Goal: Task Accomplishment & Management: Manage account settings

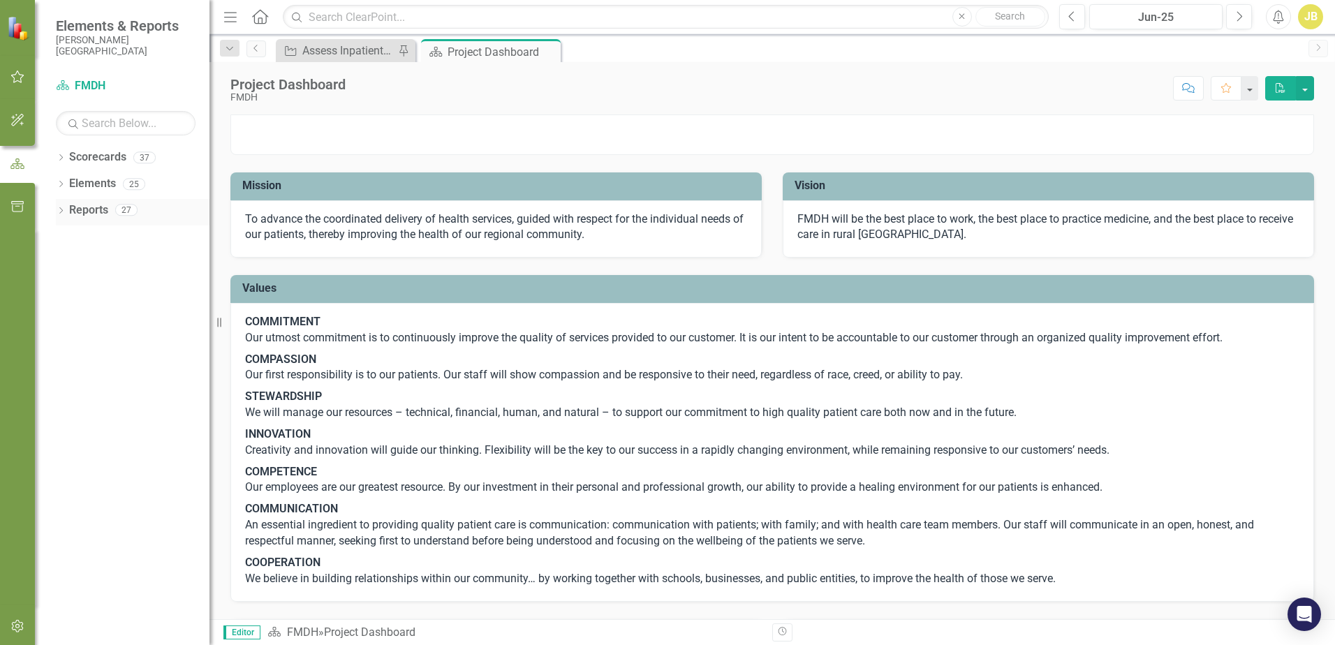
click at [73, 209] on link "Reports" at bounding box center [88, 210] width 39 height 16
click at [60, 211] on icon "Dropdown" at bounding box center [61, 212] width 10 height 8
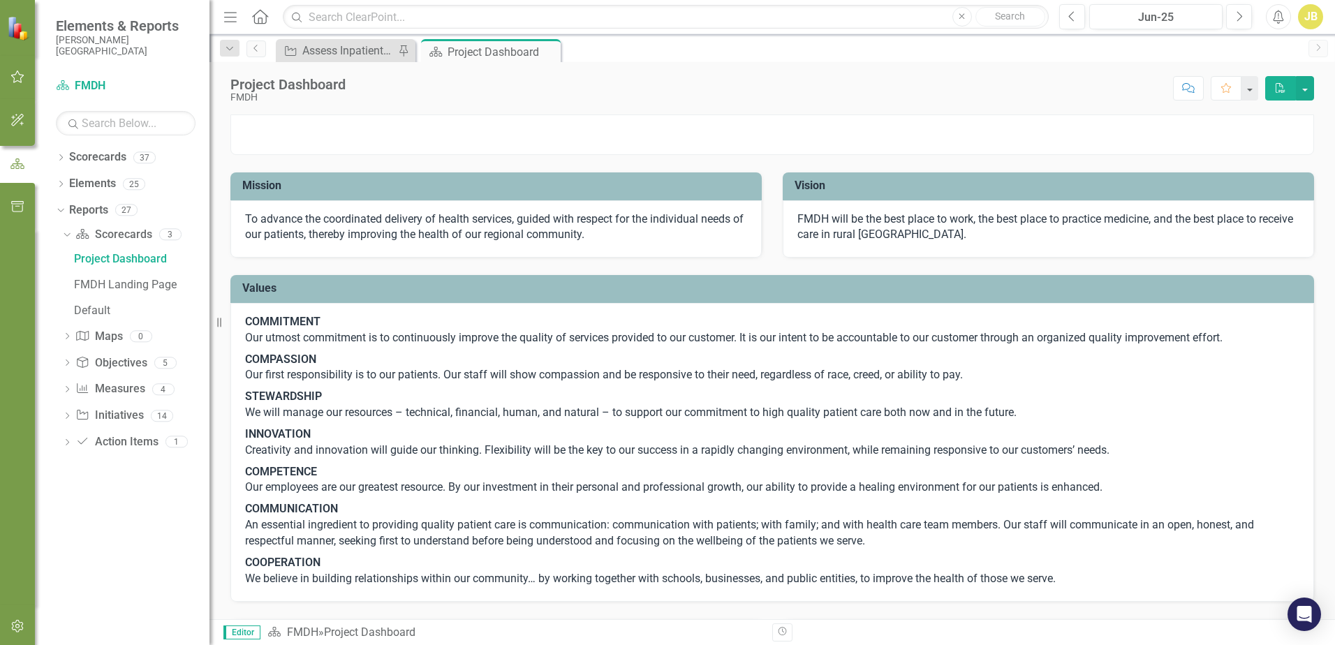
click at [20, 80] on icon "button" at bounding box center [17, 76] width 15 height 11
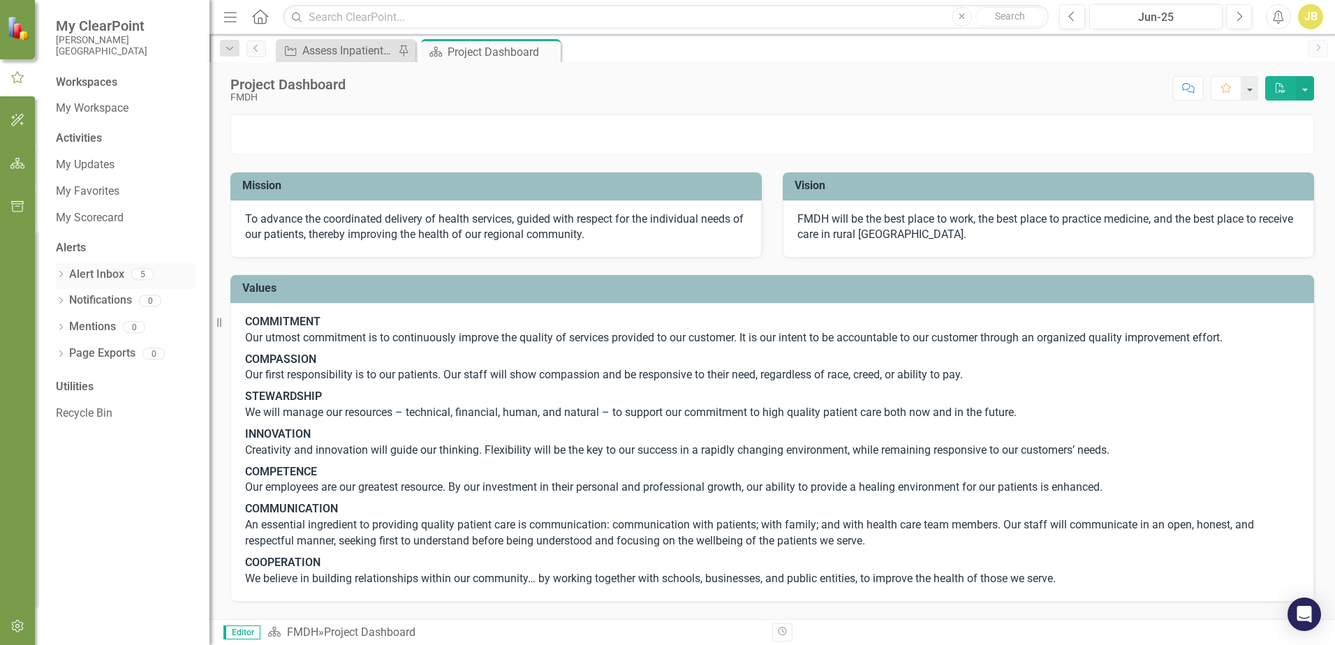
click at [94, 272] on link "Alert Inbox" at bounding box center [96, 275] width 55 height 16
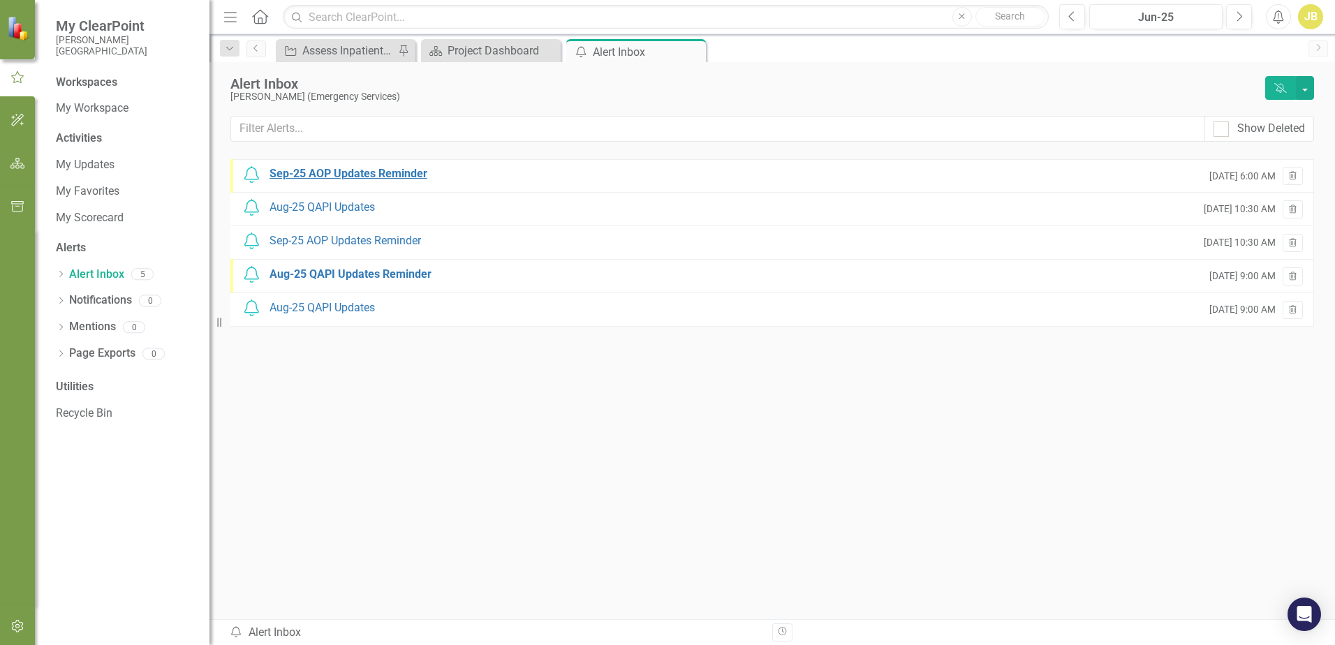
click at [382, 179] on div "Sep-25 AOP Updates Reminder" at bounding box center [348, 174] width 158 height 16
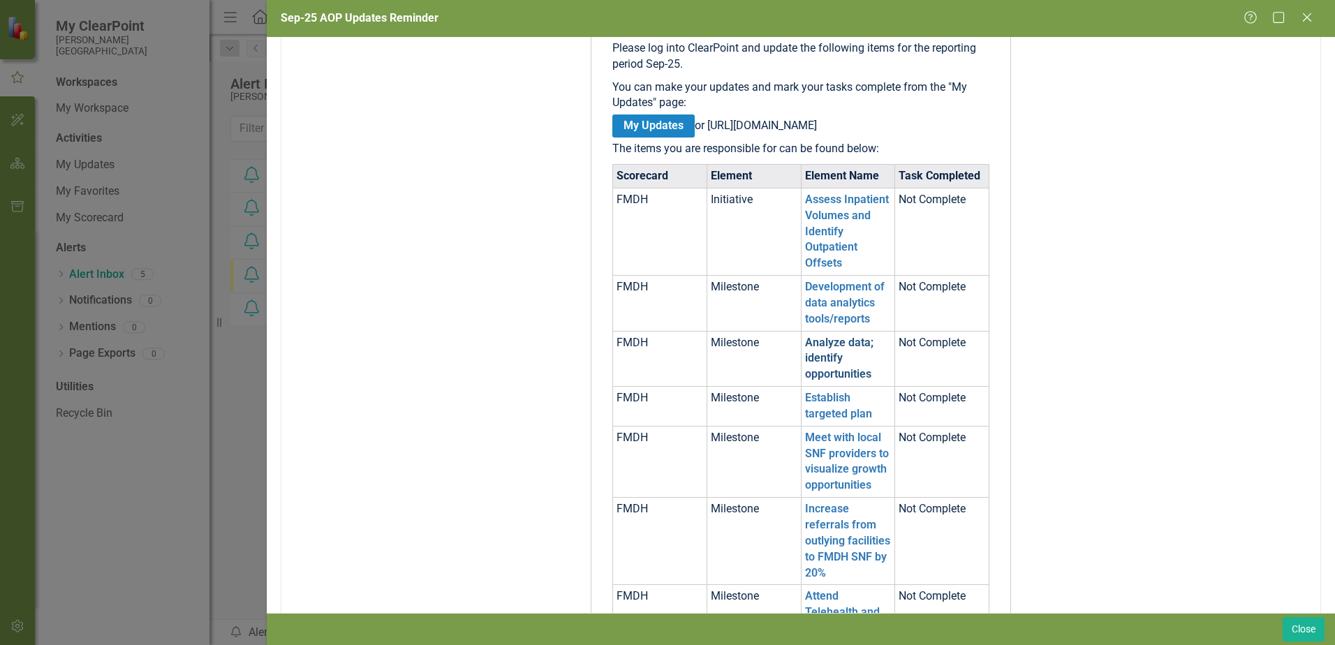
scroll to position [279, 0]
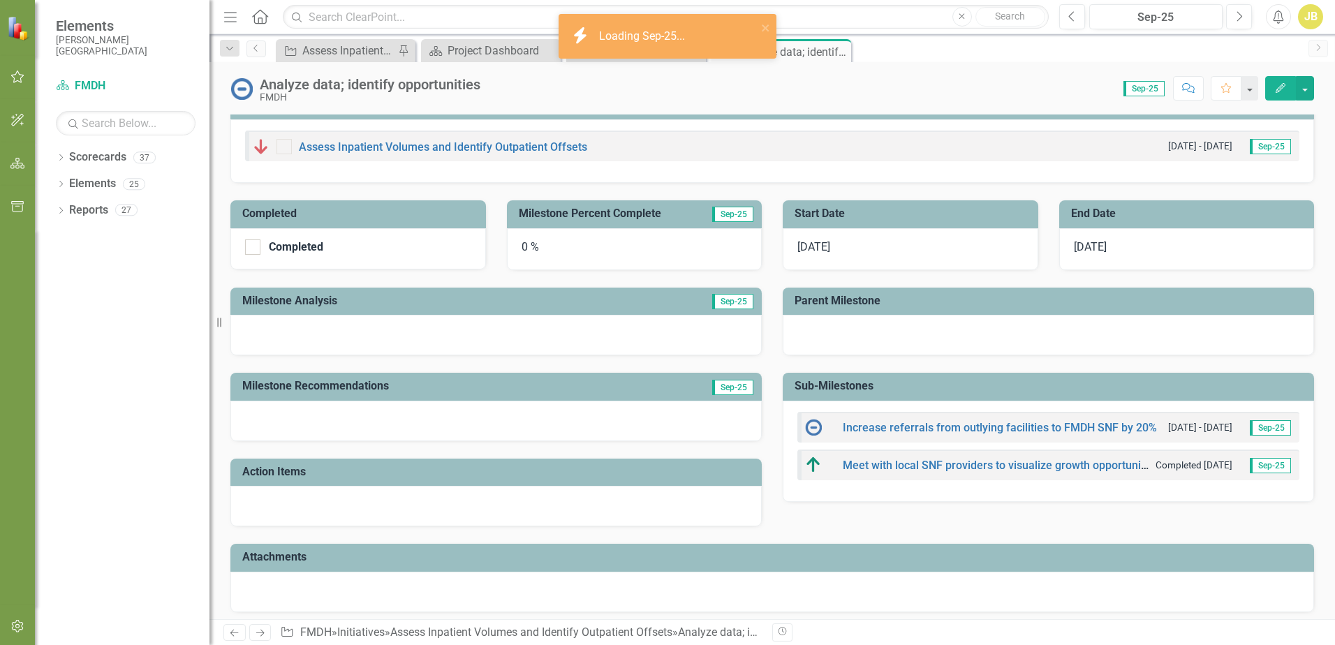
scroll to position [120, 0]
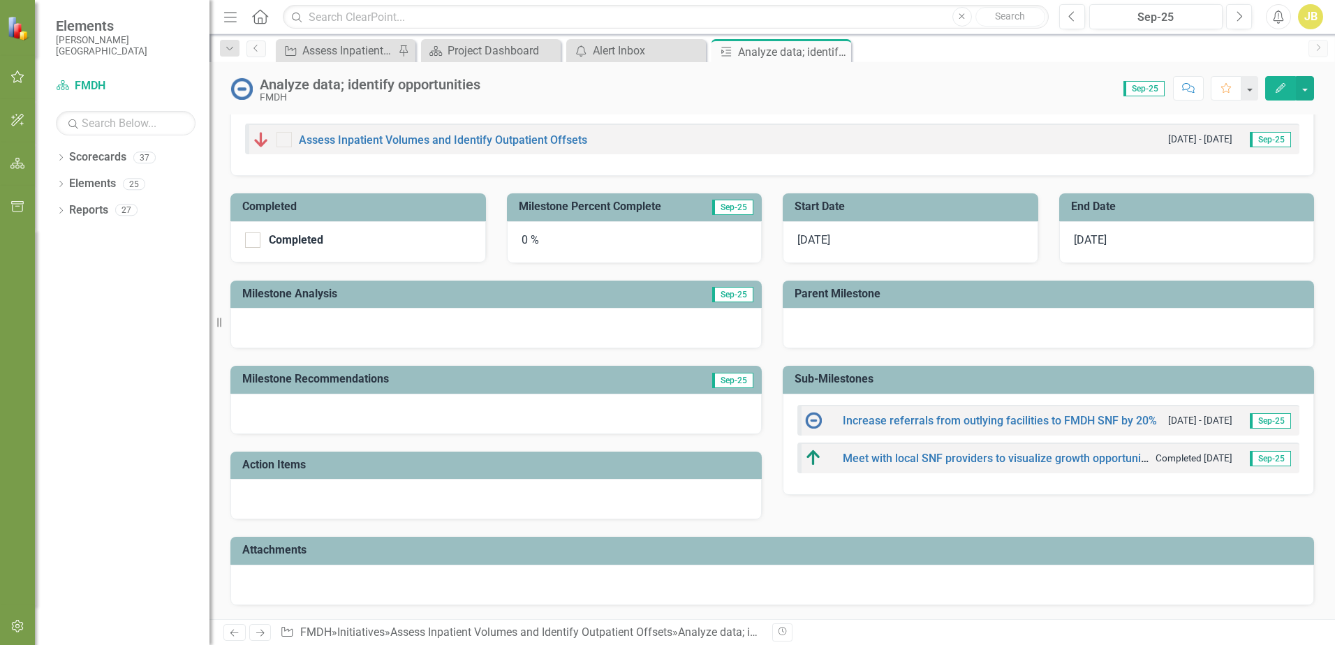
click at [581, 327] on div at bounding box center [495, 328] width 531 height 40
click at [538, 325] on div at bounding box center [495, 328] width 531 height 40
click at [590, 322] on div at bounding box center [495, 328] width 531 height 40
click at [354, 332] on div at bounding box center [495, 328] width 531 height 40
click at [352, 332] on div at bounding box center [495, 328] width 531 height 40
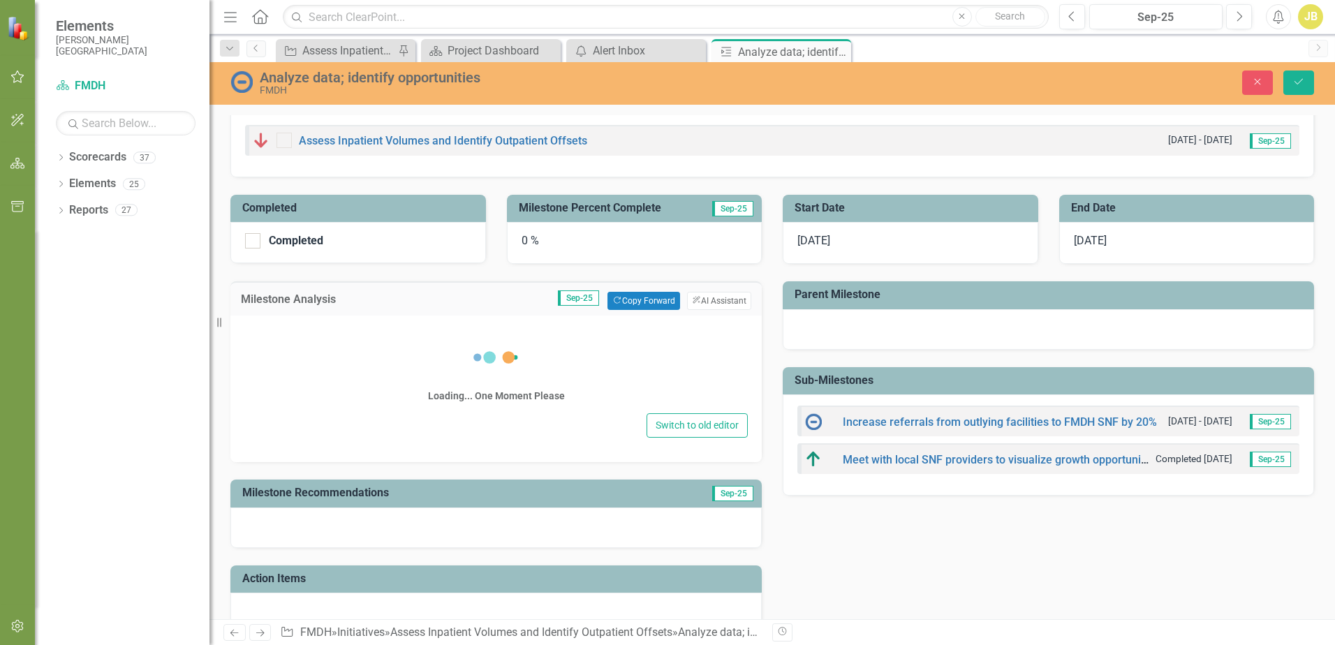
click at [352, 332] on div "Loading... One Moment Please" at bounding box center [495, 369] width 503 height 80
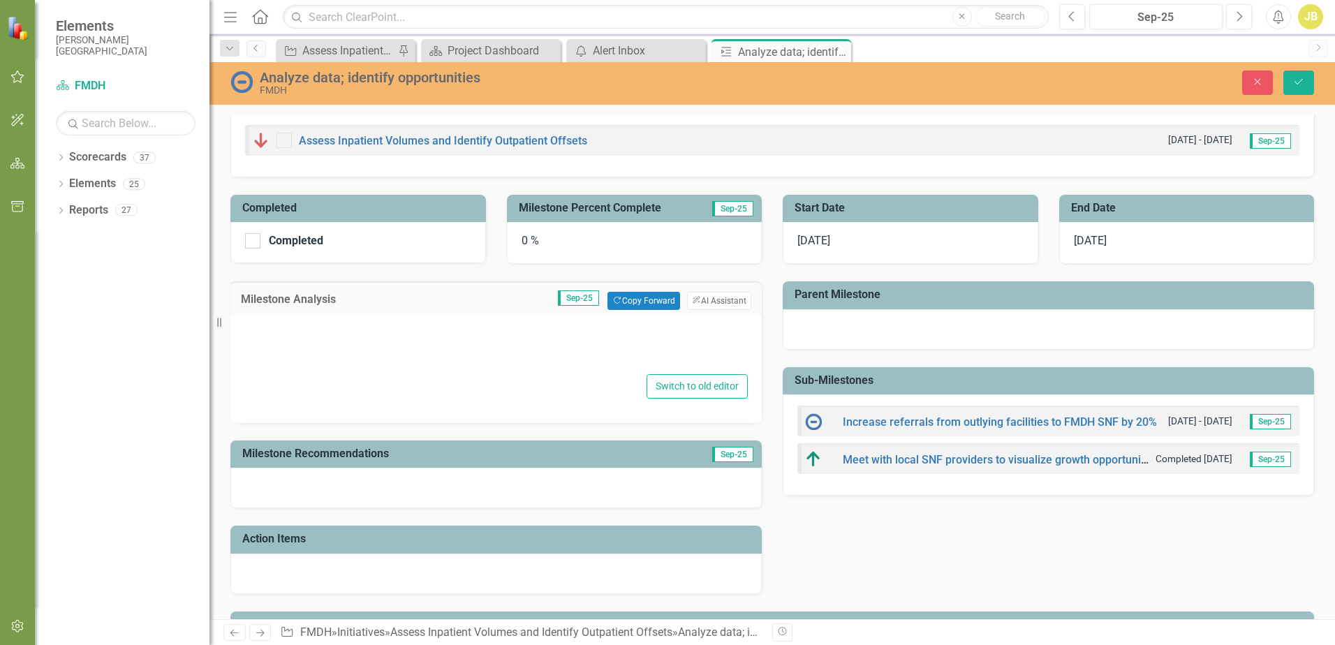
click at [434, 356] on div at bounding box center [495, 348] width 503 height 45
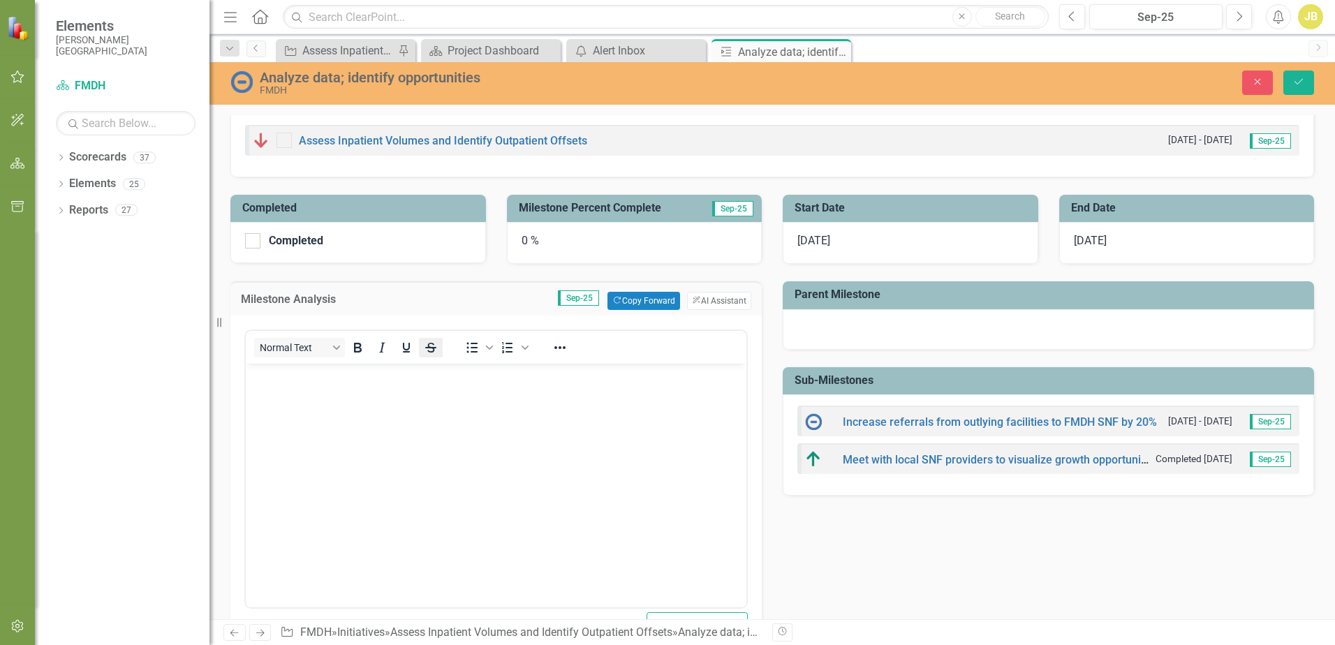
scroll to position [0, 0]
click at [431, 403] on body "Rich Text Area. Press ALT-0 for help." at bounding box center [496, 468] width 500 height 209
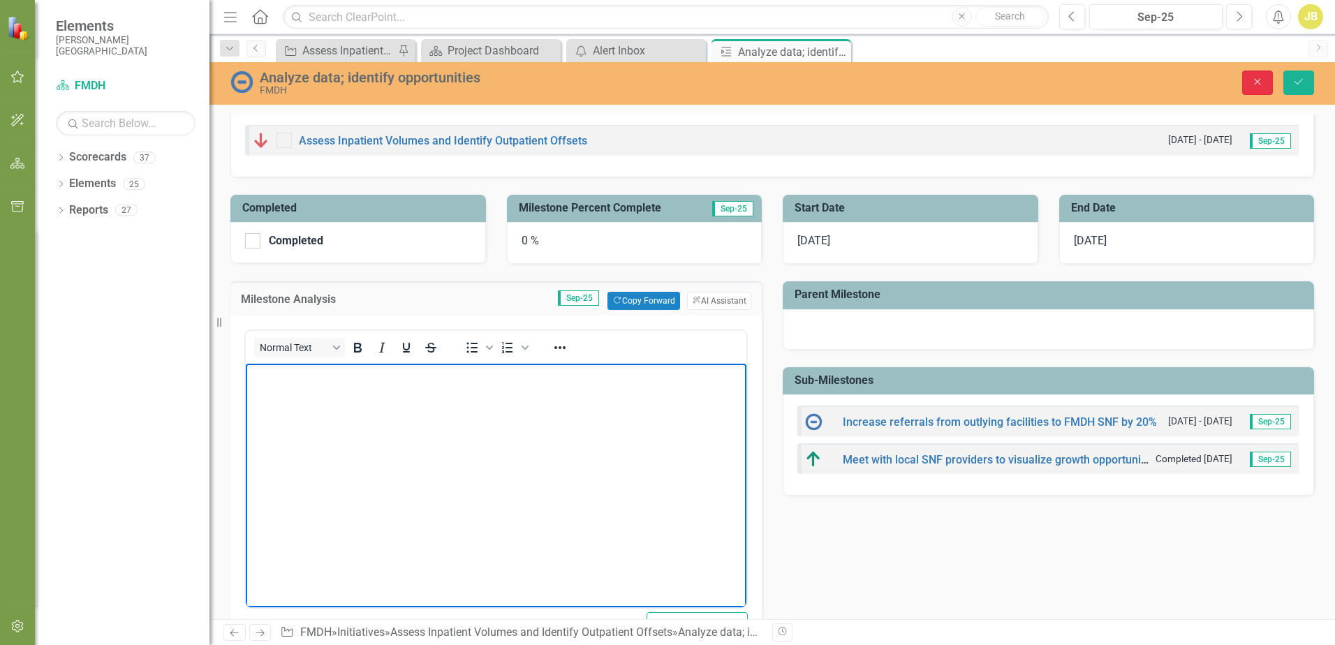
click at [1261, 81] on icon "Close" at bounding box center [1257, 82] width 13 height 10
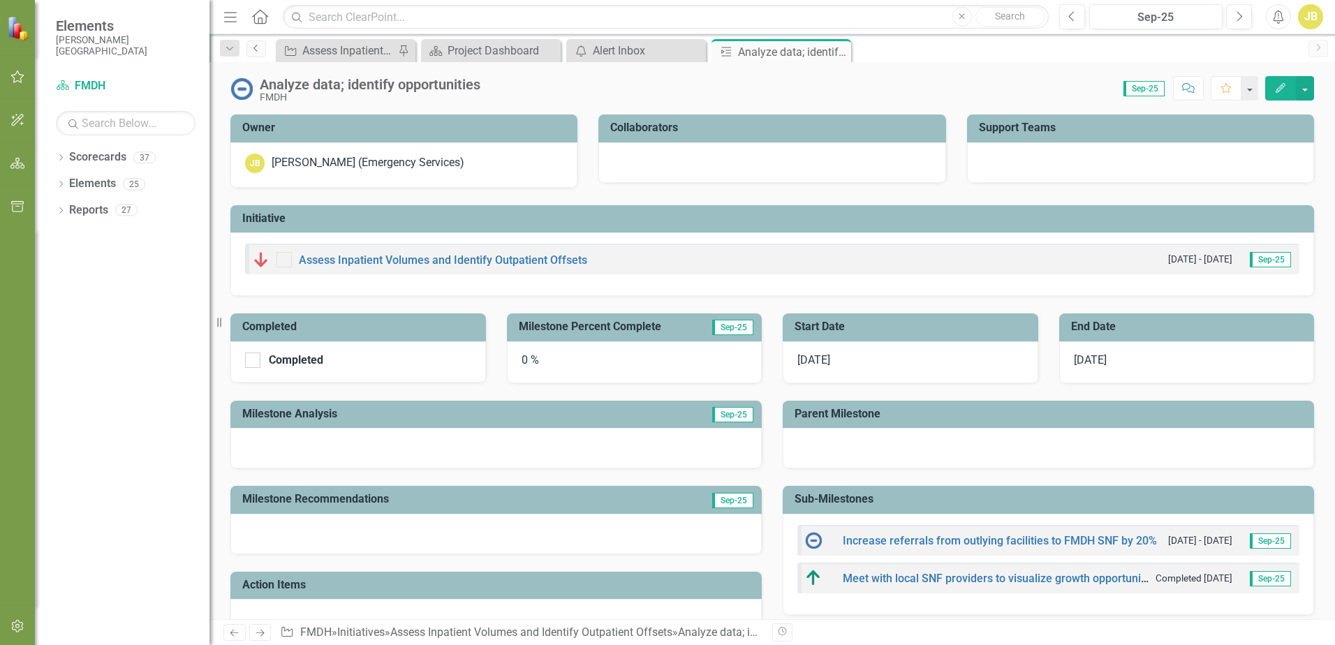
click at [251, 51] on icon "Previous" at bounding box center [256, 48] width 11 height 8
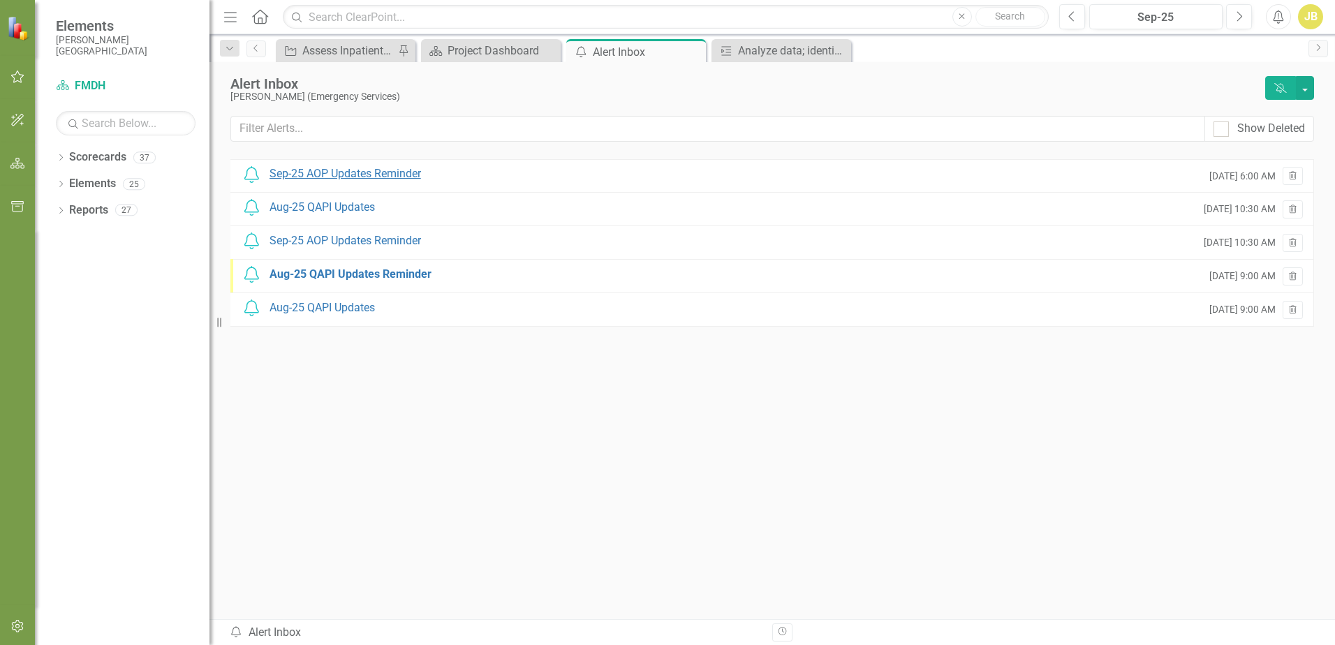
click at [384, 177] on div "Sep-25 AOP Updates Reminder" at bounding box center [344, 174] width 151 height 16
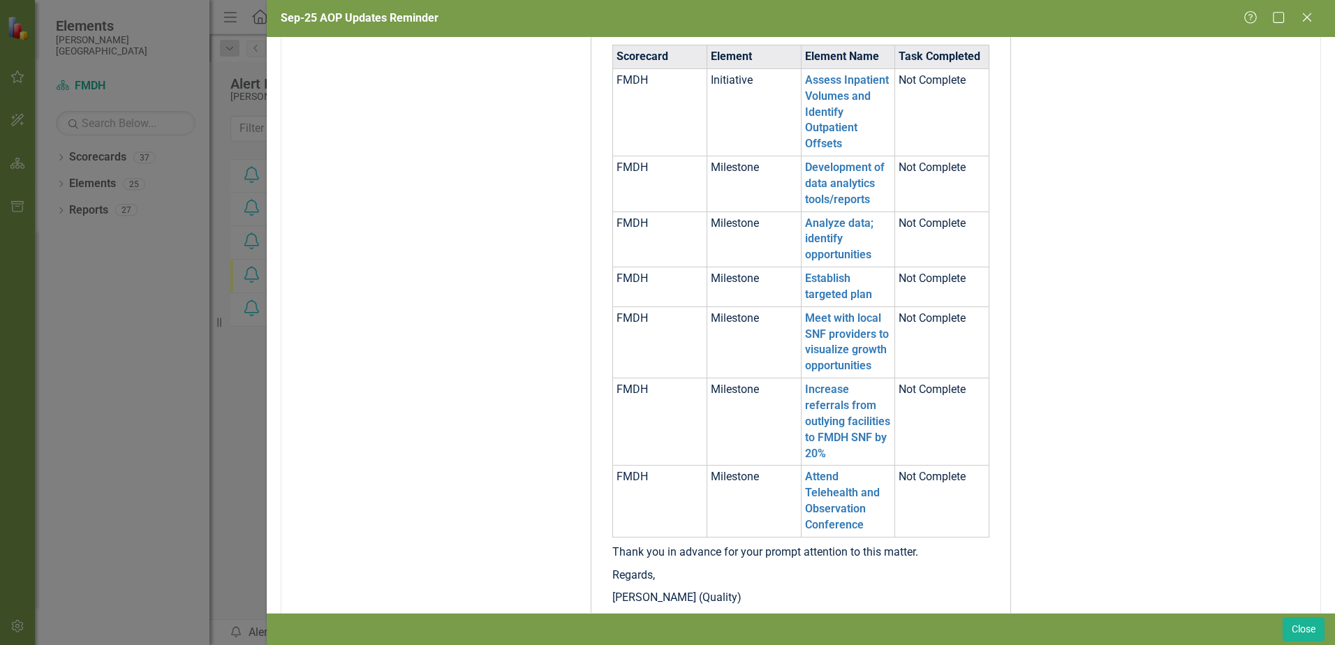
scroll to position [489, 0]
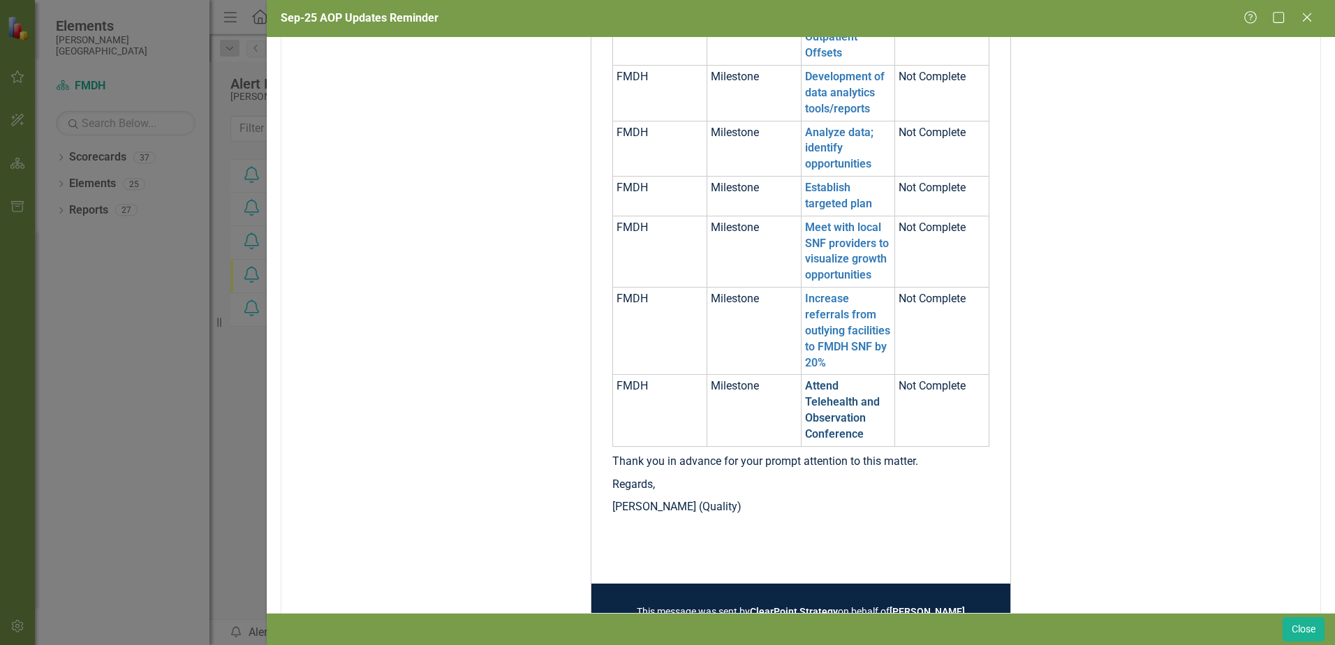
click at [832, 417] on link "Attend Telehealth and Observation Conference" at bounding box center [842, 409] width 75 height 61
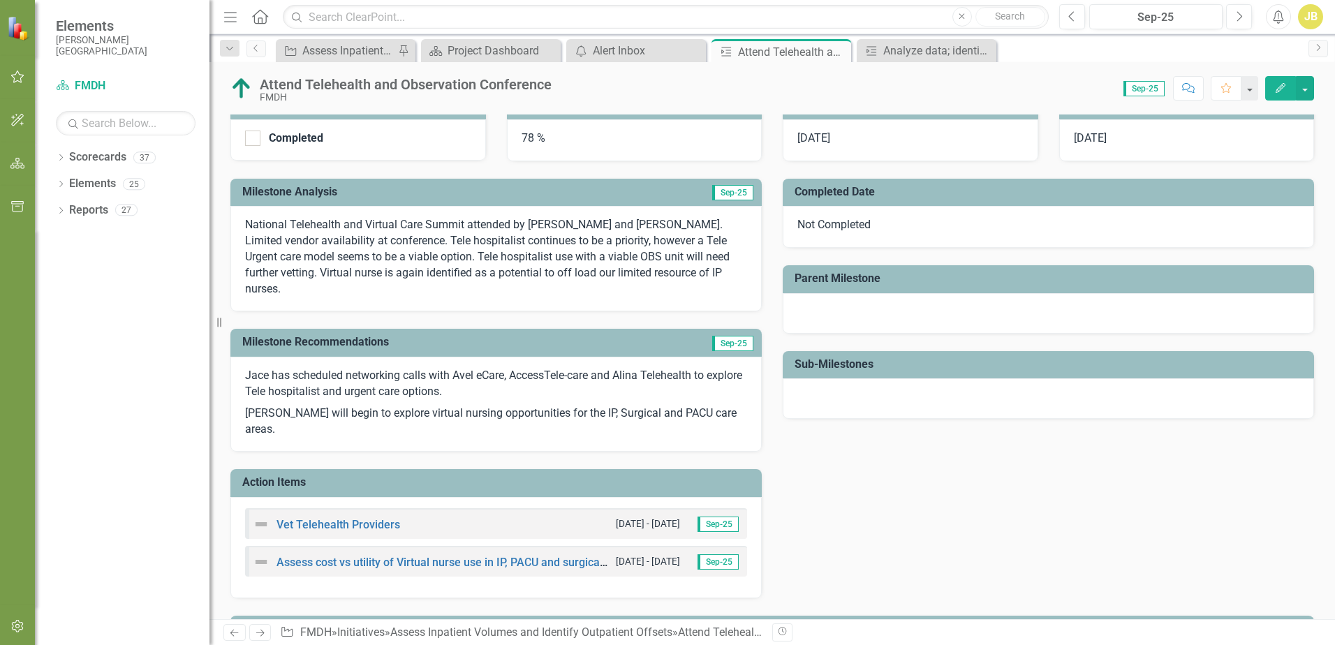
scroll to position [279, 0]
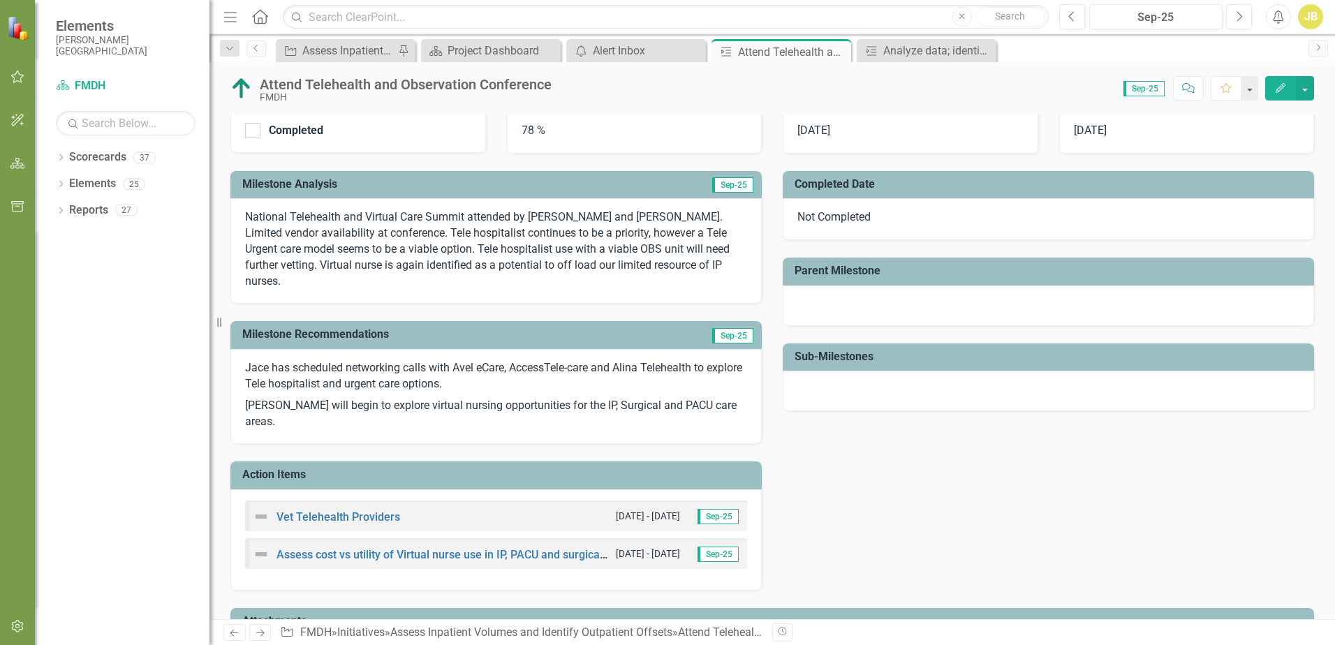
click at [503, 500] on div "Vet Telehealth Providers [DATE] - [DATE] Sep-25" at bounding box center [496, 515] width 502 height 31
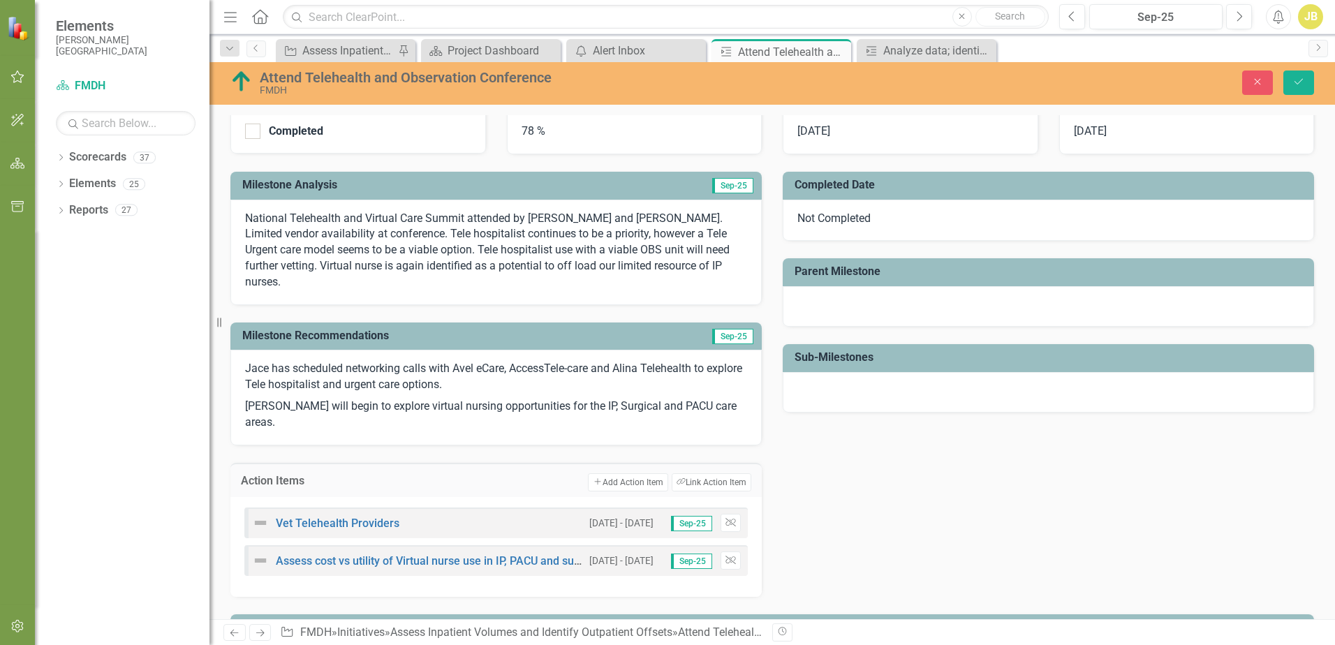
click at [501, 507] on div "Vet Telehealth Providers [DATE] - [DATE] Sep-25 Unlink" at bounding box center [495, 522] width 503 height 31
click at [1289, 81] on button "Save" at bounding box center [1298, 82] width 31 height 24
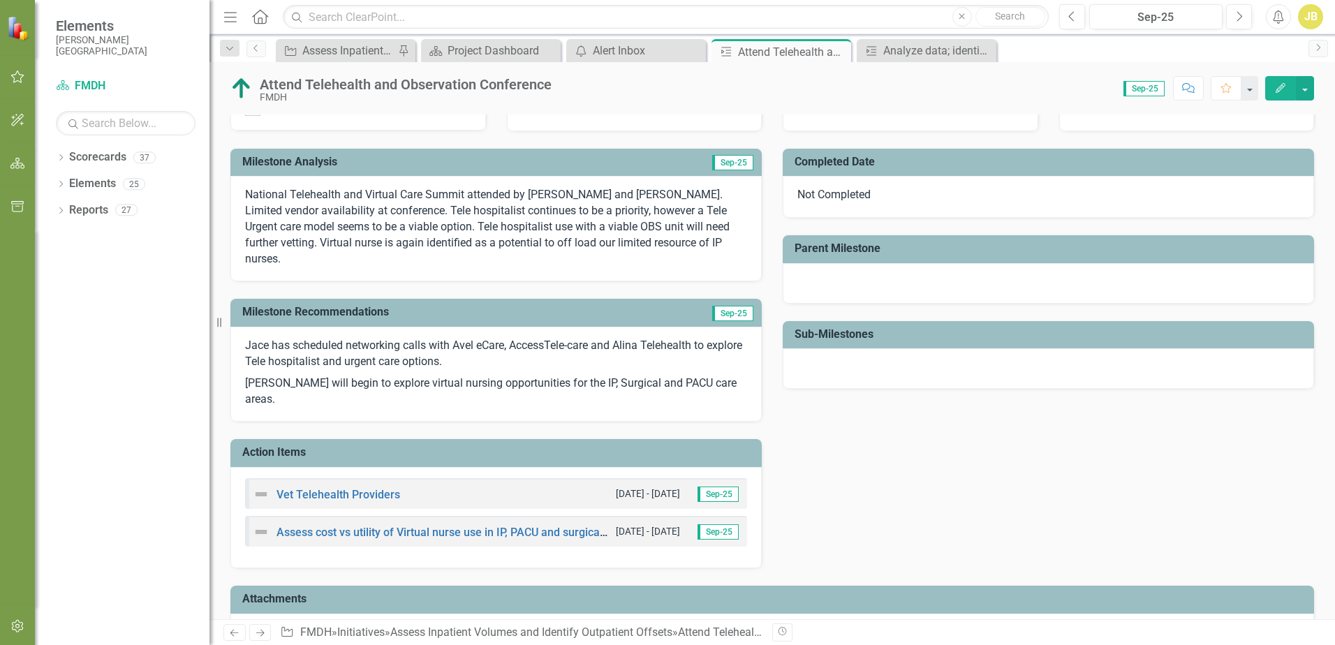
scroll to position [318, 0]
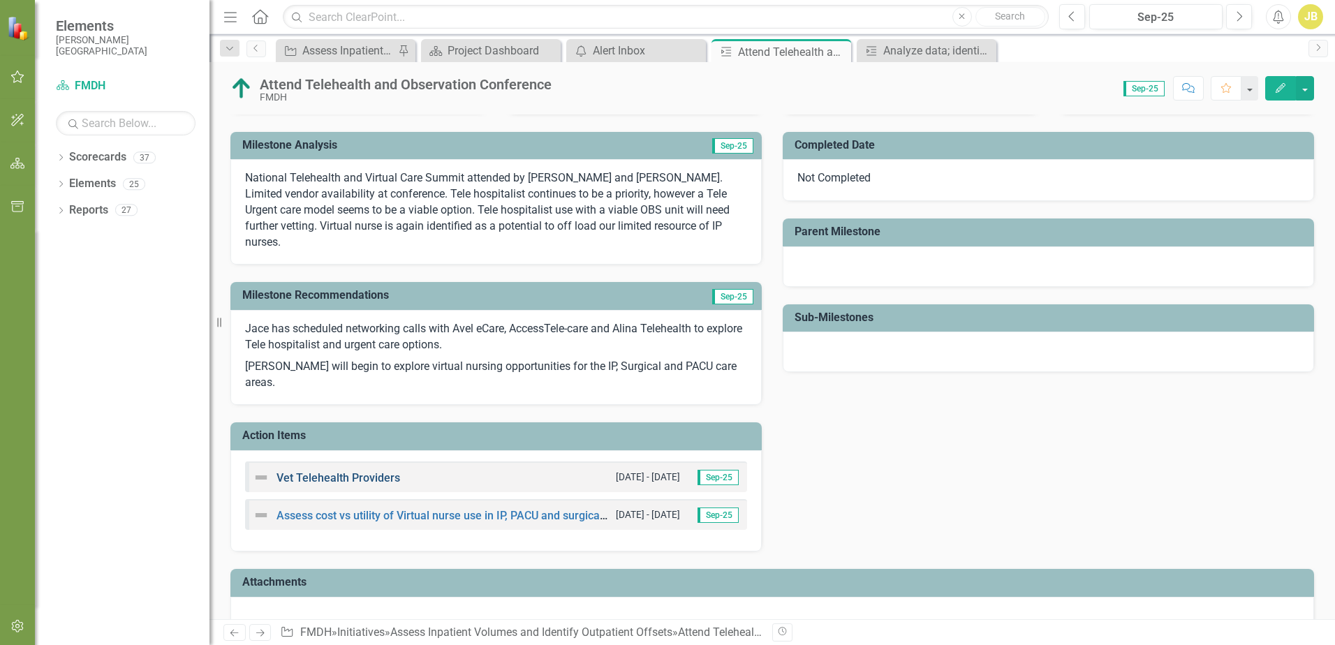
click at [331, 471] on link "Vet Telehealth Providers" at bounding box center [338, 477] width 124 height 13
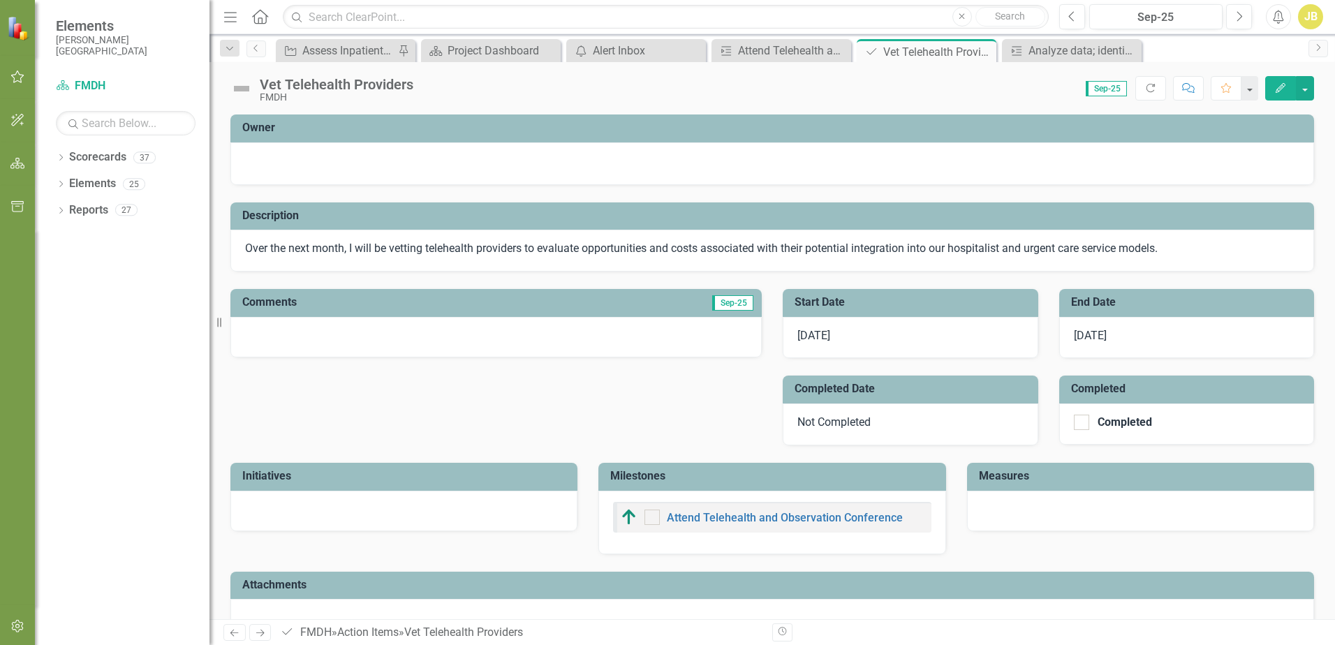
click at [484, 336] on div at bounding box center [495, 337] width 531 height 40
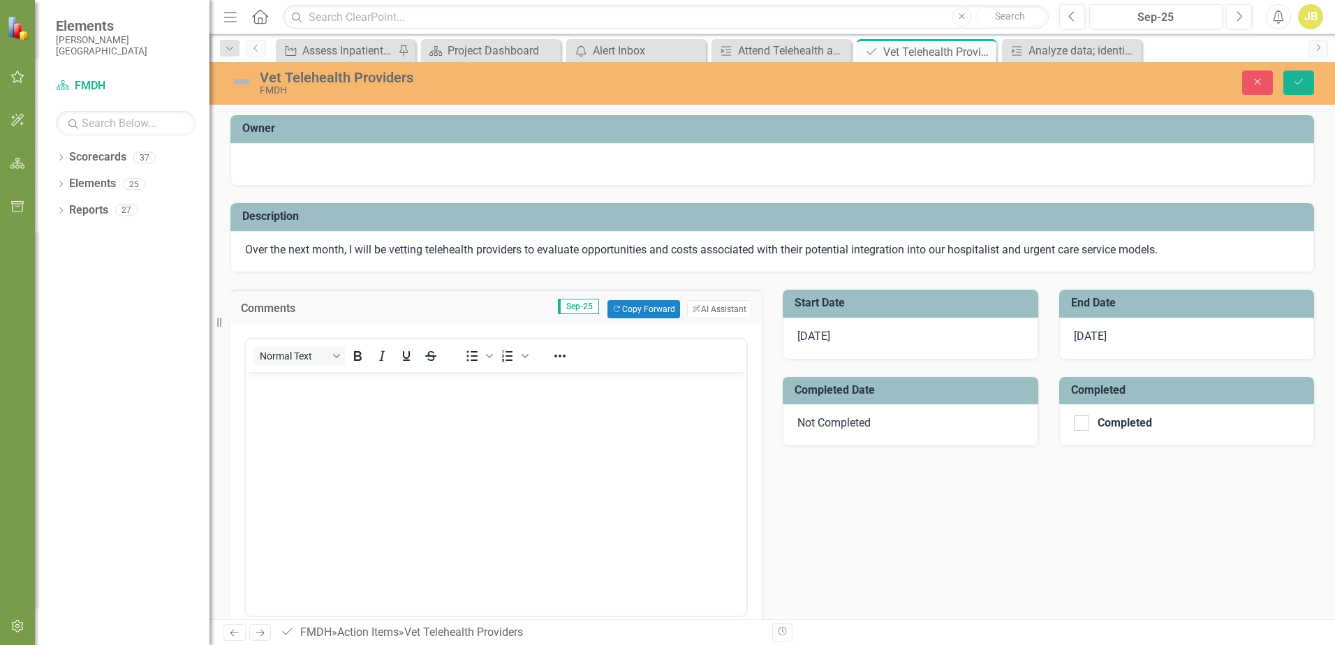
click at [584, 308] on span "Sep-25" at bounding box center [578, 306] width 41 height 15
click at [572, 308] on span "Sep-25" at bounding box center [578, 306] width 41 height 15
click at [573, 463] on body "Rich Text Area. Press ALT-0 for help." at bounding box center [496, 476] width 500 height 209
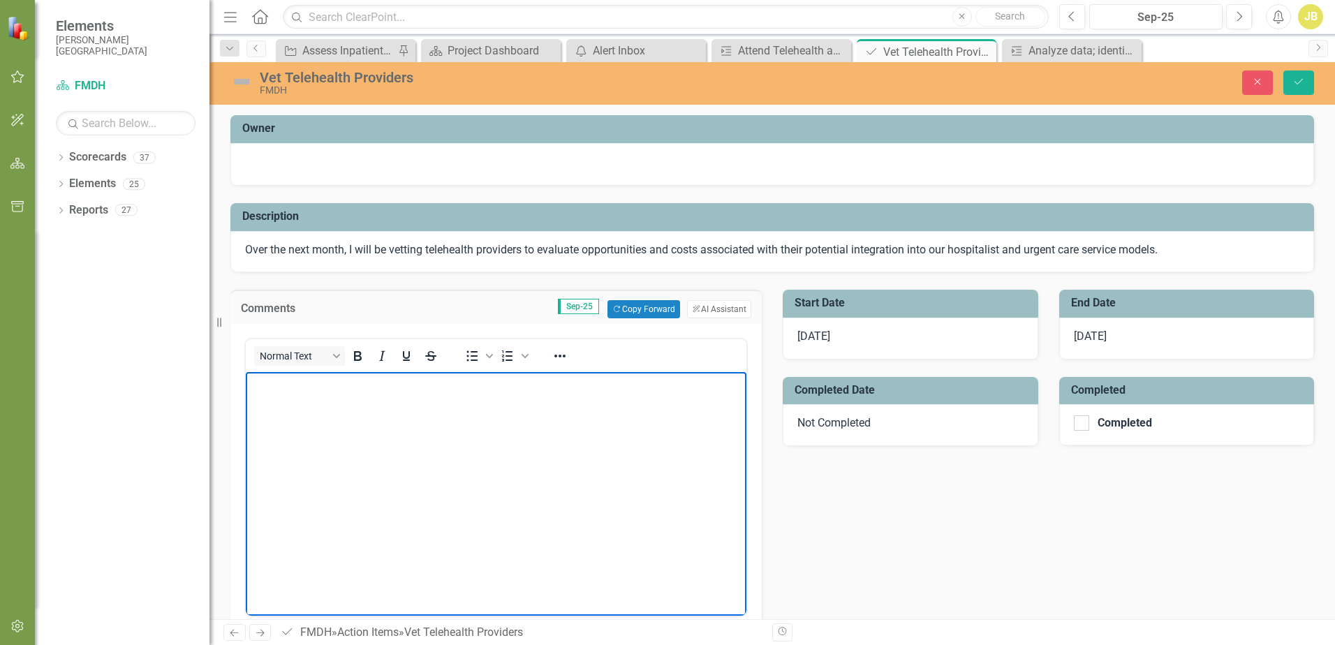
click at [512, 417] on body "Rich Text Area. Press ALT-0 for help." at bounding box center [496, 476] width 500 height 209
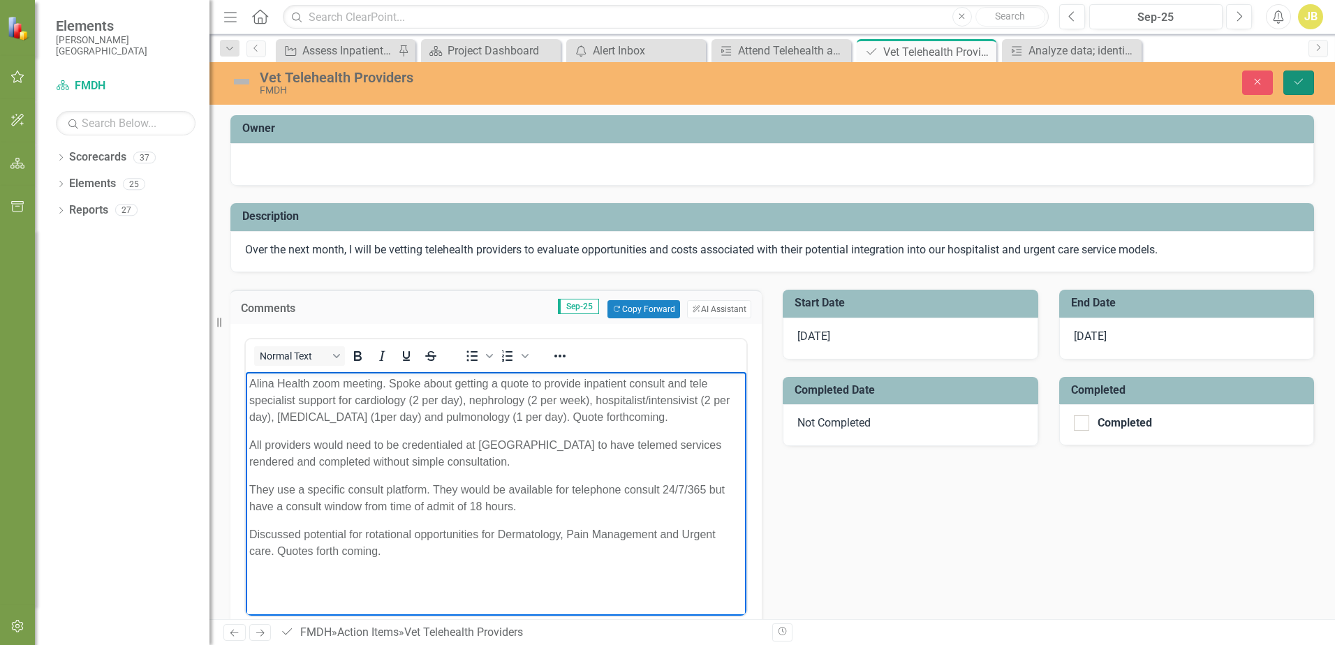
click at [1298, 80] on icon "Save" at bounding box center [1298, 82] width 13 height 10
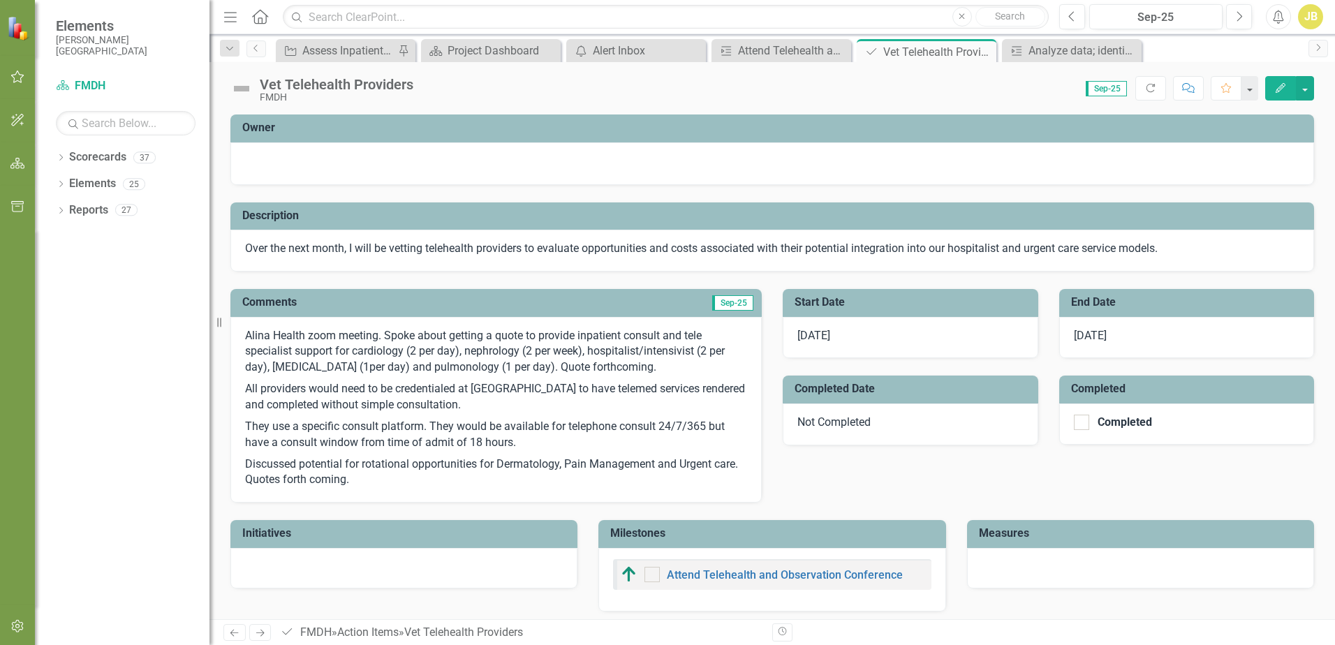
click at [23, 79] on icon "button" at bounding box center [17, 76] width 15 height 11
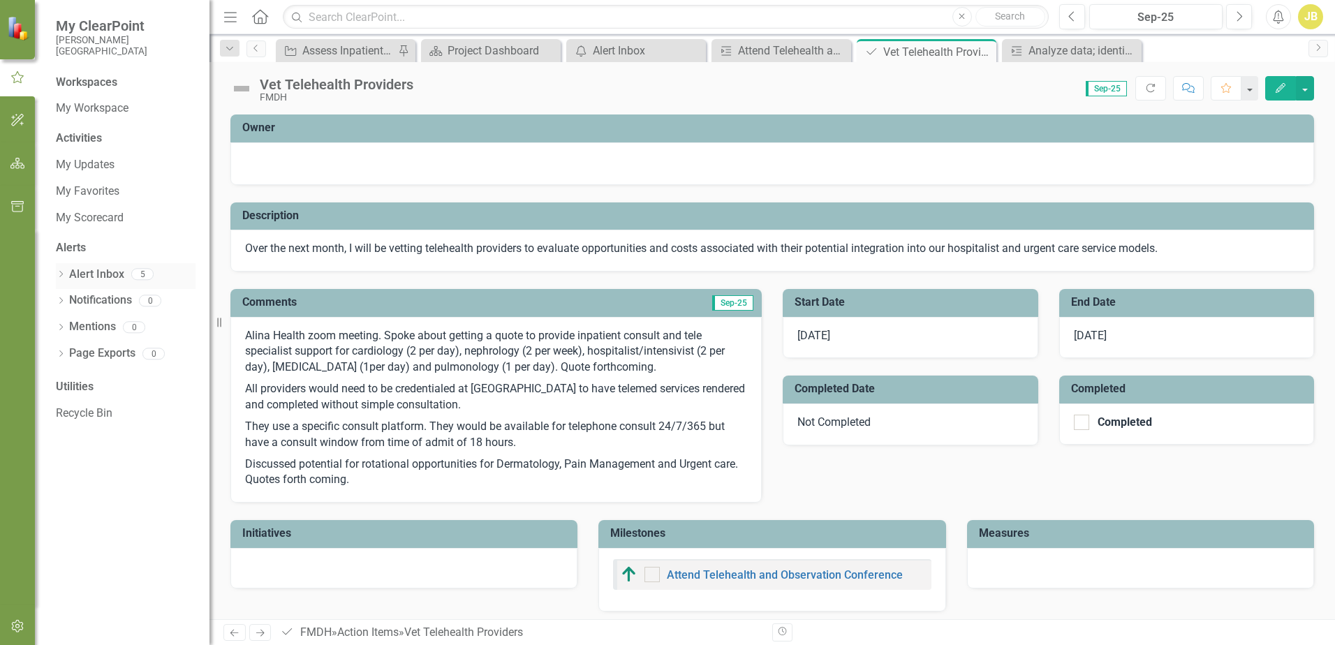
click at [95, 272] on link "Alert Inbox" at bounding box center [96, 275] width 55 height 16
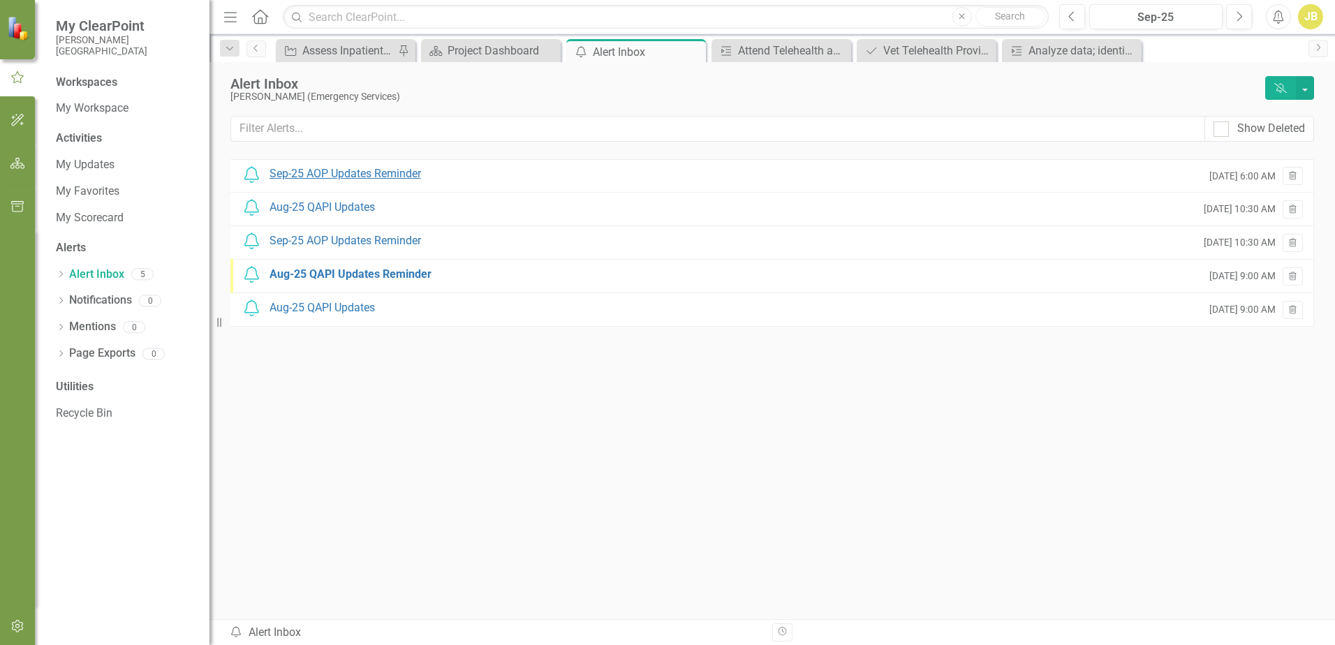
click at [344, 172] on div "Sep-25 AOP Updates Reminder" at bounding box center [344, 174] width 151 height 16
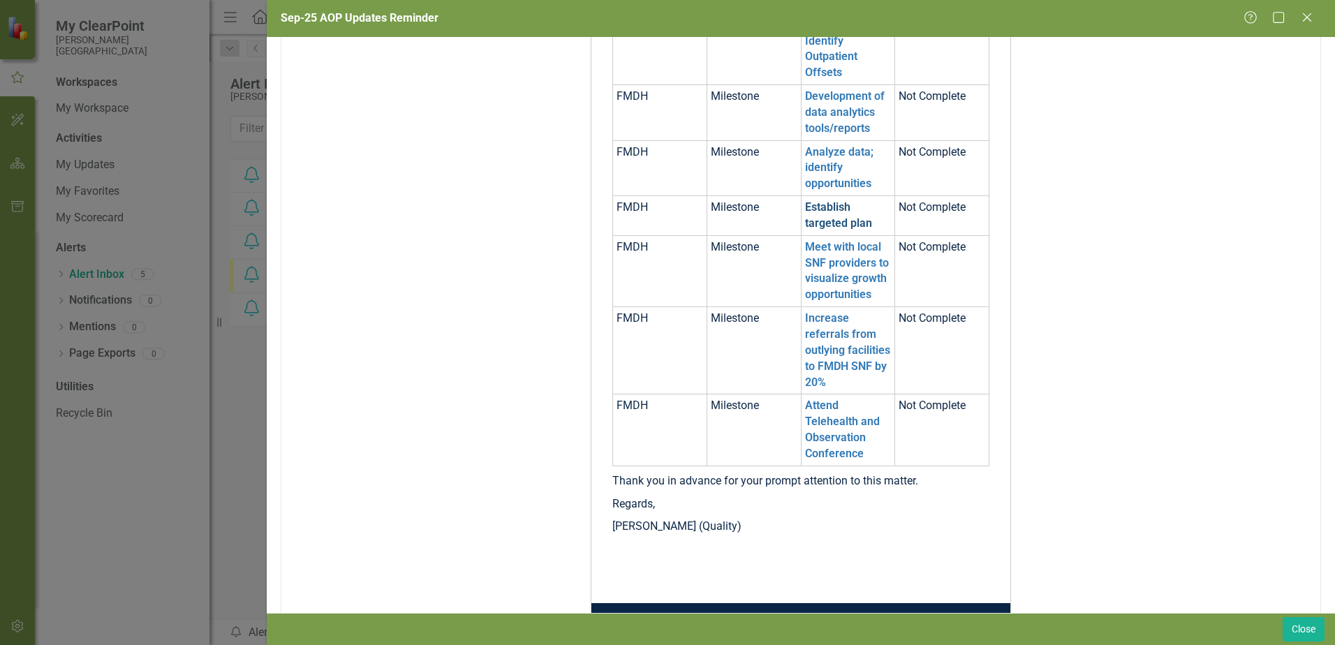
scroll to position [399, 0]
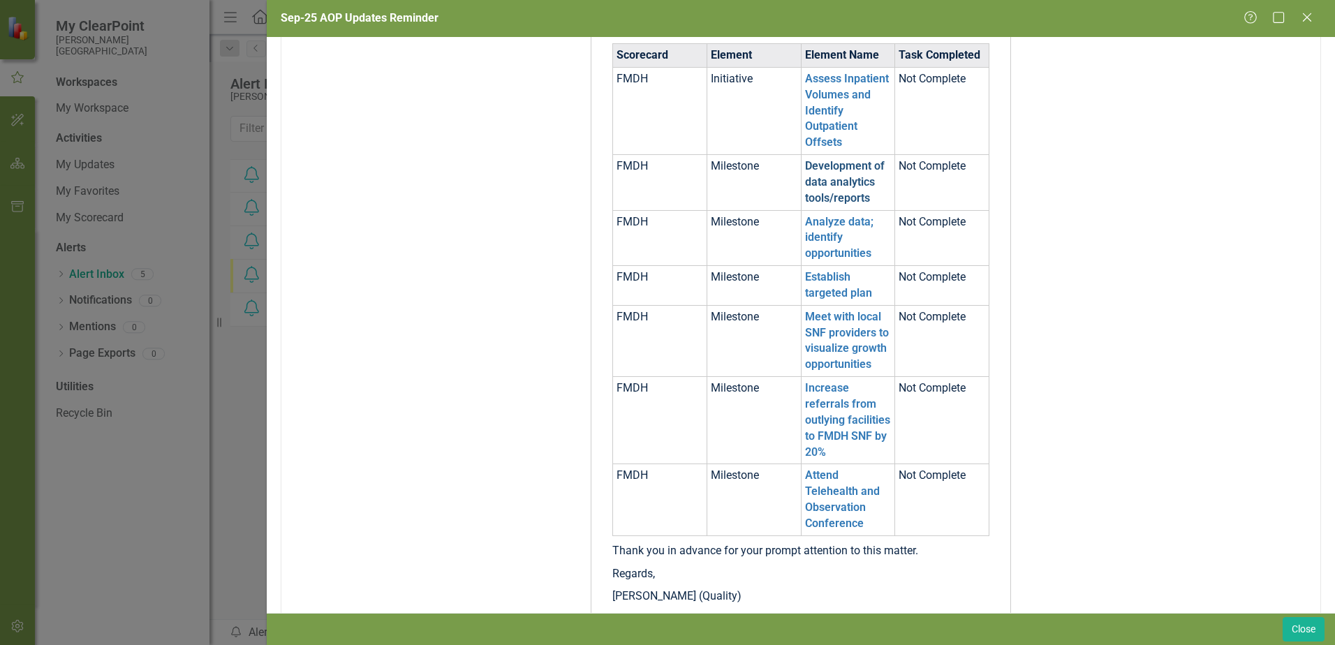
click at [847, 195] on link "Development of data analytics tools/reports" at bounding box center [845, 181] width 80 height 45
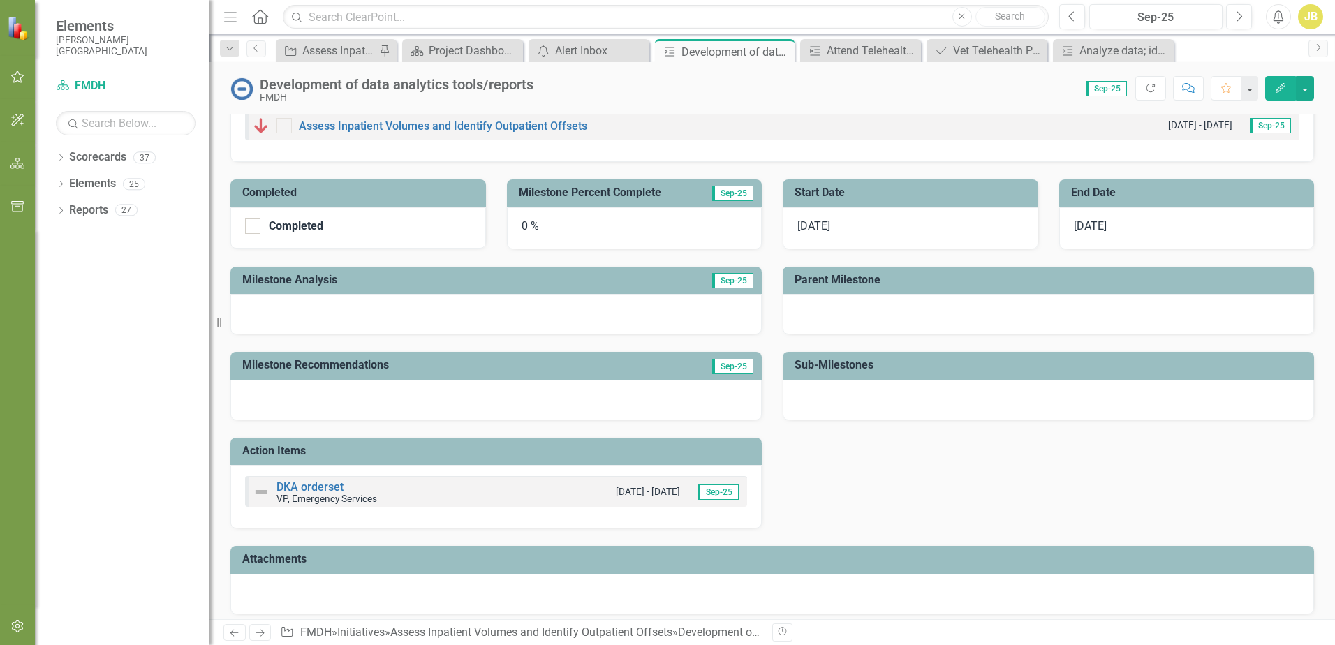
scroll to position [143, 0]
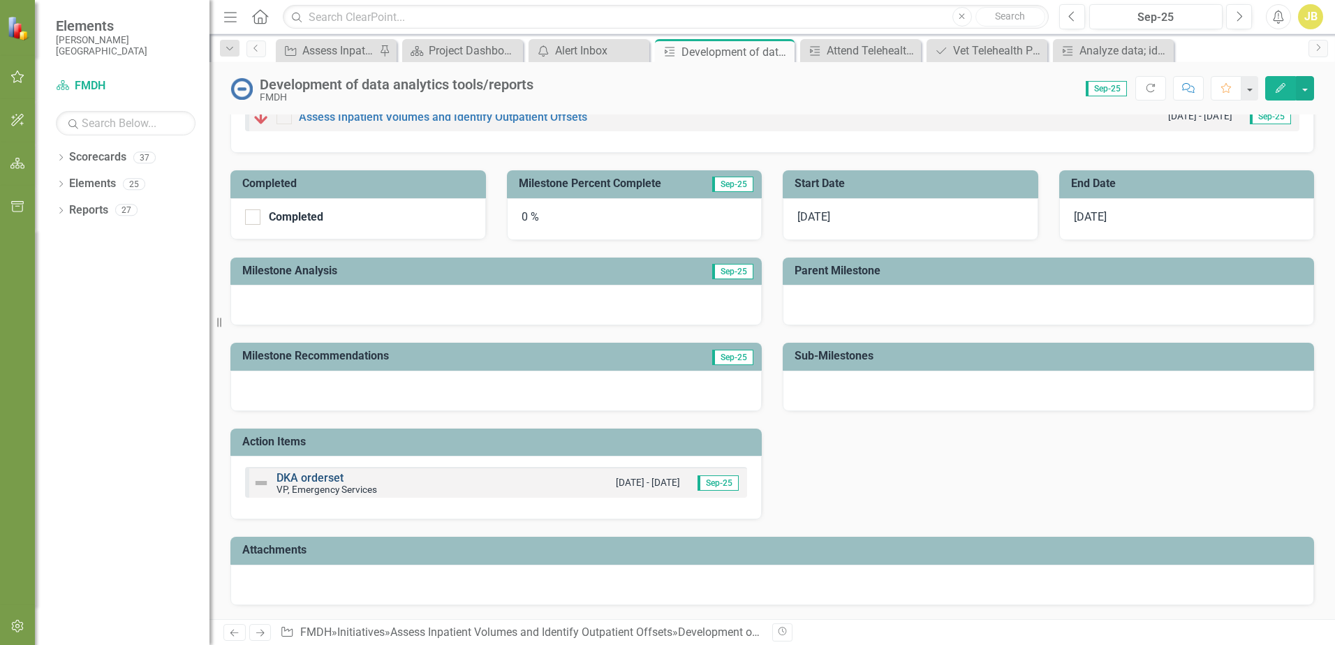
click at [304, 477] on link "DKA orderset" at bounding box center [309, 477] width 67 height 13
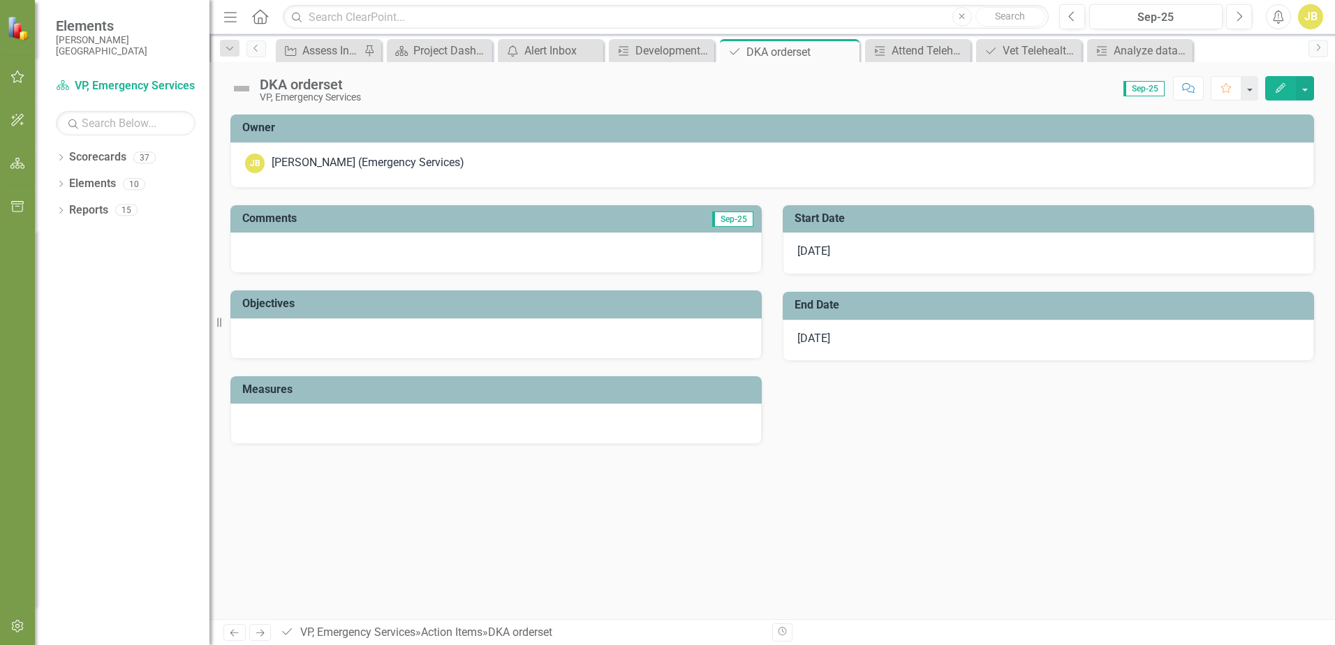
click at [401, 256] on div at bounding box center [495, 252] width 531 height 40
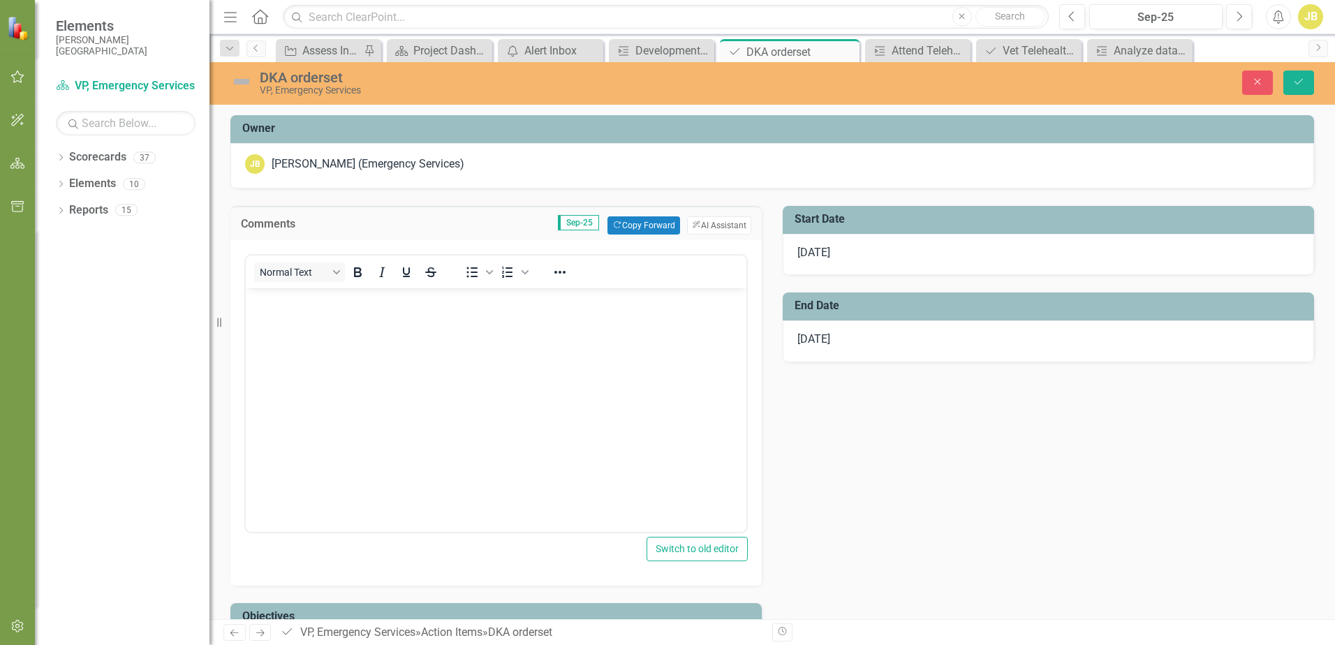
click at [450, 348] on body "Rich Text Area. Press ALT-0 for help." at bounding box center [496, 392] width 500 height 209
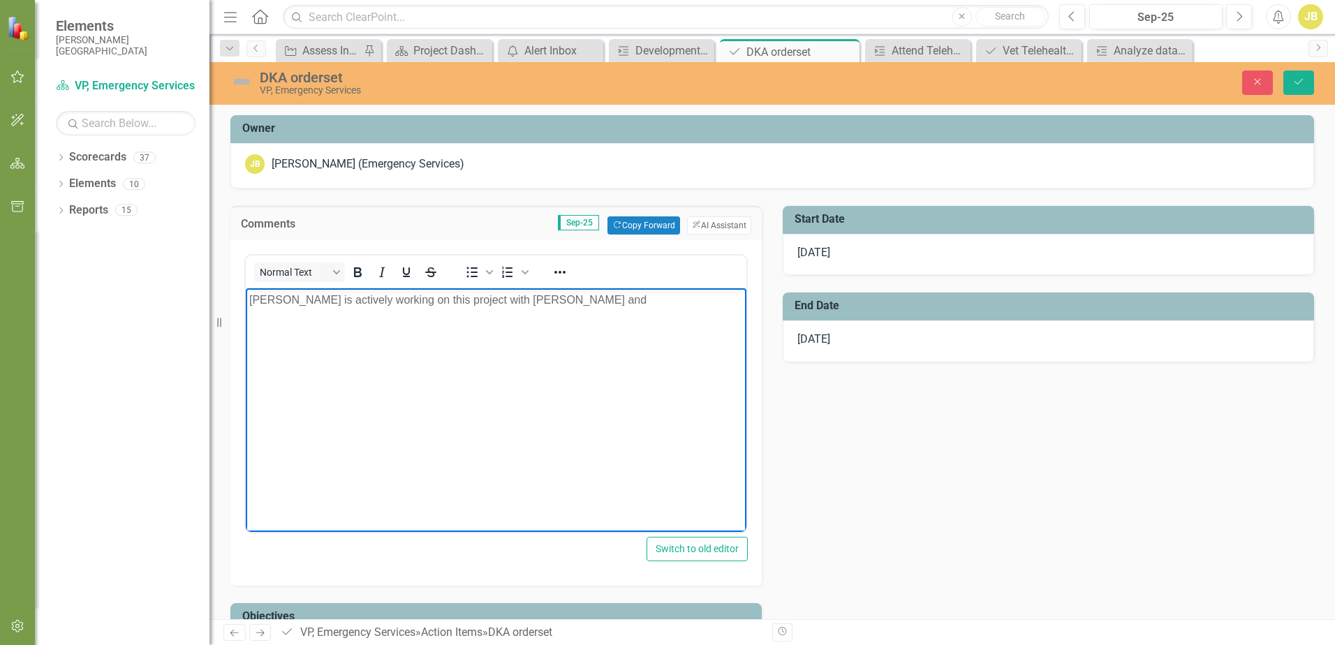
click at [816, 336] on span "[DATE]" at bounding box center [813, 338] width 33 height 13
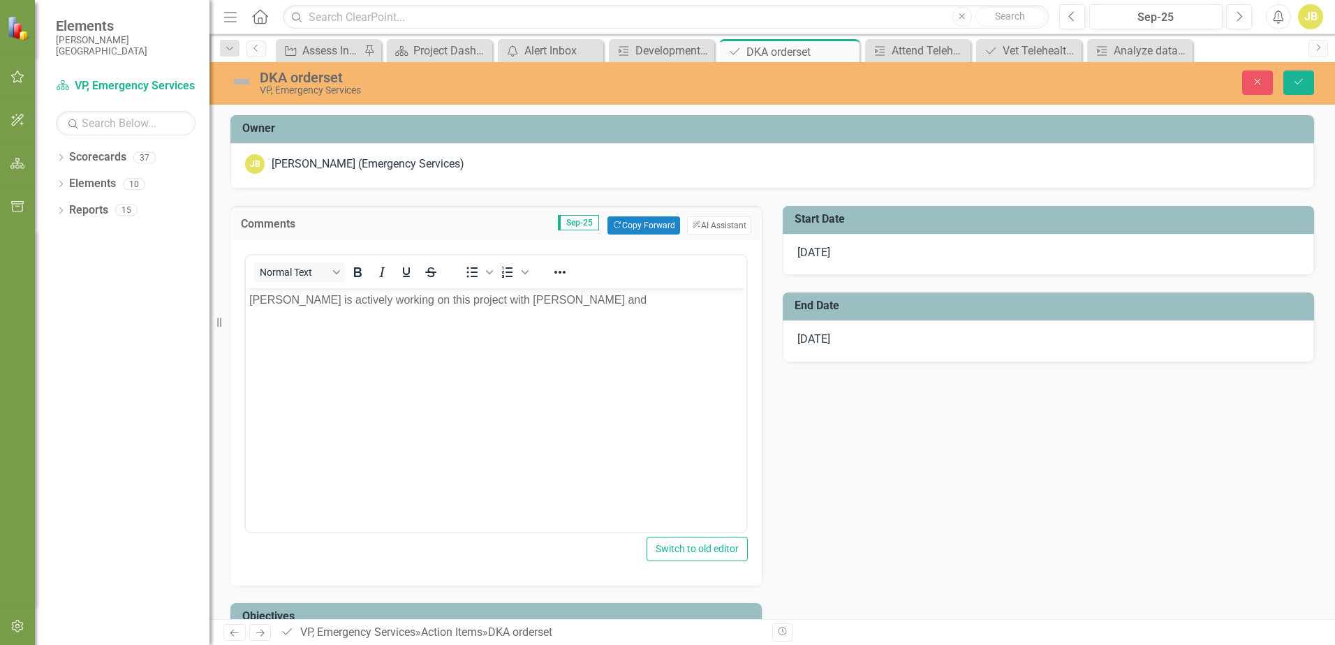
click at [816, 336] on span "[DATE]" at bounding box center [813, 338] width 33 height 13
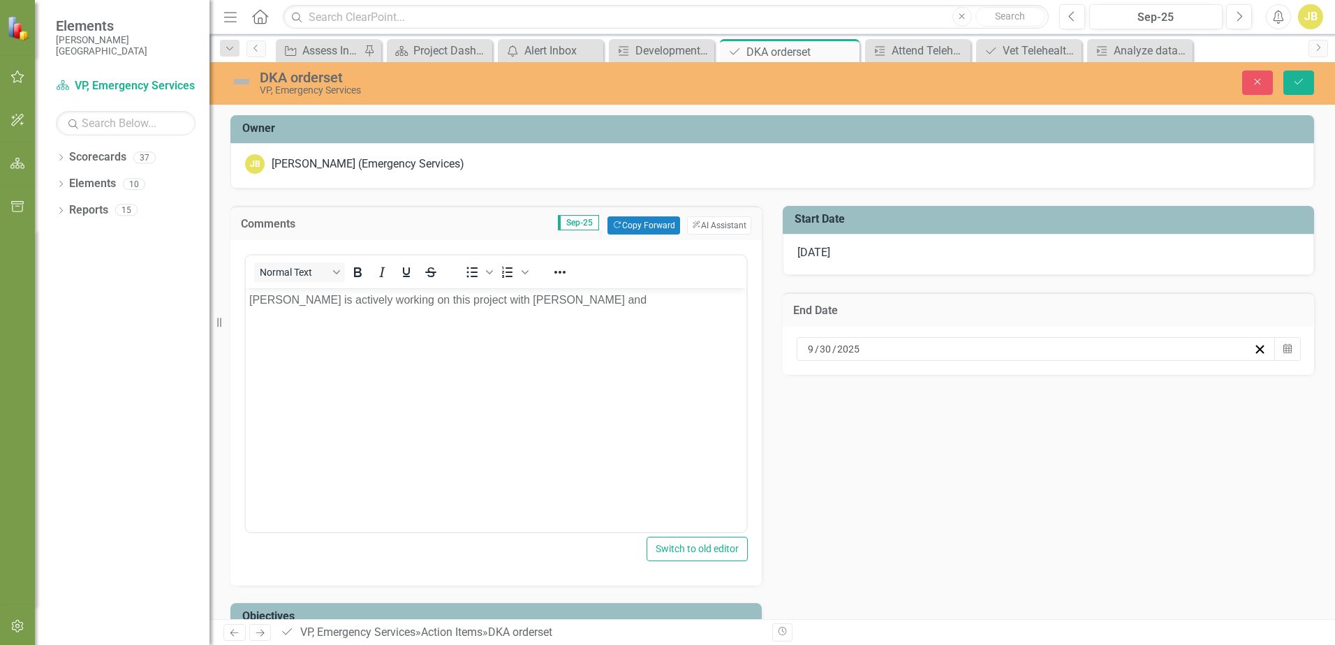
click at [808, 350] on input "9" at bounding box center [811, 349] width 8 height 14
click at [1104, 389] on button "›" at bounding box center [1103, 384] width 31 height 31
click at [1099, 534] on abbr "28" at bounding box center [1097, 530] width 11 height 11
click at [634, 318] on body "[PERSON_NAME] is actively working on this project with [PERSON_NAME] and" at bounding box center [496, 392] width 500 height 209
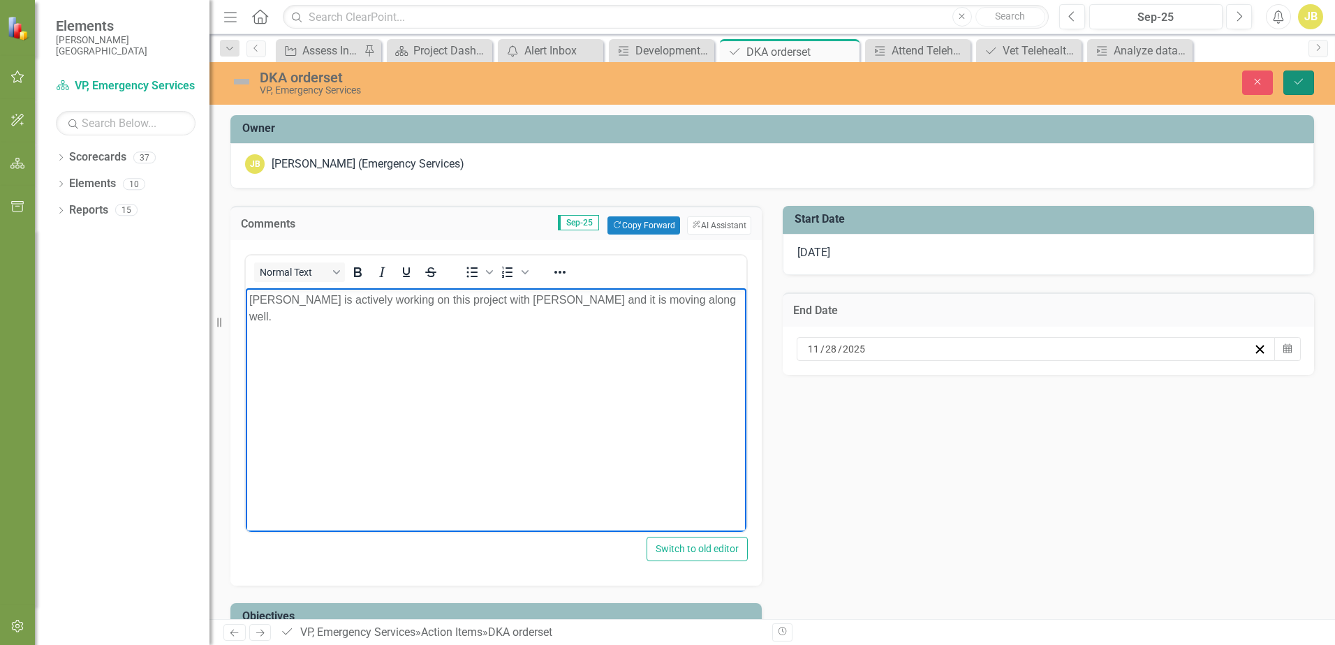
click at [1293, 81] on icon "Save" at bounding box center [1298, 82] width 13 height 10
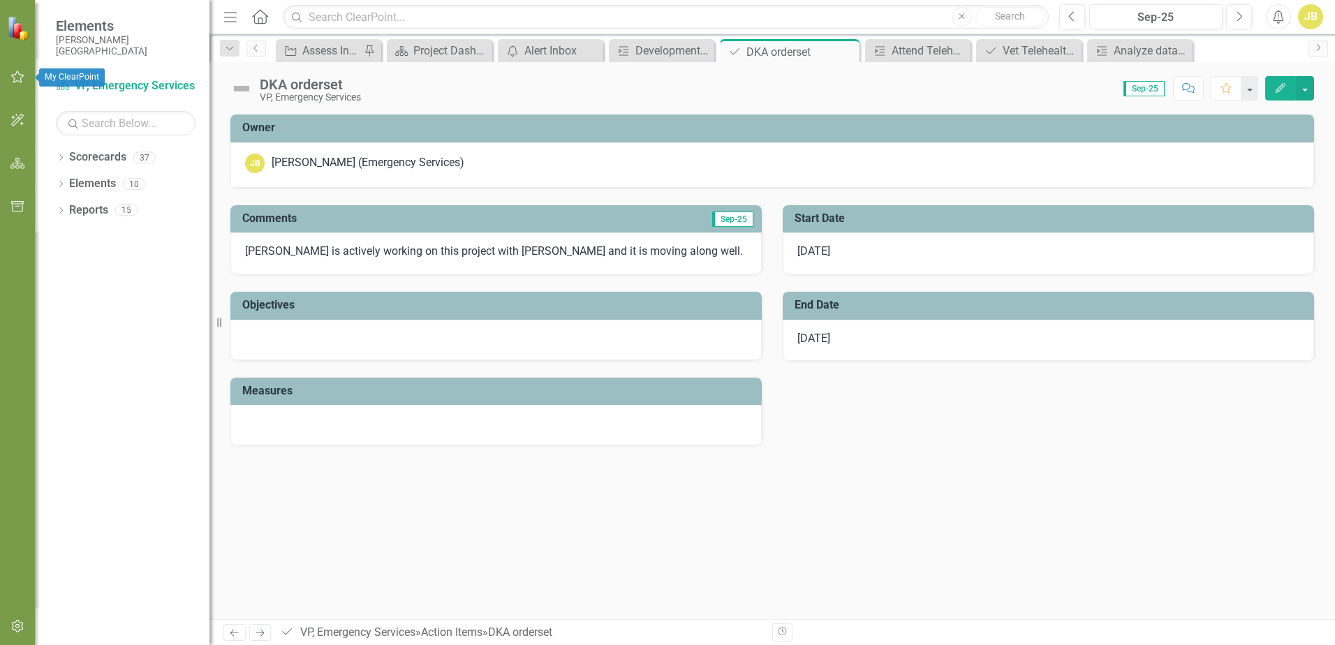
click at [25, 78] on button "button" at bounding box center [17, 77] width 31 height 29
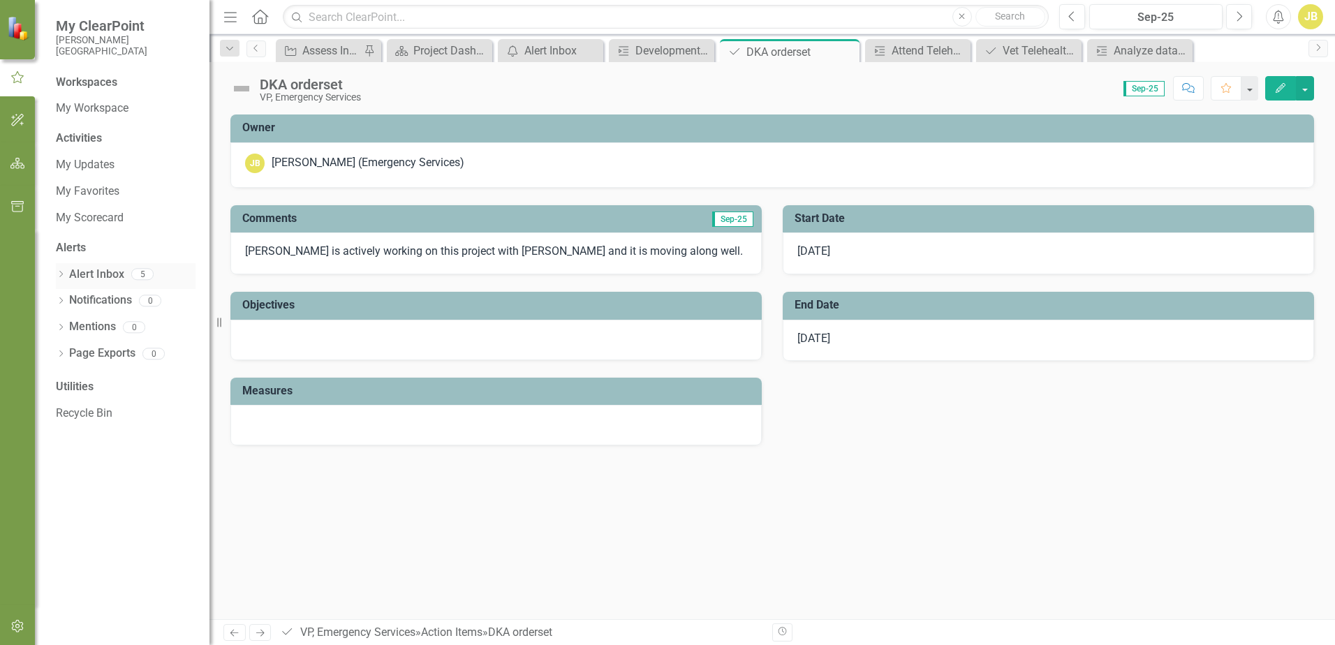
click at [100, 276] on link "Alert Inbox" at bounding box center [96, 275] width 55 height 16
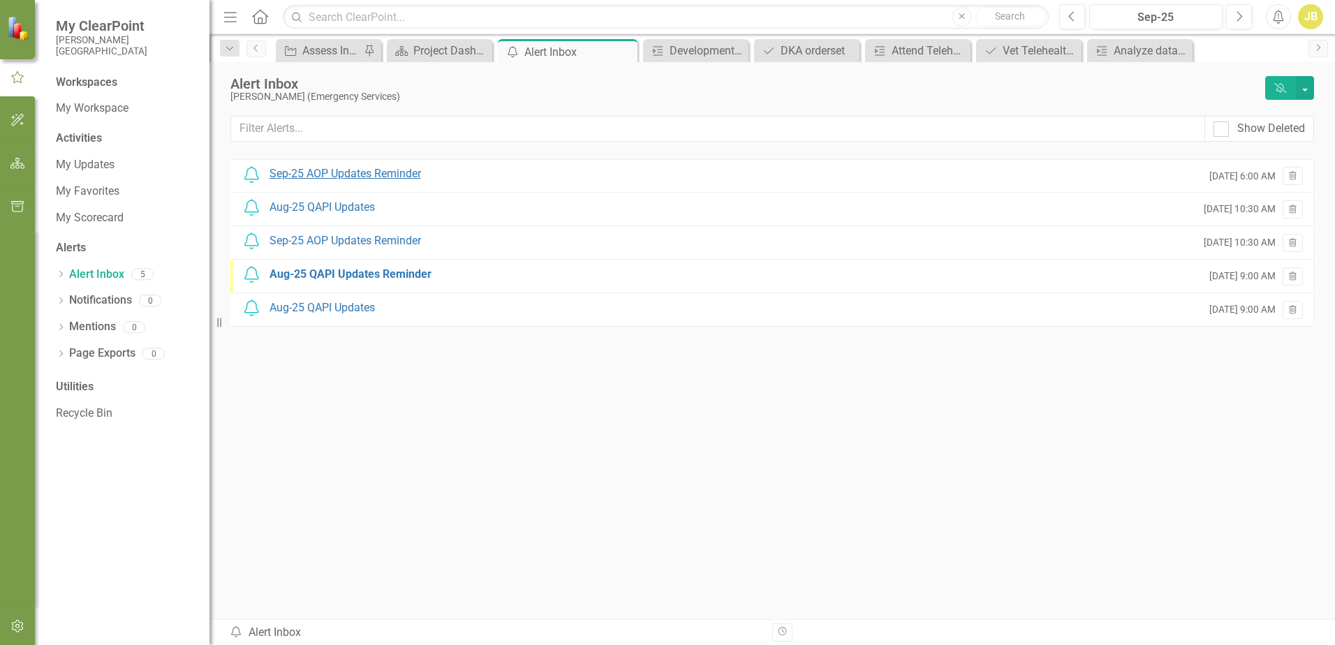
click at [369, 175] on div "Sep-25 AOP Updates Reminder" at bounding box center [344, 174] width 151 height 16
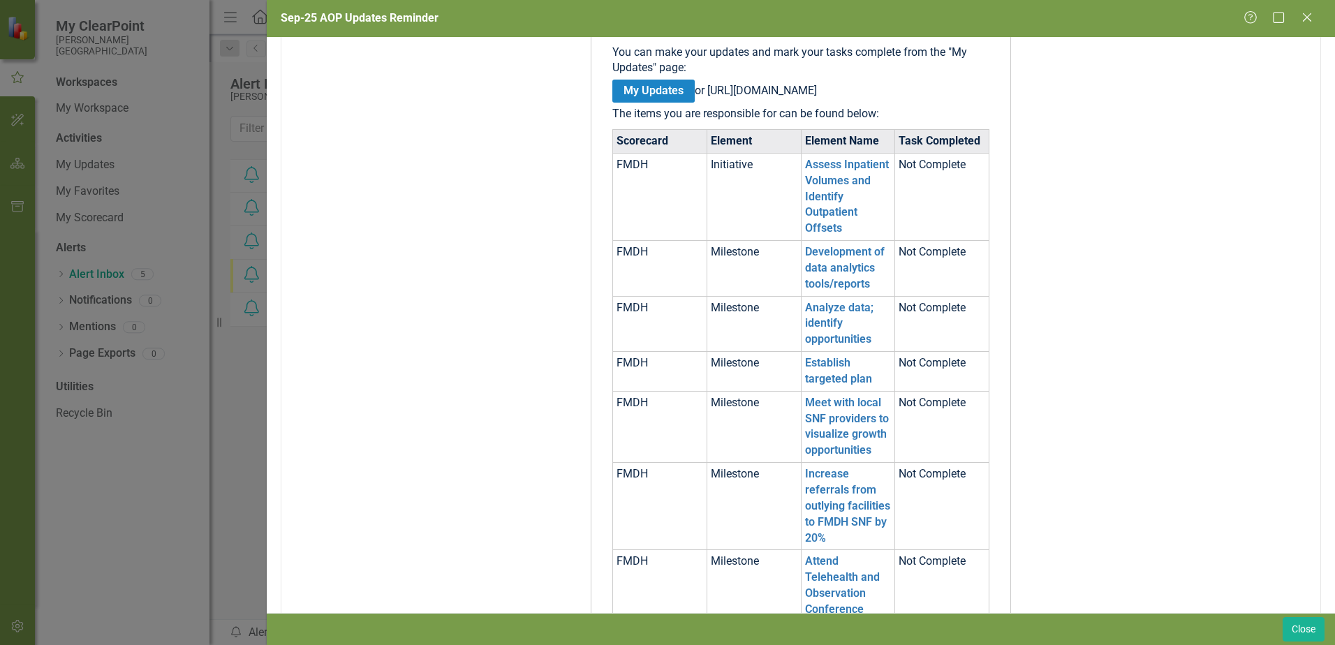
scroll to position [349, 0]
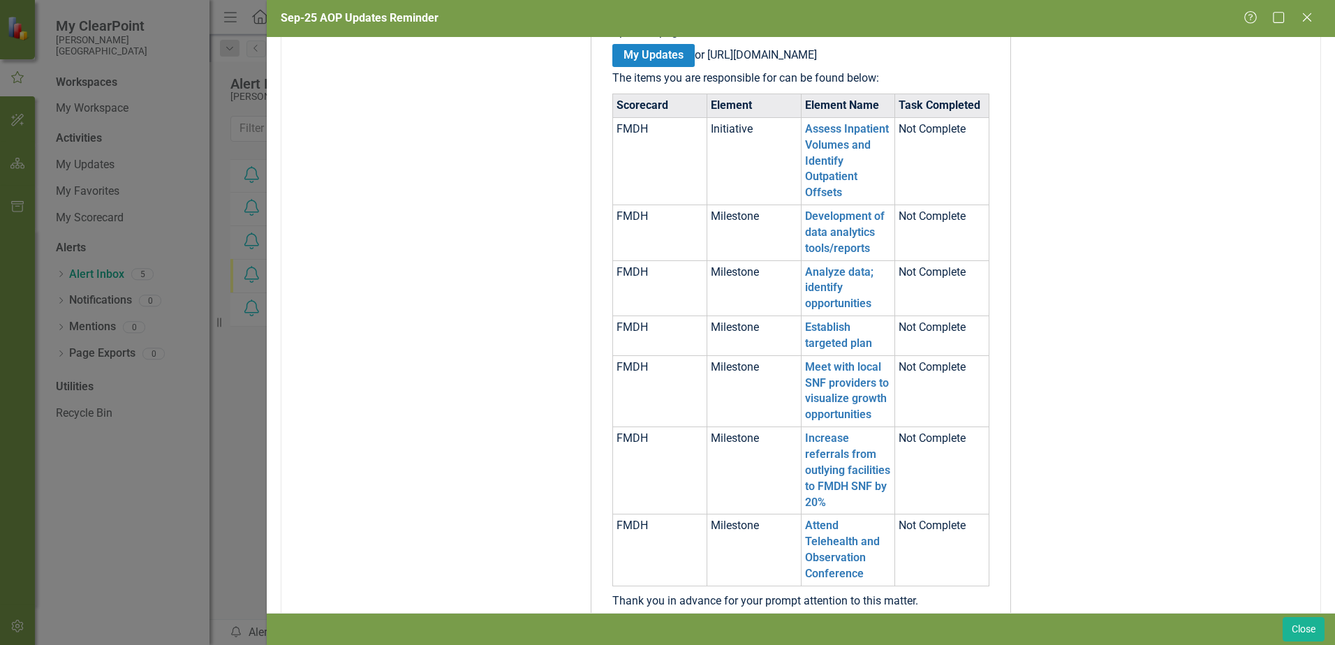
click at [645, 53] on link "My Updates" at bounding box center [653, 55] width 82 height 23
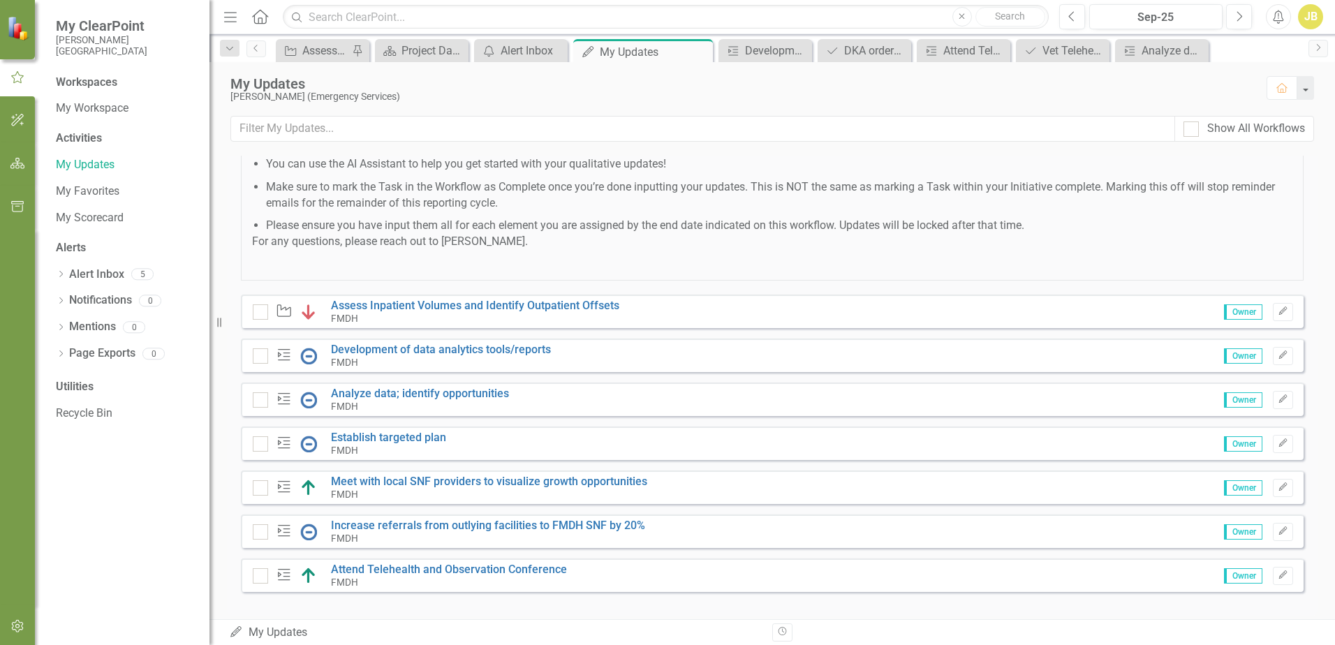
scroll to position [334, 0]
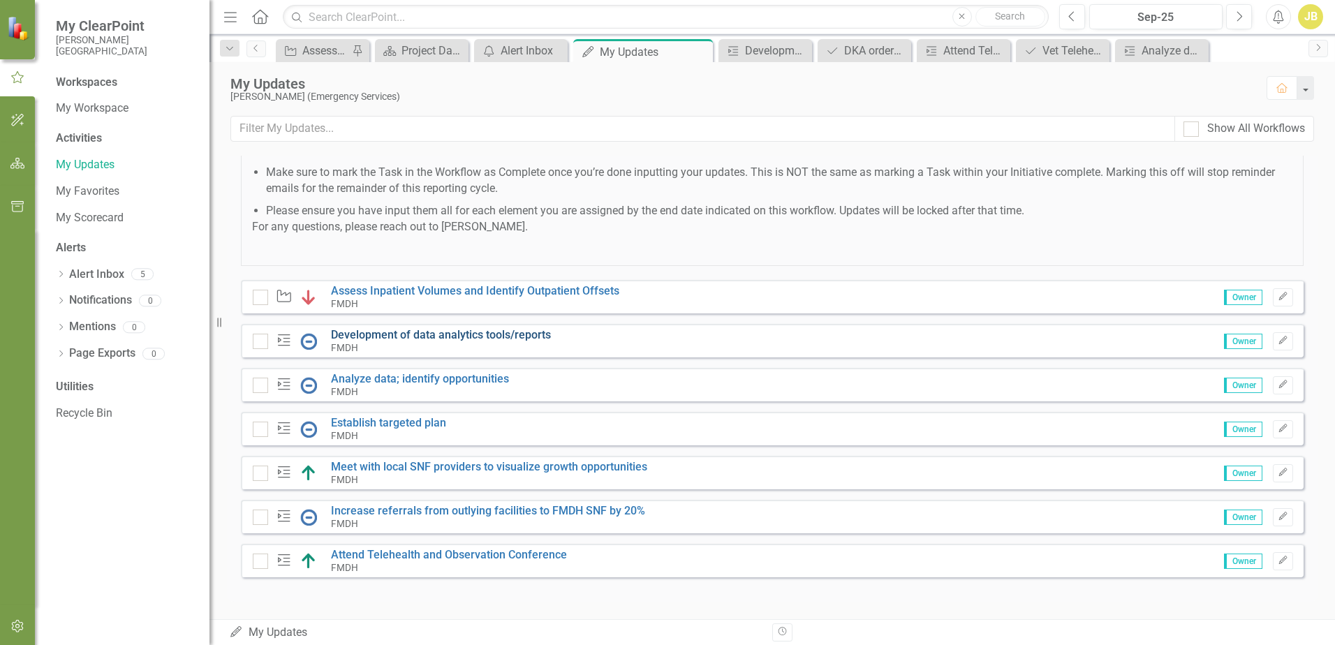
click at [440, 332] on link "Development of data analytics tools/reports" at bounding box center [441, 334] width 220 height 13
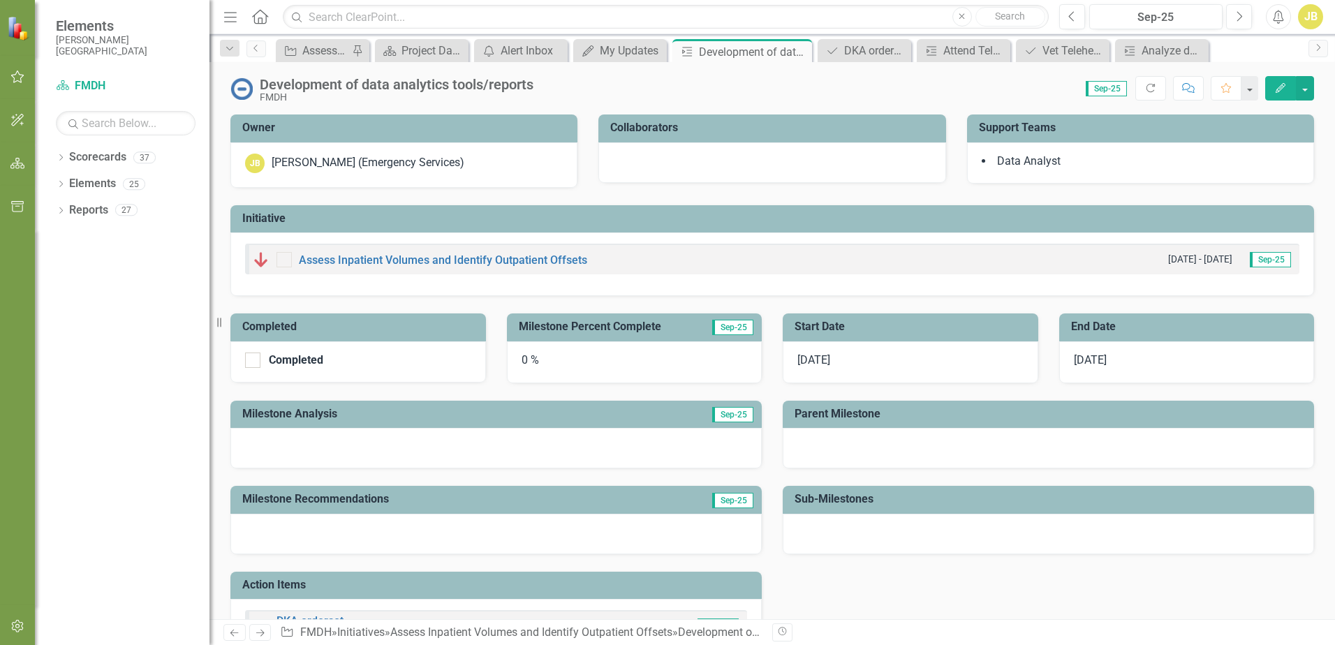
scroll to position [70, 0]
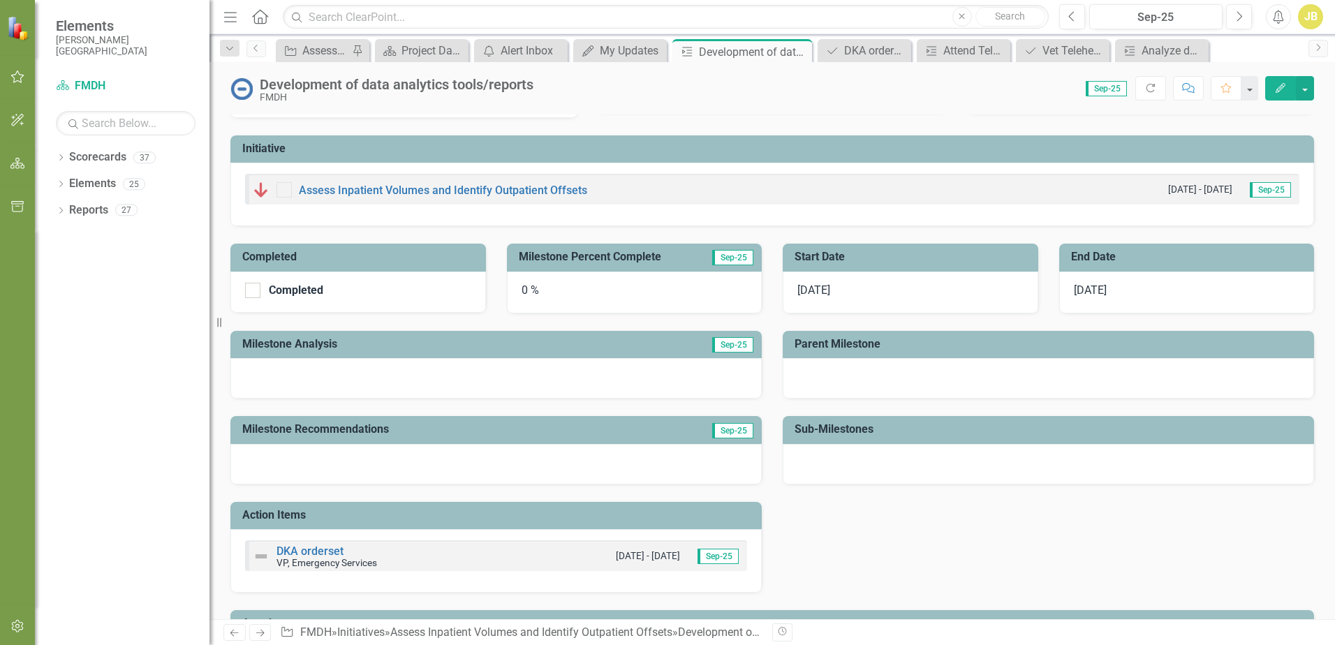
click at [369, 377] on div at bounding box center [495, 378] width 531 height 40
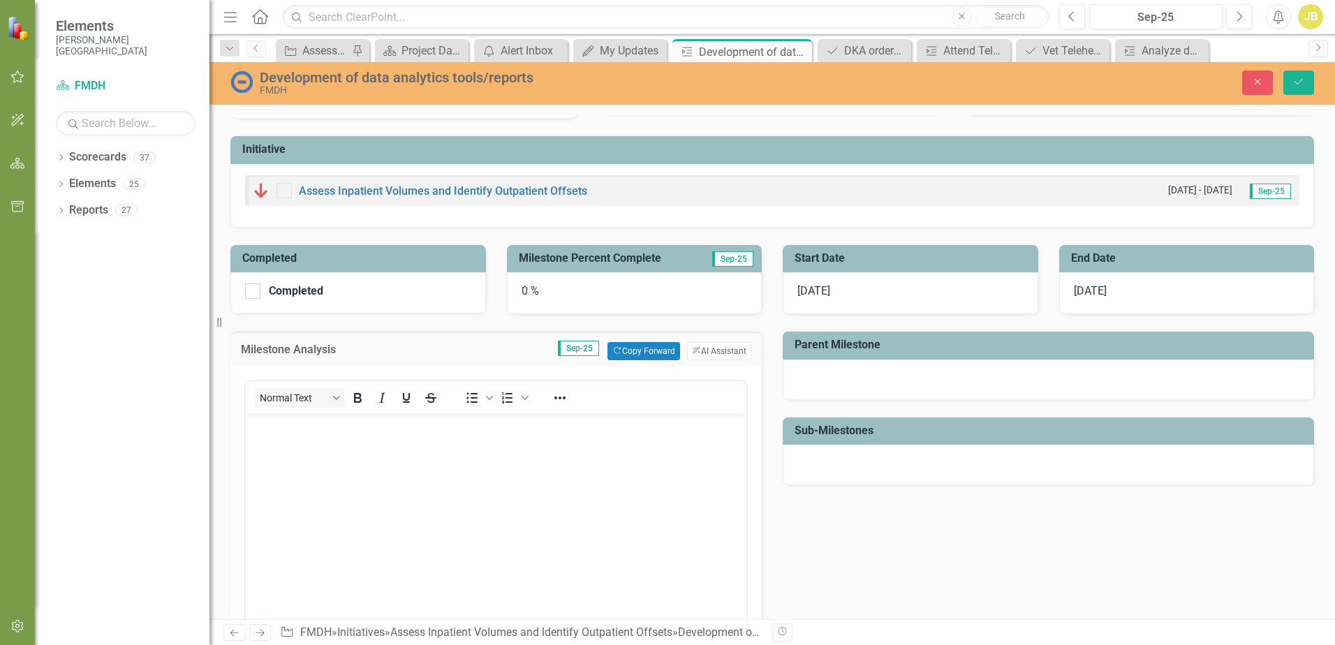
scroll to position [0, 0]
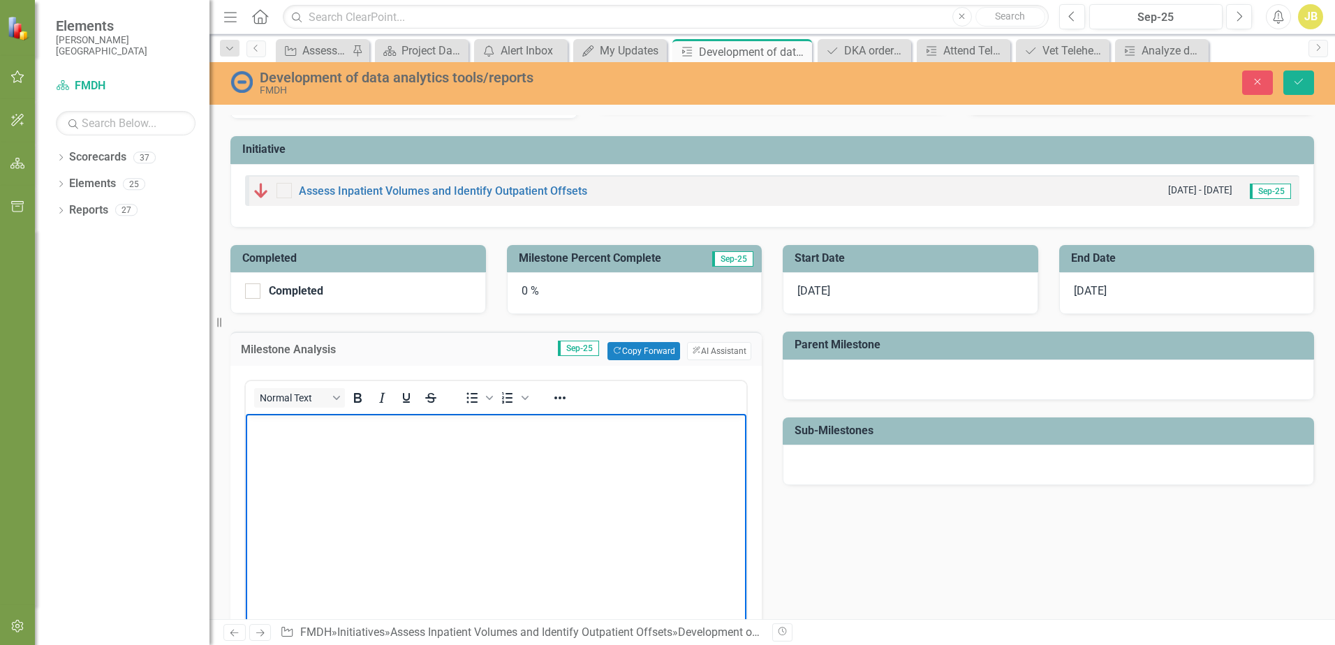
click at [363, 436] on body "Rich Text Area. Press ALT-0 for help." at bounding box center [496, 518] width 500 height 209
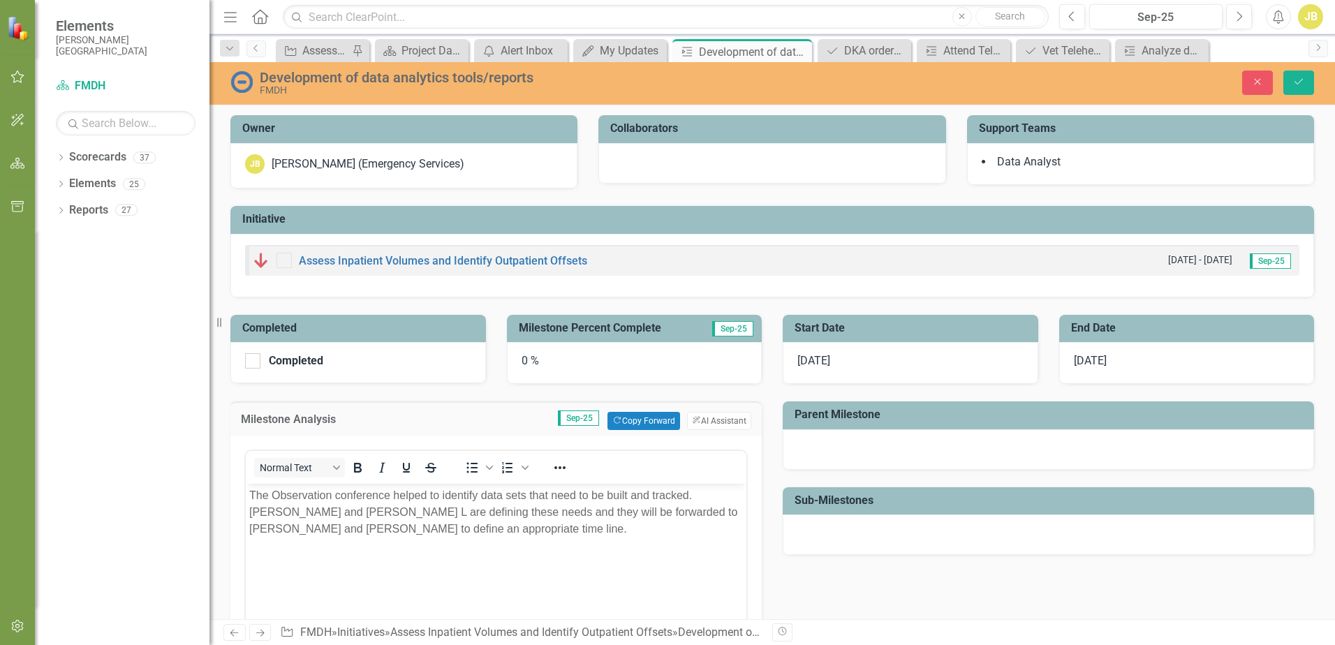
click at [731, 156] on div at bounding box center [771, 163] width 347 height 40
click at [662, 128] on h3 "Collaborators" at bounding box center [774, 128] width 328 height 13
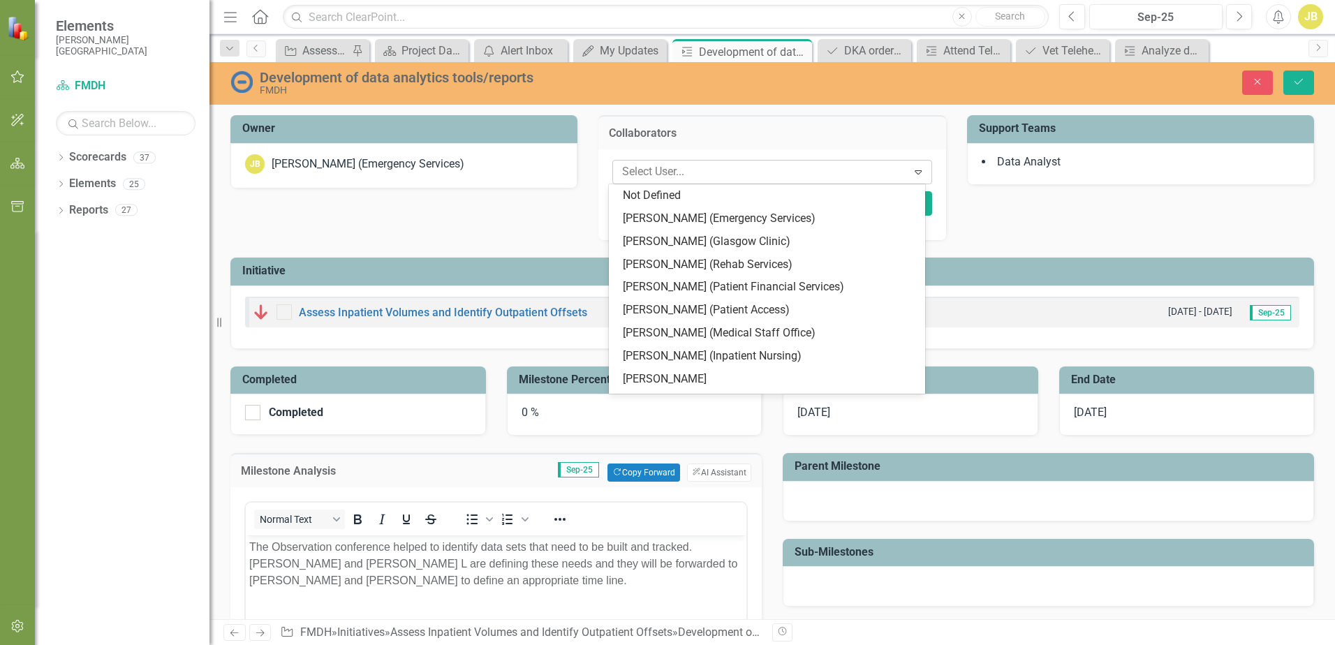
click at [770, 166] on div at bounding box center [761, 172] width 290 height 19
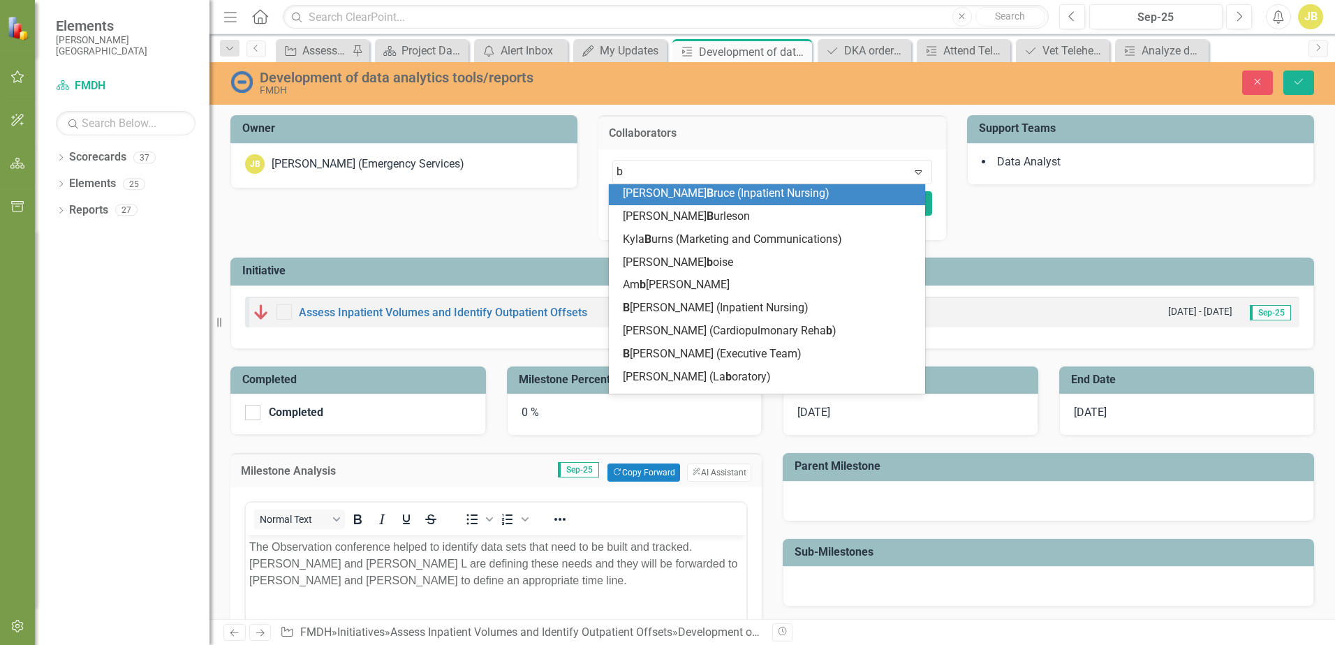
scroll to position [117, 0]
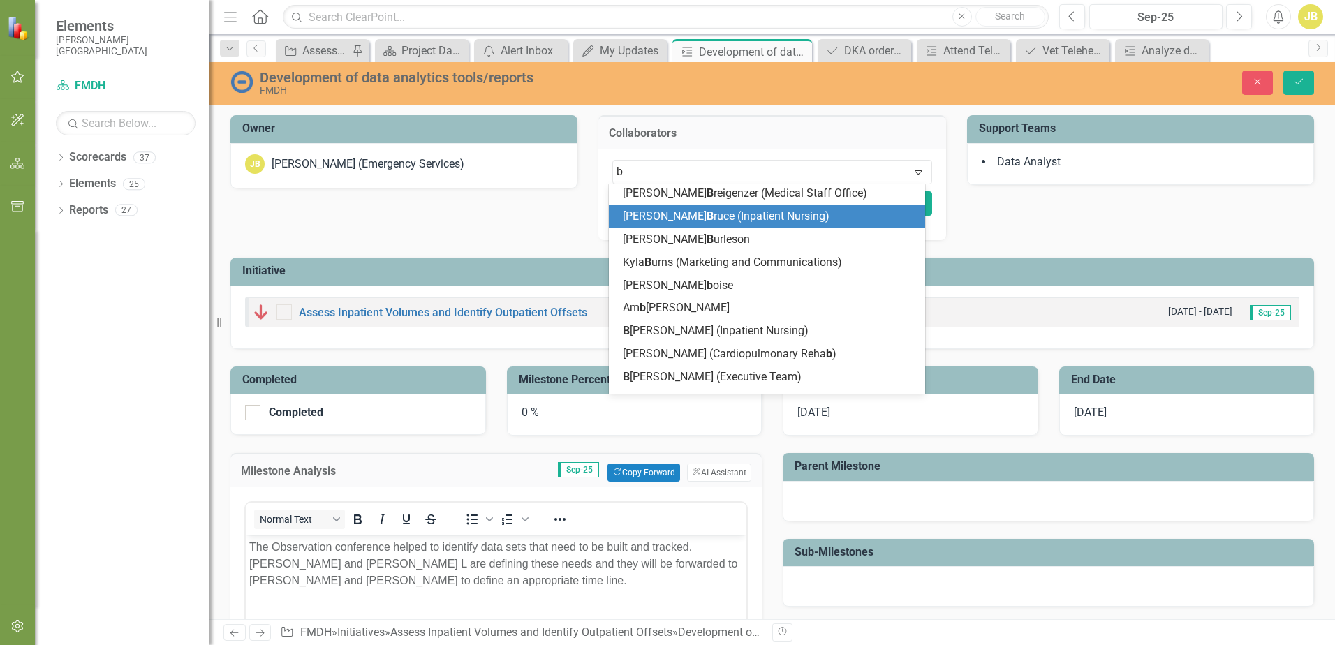
type input "br"
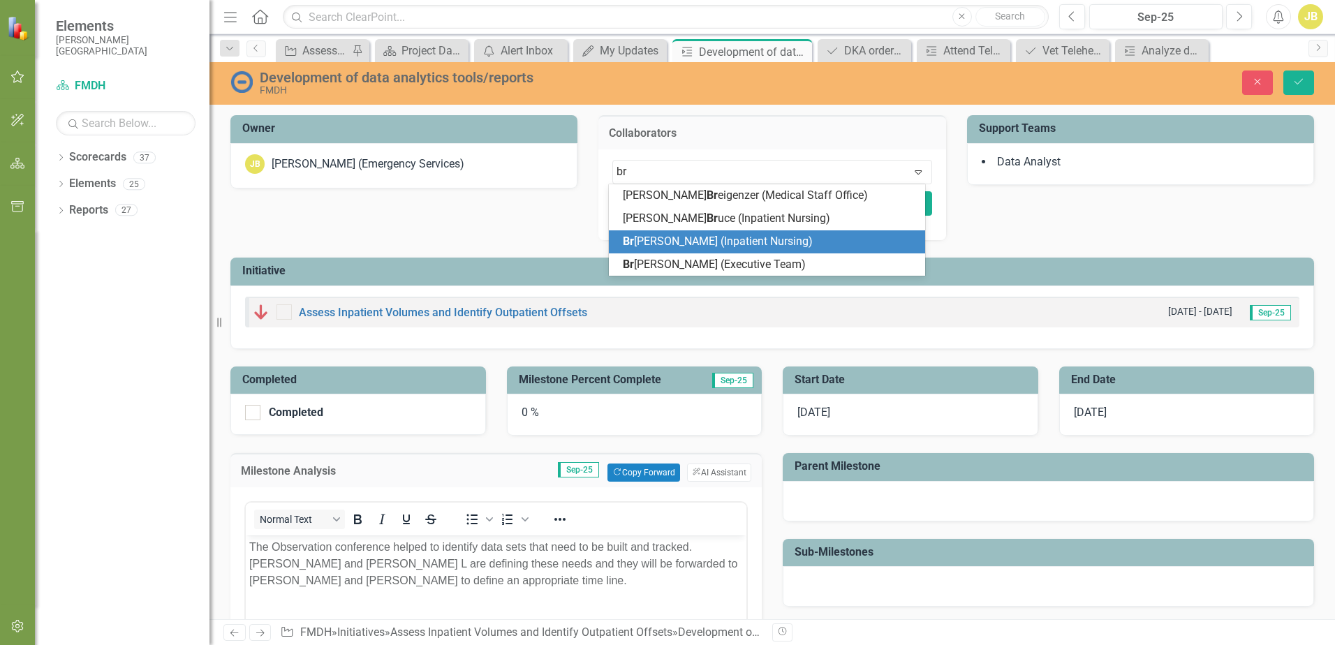
click at [681, 242] on span "Br [PERSON_NAME] (Inpatient Nursing)" at bounding box center [718, 241] width 190 height 13
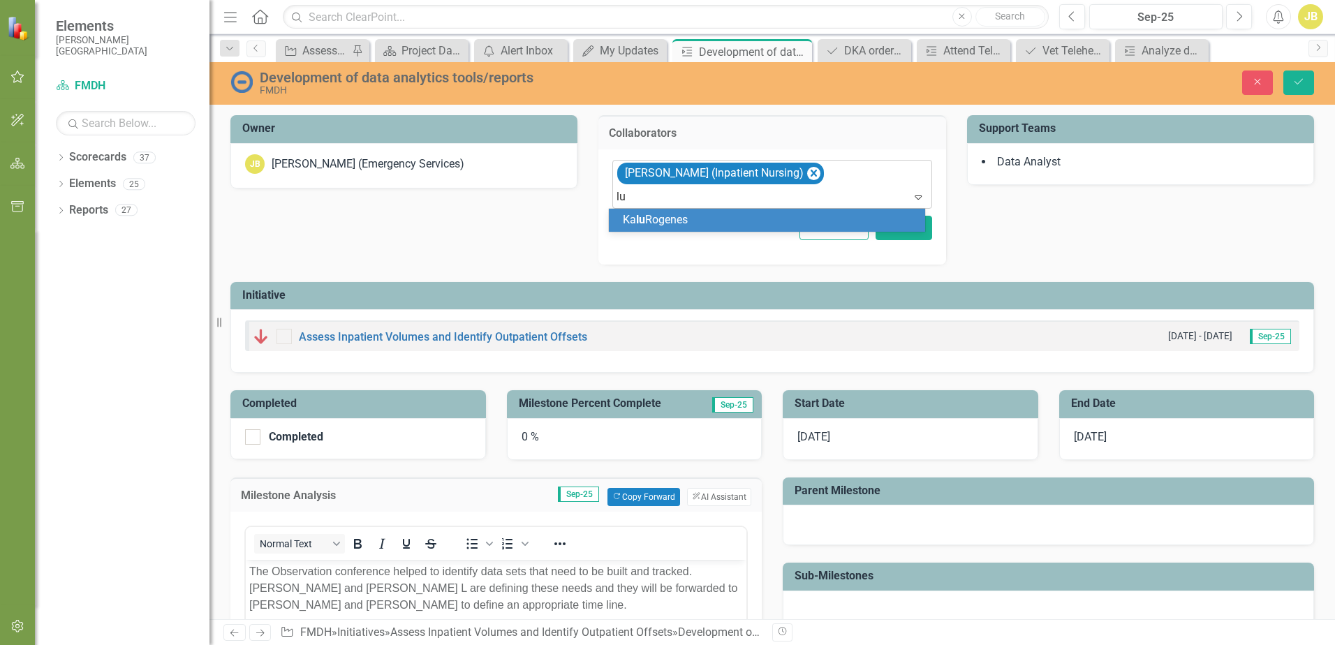
type input "l"
type input "[PERSON_NAME]"
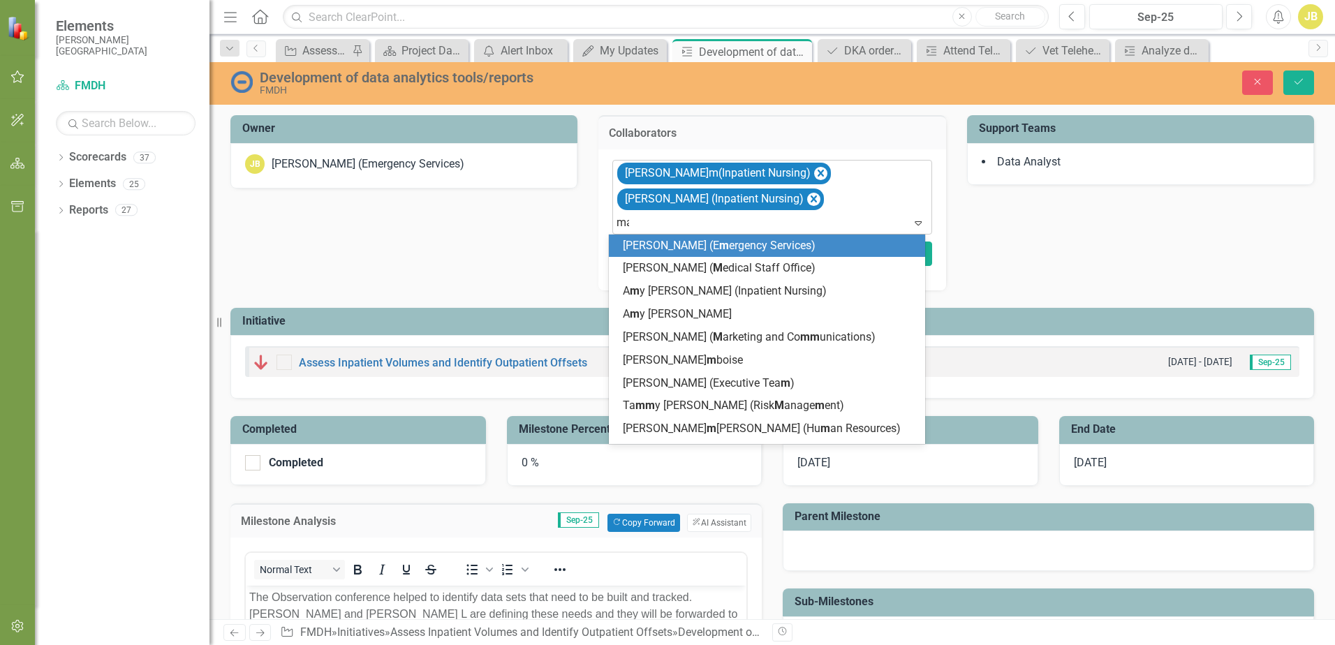
type input "mar"
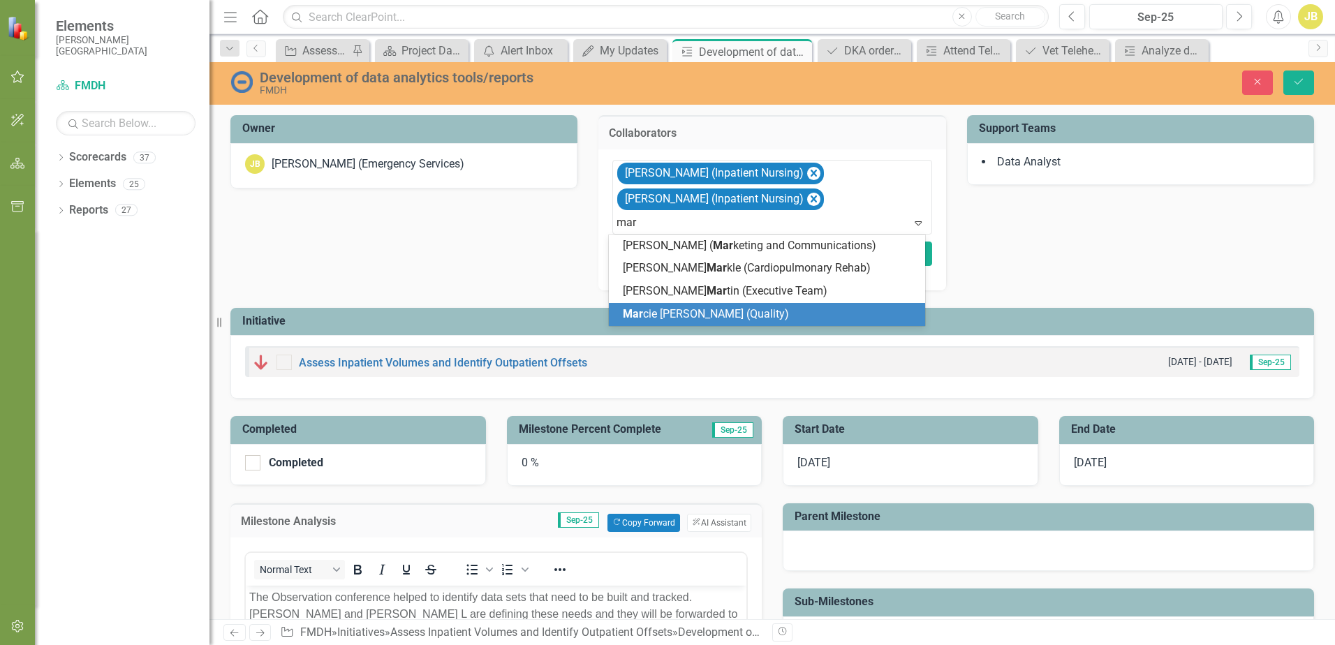
click at [703, 311] on span "Mar cie [PERSON_NAME] (Quality)" at bounding box center [706, 313] width 166 height 13
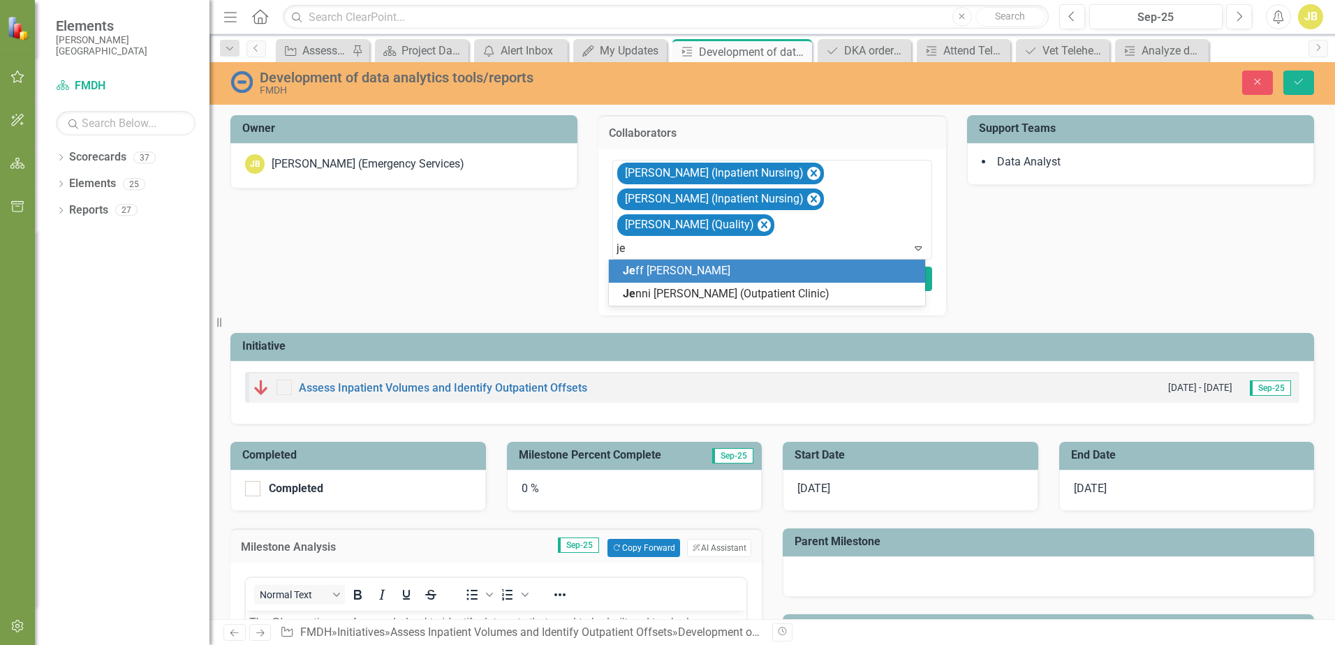
type input "j"
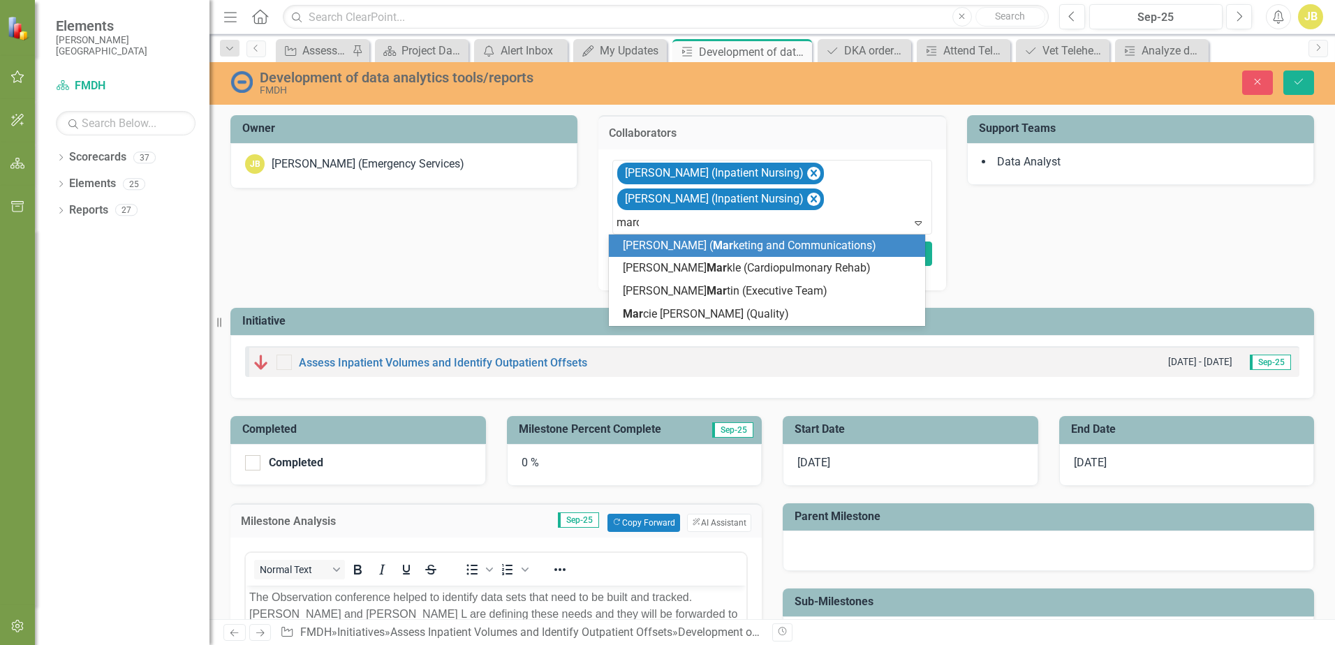
type input "[PERSON_NAME]"
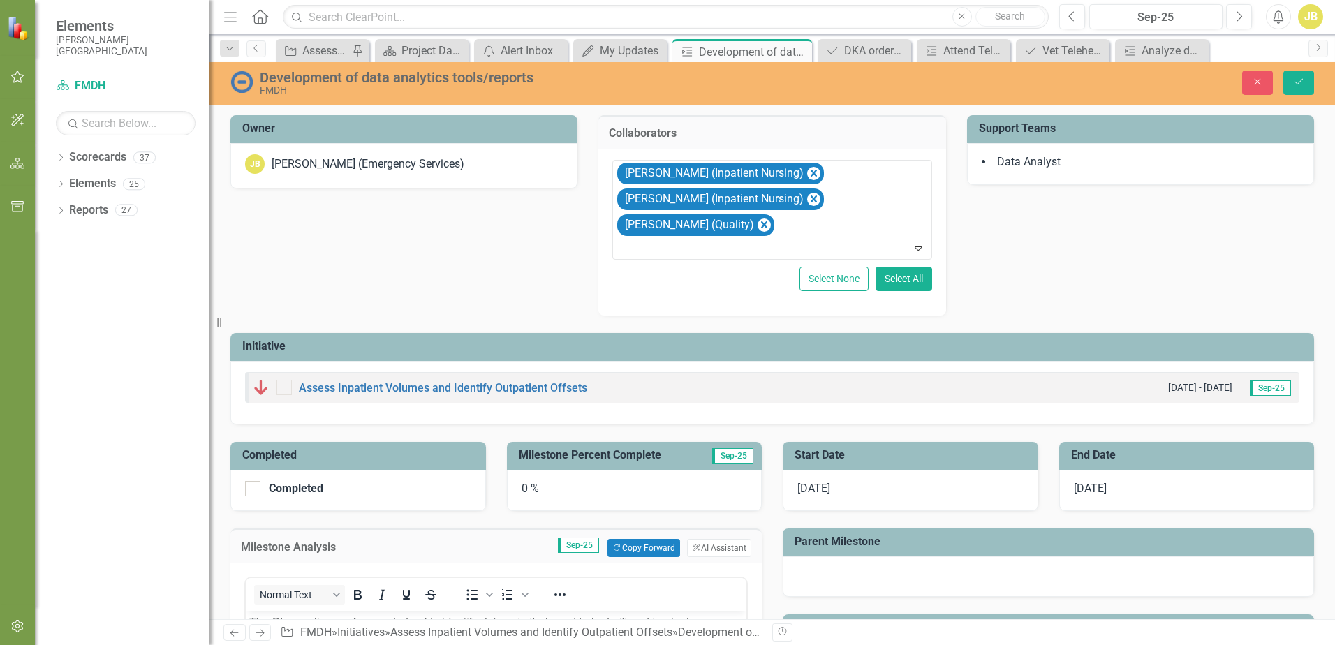
click at [998, 265] on div "Owner JB [PERSON_NAME] (Emergency Services) Collaborators option [PERSON_NAME] …" at bounding box center [772, 261] width 1104 height 327
click at [1300, 82] on icon "Save" at bounding box center [1298, 82] width 13 height 10
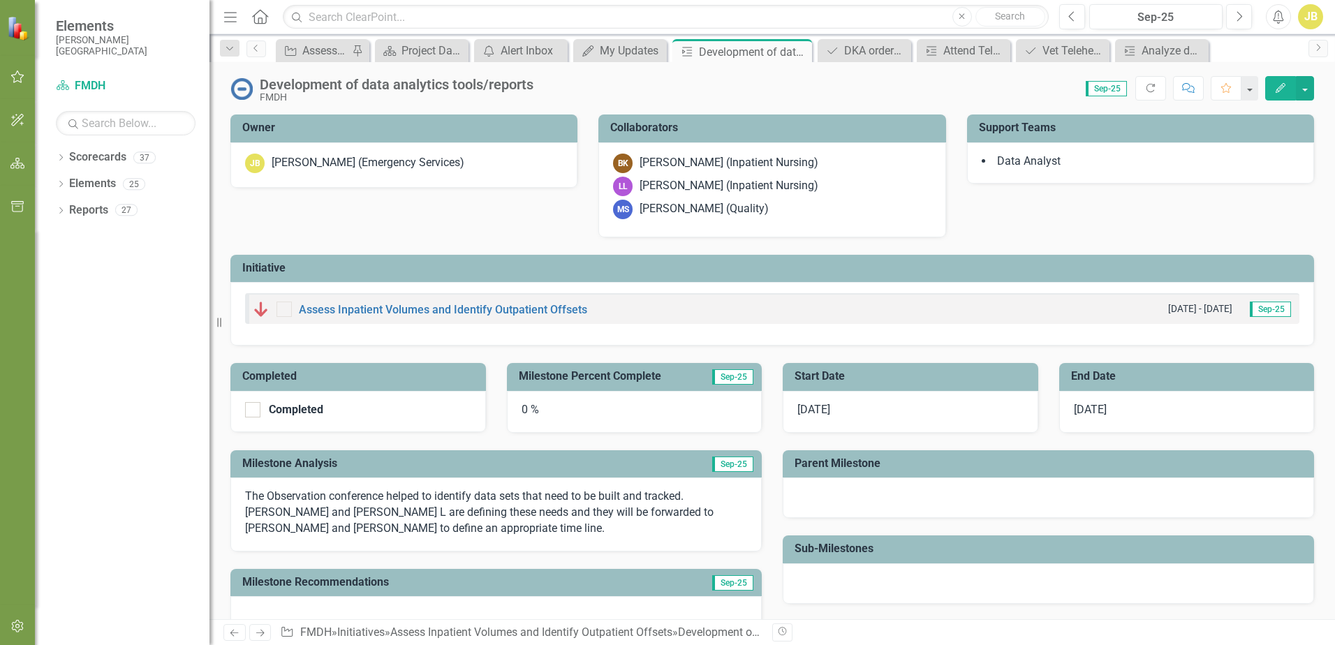
scroll to position [226, 0]
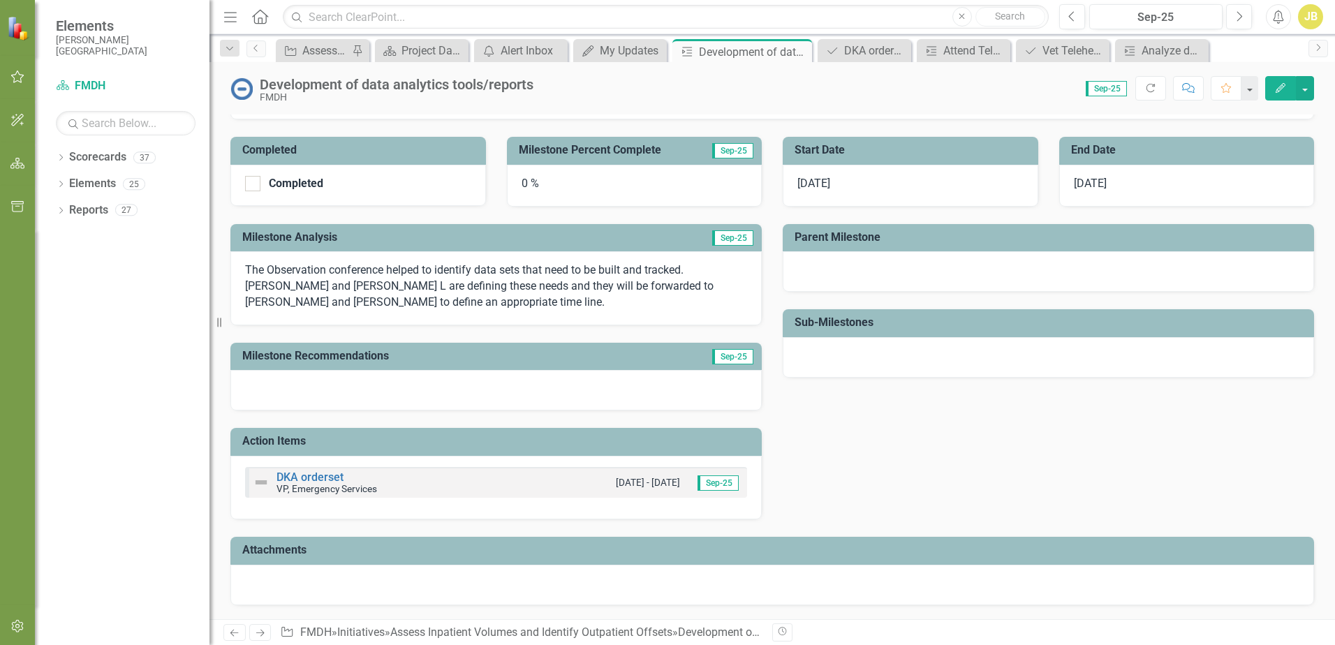
click at [519, 187] on div "0 %" at bounding box center [634, 186] width 255 height 42
click at [525, 181] on div "0 %" at bounding box center [634, 186] width 255 height 42
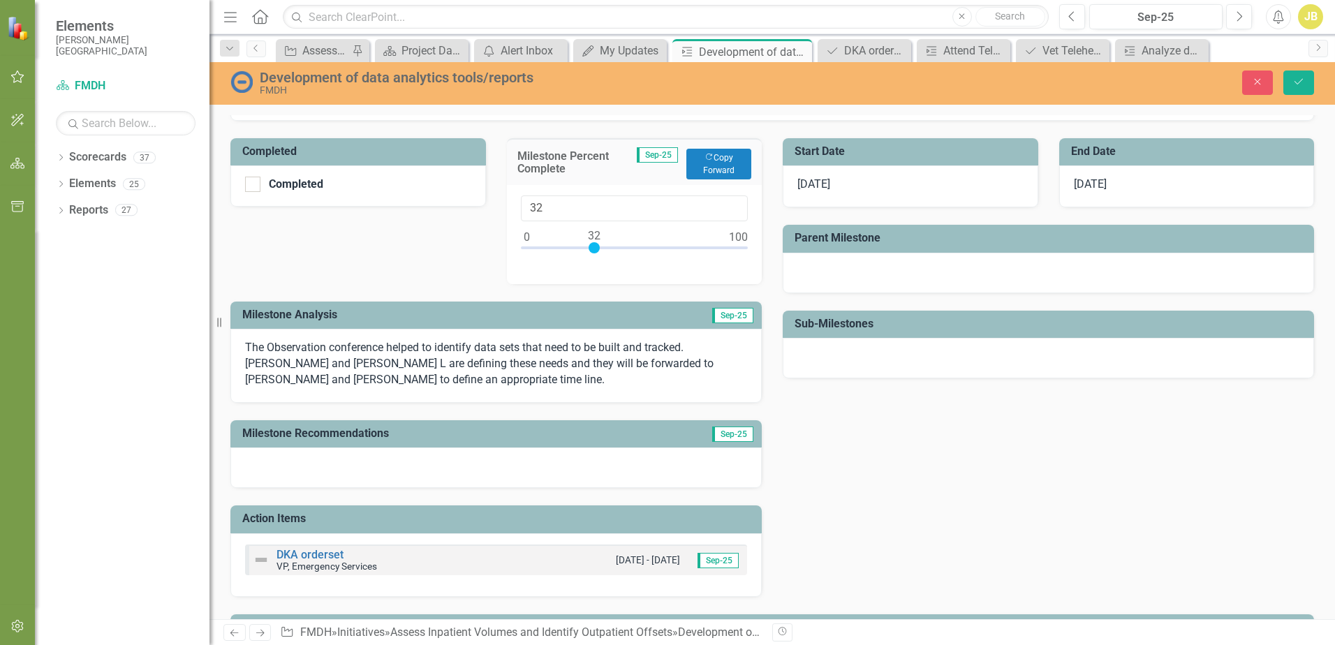
type input "33"
drag, startPoint x: 526, startPoint y: 247, endPoint x: 597, endPoint y: 251, distance: 71.3
click at [597, 251] on div at bounding box center [595, 247] width 11 height 11
click at [1092, 188] on span "[DATE]" at bounding box center [1090, 183] width 33 height 13
click at [1092, 186] on span "[DATE]" at bounding box center [1090, 183] width 33 height 13
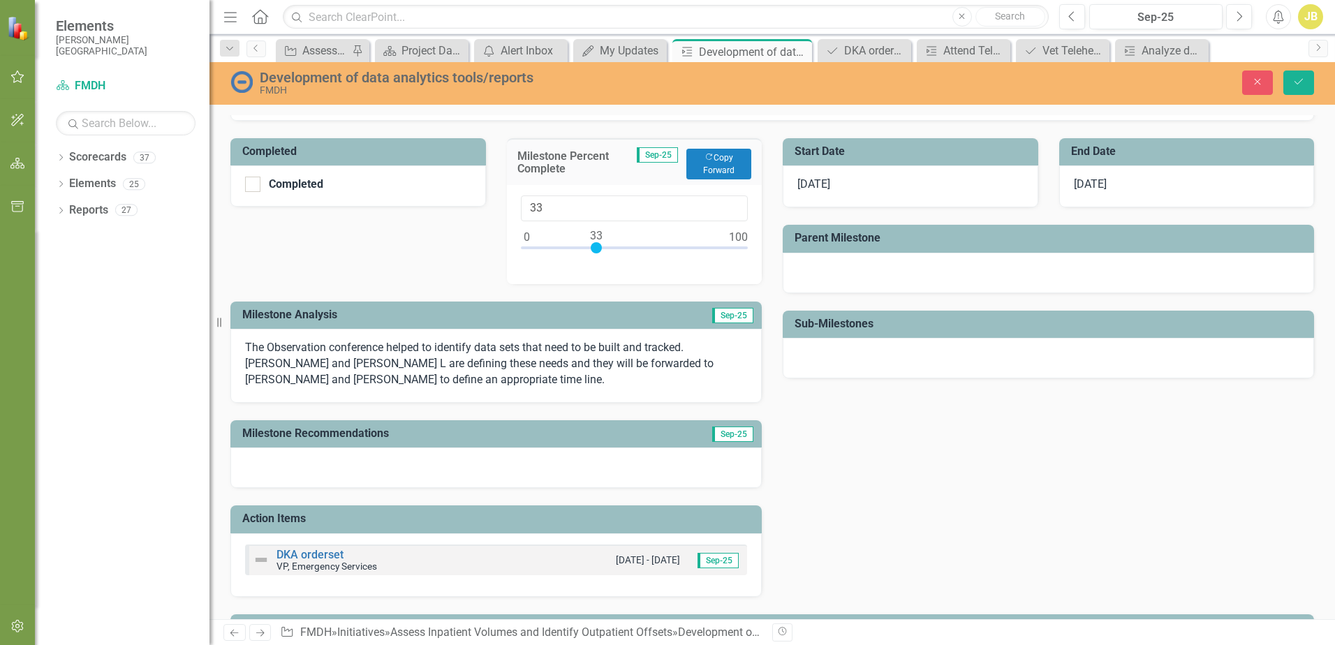
click at [1092, 186] on span "[DATE]" at bounding box center [1090, 183] width 33 height 13
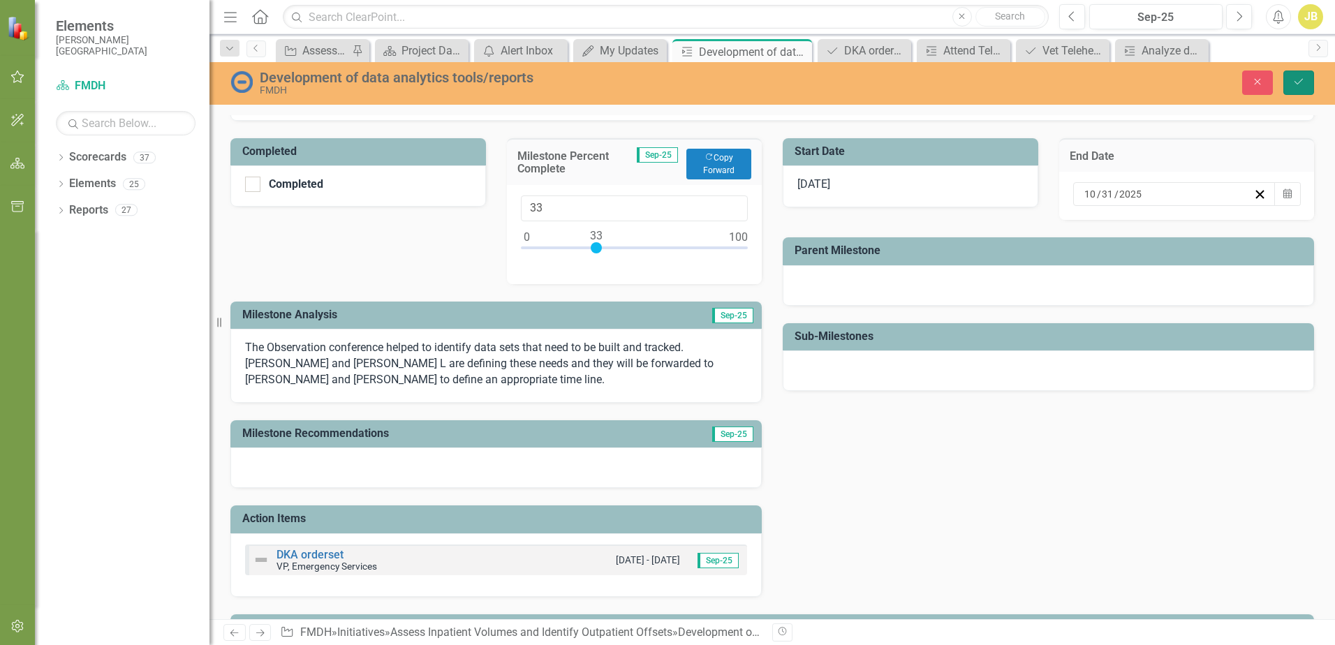
click at [1300, 82] on icon "Save" at bounding box center [1298, 82] width 13 height 10
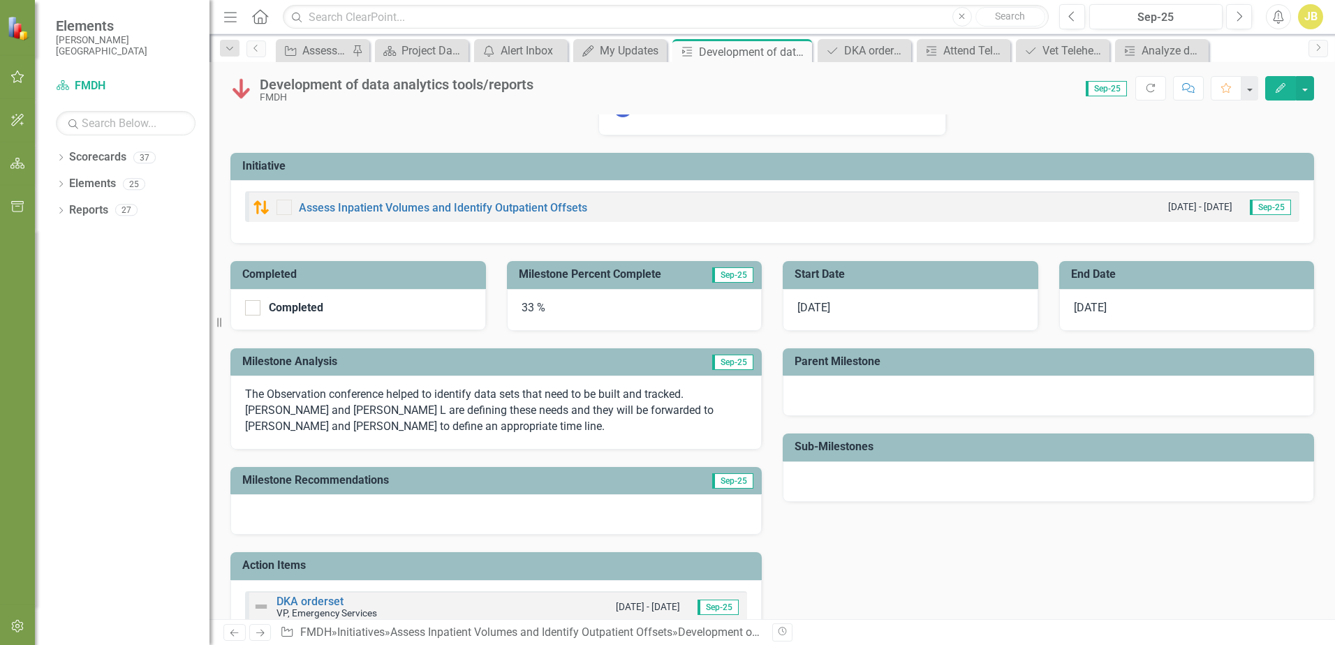
scroll to position [0, 0]
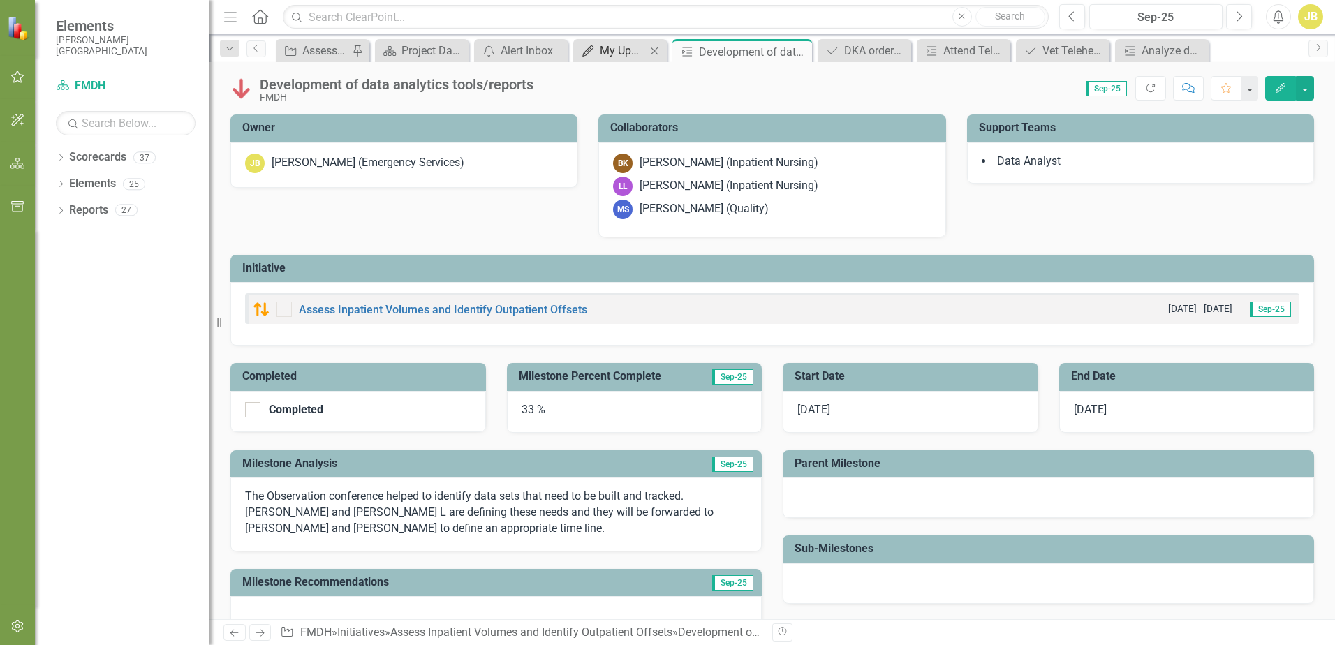
click at [624, 57] on div "My Updates" at bounding box center [623, 50] width 46 height 17
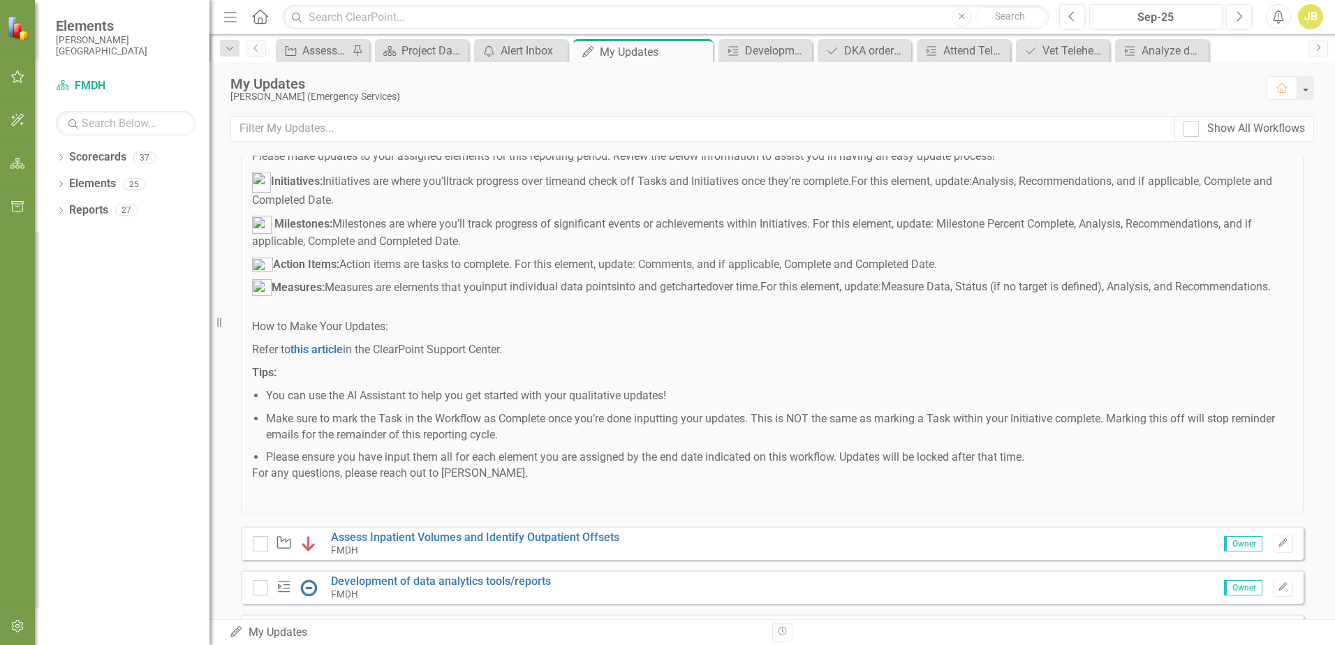
scroll to position [334, 0]
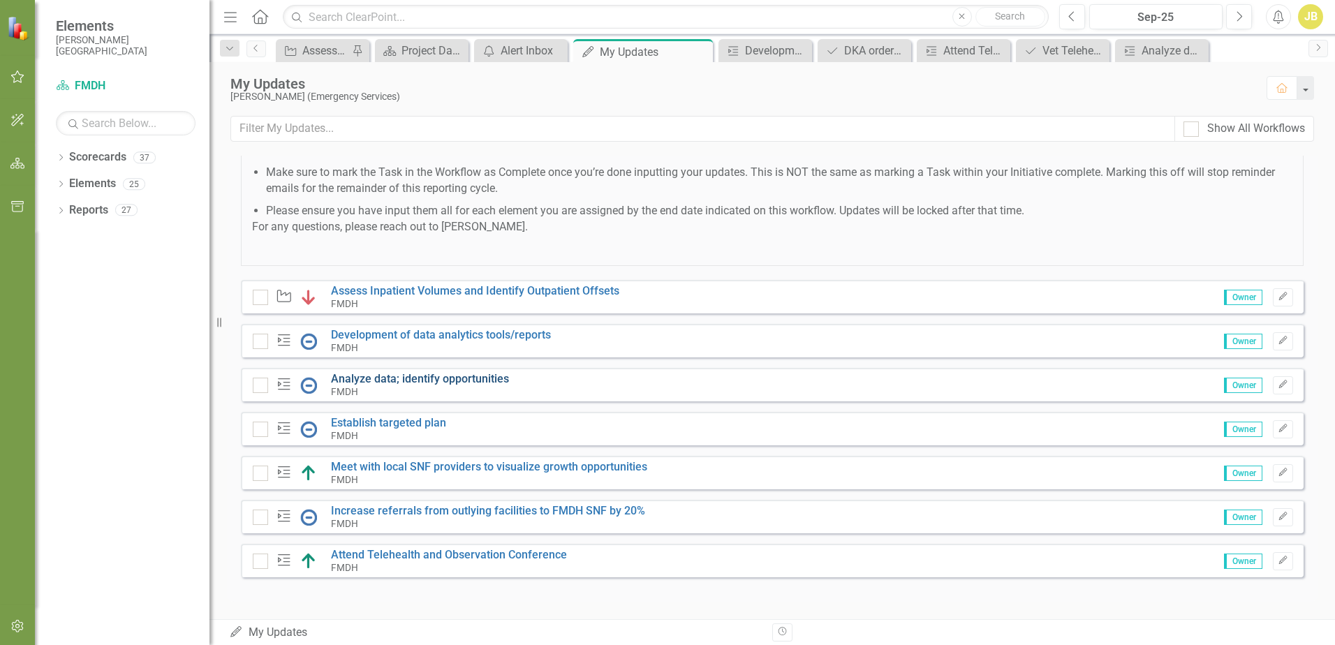
click at [451, 378] on link "Analyze data; identify opportunities" at bounding box center [420, 378] width 178 height 13
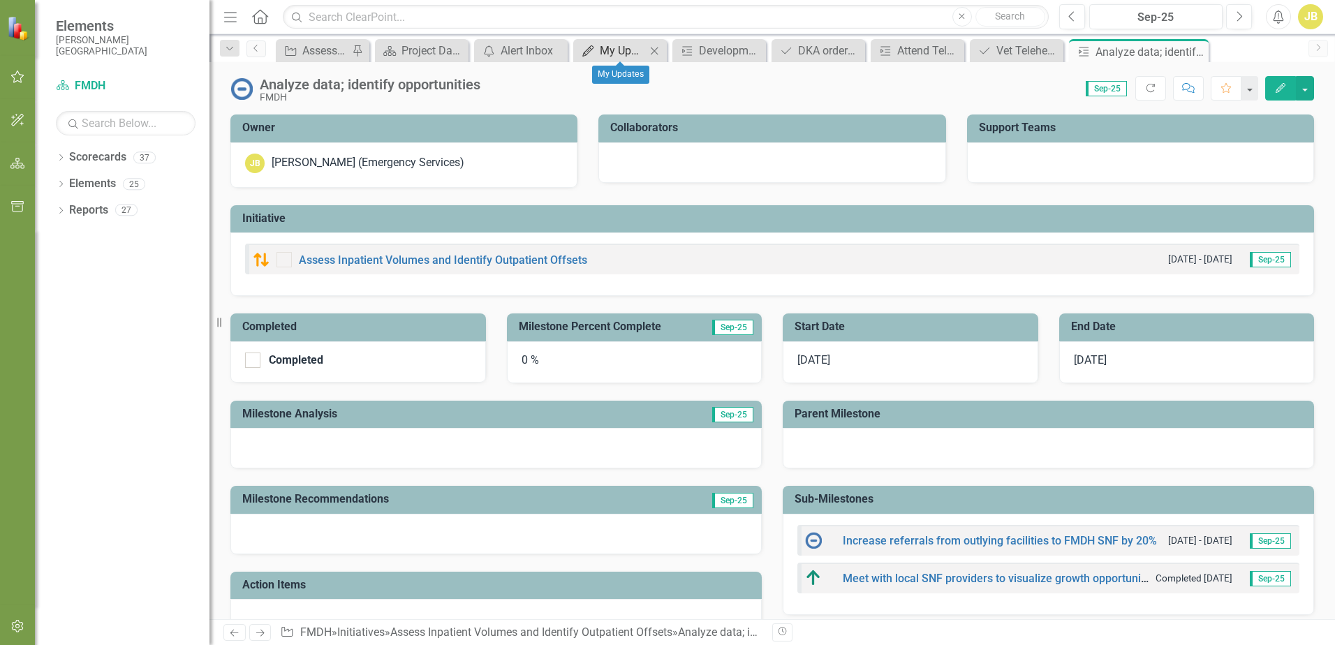
click at [614, 52] on div "My Updates" at bounding box center [623, 50] width 46 height 17
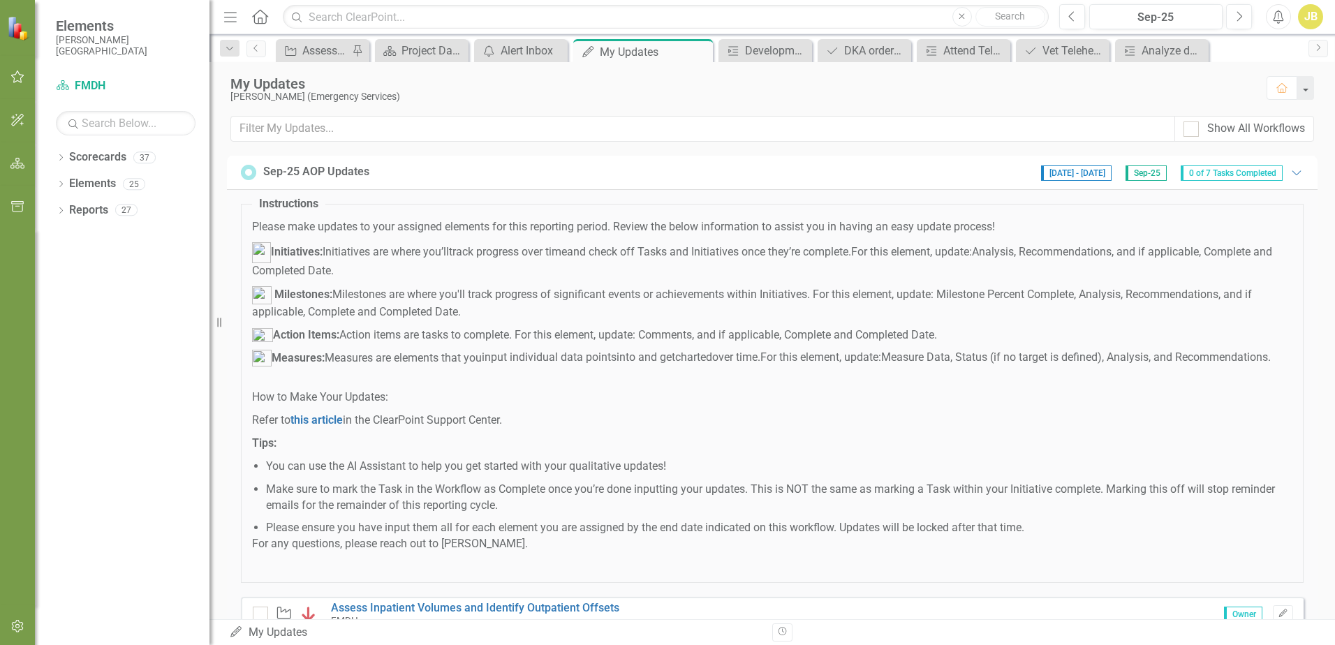
scroll to position [334, 0]
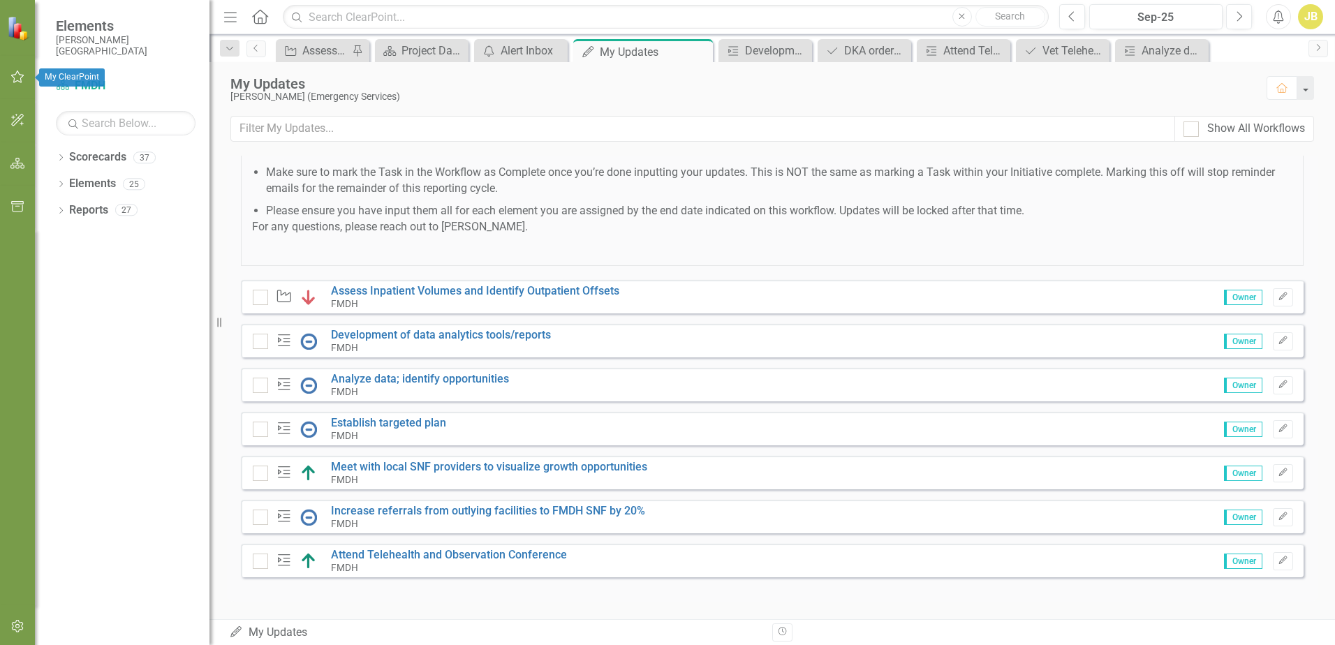
click at [14, 80] on icon "button" at bounding box center [17, 76] width 13 height 13
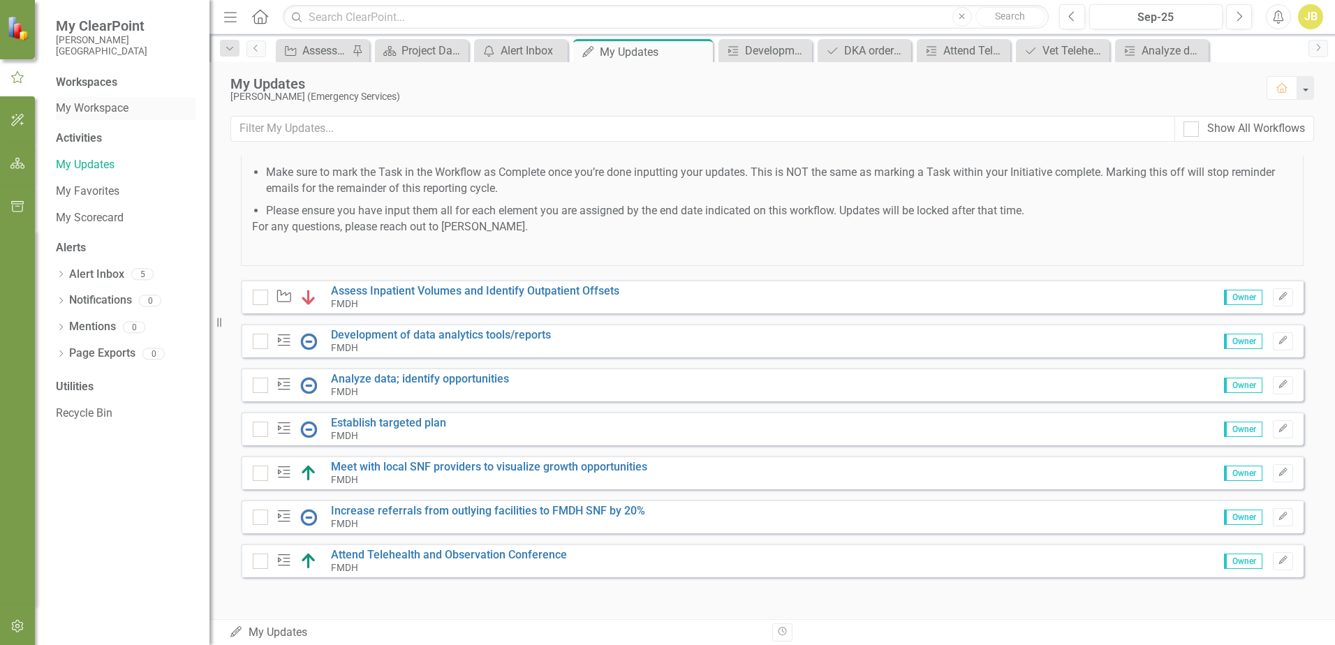
click at [92, 103] on link "My Workspace" at bounding box center [126, 109] width 140 height 16
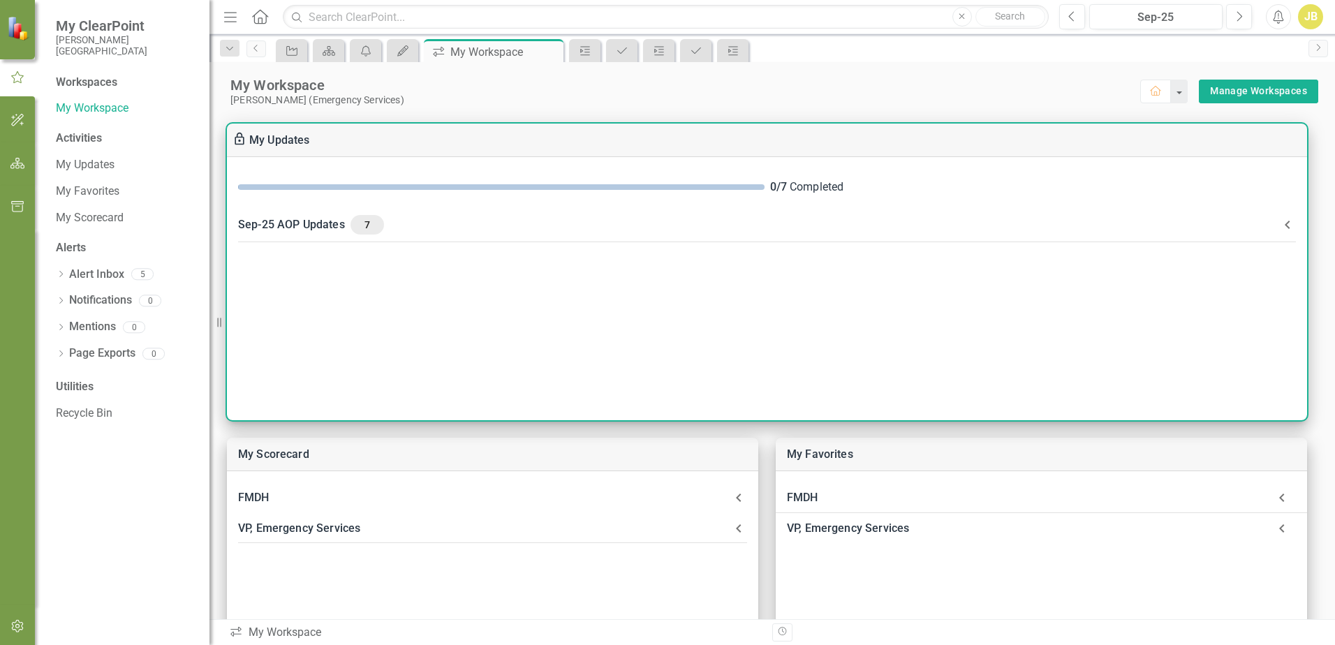
click at [359, 223] on span "7" at bounding box center [367, 224] width 22 height 13
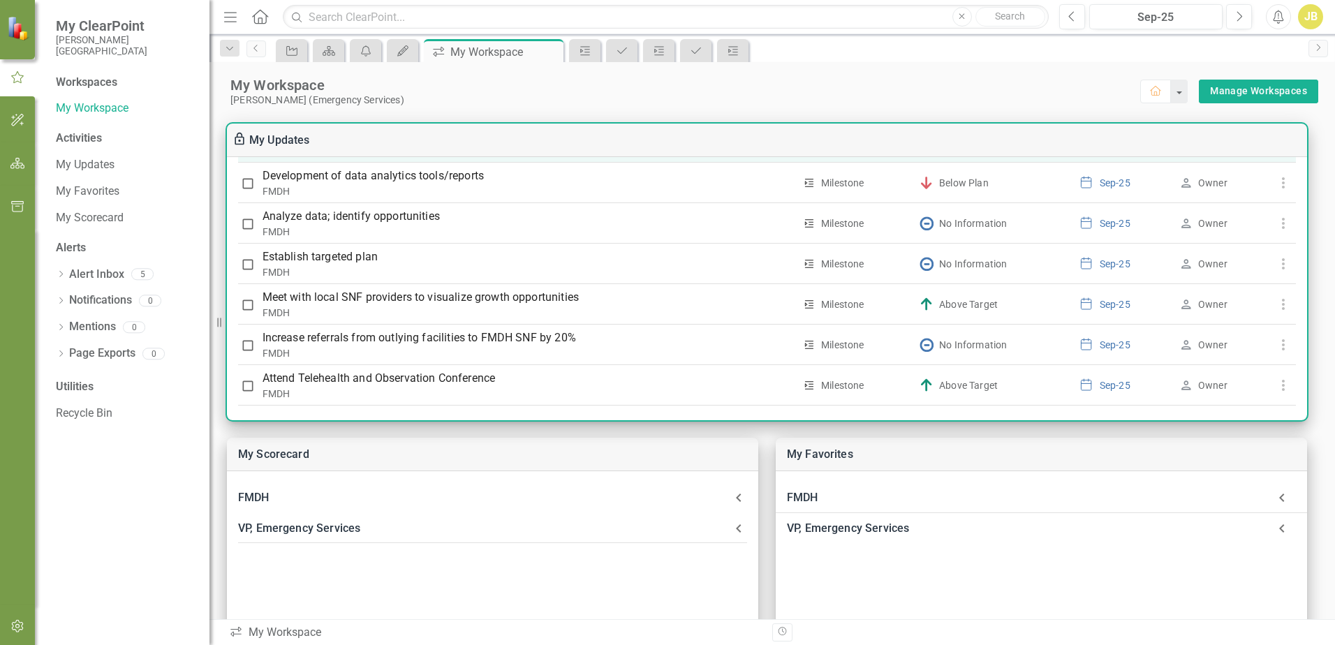
scroll to position [496, 0]
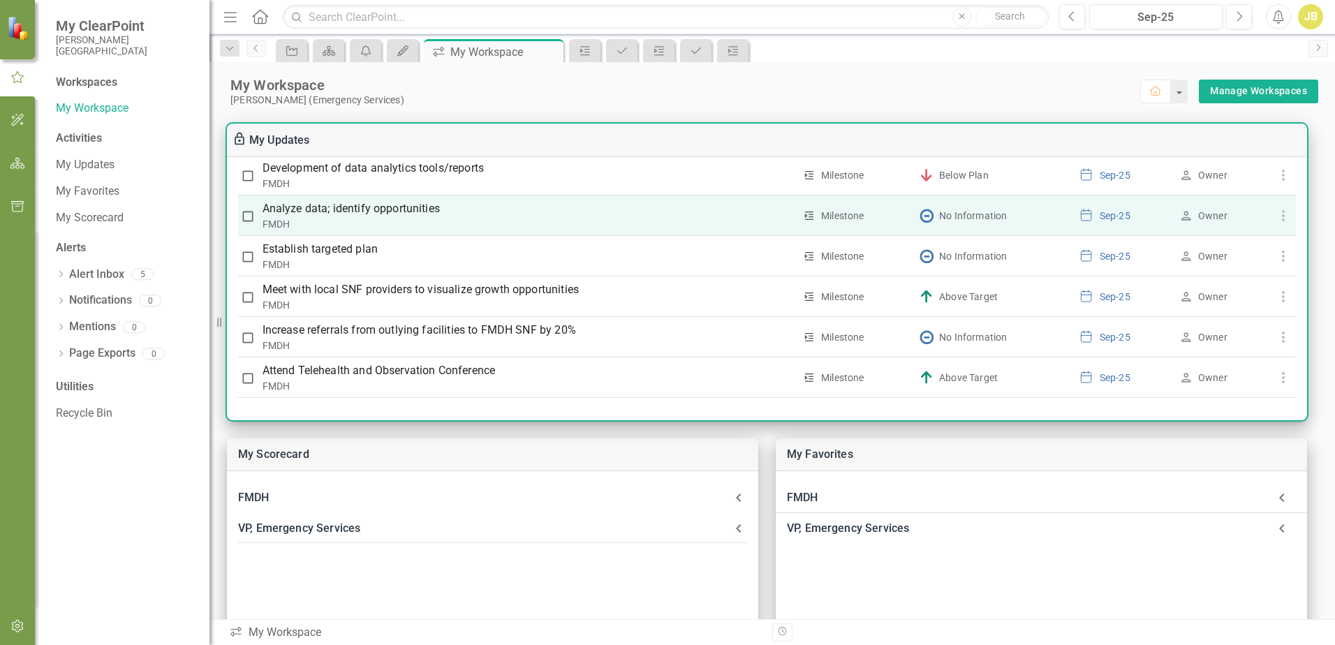
click at [433, 206] on p "Analyze data; identify opportunities" at bounding box center [528, 208] width 532 height 17
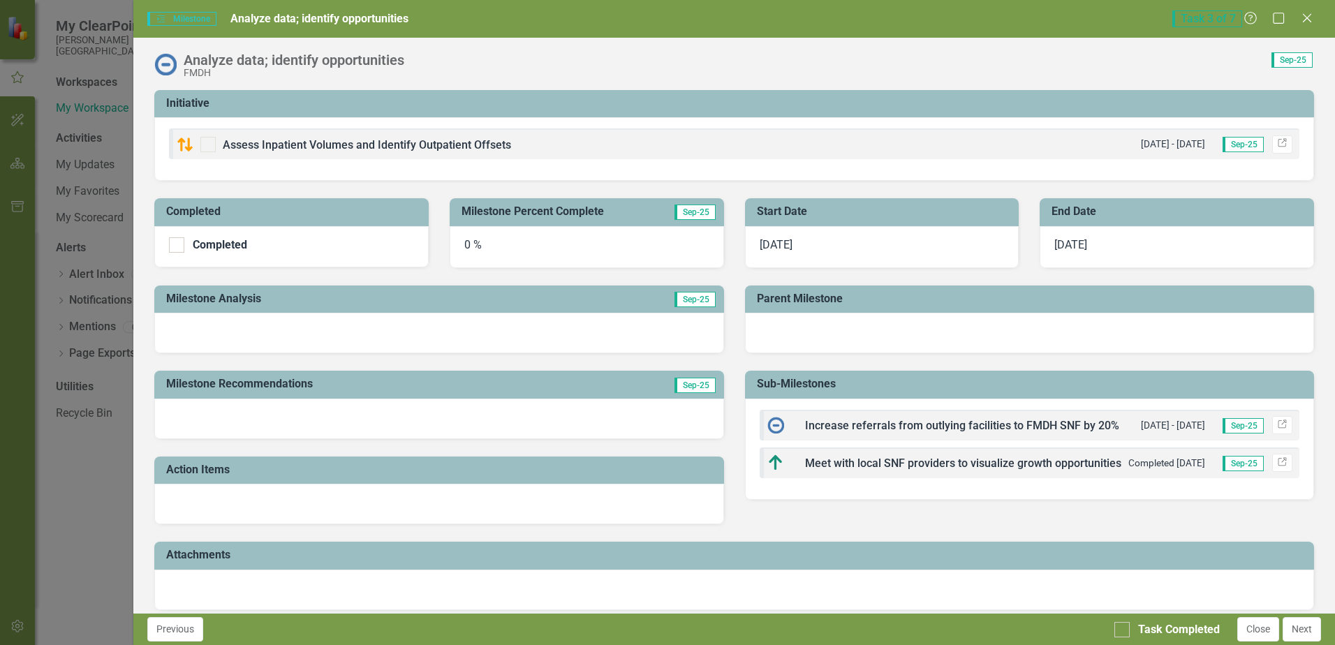
scroll to position [102, 0]
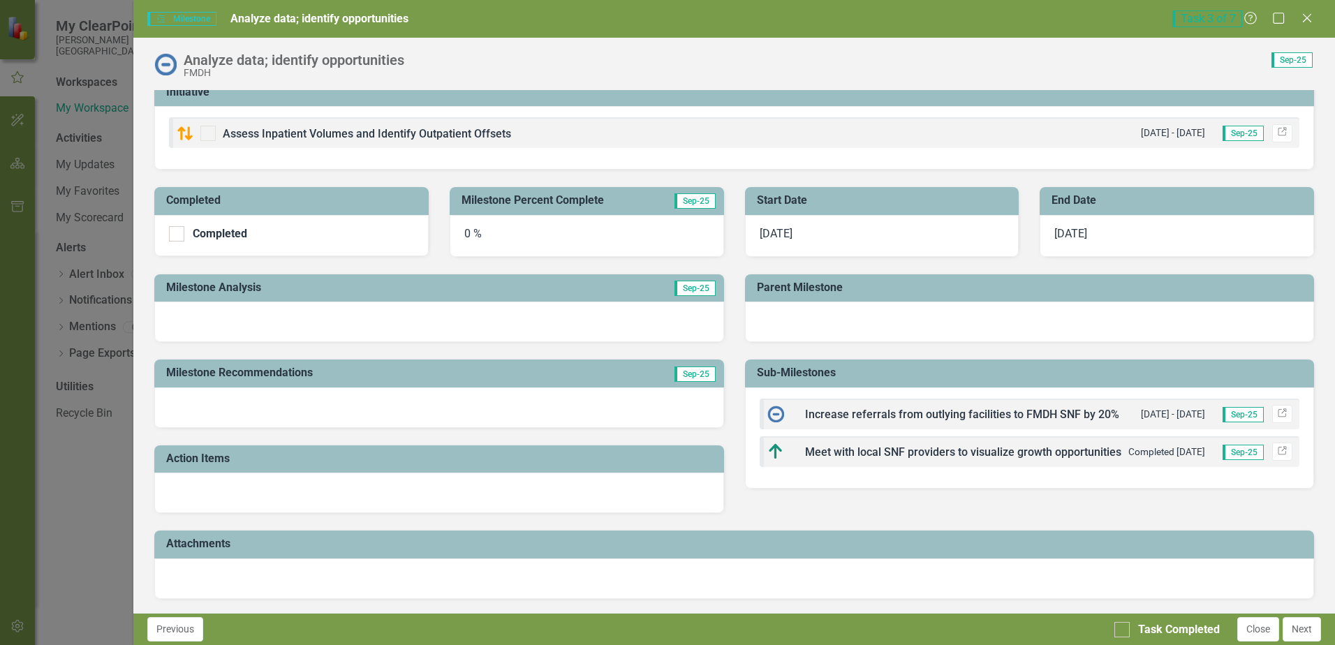
click at [265, 496] on div at bounding box center [438, 493] width 569 height 40
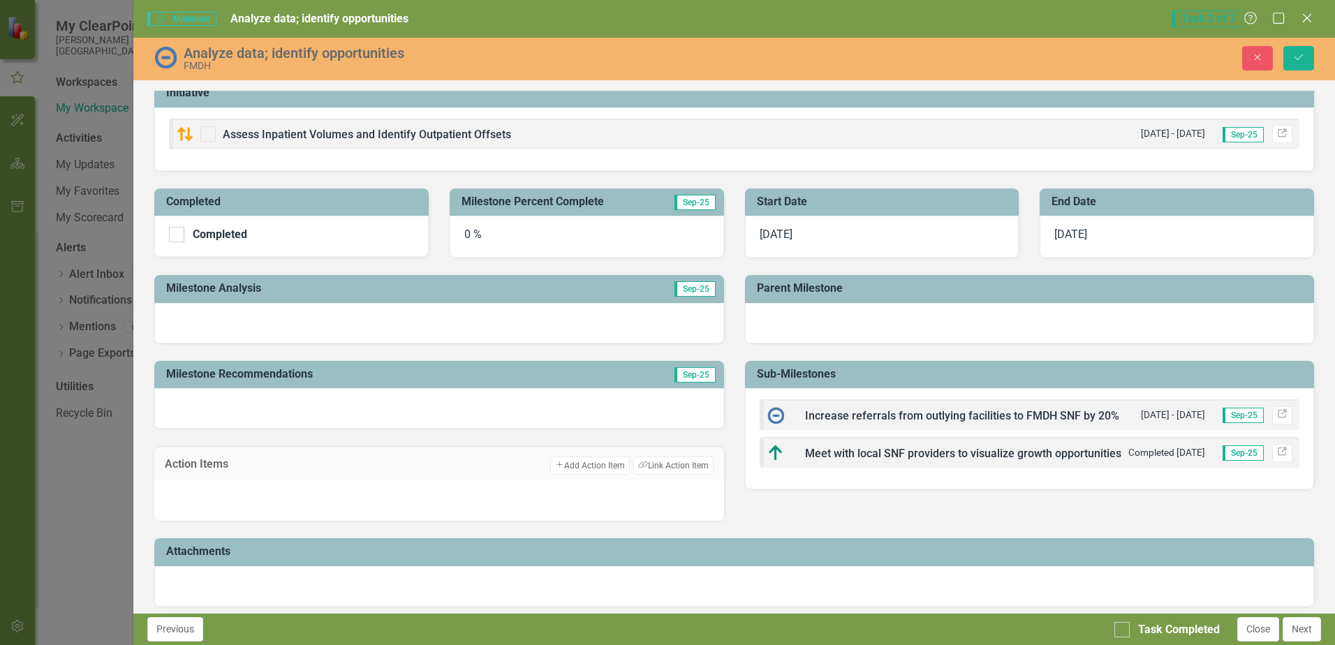
click at [253, 400] on div at bounding box center [438, 408] width 569 height 40
click at [253, 399] on div at bounding box center [438, 408] width 569 height 40
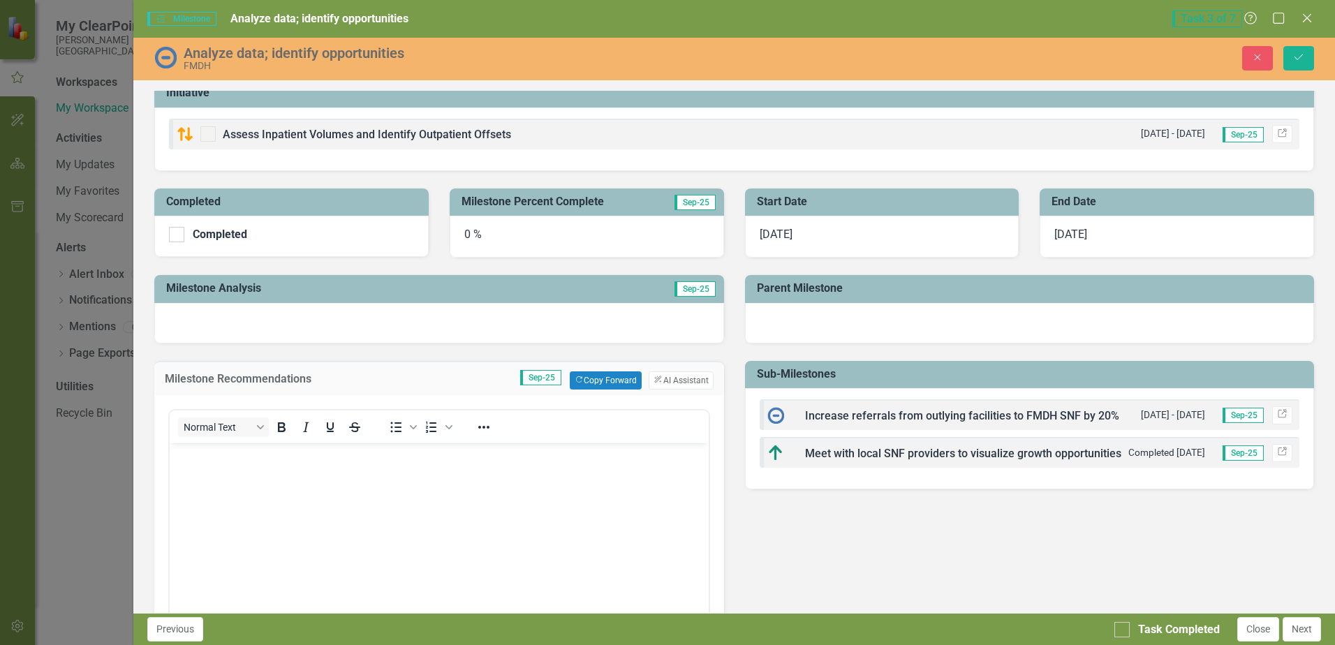
scroll to position [0, 0]
click at [265, 503] on body "Rich Text Area. Press ALT-0 for help." at bounding box center [439, 547] width 538 height 209
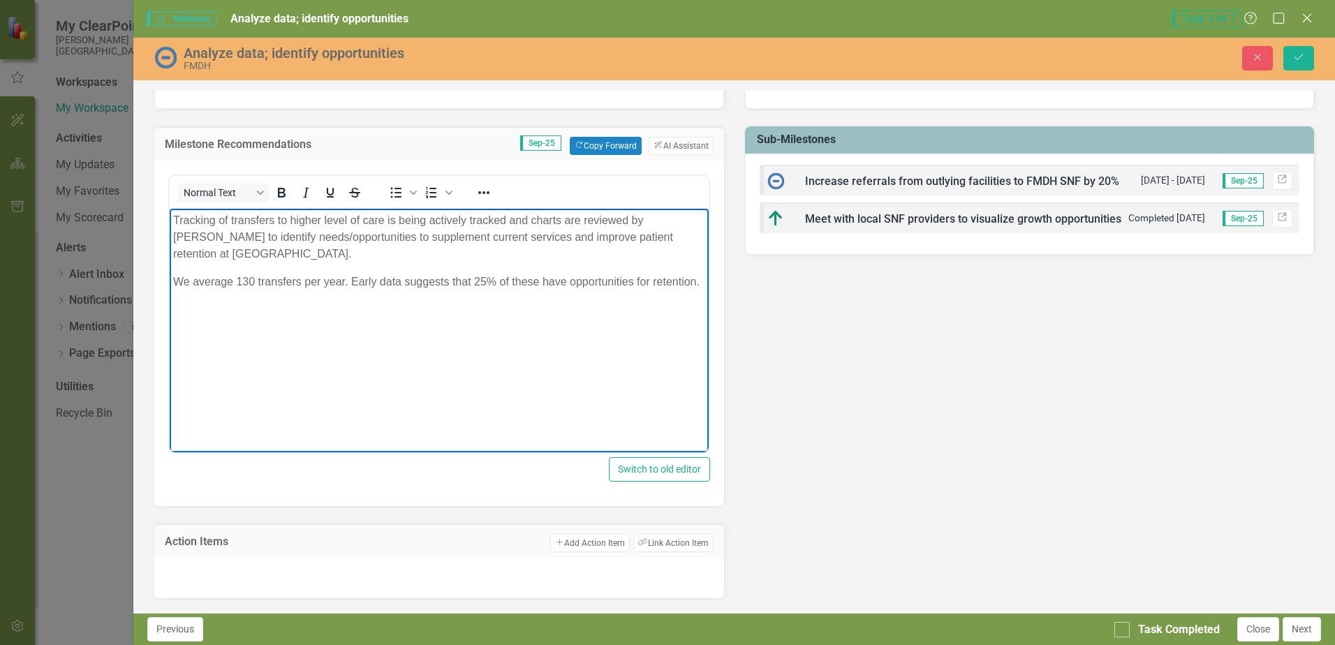
scroll to position [381, 0]
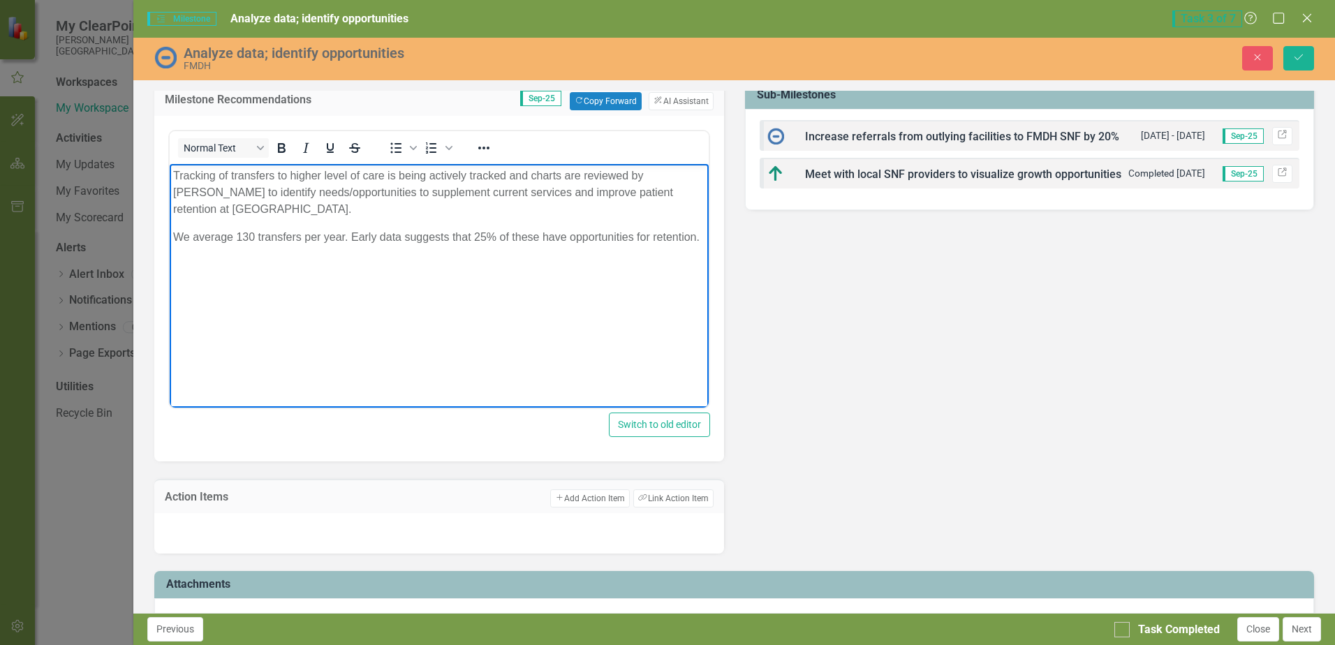
click at [299, 531] on div at bounding box center [438, 533] width 569 height 40
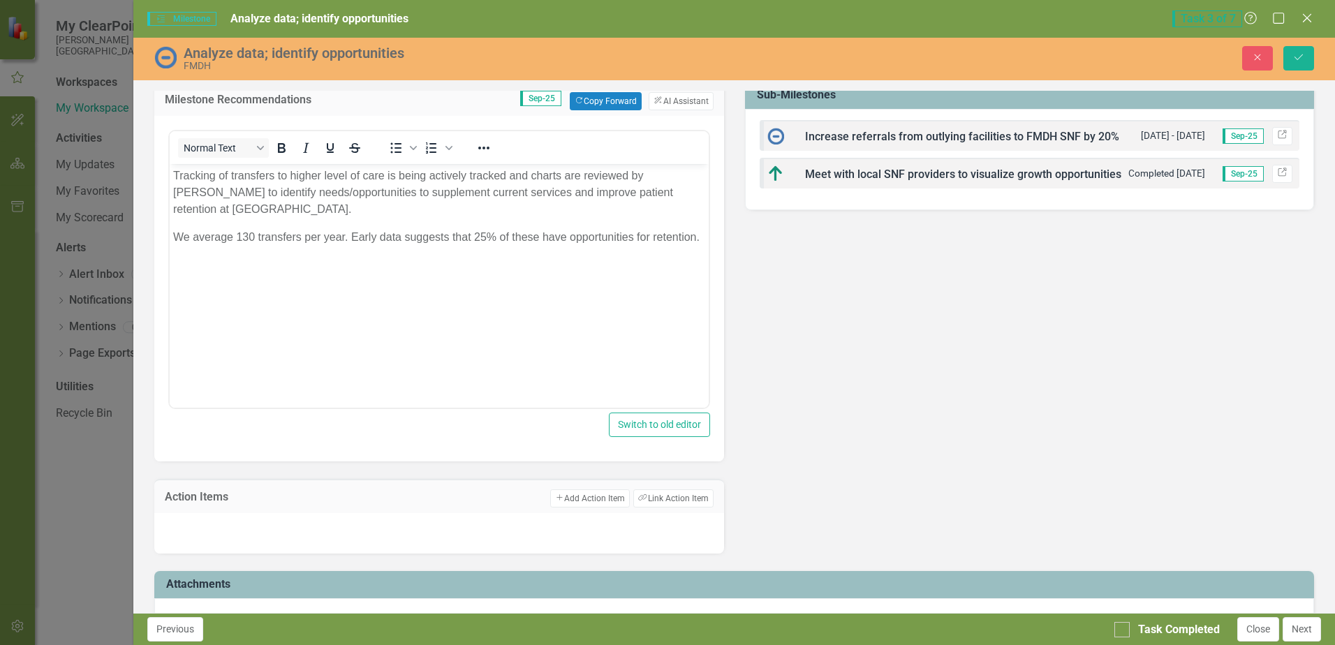
click at [299, 531] on div at bounding box center [438, 533] width 569 height 40
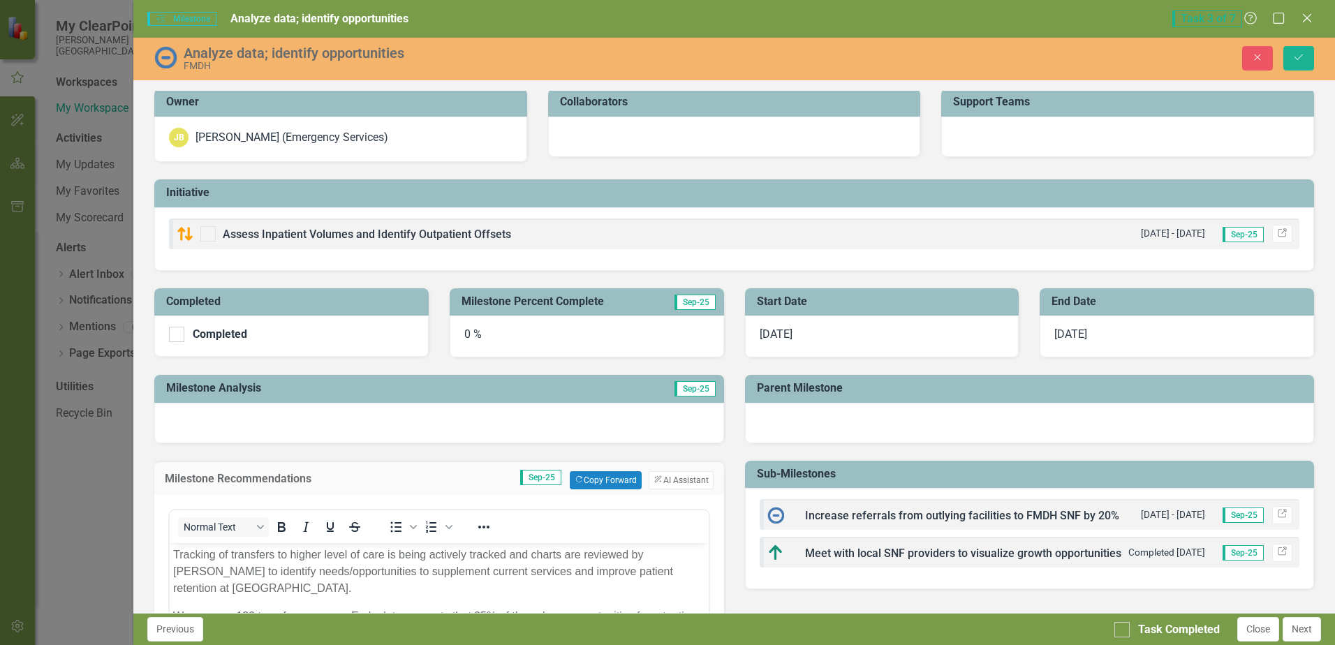
scroll to position [0, 0]
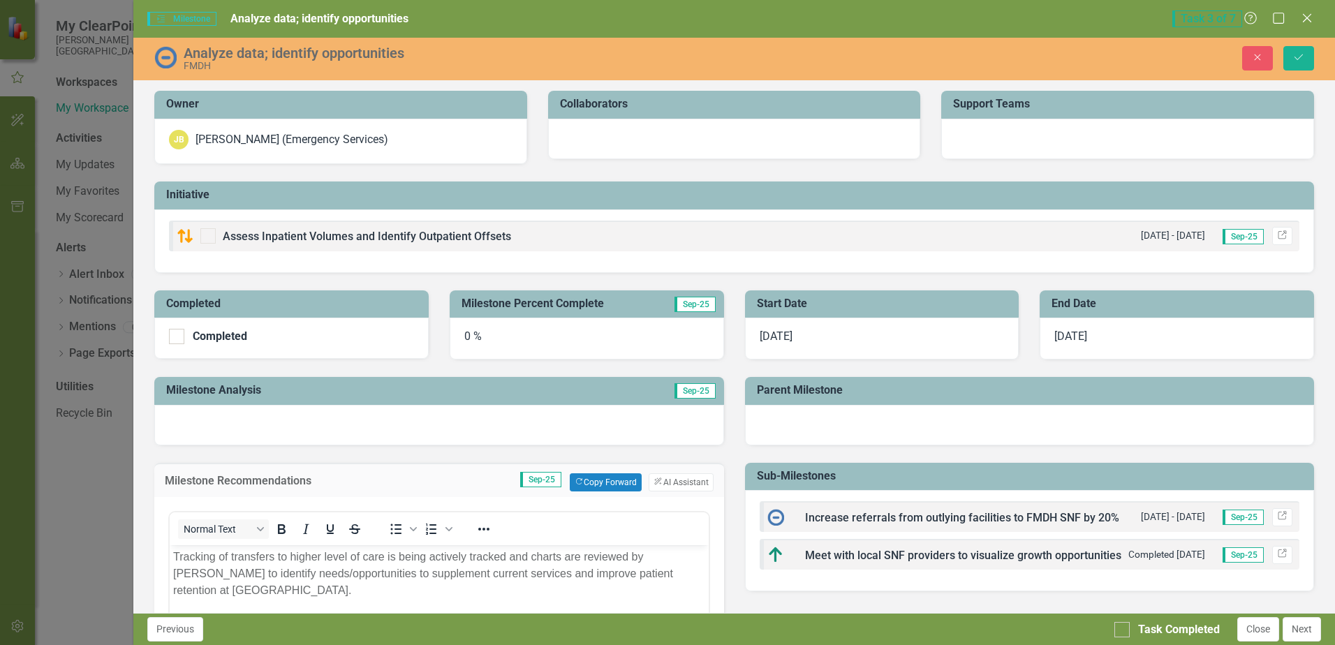
click at [472, 339] on div "0 %" at bounding box center [587, 339] width 274 height 42
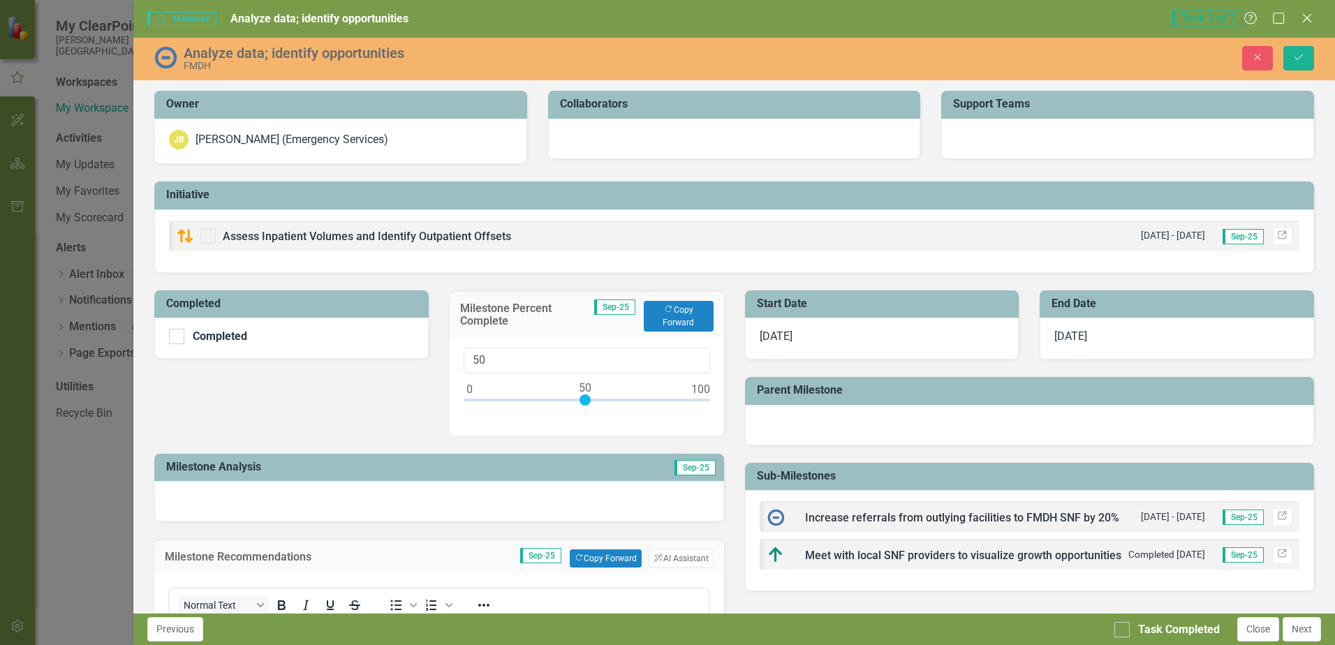
drag, startPoint x: 468, startPoint y: 399, endPoint x: 584, endPoint y: 402, distance: 115.9
click at [584, 402] on div at bounding box center [584, 399] width 11 height 11
type input "55"
drag, startPoint x: 582, startPoint y: 401, endPoint x: 593, endPoint y: 406, distance: 12.5
click at [593, 406] on div at bounding box center [586, 402] width 246 height 17
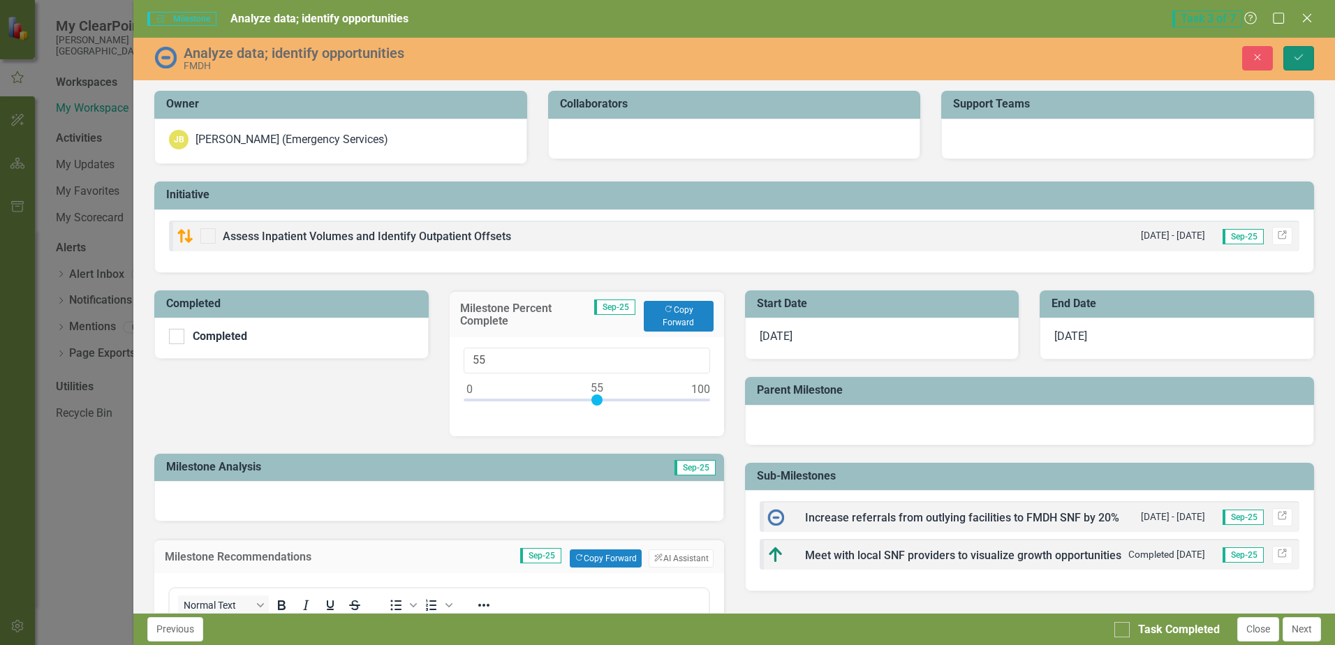
click at [1301, 59] on icon "Save" at bounding box center [1298, 57] width 13 height 10
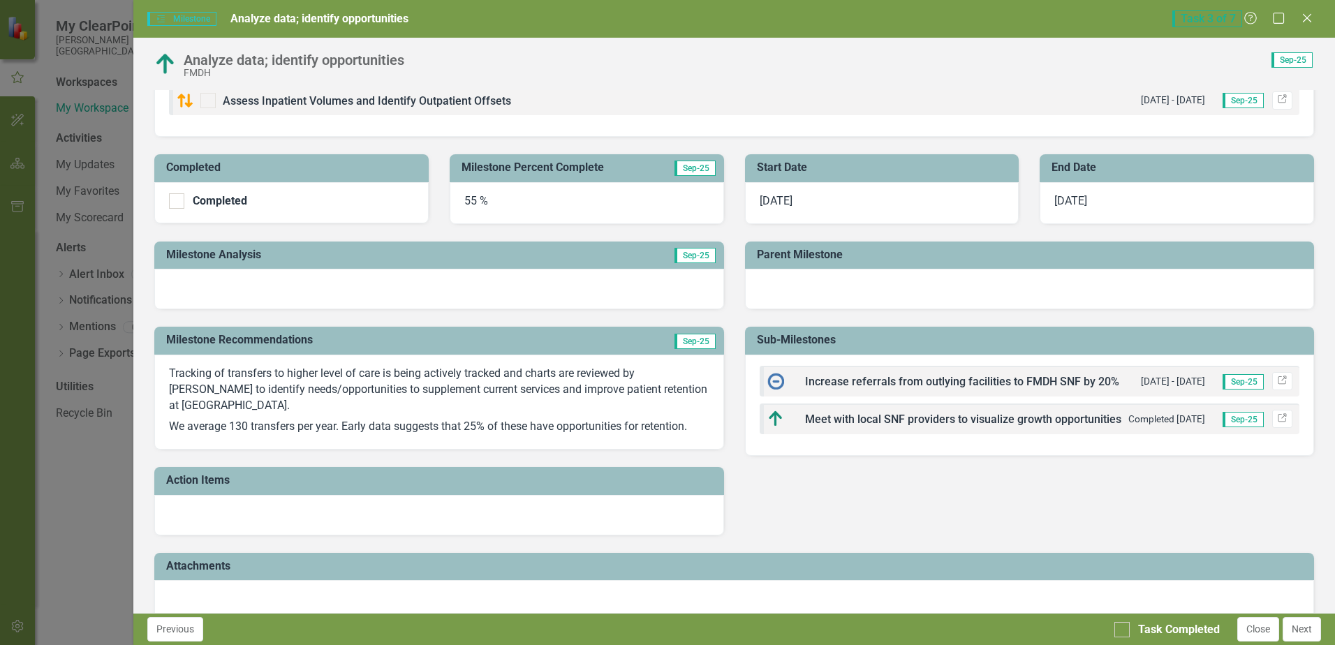
scroll to position [141, 0]
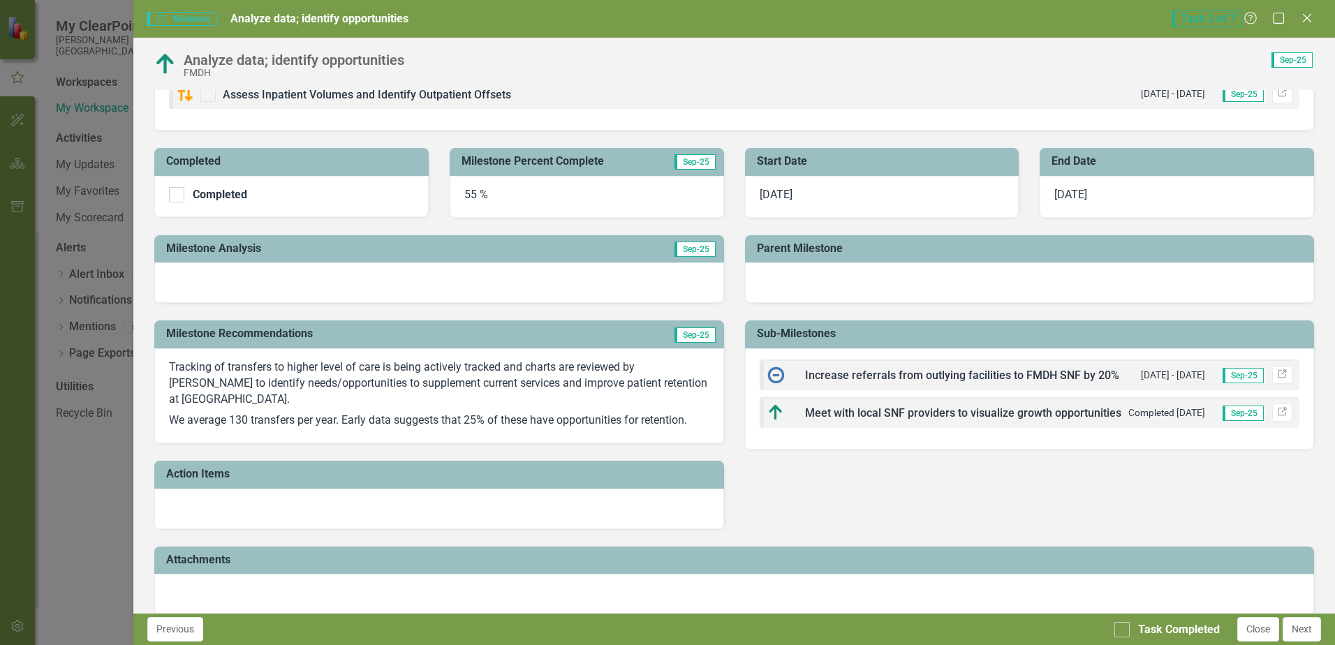
click at [496, 494] on div at bounding box center [438, 509] width 569 height 40
click at [451, 95] on span "Assess Inpatient Volumes and Identify Outpatient Offsets" at bounding box center [367, 94] width 288 height 13
click at [1301, 635] on button "Next" at bounding box center [1301, 629] width 38 height 24
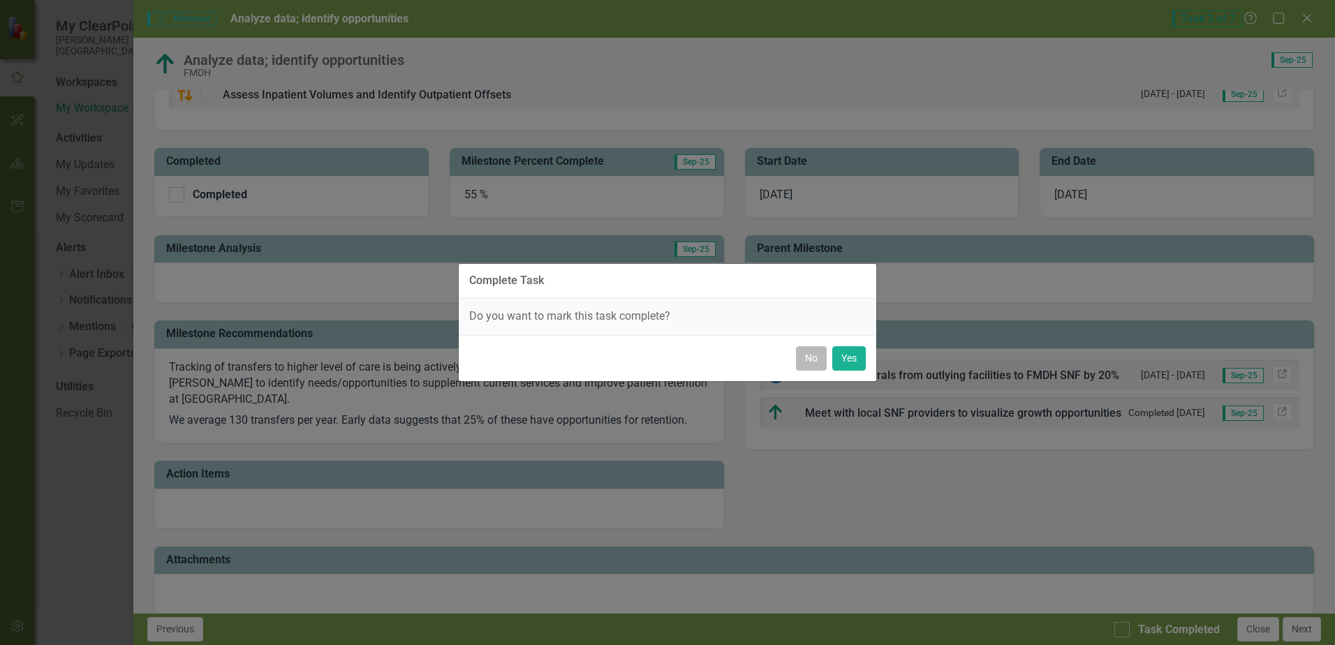
click at [822, 357] on button "No" at bounding box center [811, 358] width 31 height 24
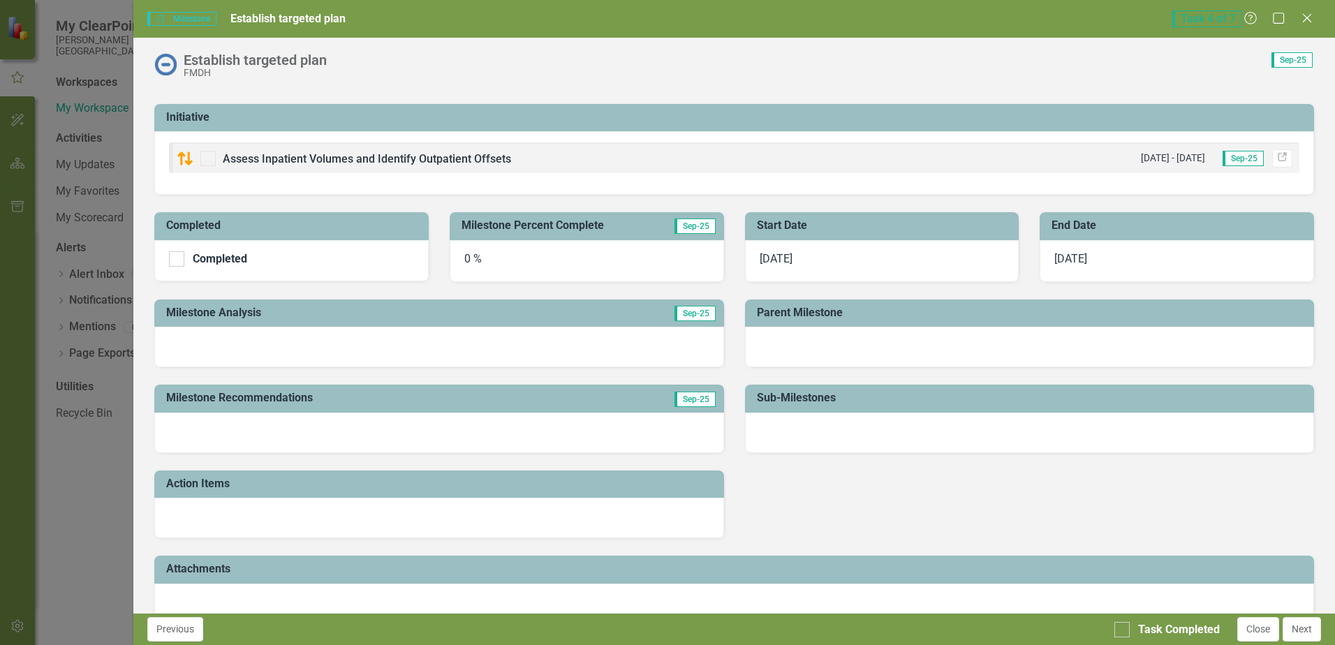
scroll to position [102, 0]
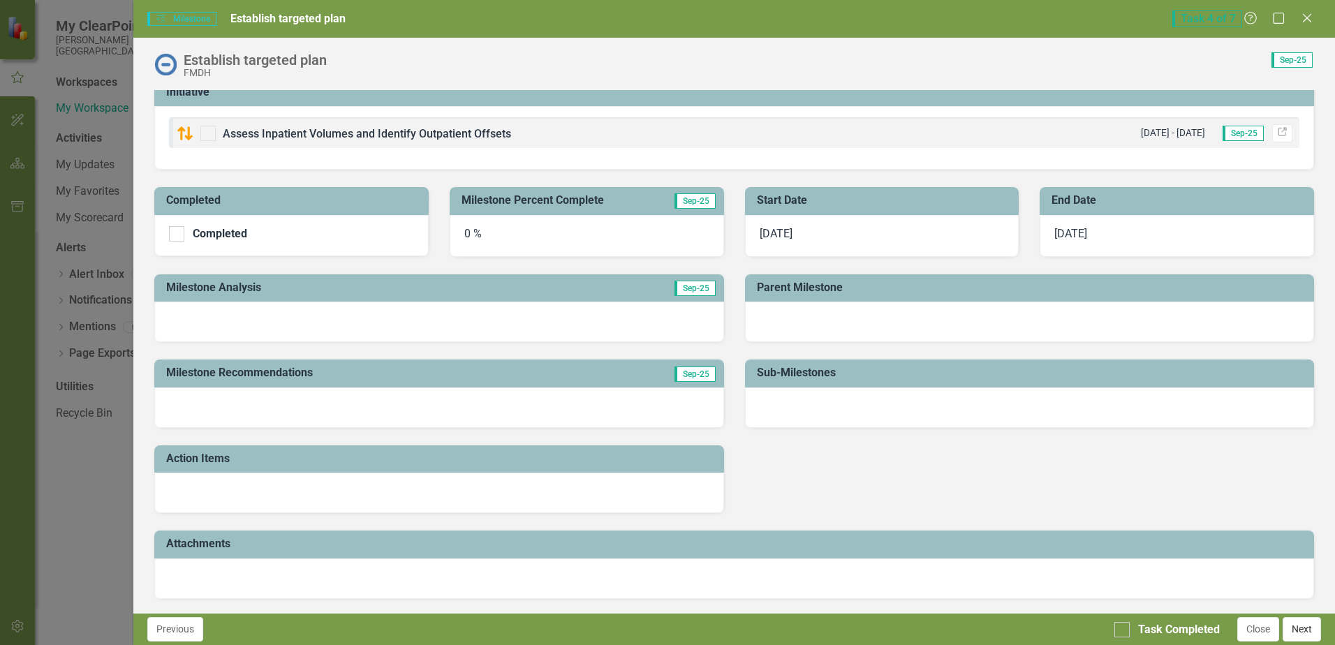
click at [1308, 624] on button "Next" at bounding box center [1301, 629] width 38 height 24
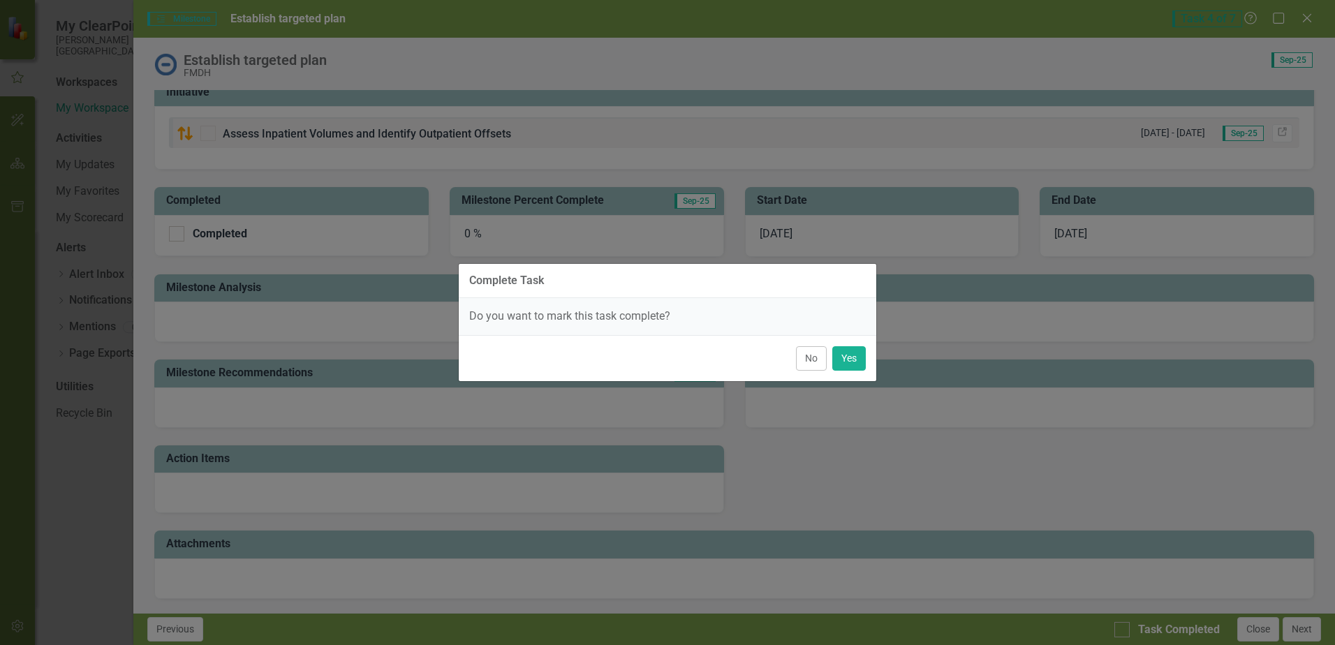
click at [812, 365] on button "No" at bounding box center [811, 358] width 31 height 24
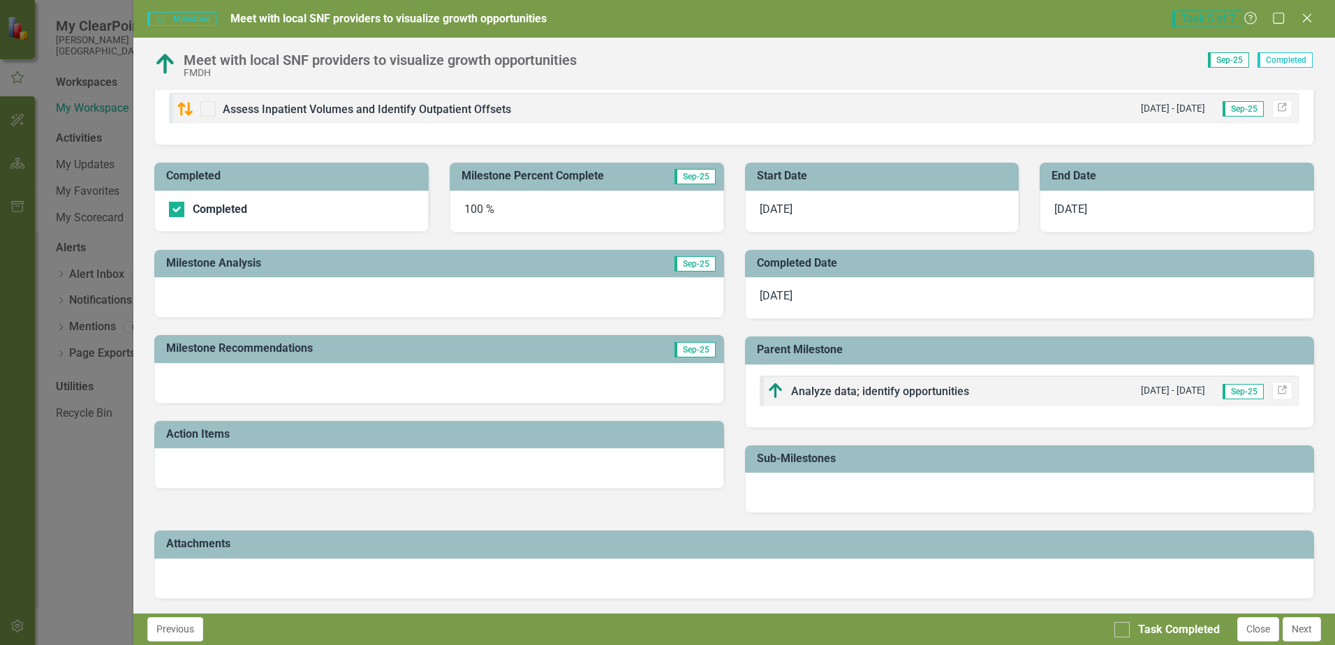
scroll to position [0, 0]
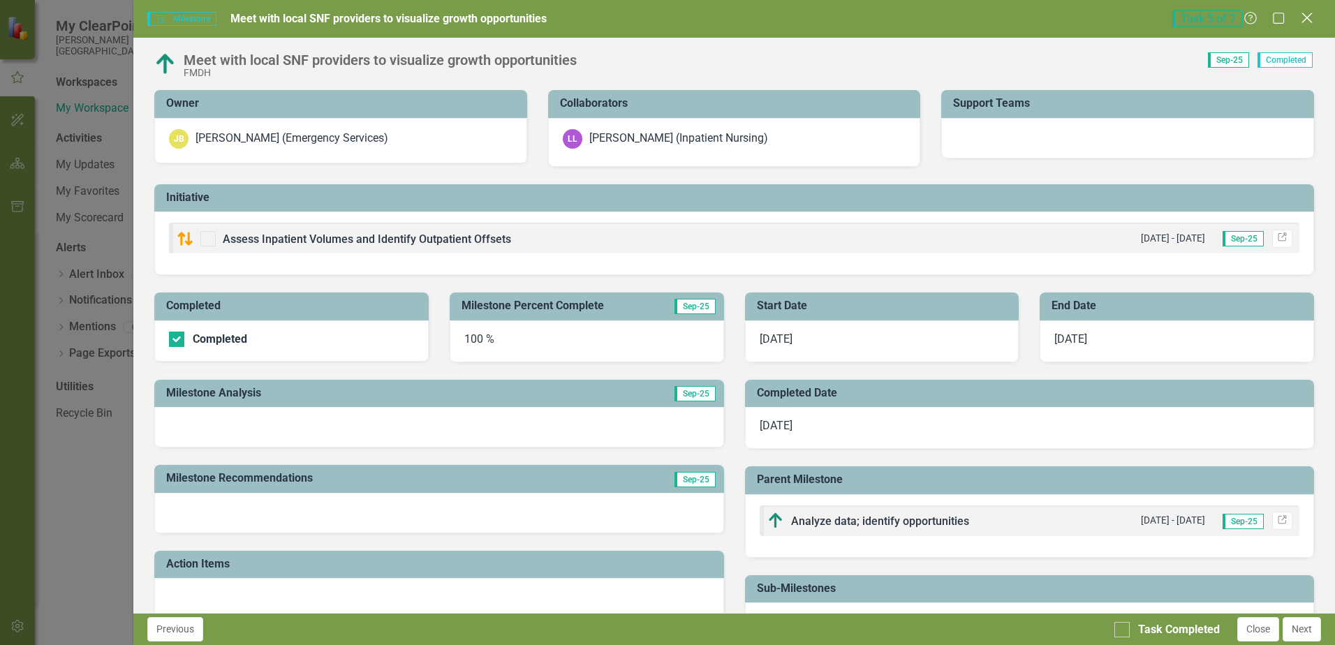
click at [1305, 18] on icon "Close" at bounding box center [1306, 17] width 17 height 13
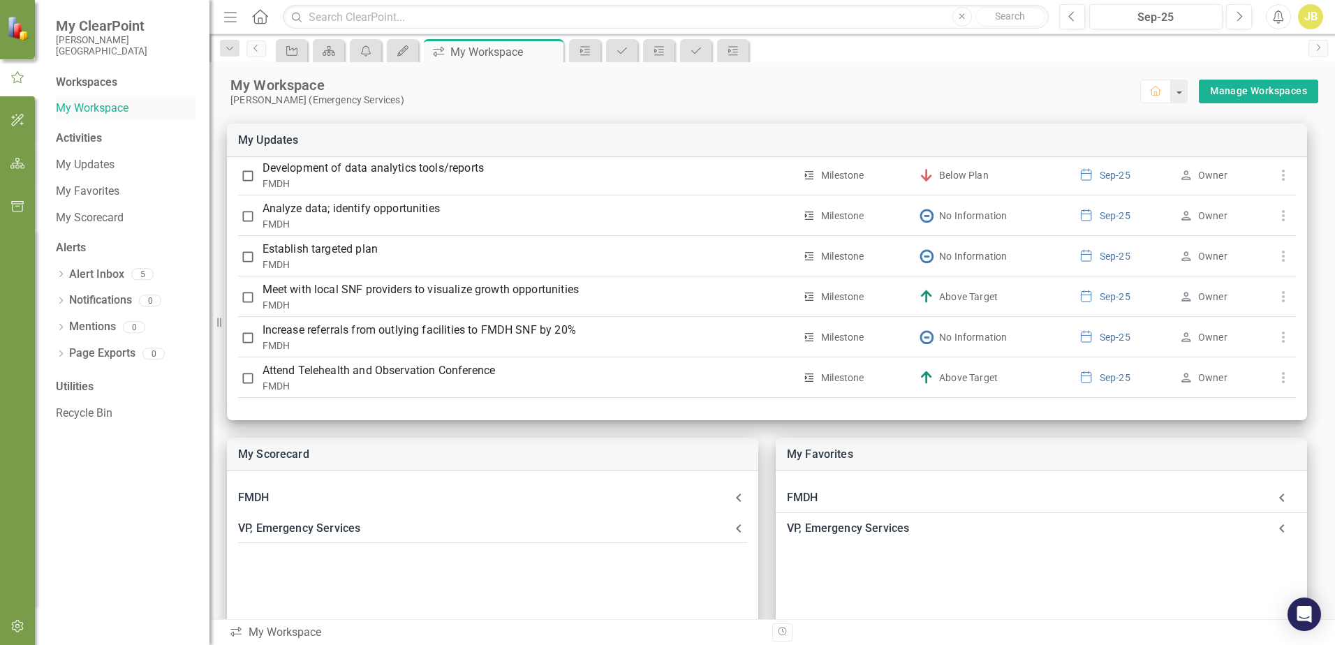
click at [96, 107] on link "My Workspace" at bounding box center [126, 109] width 140 height 16
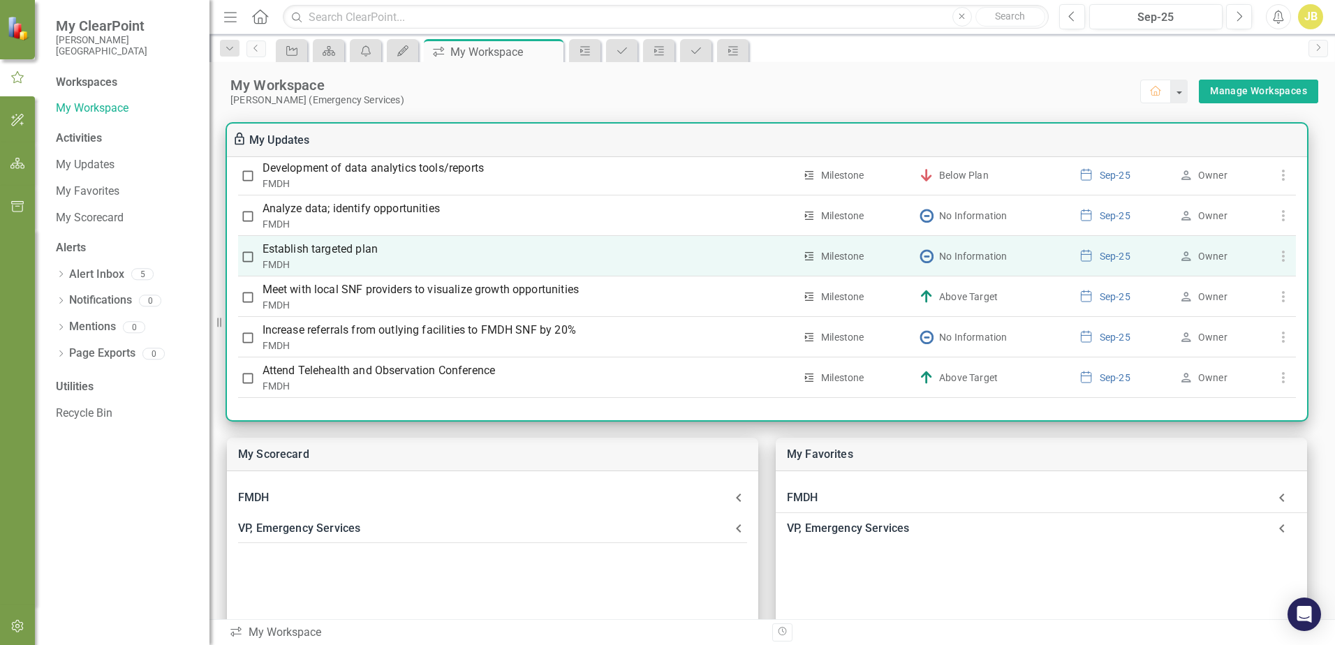
click at [329, 244] on p "Establish targeted plan" at bounding box center [528, 249] width 532 height 17
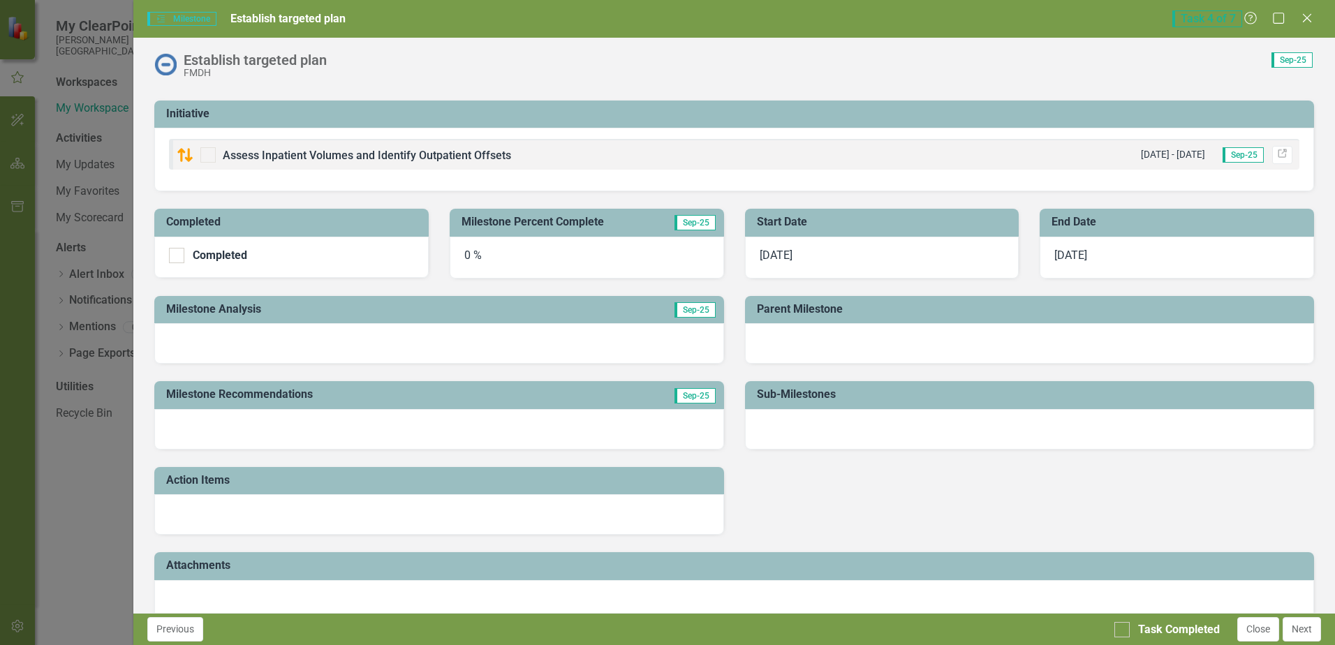
scroll to position [102, 0]
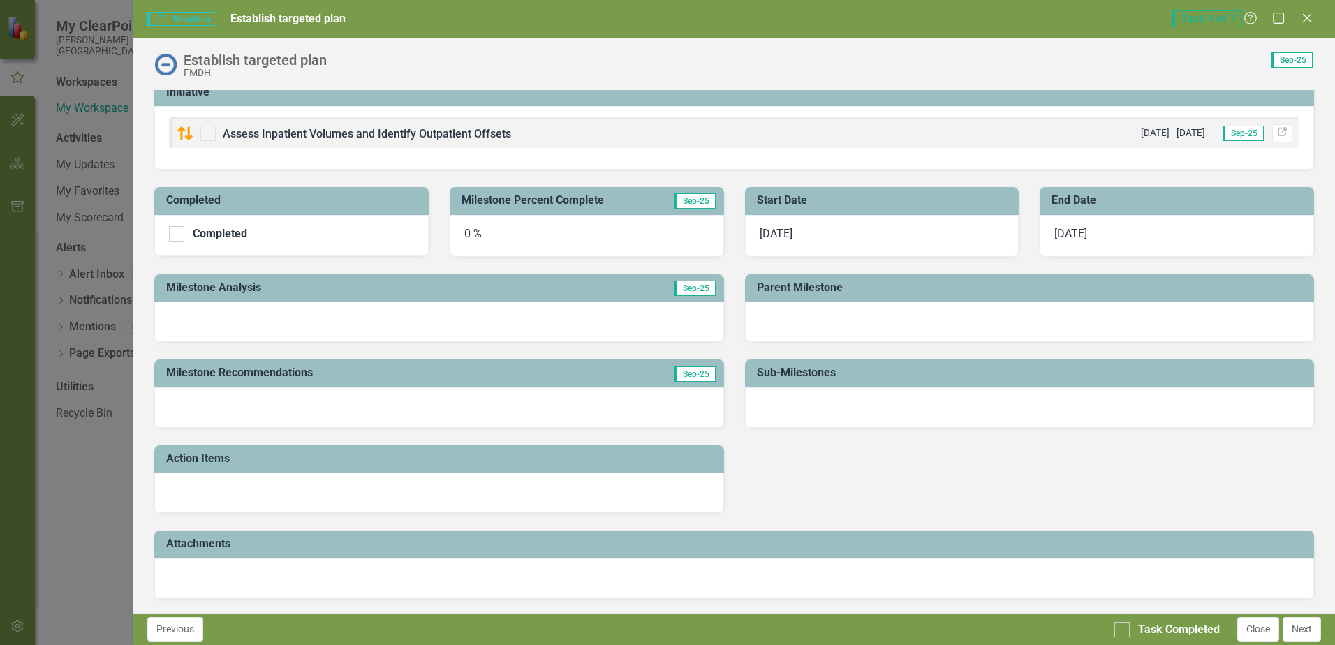
click at [530, 410] on div at bounding box center [438, 407] width 569 height 40
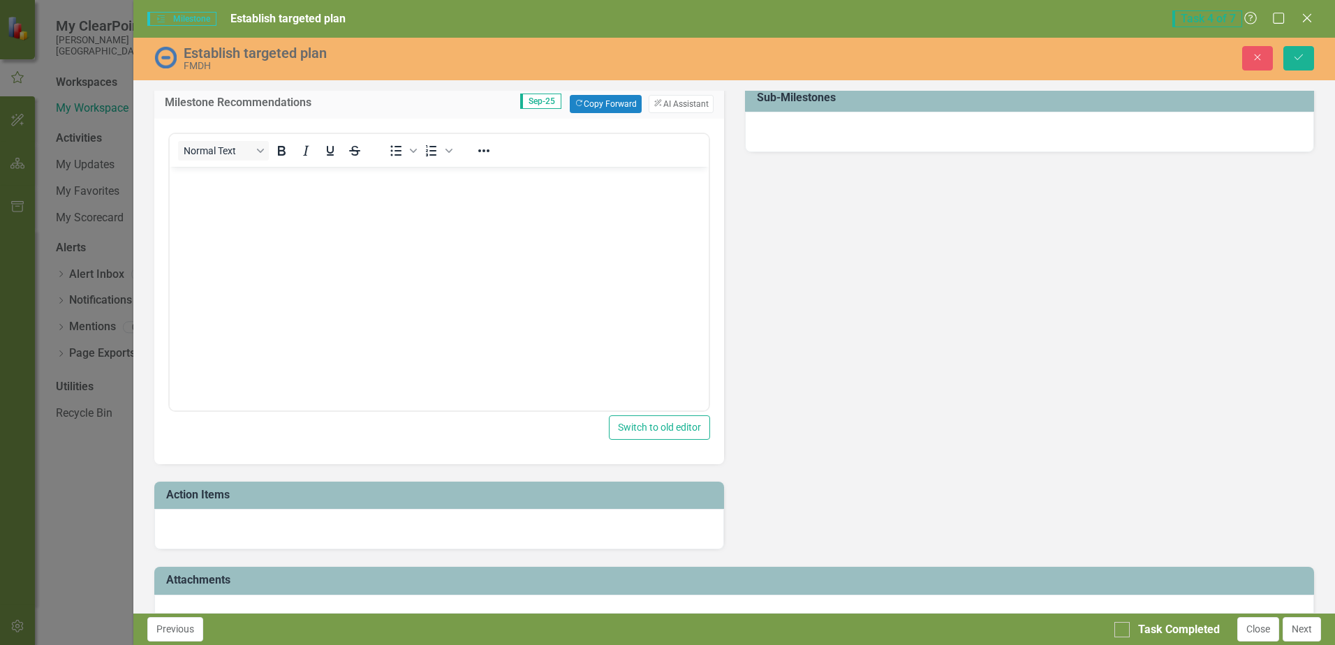
scroll to position [0, 0]
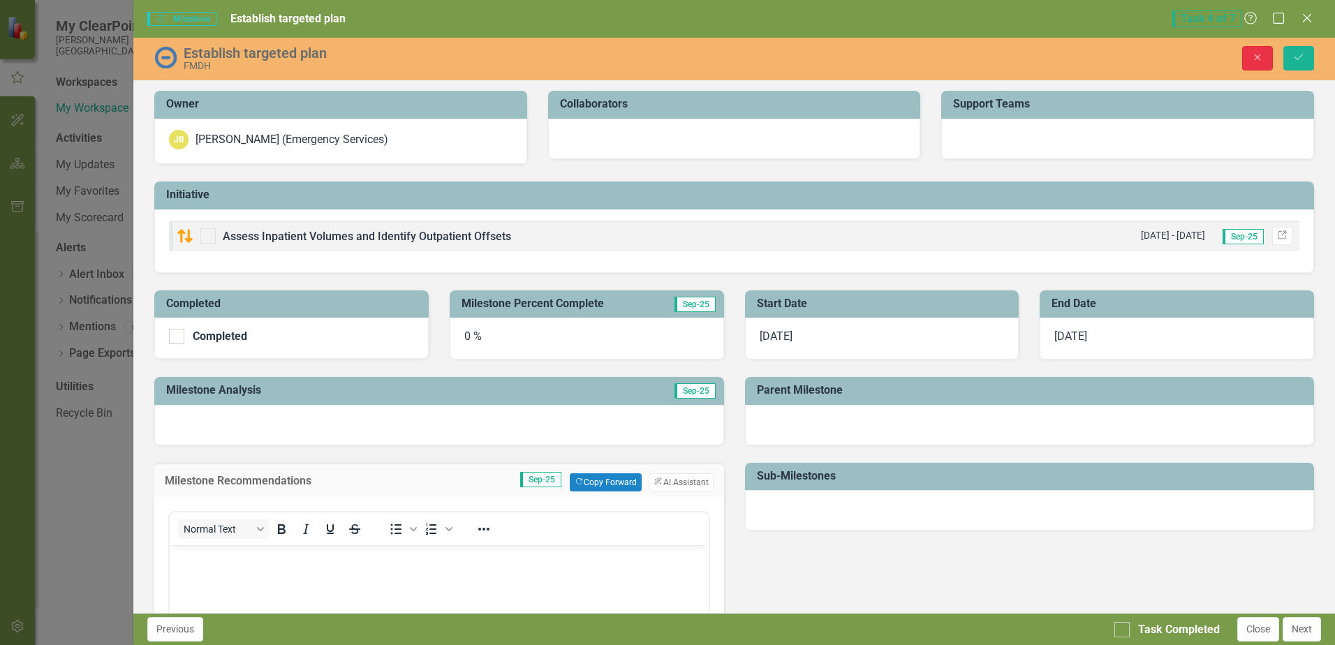
click at [1257, 47] on button "Close" at bounding box center [1257, 58] width 31 height 24
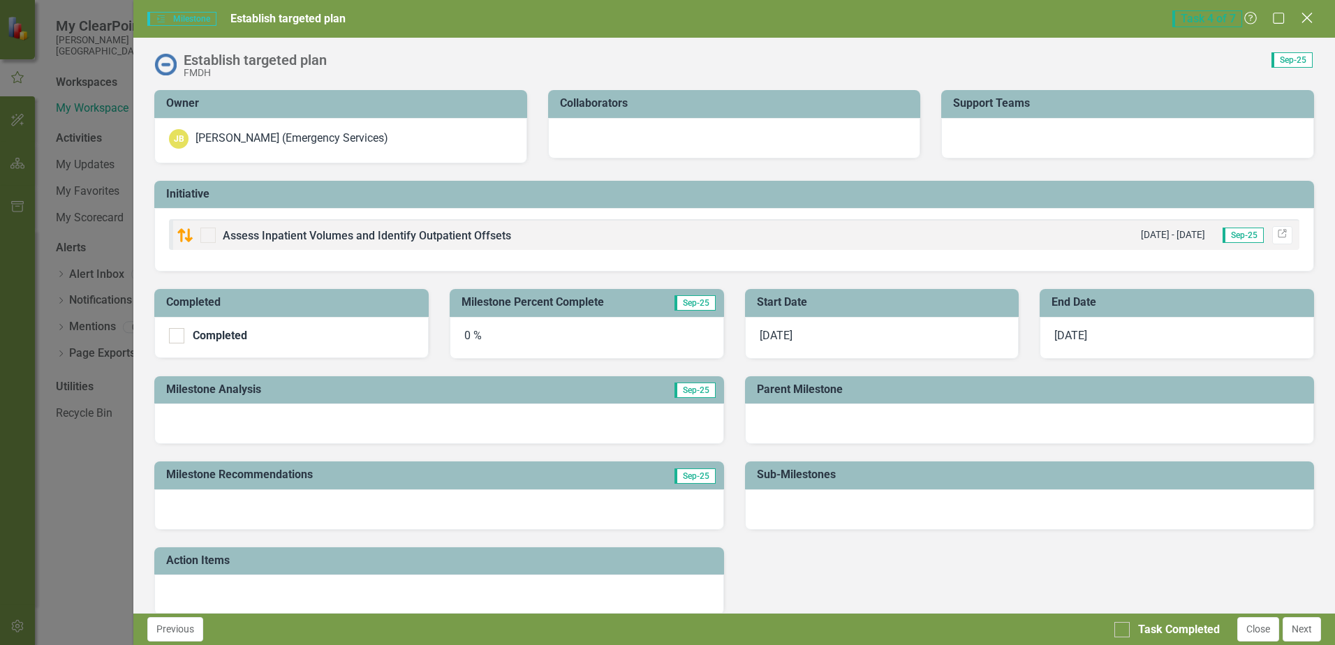
click at [1302, 15] on icon "Close" at bounding box center [1306, 17] width 17 height 13
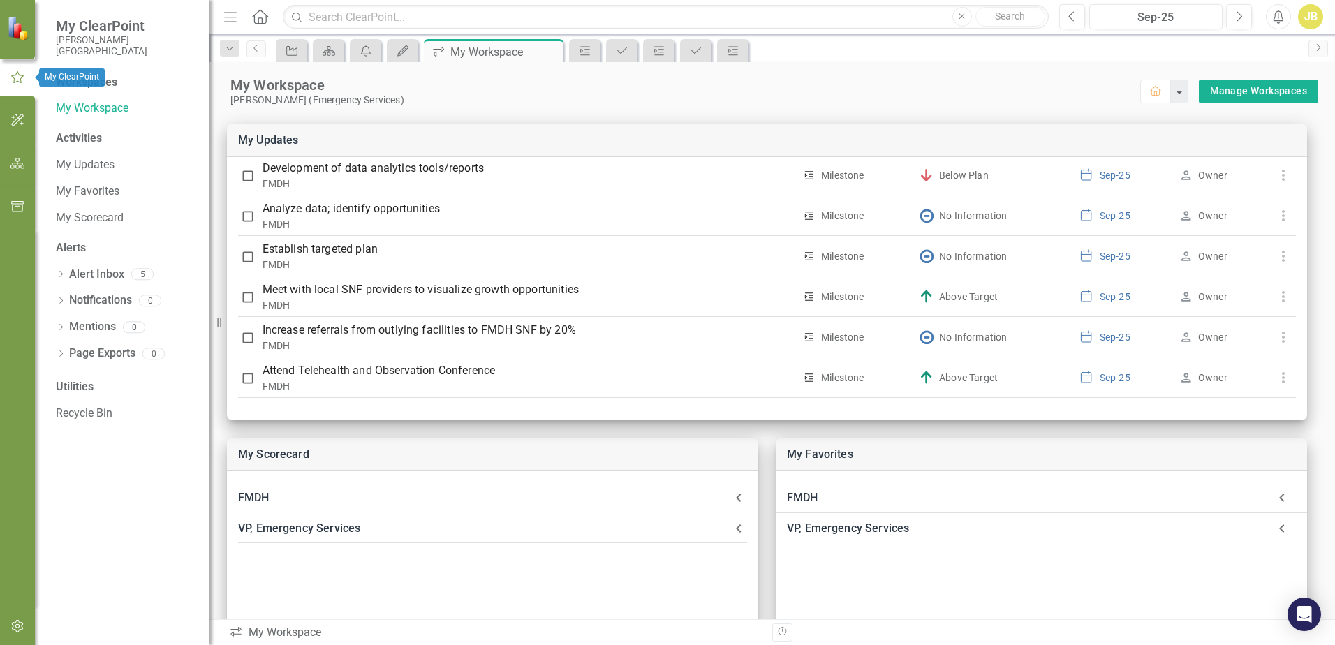
click at [19, 77] on icon "button" at bounding box center [17, 77] width 15 height 13
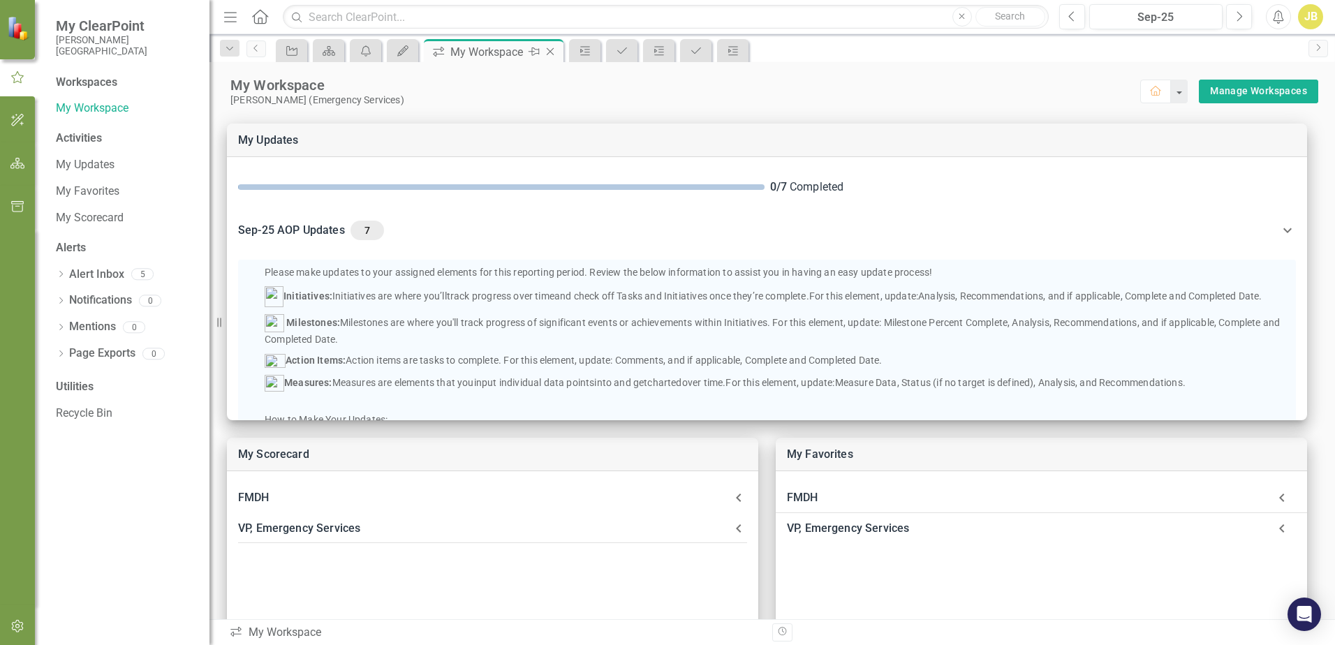
click at [550, 52] on icon "Close" at bounding box center [550, 51] width 14 height 11
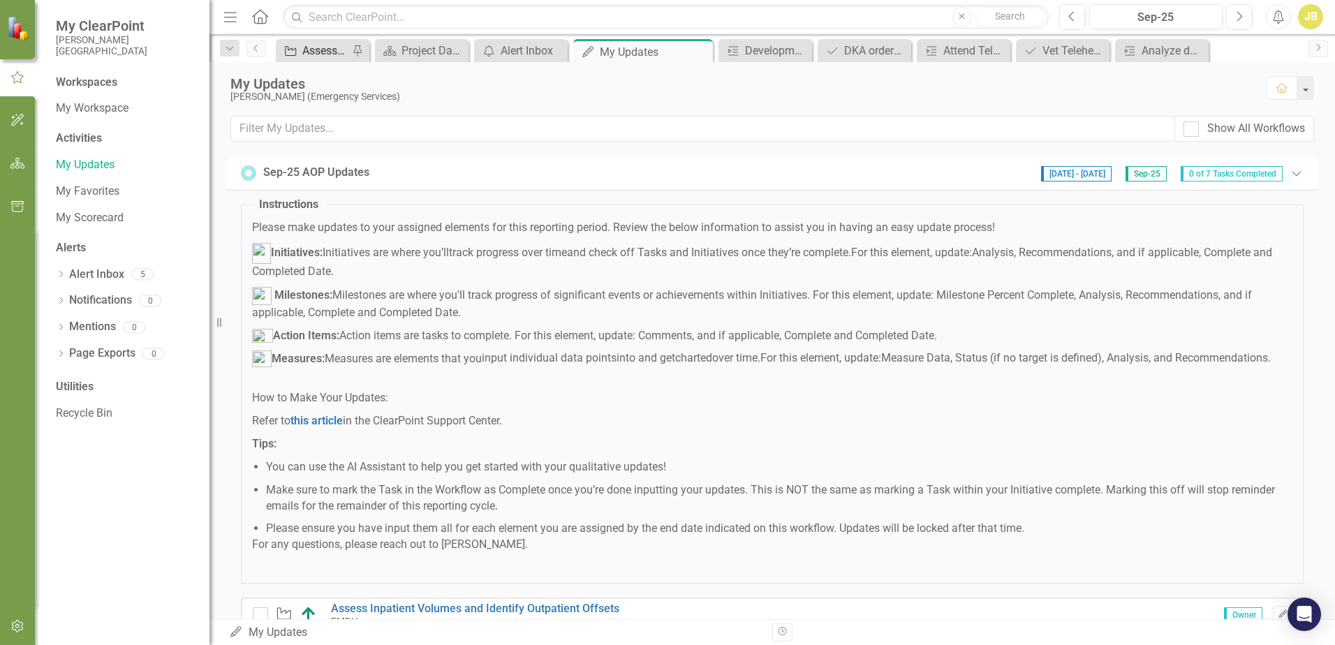
click at [324, 52] on div "Assess Inpatient Volumes and Identify Outpatient Offsets" at bounding box center [325, 50] width 46 height 17
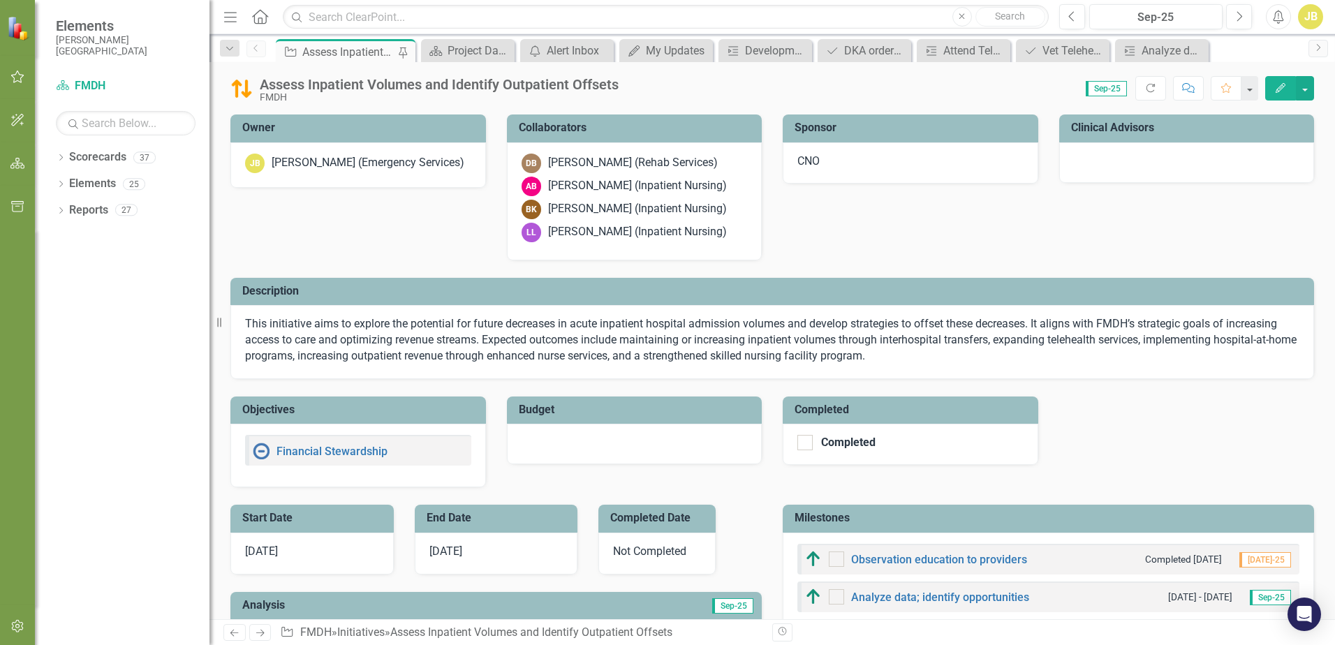
checkbox input "true"
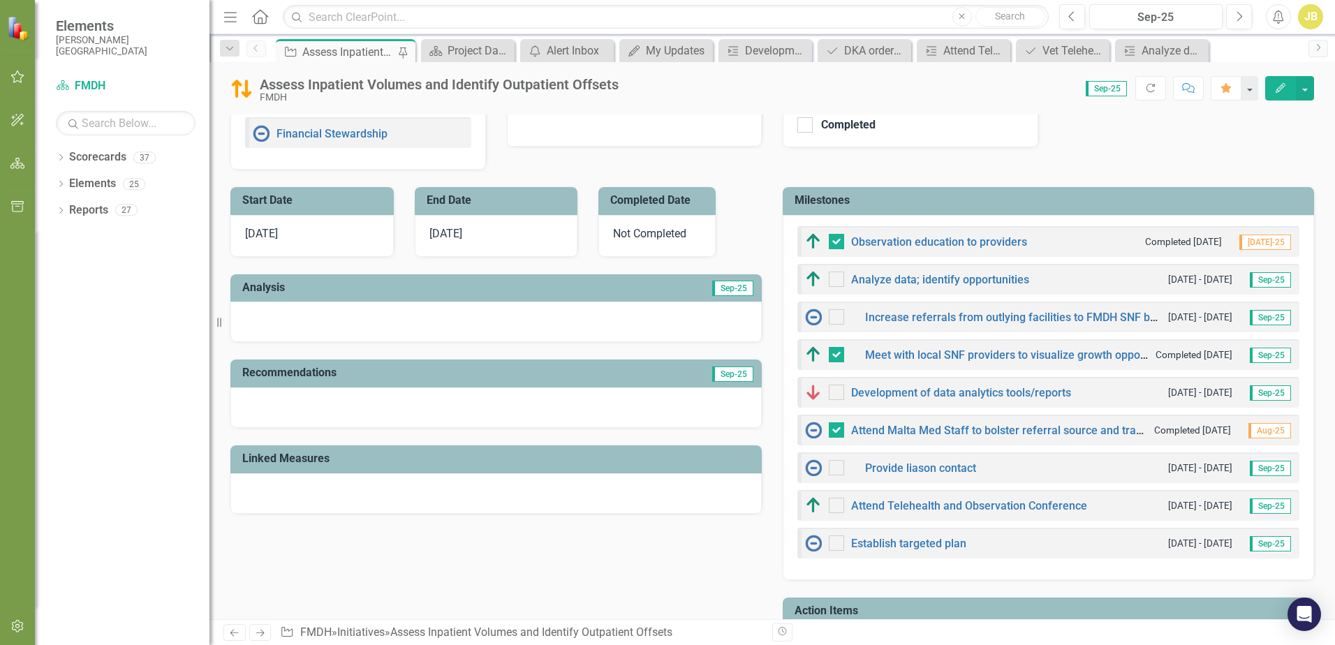
scroll to position [279, 0]
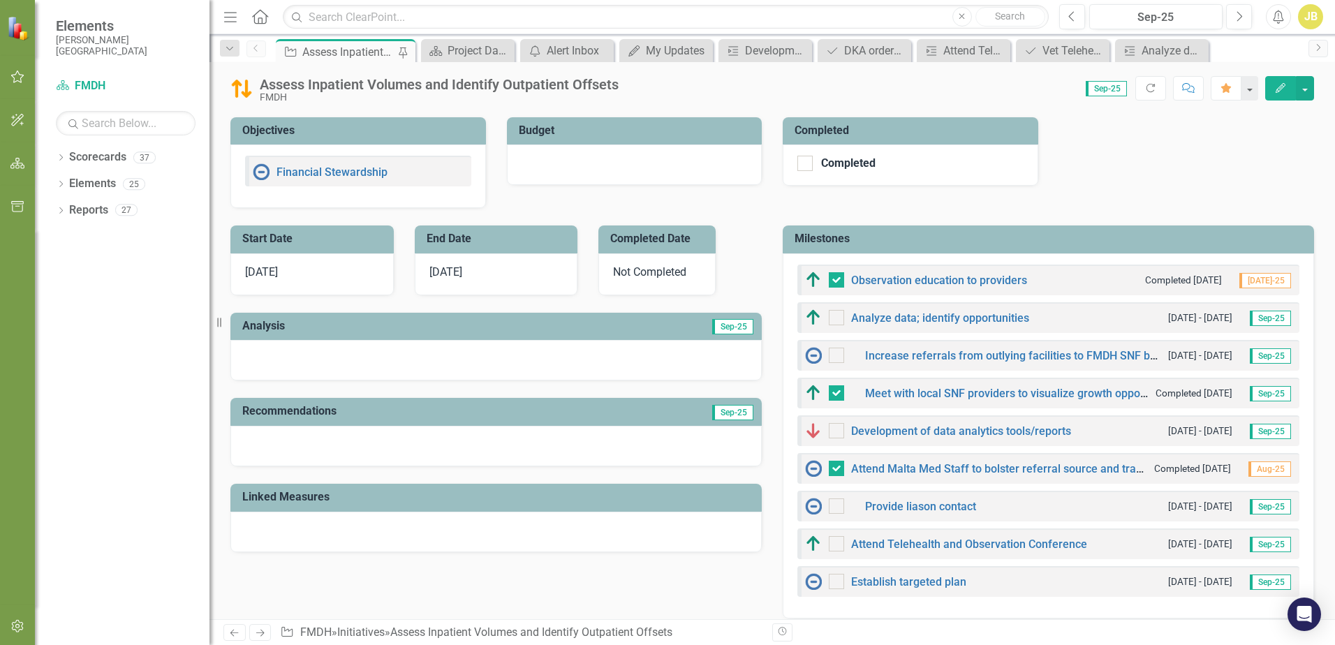
click at [826, 238] on h3 "Milestones" at bounding box center [1050, 238] width 512 height 13
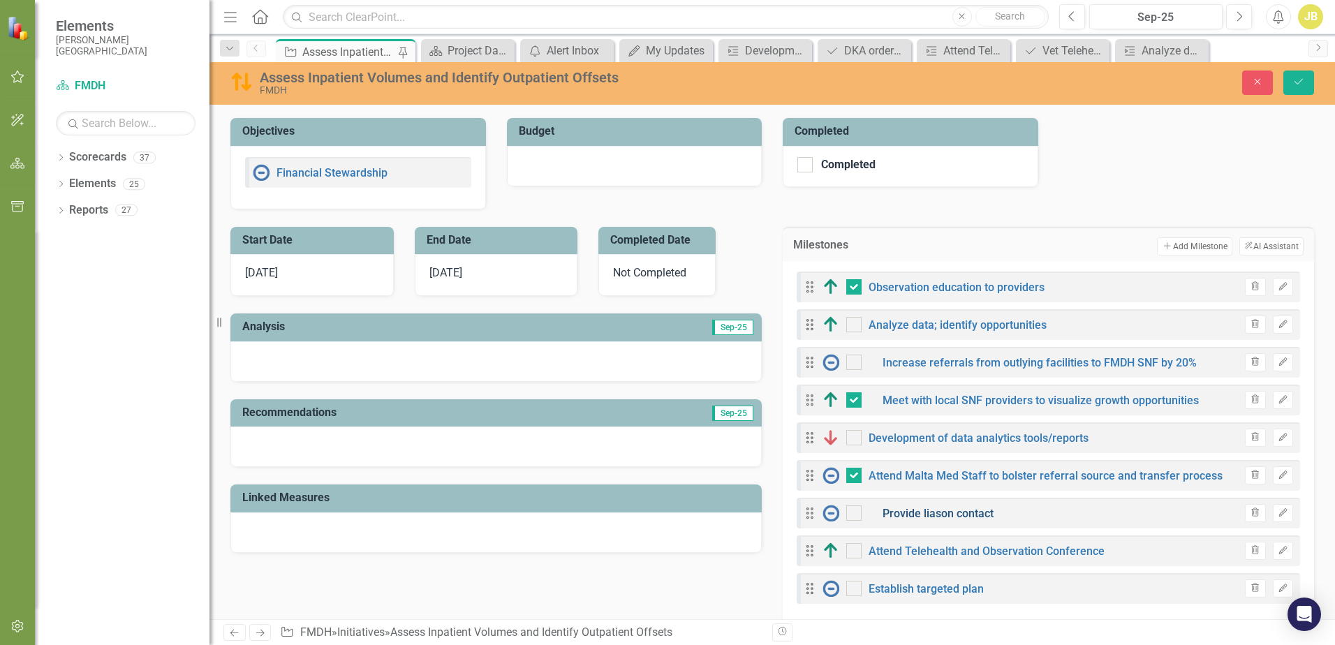
click at [957, 512] on link "Provide liason contact" at bounding box center [937, 513] width 111 height 13
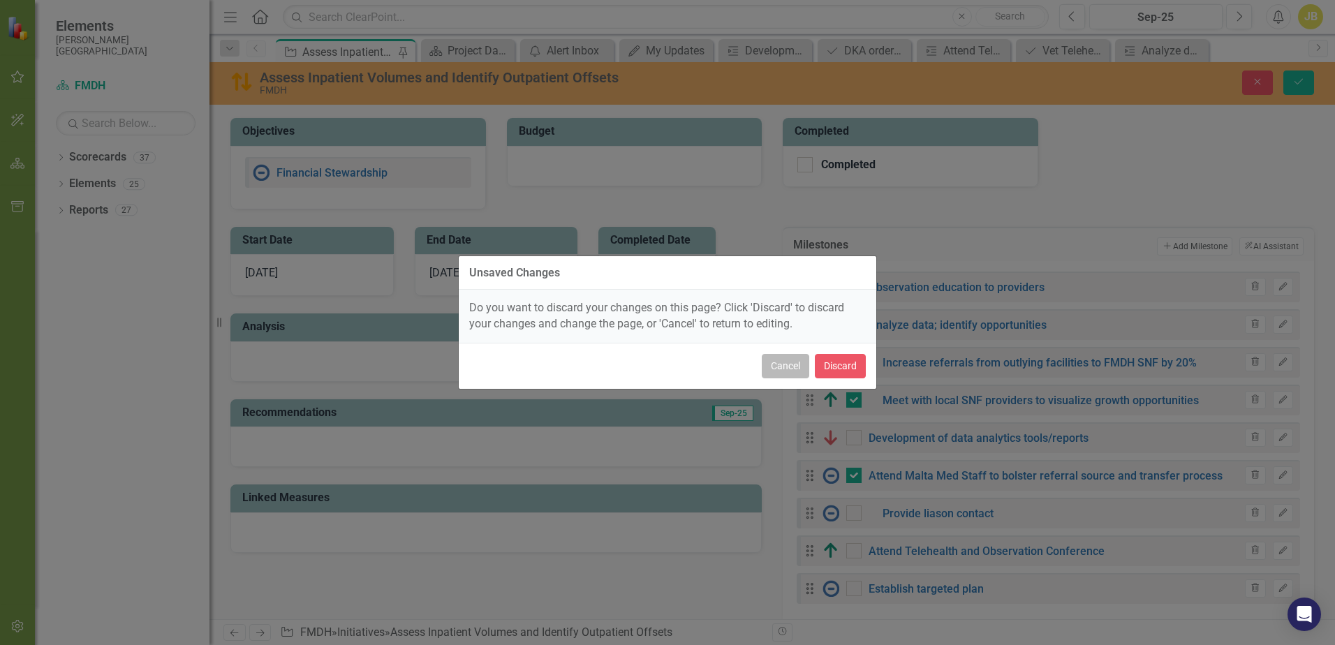
click at [780, 359] on button "Cancel" at bounding box center [785, 366] width 47 height 24
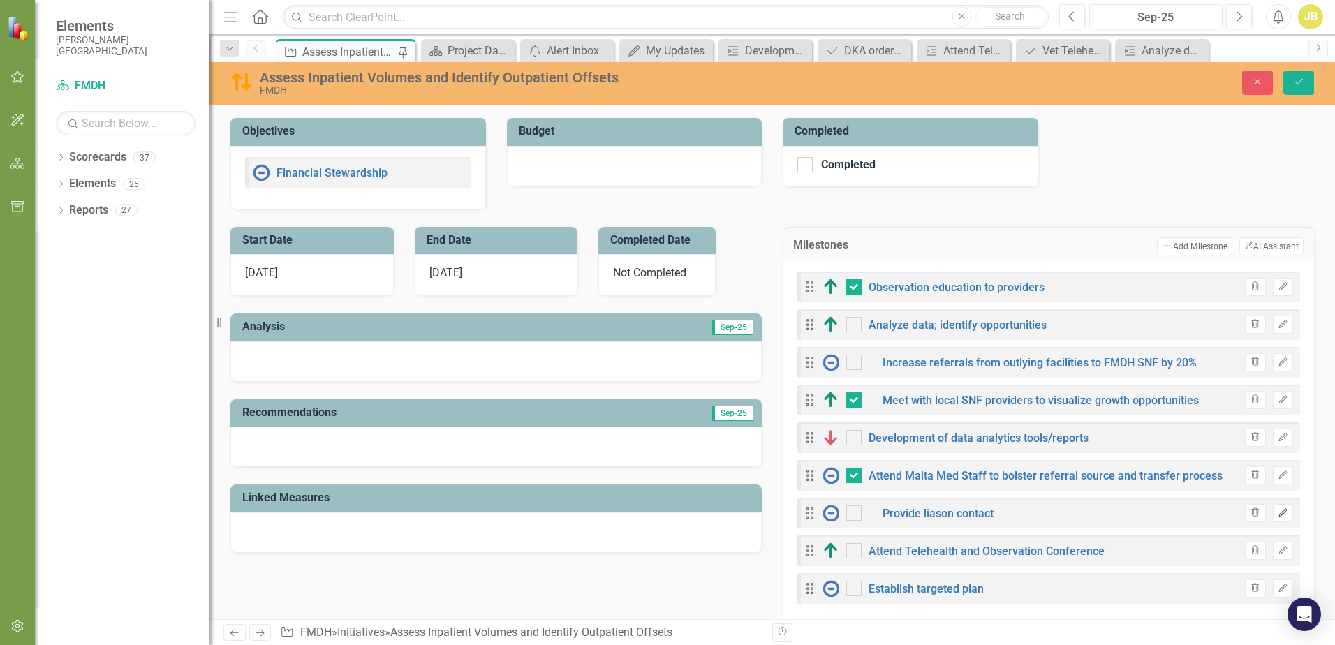
click at [1277, 514] on icon "Edit" at bounding box center [1282, 513] width 10 height 8
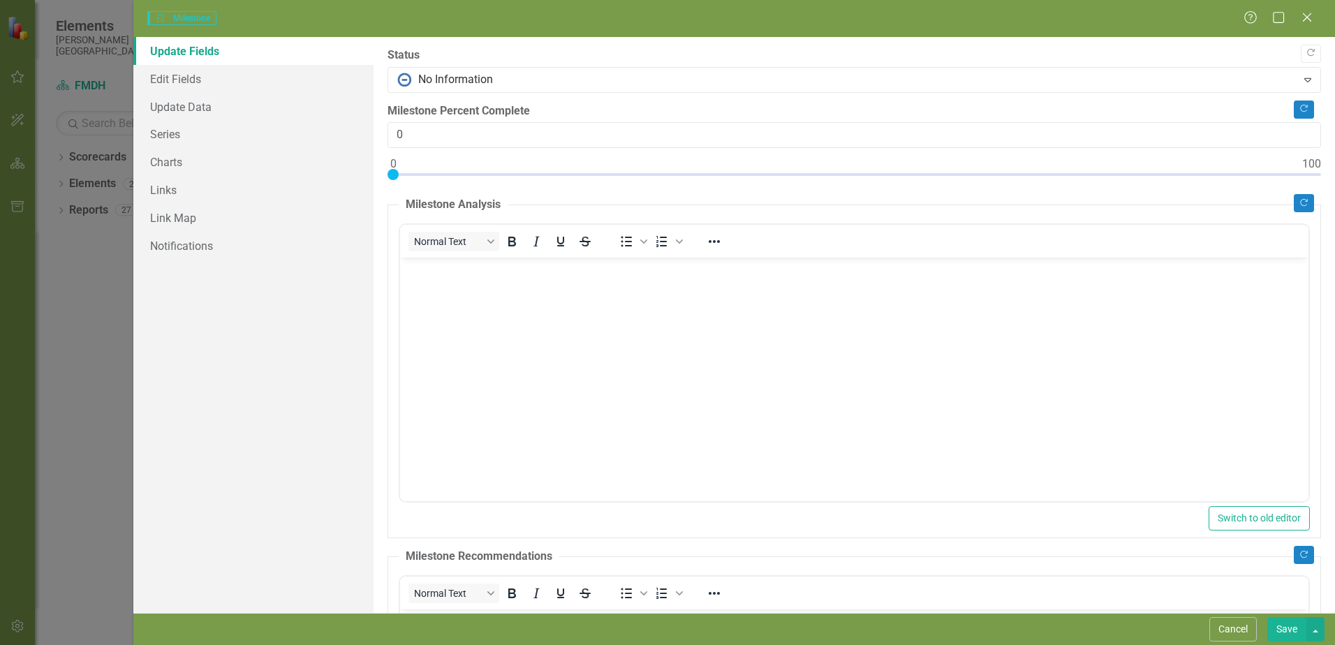
scroll to position [0, 0]
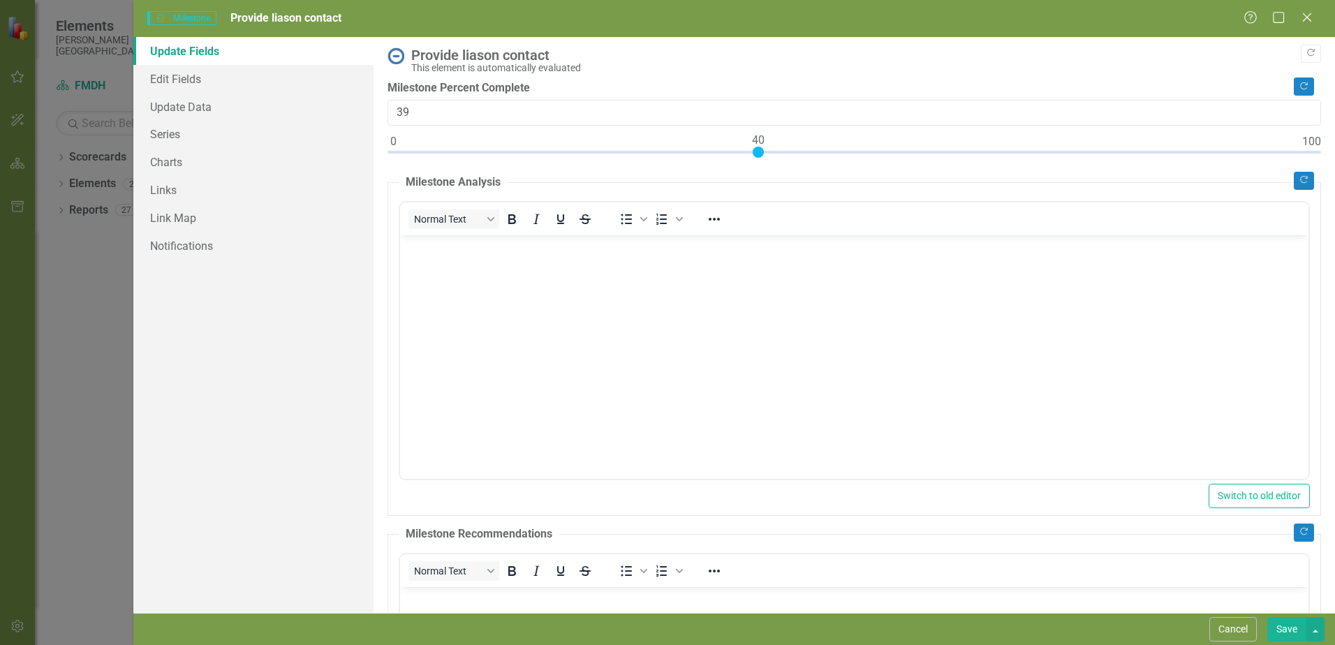
type input "40"
drag, startPoint x: 394, startPoint y: 145, endPoint x: 755, endPoint y: 174, distance: 362.0
click at [755, 174] on div "Copy Forward Provide liason contact This element is automatically evaluated Cop…" at bounding box center [853, 457] width 933 height 820
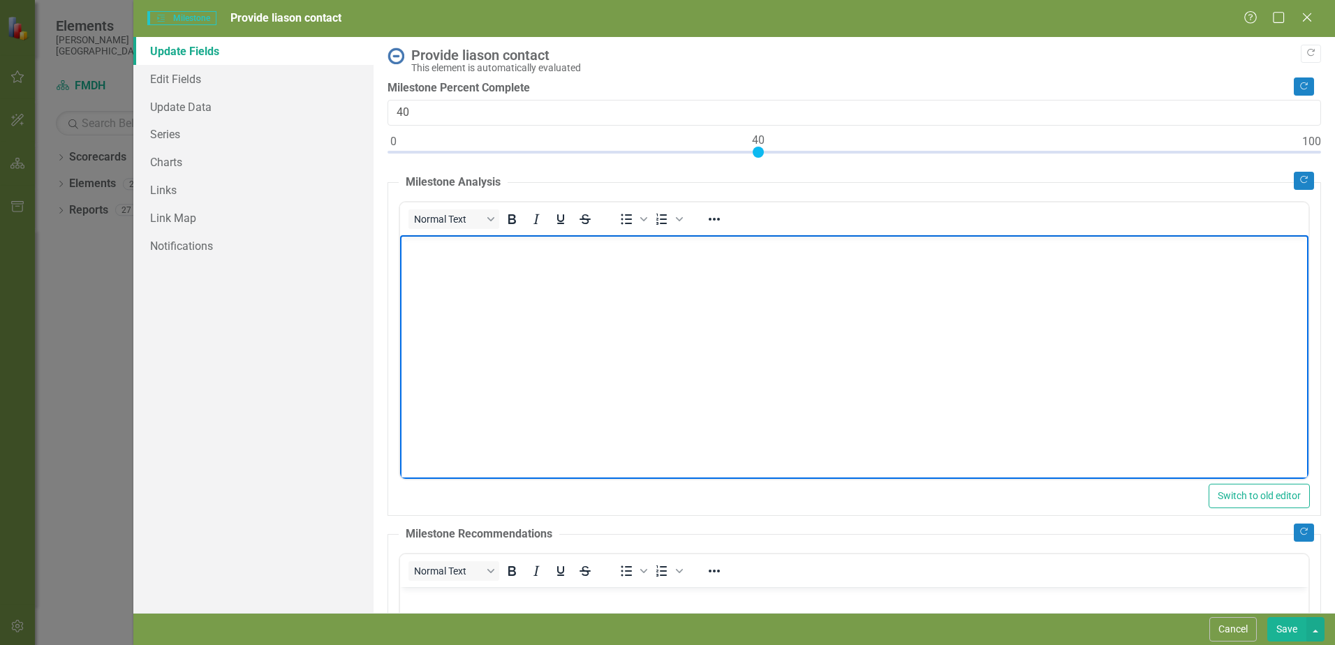
click at [674, 344] on body "Rich Text Area. Press ALT-0 for help." at bounding box center [854, 339] width 908 height 209
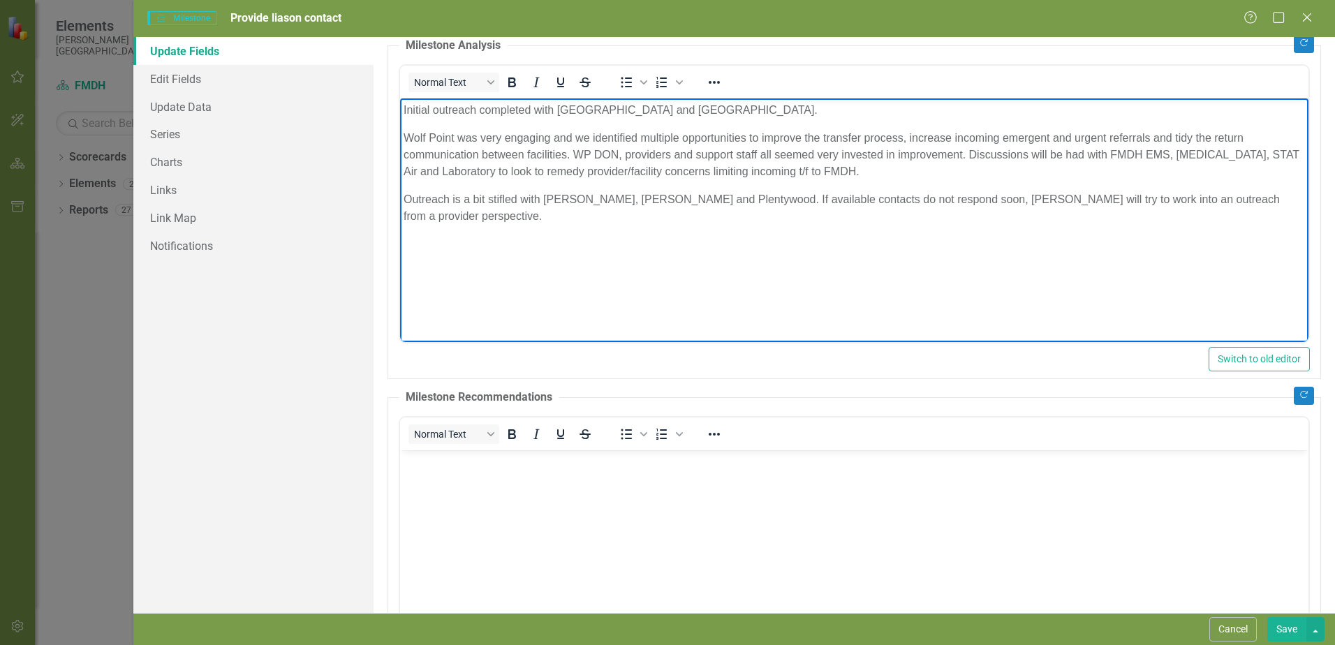
scroll to position [136, 0]
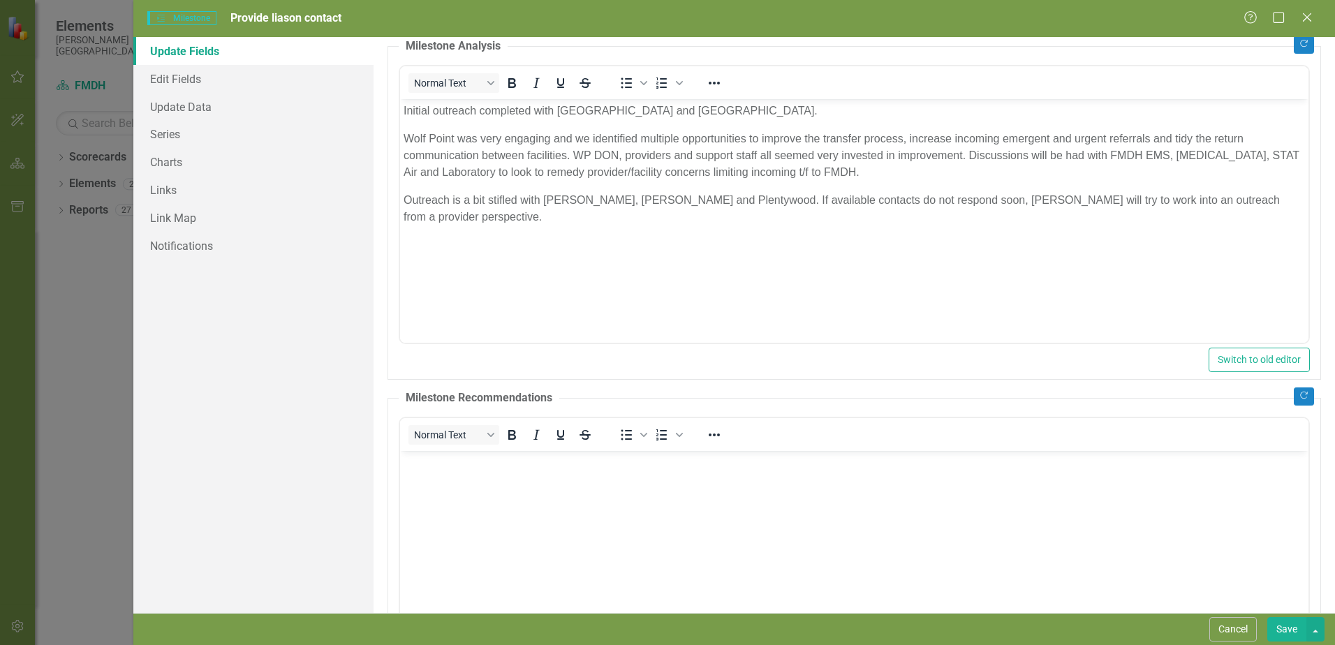
click at [397, 196] on fieldset "Milestone Analysis Normal Text To open the popup, press Shift+Enter To open the…" at bounding box center [853, 208] width 933 height 341
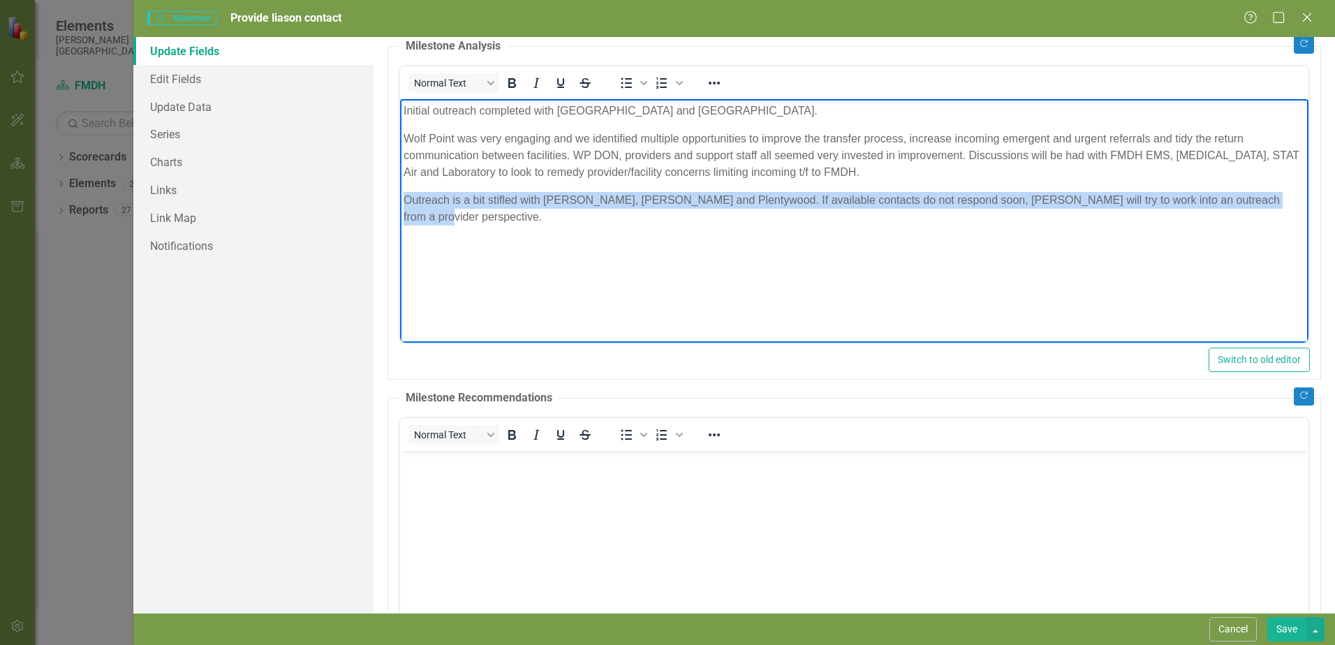
drag, startPoint x: 404, startPoint y: 199, endPoint x: 1266, endPoint y: 184, distance: 862.1
click at [1266, 184] on body "Initial outreach completed with [GEOGRAPHIC_DATA] and [GEOGRAPHIC_DATA]. [GEOGR…" at bounding box center [854, 202] width 908 height 209
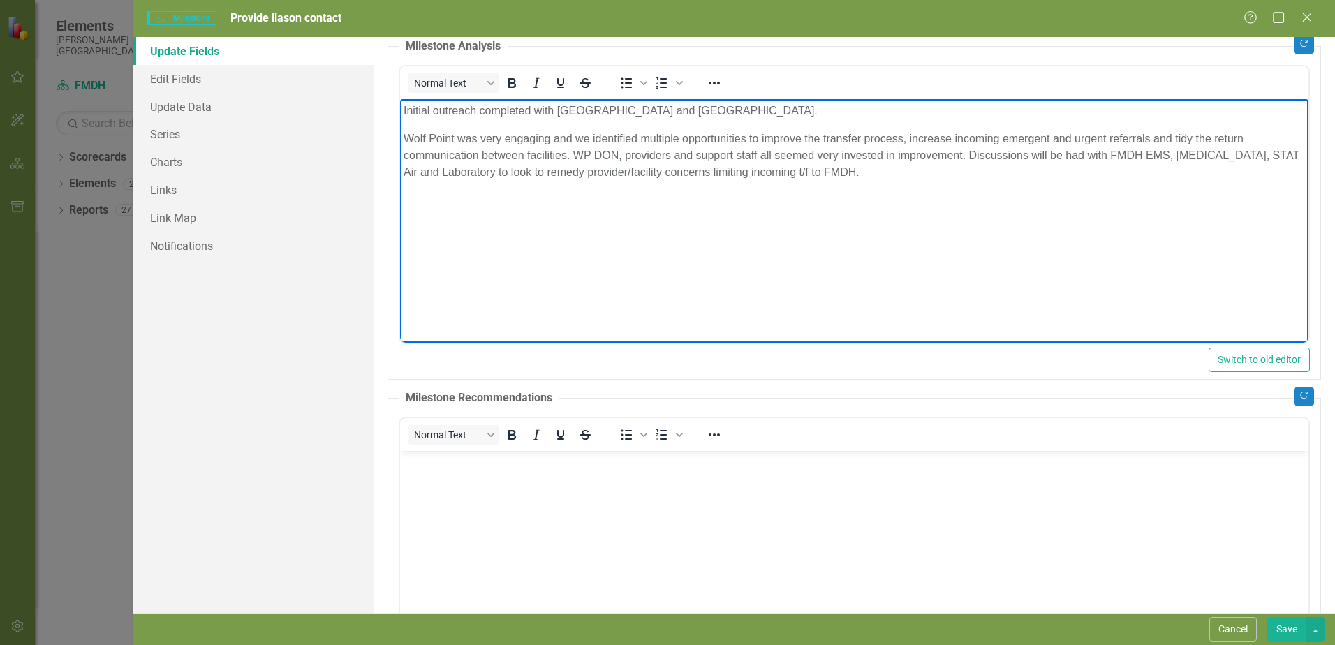
click at [653, 473] on body "Rich Text Area. Press ALT-0 for help." at bounding box center [854, 554] width 908 height 209
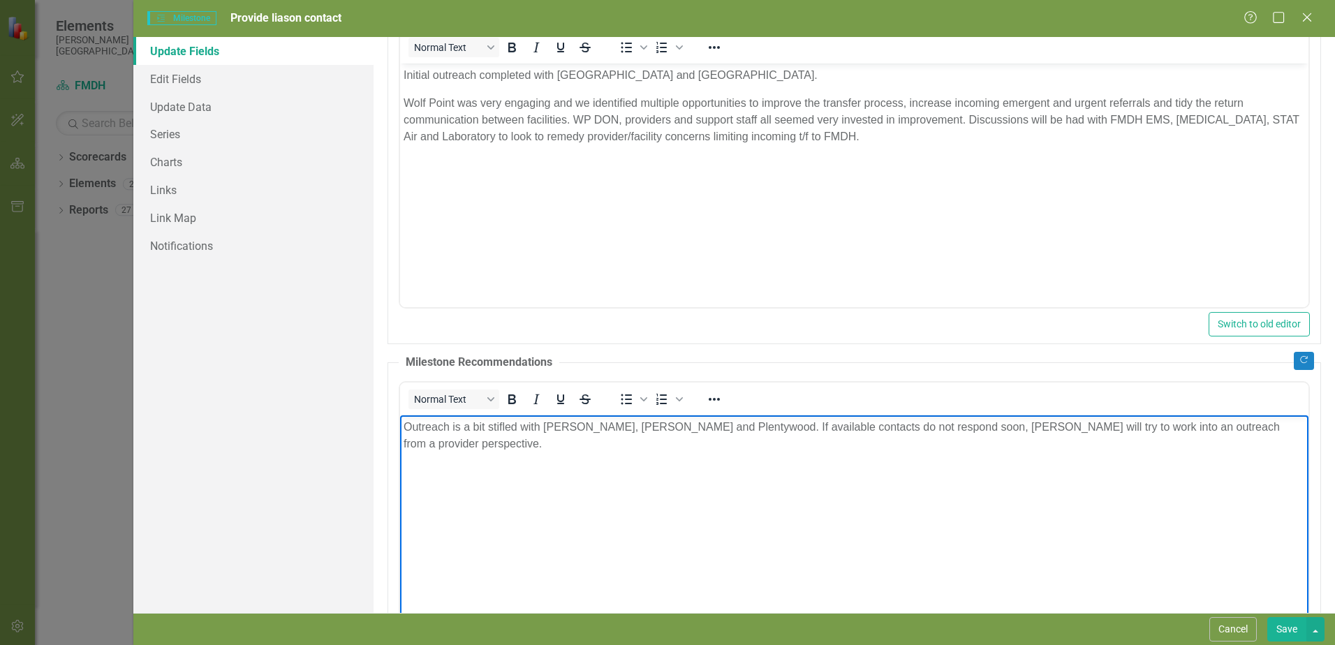
scroll to position [276, 0]
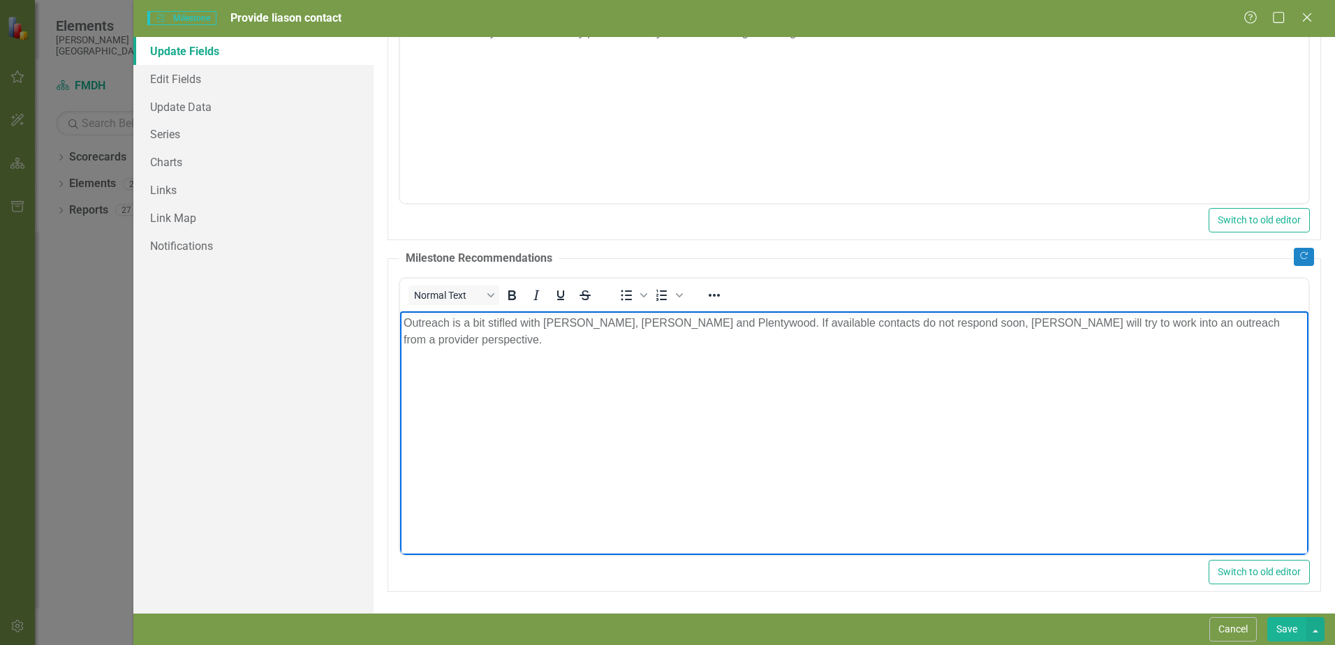
click at [1293, 630] on button "Save" at bounding box center [1286, 629] width 39 height 24
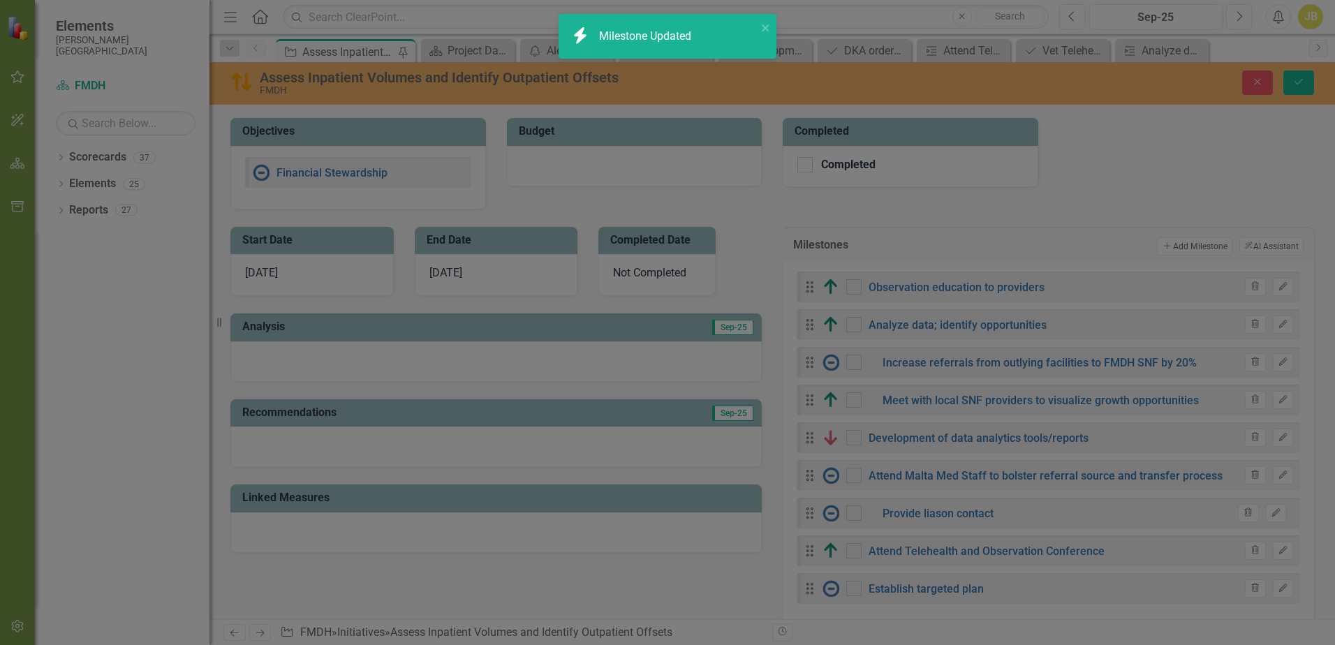
checkbox input "false"
checkbox input "true"
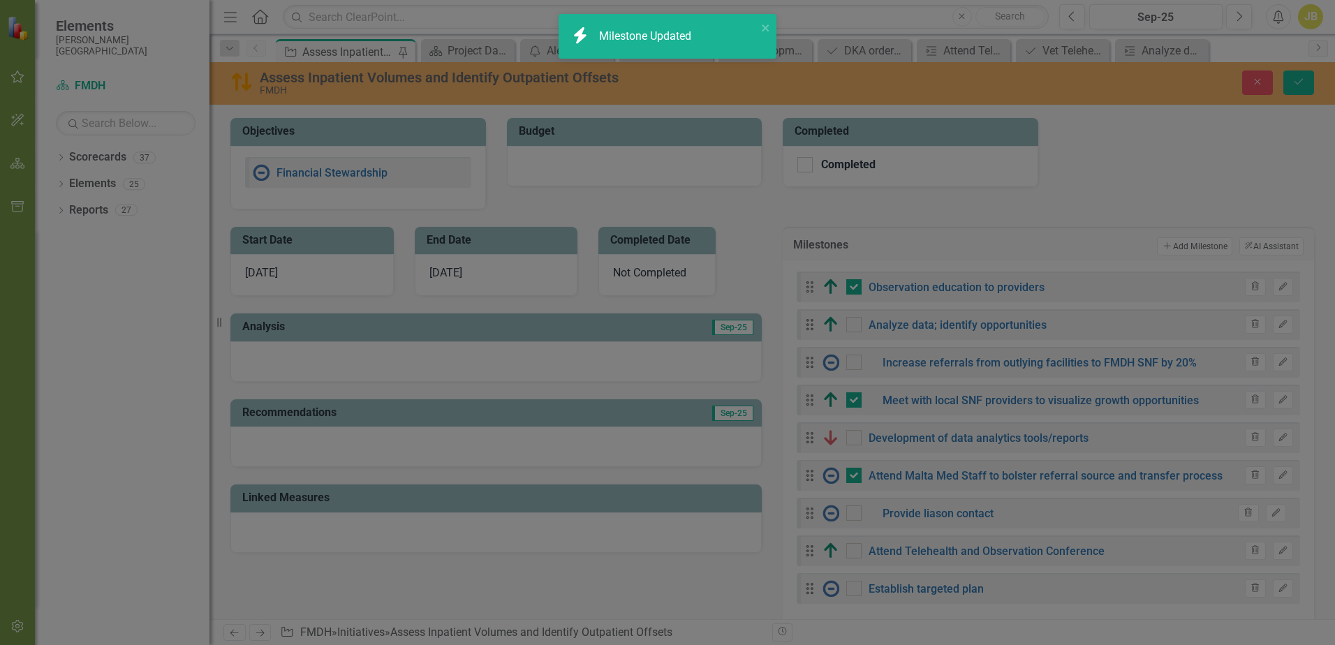
checkbox input "true"
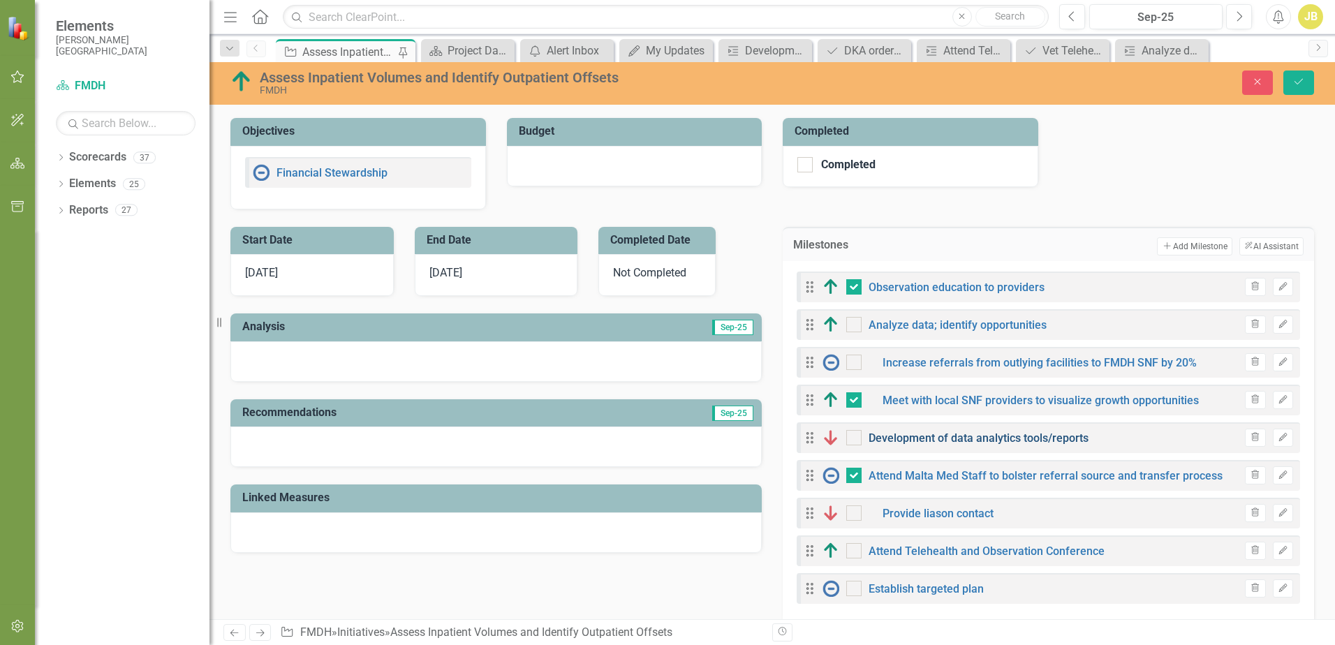
click at [964, 434] on link "Development of data analytics tools/reports" at bounding box center [978, 437] width 220 height 13
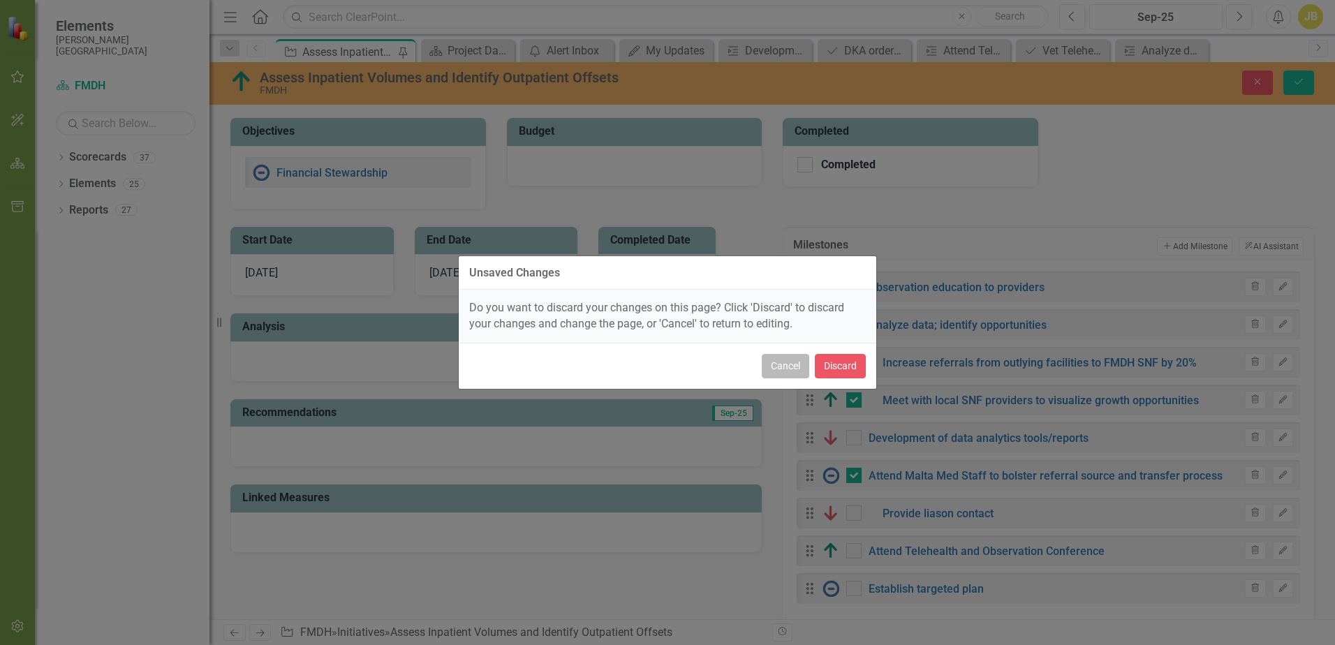
click at [780, 369] on button "Cancel" at bounding box center [785, 366] width 47 height 24
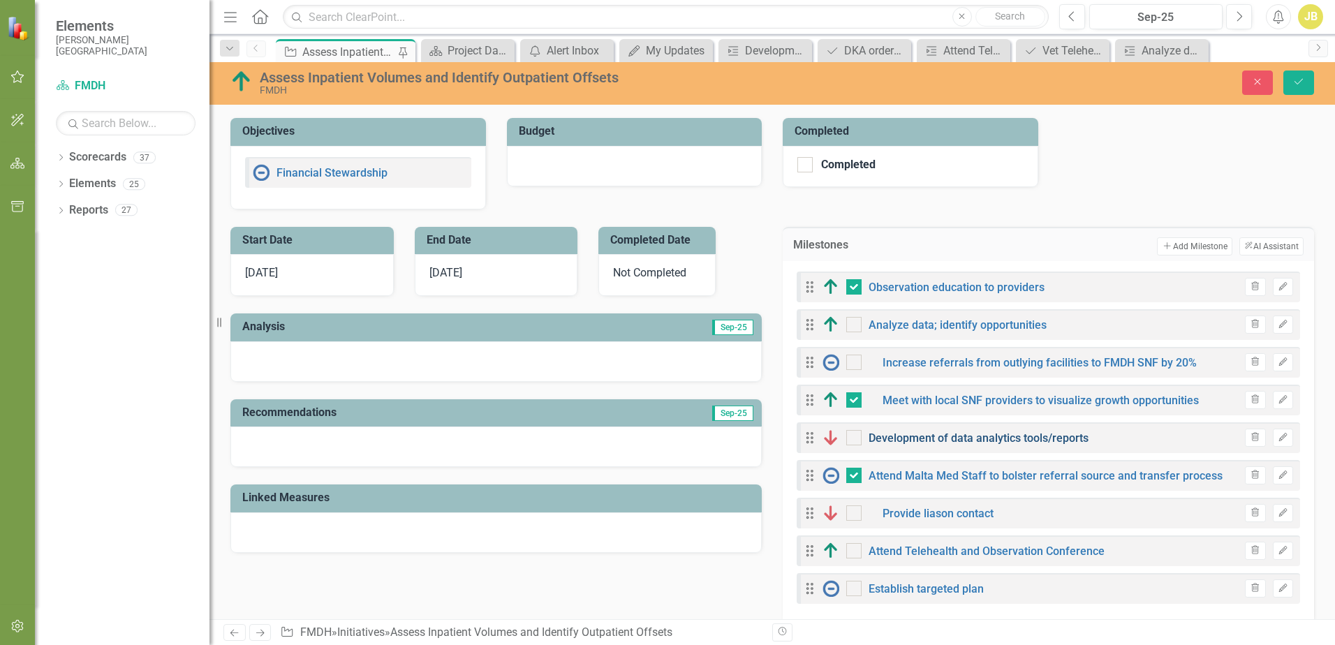
click at [930, 442] on link "Development of data analytics tools/reports" at bounding box center [978, 437] width 220 height 13
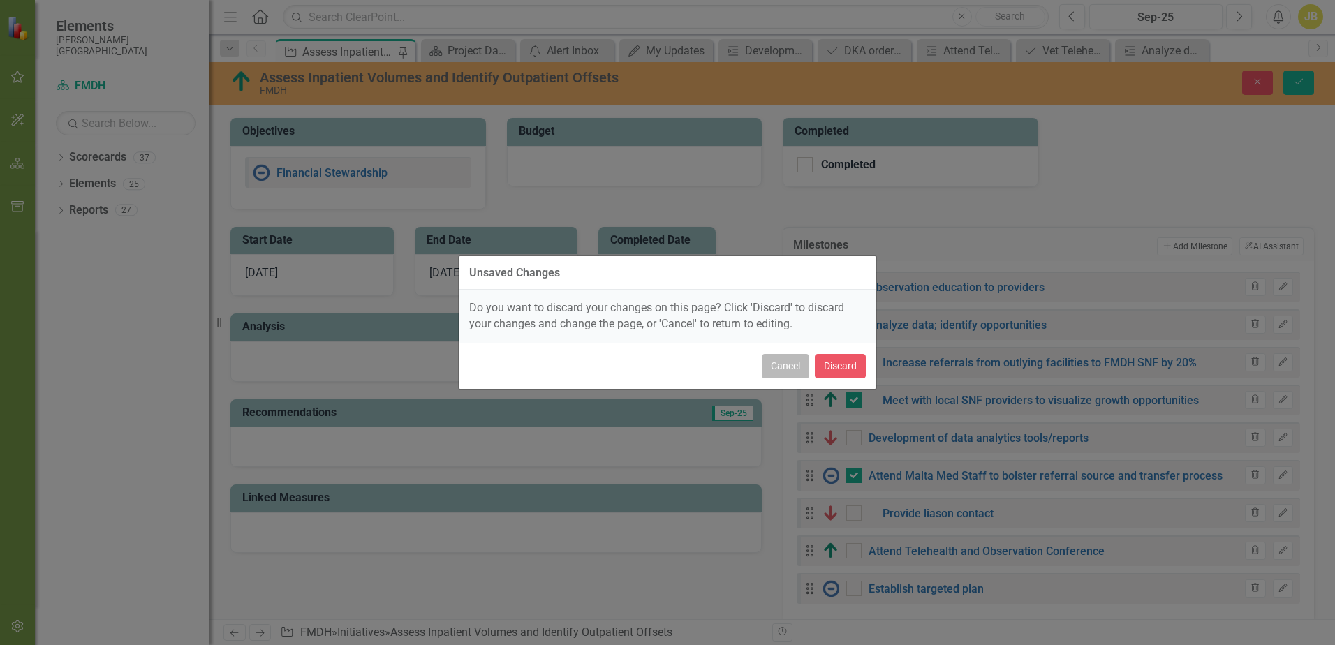
click at [795, 358] on button "Cancel" at bounding box center [785, 366] width 47 height 24
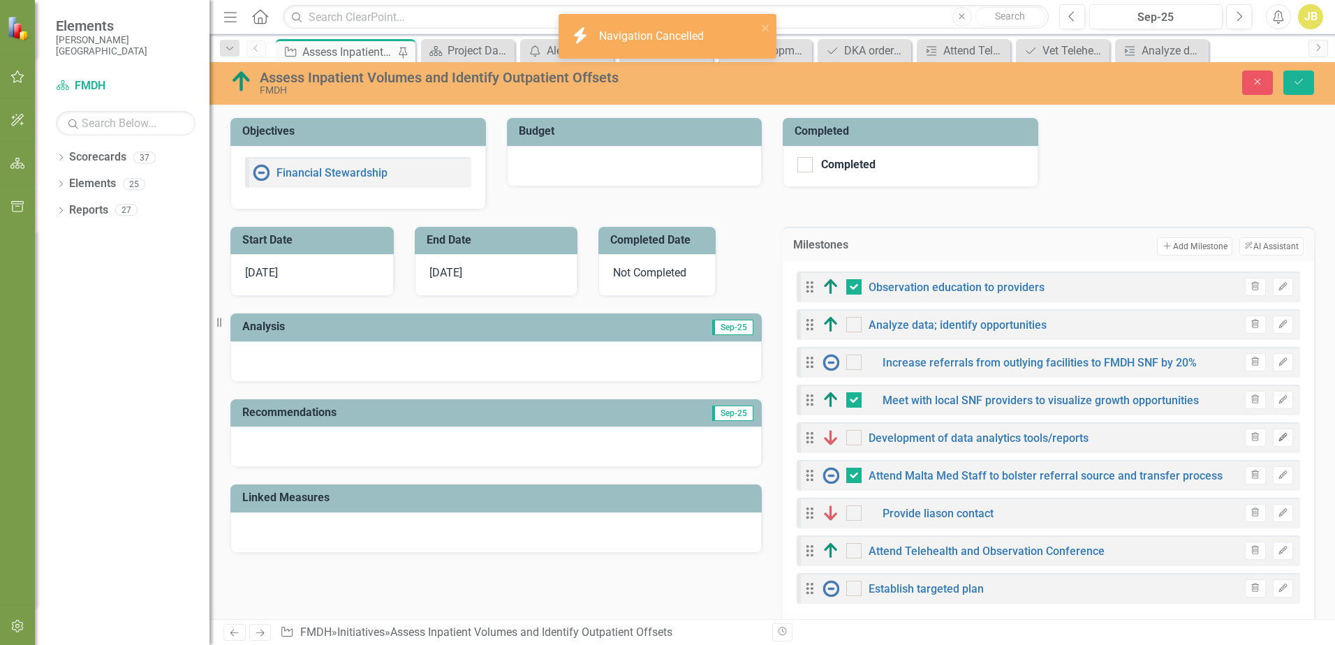
click at [1277, 436] on icon "Edit" at bounding box center [1282, 437] width 10 height 8
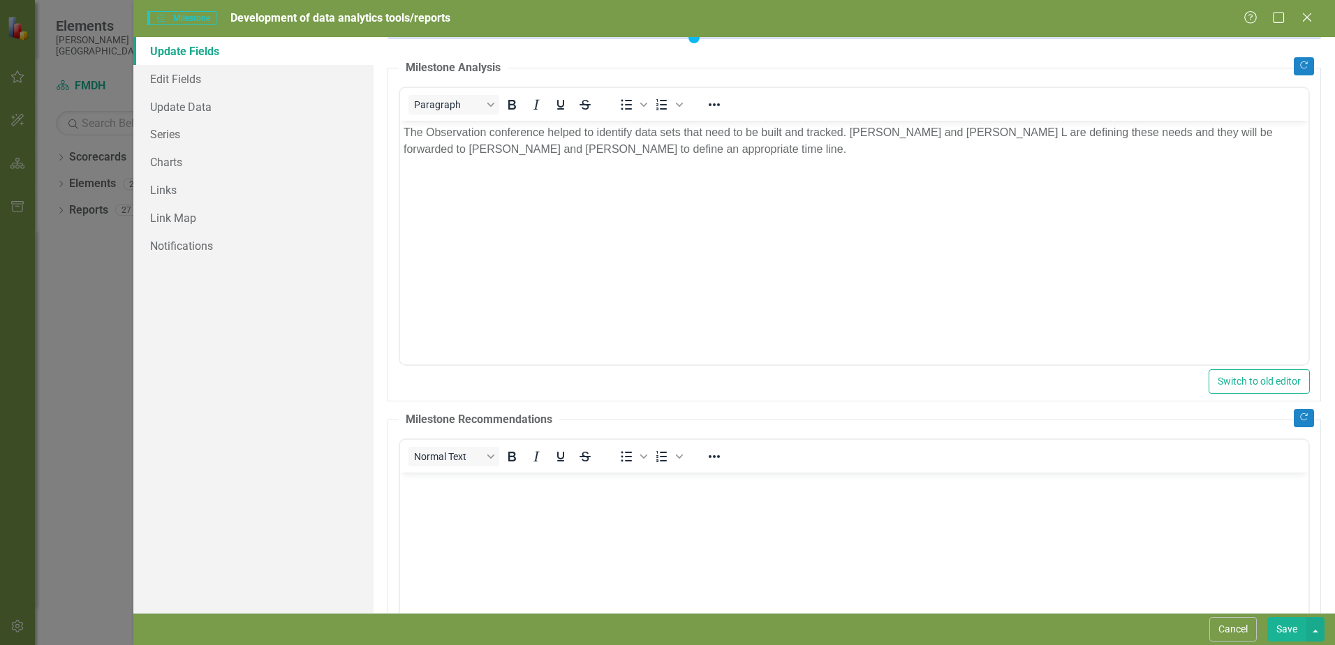
scroll to position [0, 0]
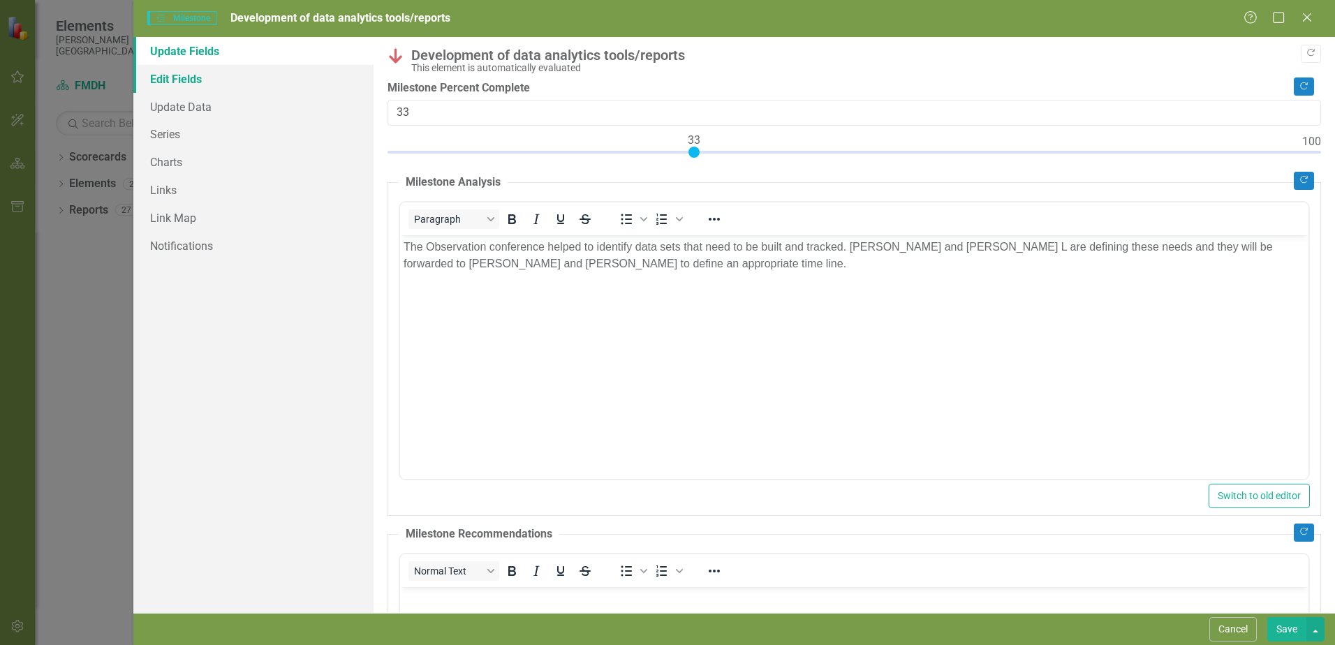
click at [177, 84] on link "Edit Fields" at bounding box center [253, 79] width 240 height 28
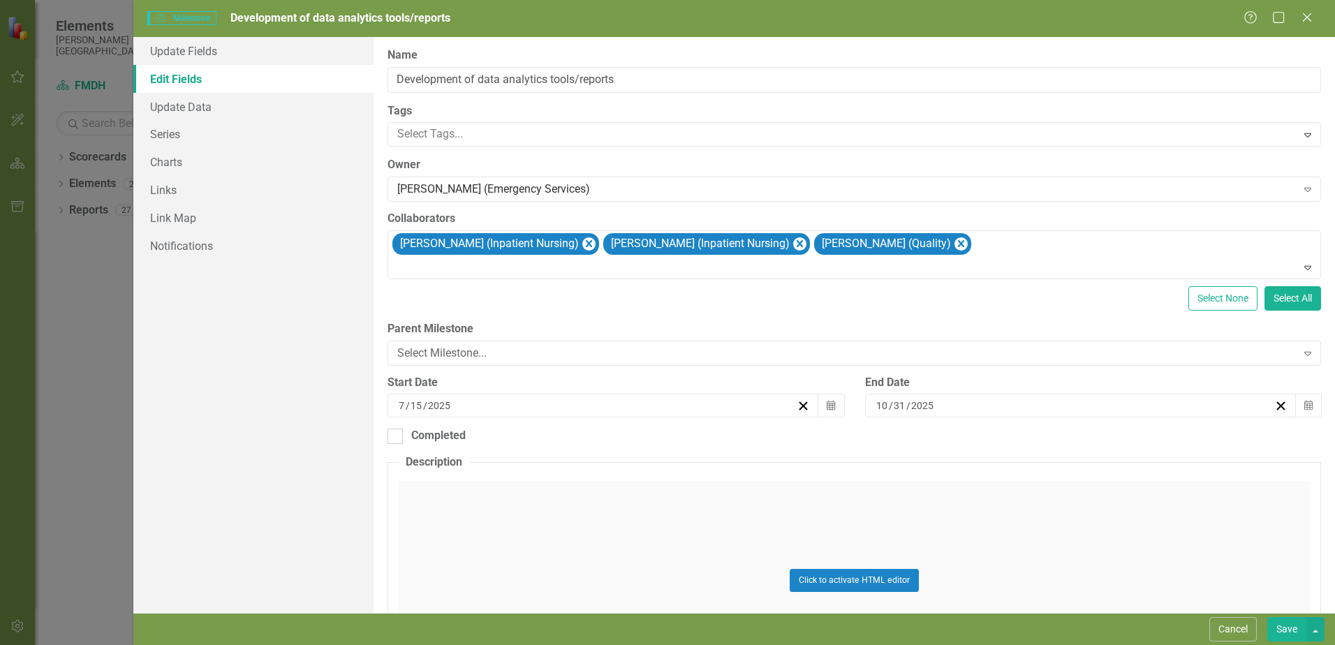
click at [898, 407] on input "31" at bounding box center [899, 406] width 13 height 14
click at [881, 406] on input "10" at bounding box center [881, 406] width 13 height 14
click at [1150, 435] on button "›" at bounding box center [1147, 440] width 31 height 31
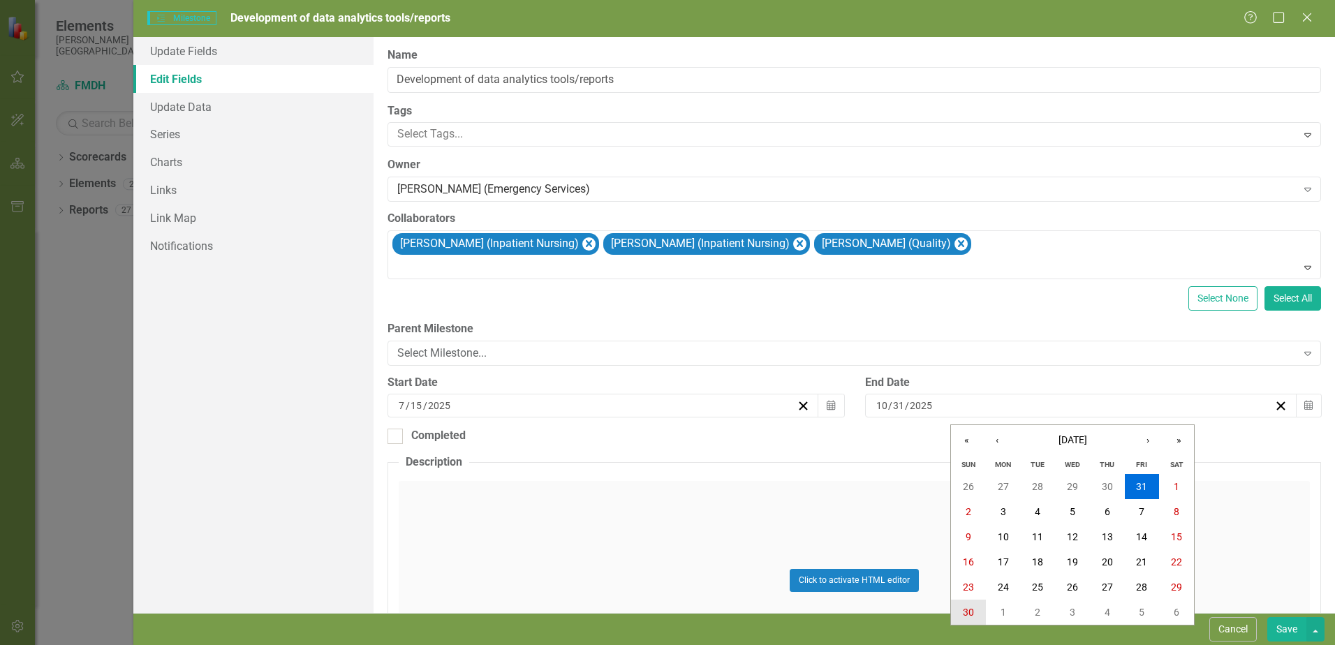
click at [970, 615] on abbr "30" at bounding box center [968, 612] width 11 height 11
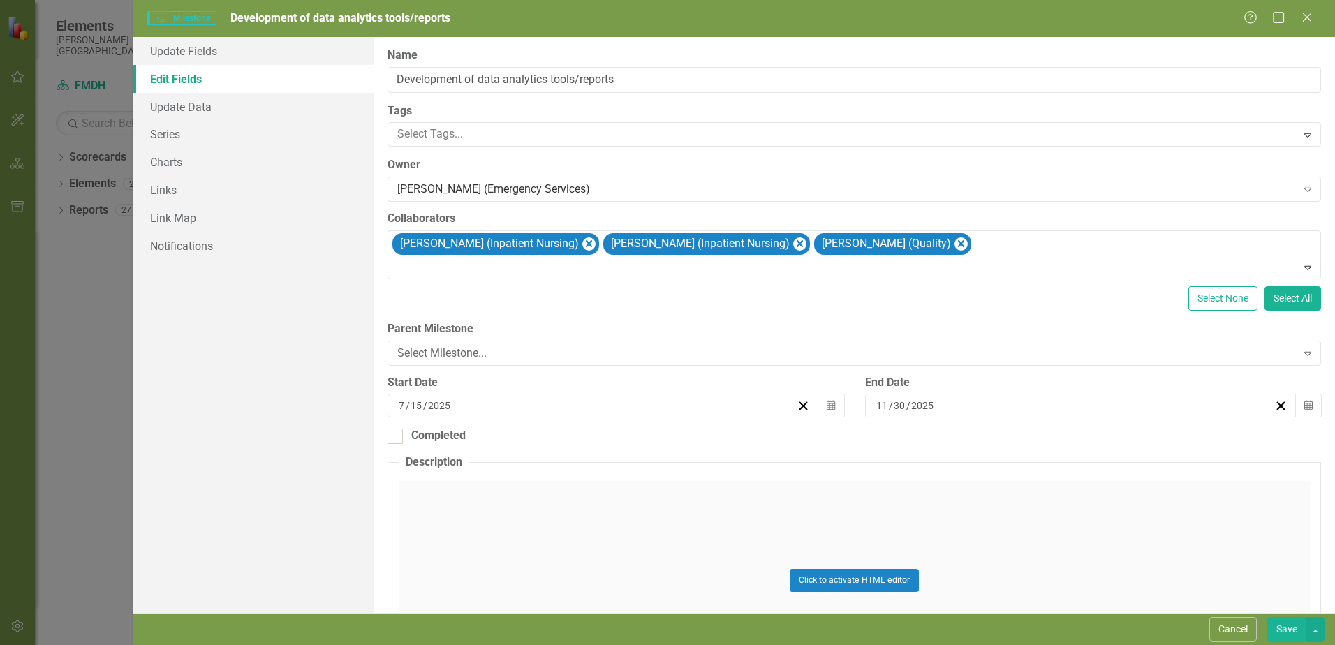
click at [1286, 627] on button "Save" at bounding box center [1286, 629] width 39 height 24
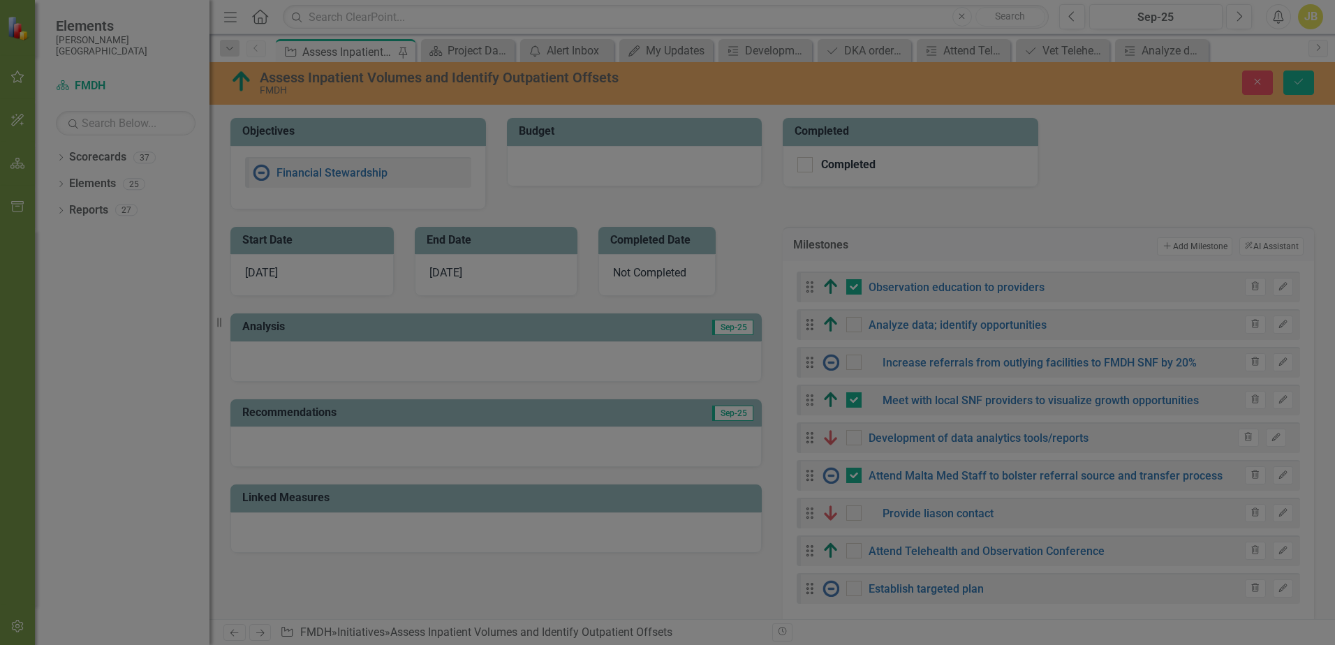
checkbox input "false"
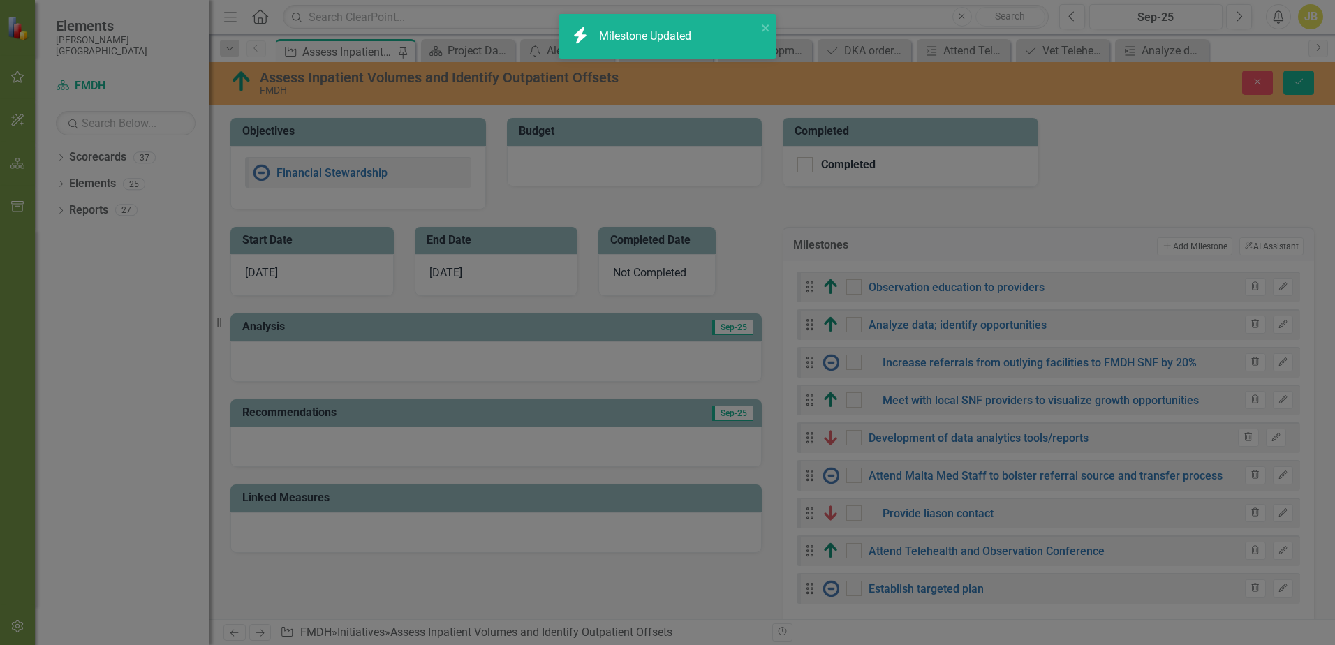
checkbox input "true"
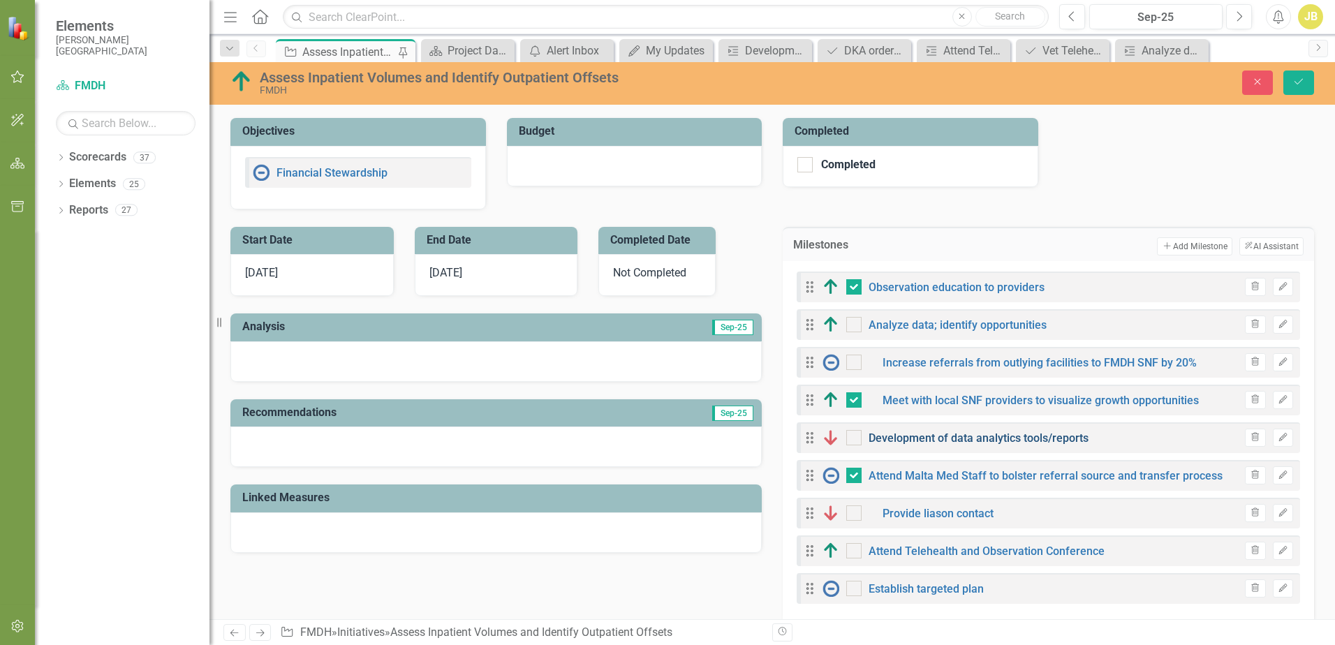
click at [893, 440] on link "Development of data analytics tools/reports" at bounding box center [978, 437] width 220 height 13
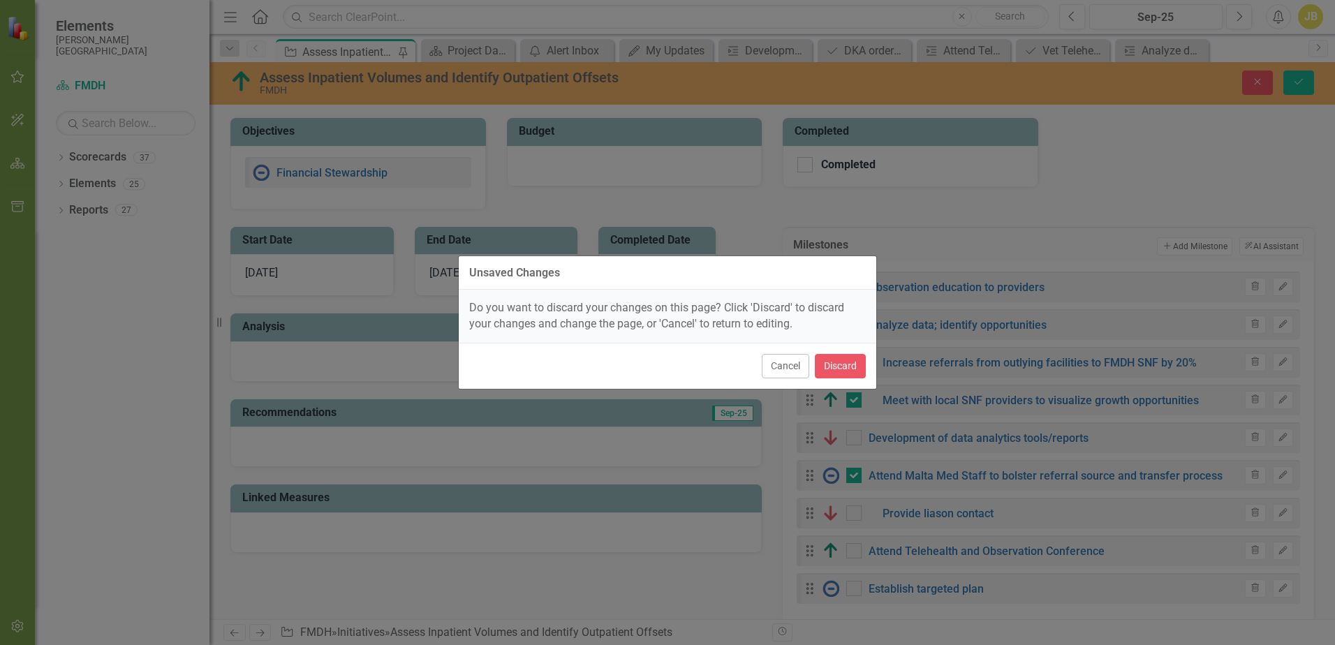
click at [1264, 436] on div "Unsaved Changes Do you want to discard your changes on this page? Click 'Discar…" at bounding box center [667, 322] width 1335 height 645
click at [791, 363] on button "Cancel" at bounding box center [785, 366] width 47 height 24
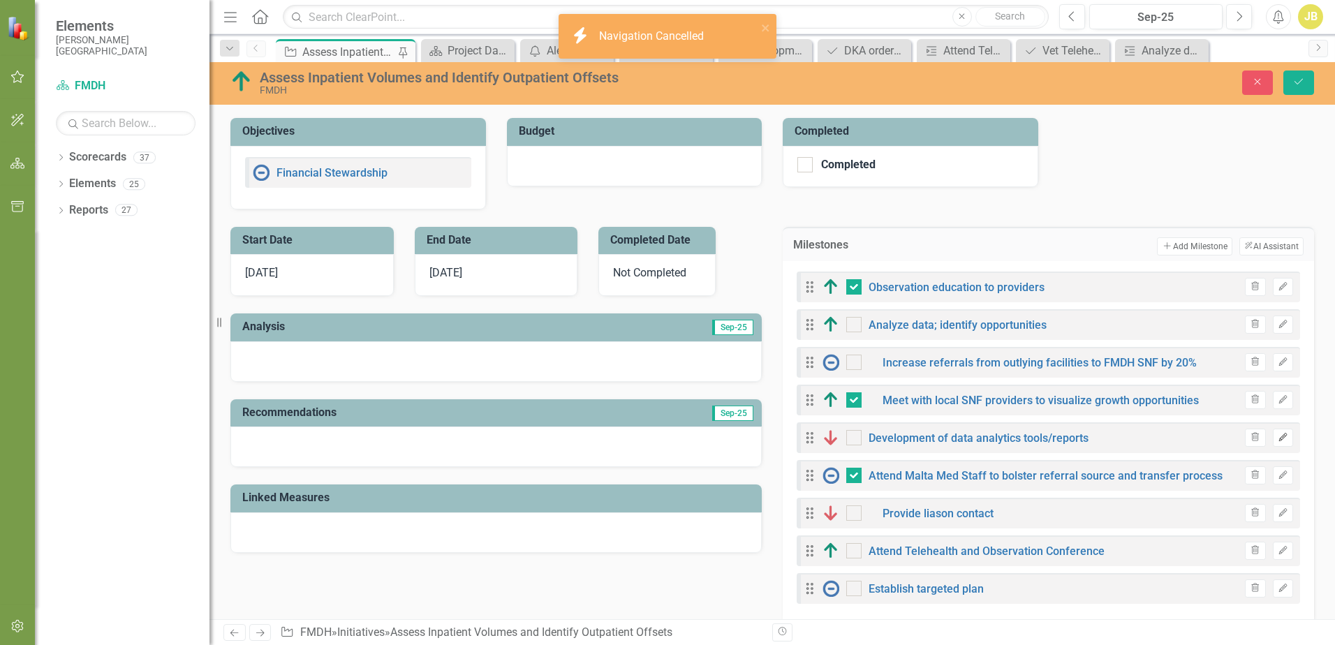
click at [1277, 440] on icon "Edit" at bounding box center [1282, 437] width 10 height 8
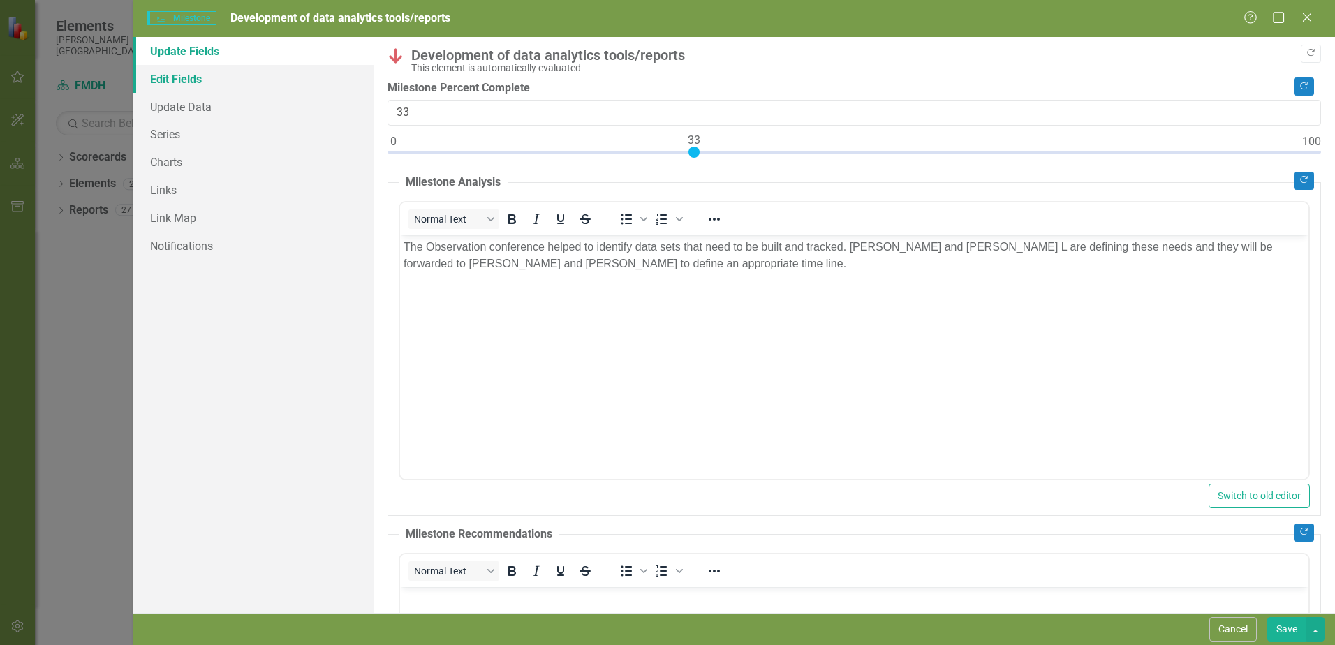
click at [173, 81] on link "Edit Fields" at bounding box center [253, 79] width 240 height 28
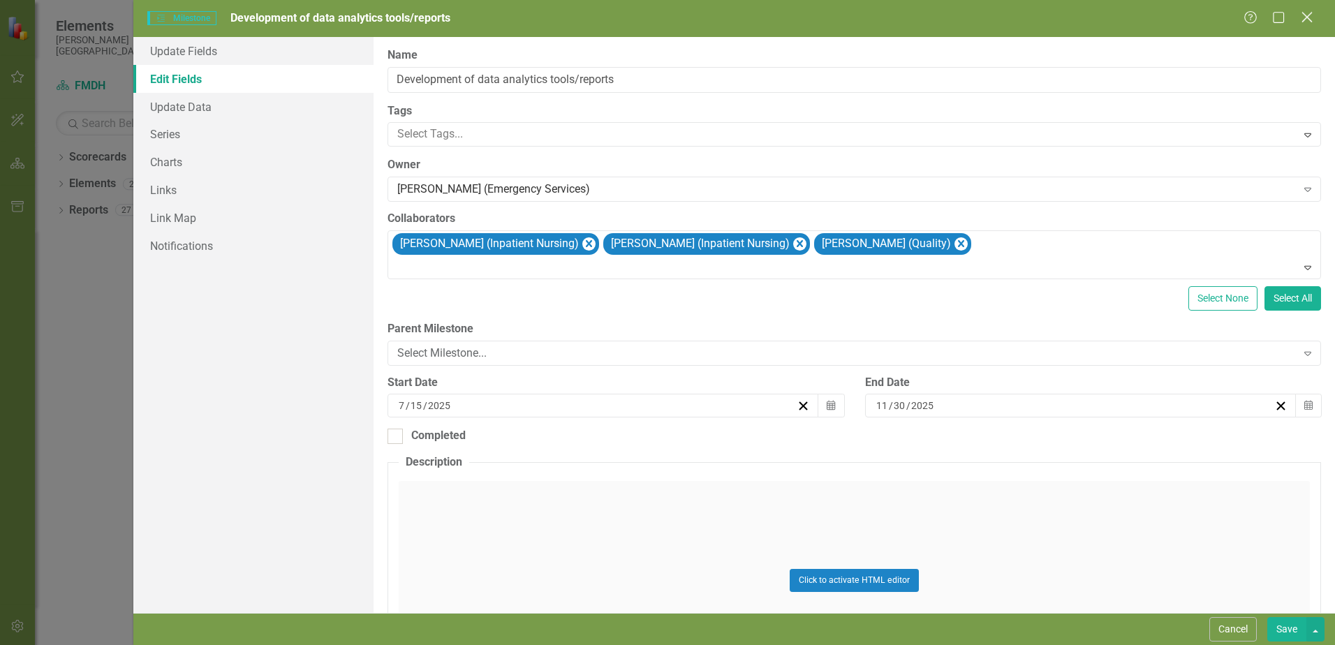
click at [1306, 19] on icon at bounding box center [1306, 17] width 10 height 10
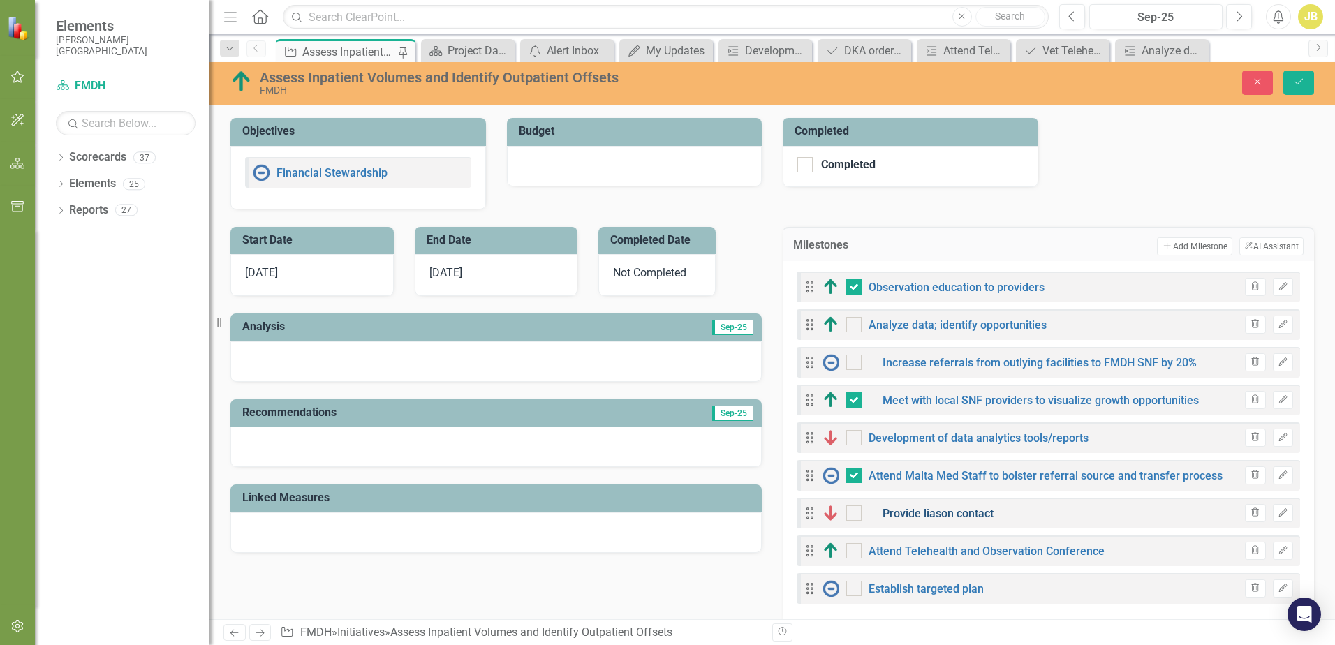
click at [912, 515] on link "Provide liason contact" at bounding box center [937, 513] width 111 height 13
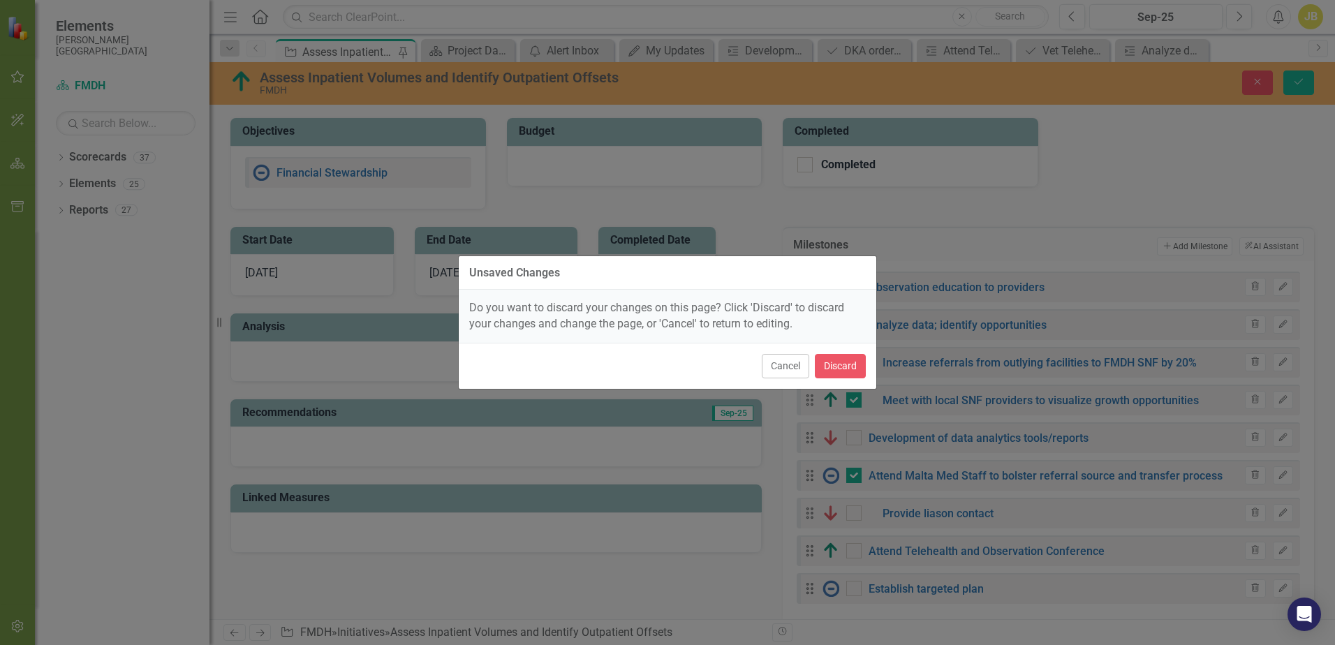
click at [1251, 507] on div "Unsaved Changes Do you want to discard your changes on this page? Click 'Discar…" at bounding box center [667, 322] width 1335 height 645
drag, startPoint x: 1263, startPoint y: 509, endPoint x: 1271, endPoint y: 510, distance: 7.7
click at [1268, 510] on div "Unsaved Changes Do you want to discard your changes on this page? Click 'Discar…" at bounding box center [667, 322] width 1335 height 645
click at [789, 362] on button "Cancel" at bounding box center [785, 366] width 47 height 24
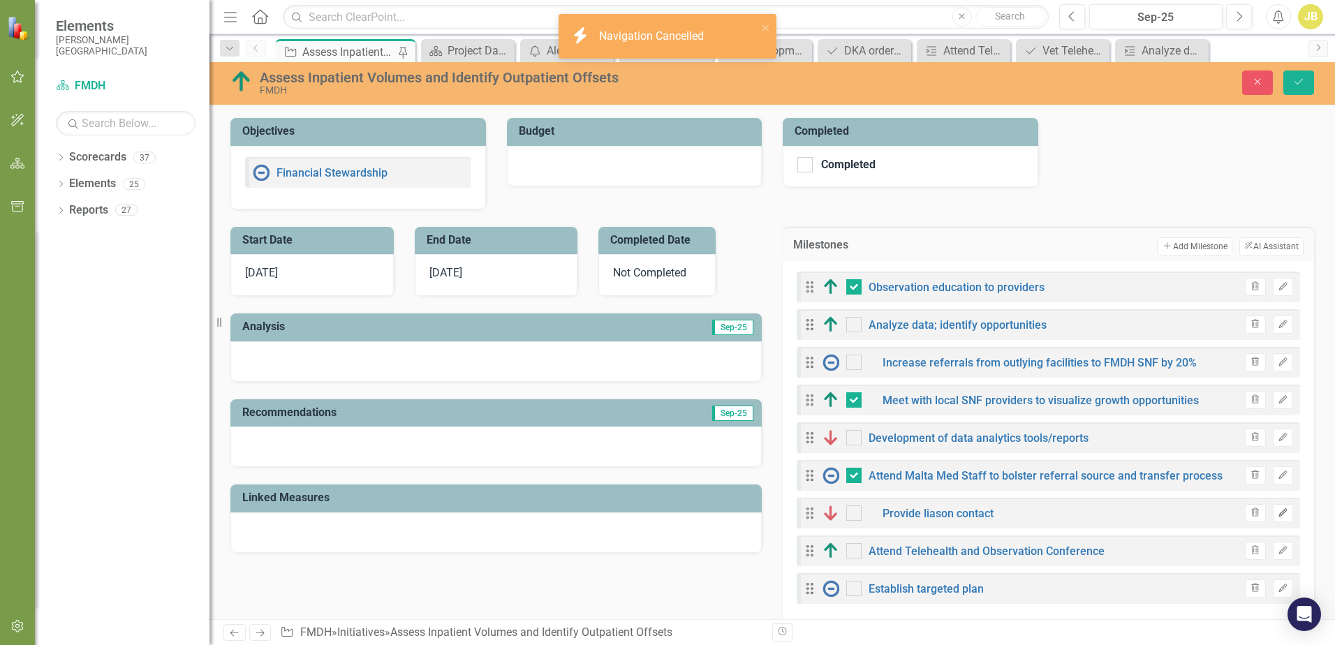
click at [1277, 509] on icon "Edit" at bounding box center [1282, 513] width 10 height 8
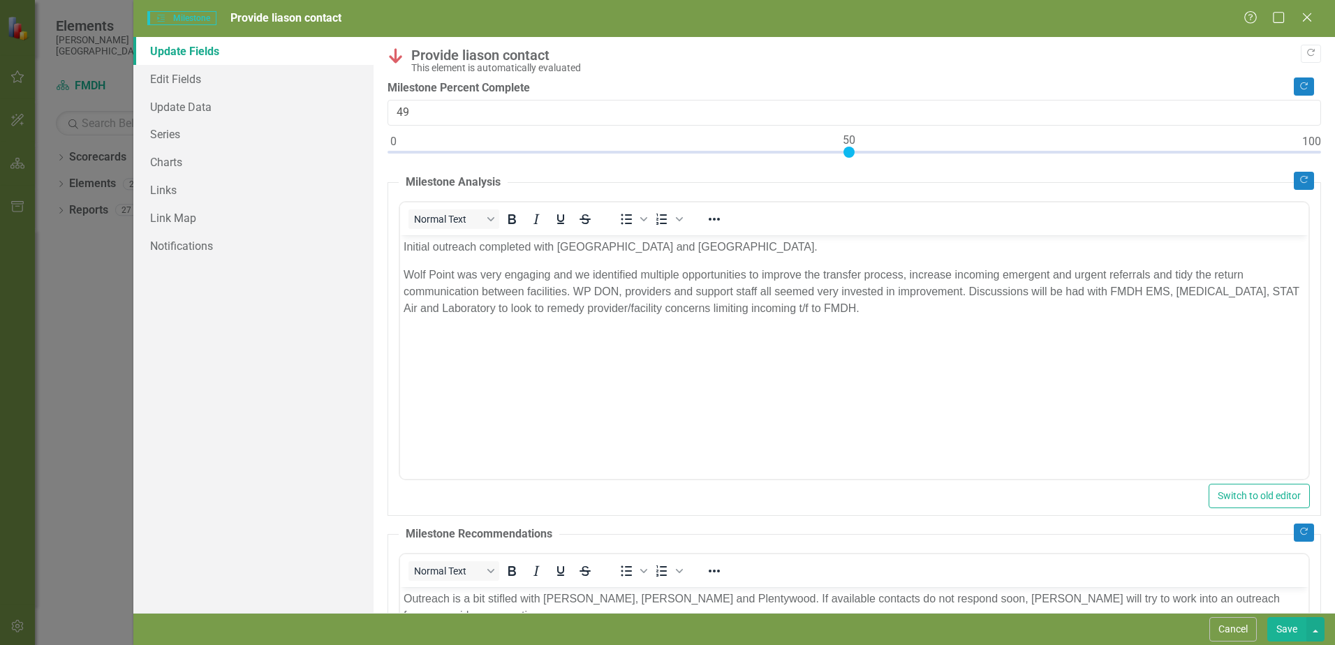
type input "50"
drag, startPoint x: 760, startPoint y: 147, endPoint x: 854, endPoint y: 151, distance: 93.6
click at [854, 151] on div at bounding box center [848, 152] width 11 height 11
click at [1287, 629] on button "Save" at bounding box center [1286, 629] width 39 height 24
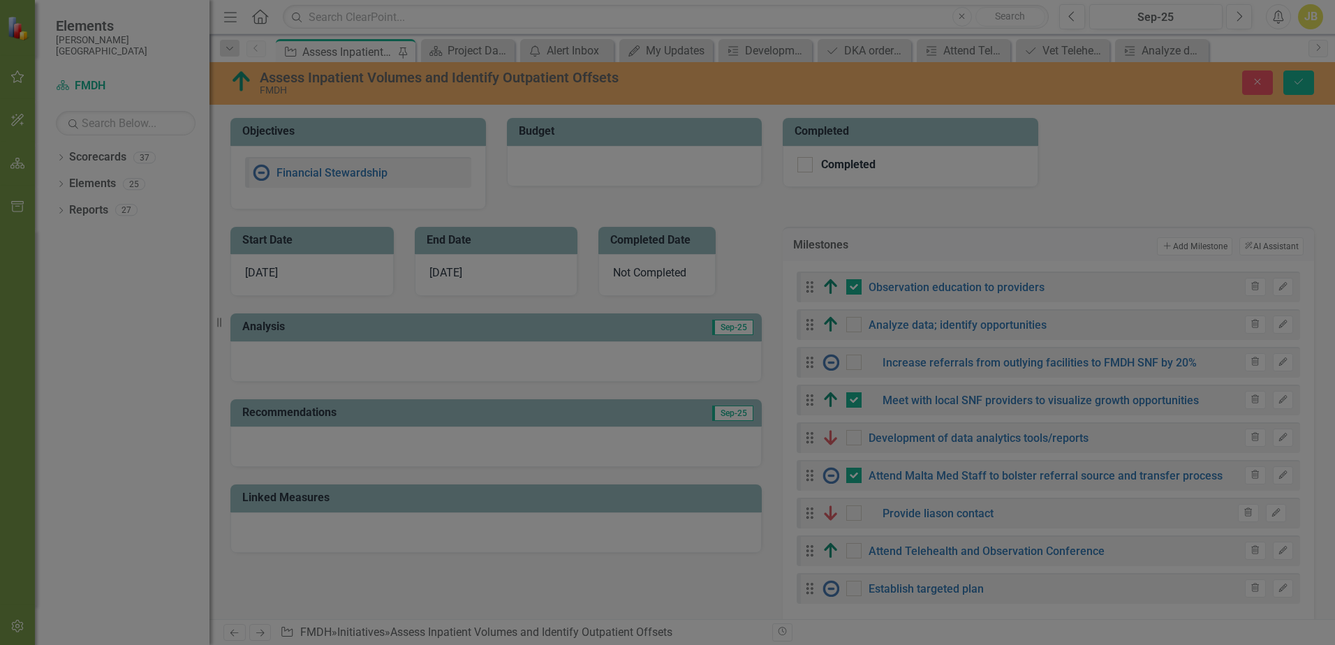
checkbox input "false"
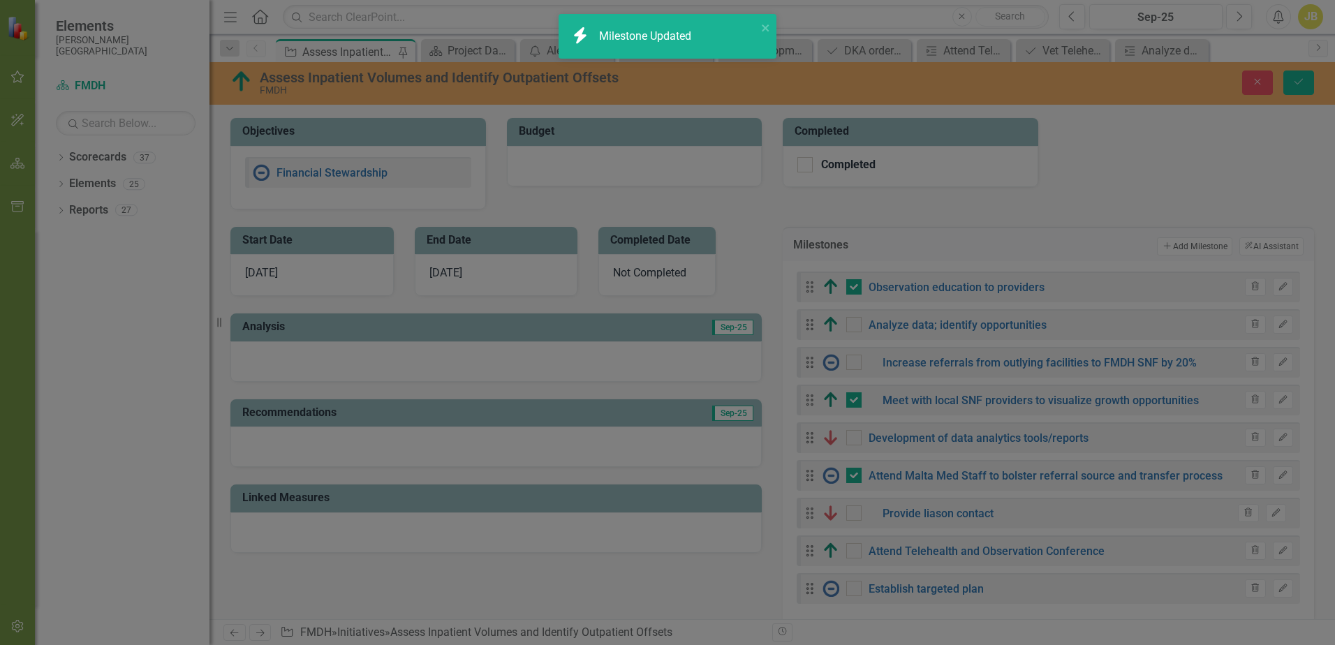
checkbox input "true"
checkbox input "false"
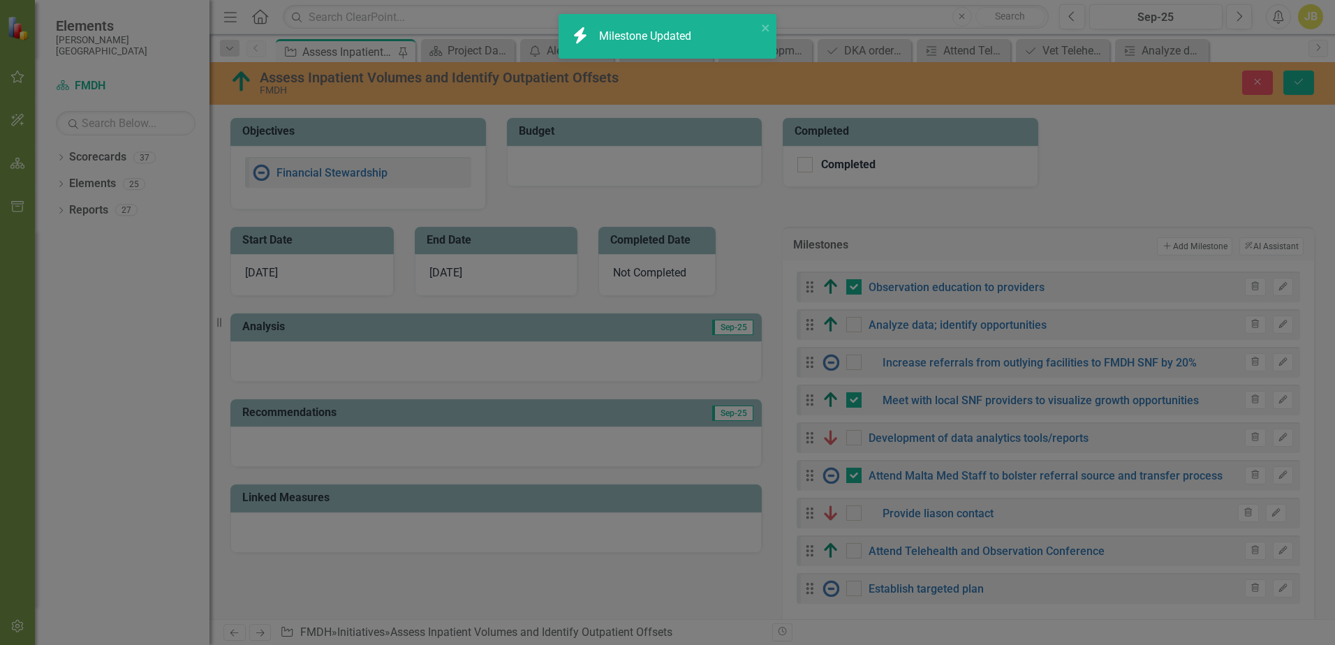
checkbox input "false"
checkbox input "true"
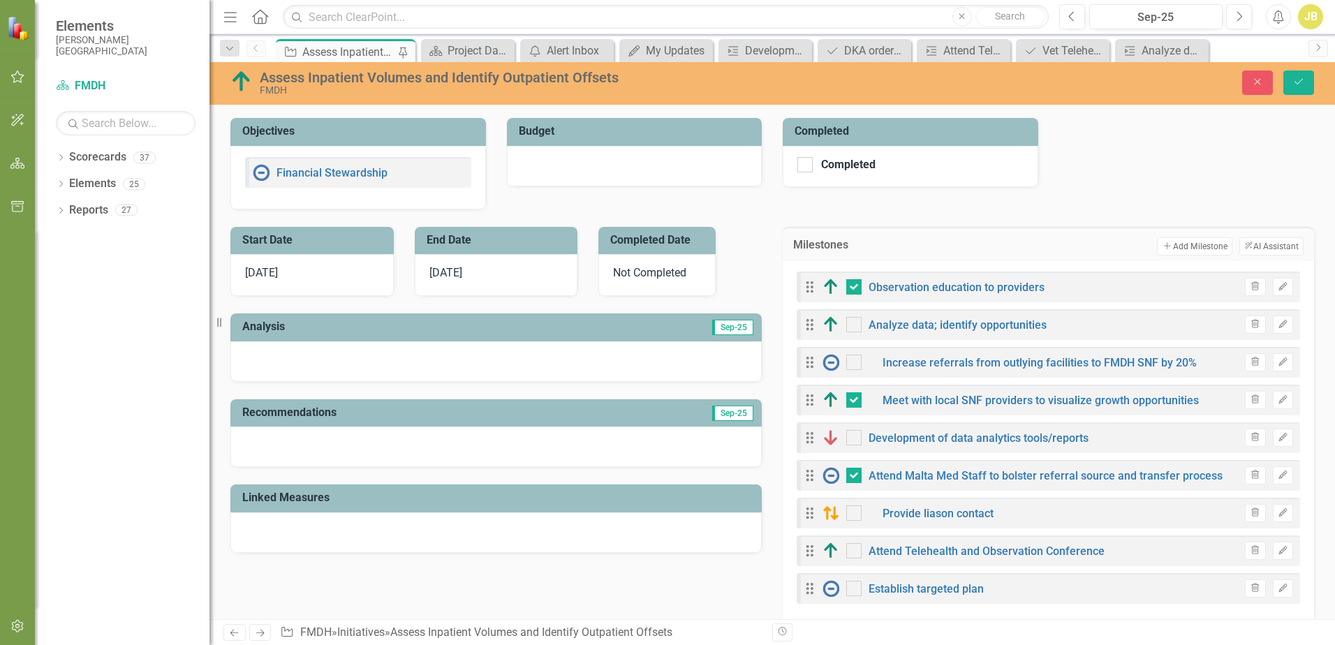
click at [1003, 558] on div "Attend Telehealth and Observation Conference" at bounding box center [963, 550] width 282 height 17
click at [1003, 550] on link "Attend Telehealth and Observation Conference" at bounding box center [986, 550] width 236 height 13
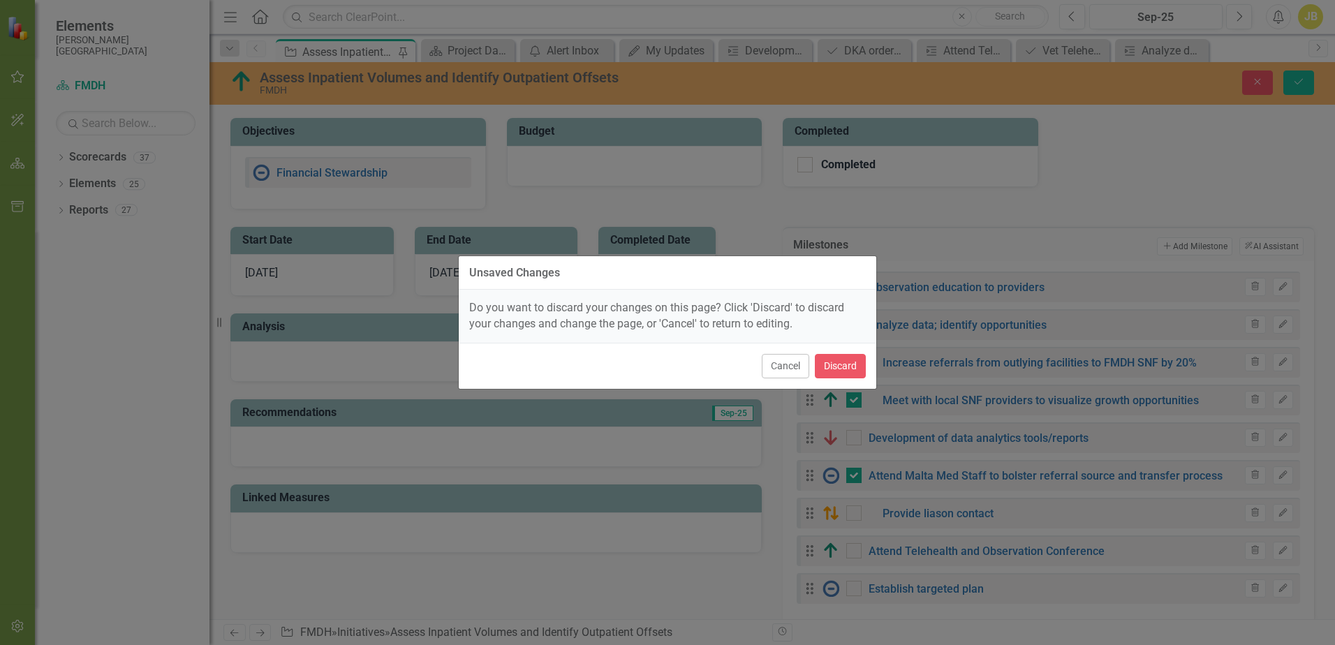
click at [1272, 553] on div "Unsaved Changes Do you want to discard your changes on this page? Click 'Discar…" at bounding box center [667, 322] width 1335 height 645
click at [796, 369] on button "Cancel" at bounding box center [785, 366] width 47 height 24
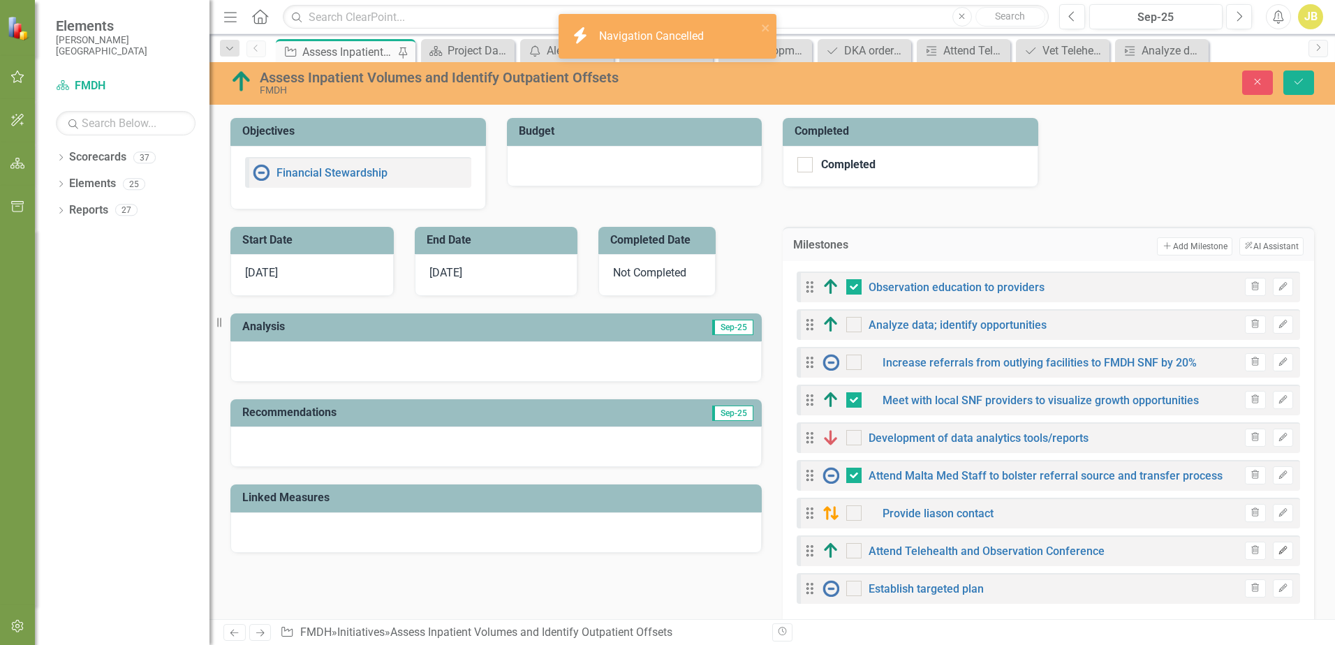
click at [1277, 547] on icon "Edit" at bounding box center [1282, 551] width 10 height 8
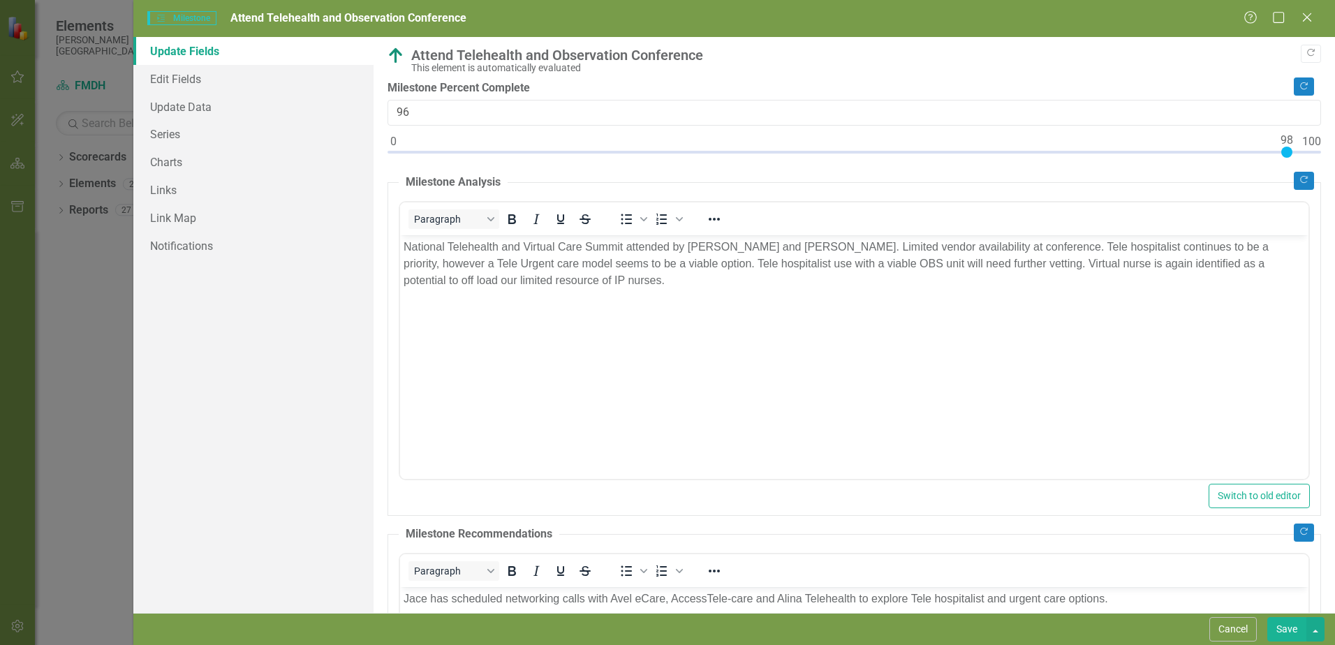
type input "99"
drag, startPoint x: 1108, startPoint y: 151, endPoint x: 1300, endPoint y: 154, distance: 192.0
click at [1300, 154] on div at bounding box center [1295, 152] width 11 height 11
click at [1290, 628] on button "Save" at bounding box center [1286, 629] width 39 height 24
checkbox input "false"
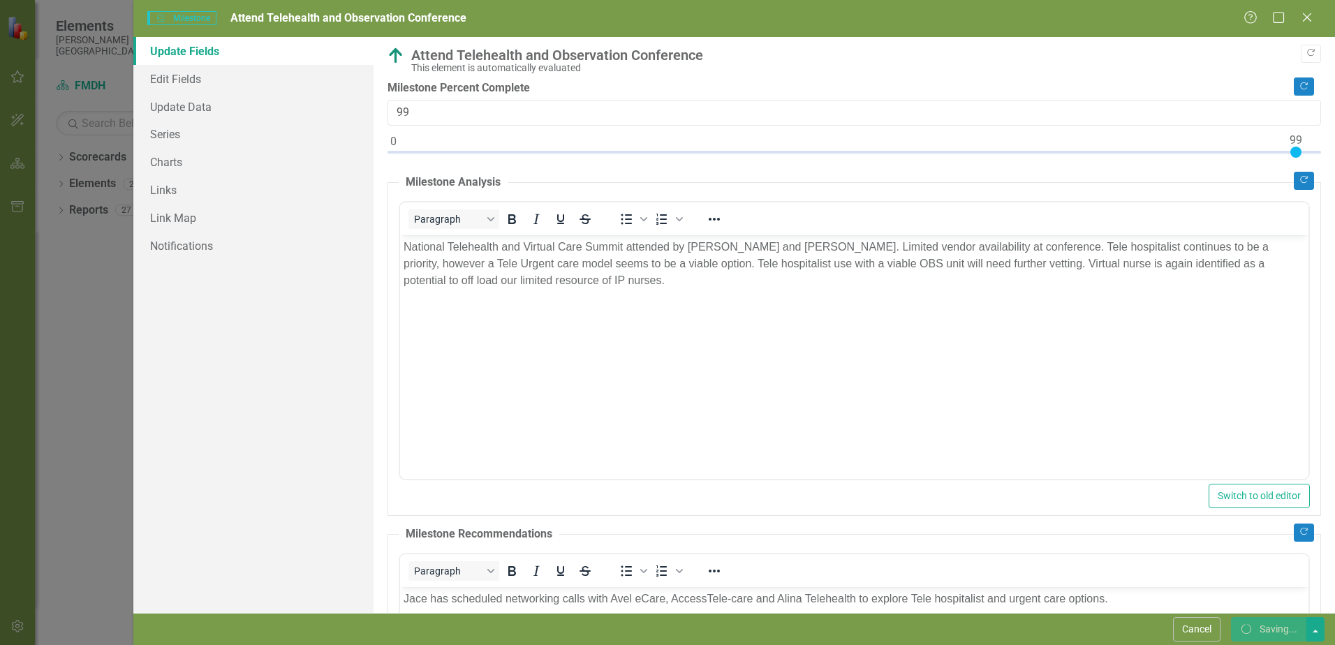
checkbox input "false"
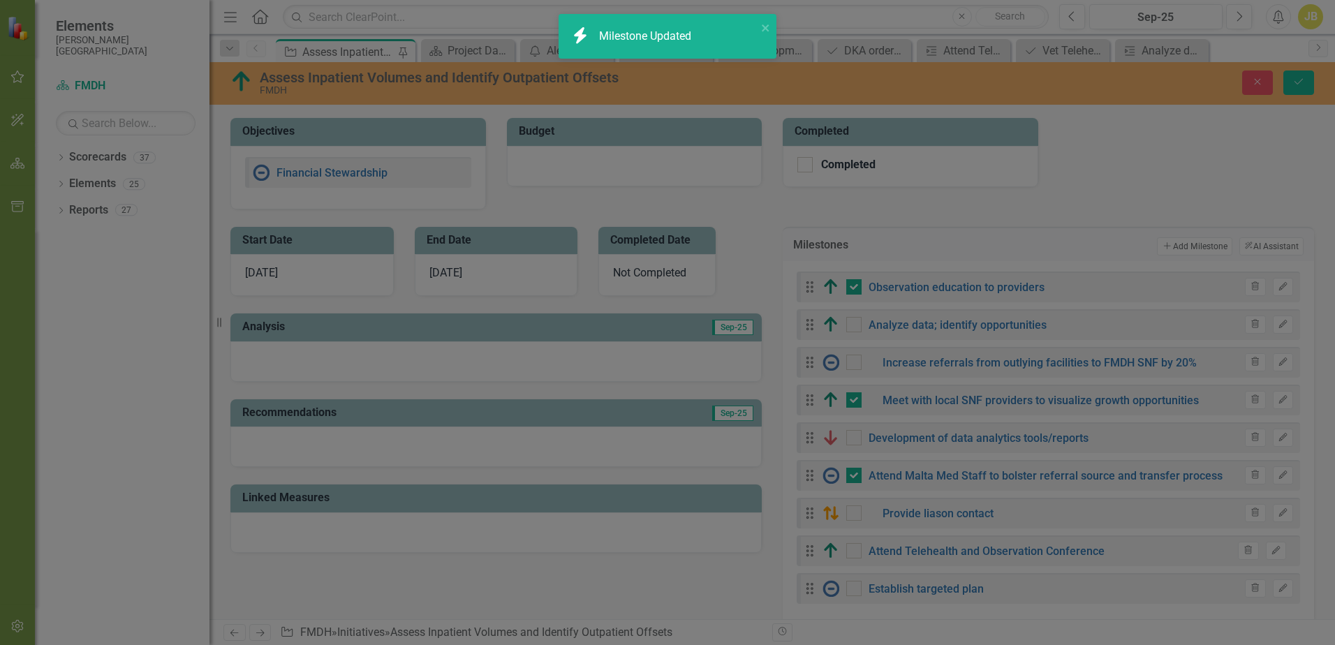
checkbox input "true"
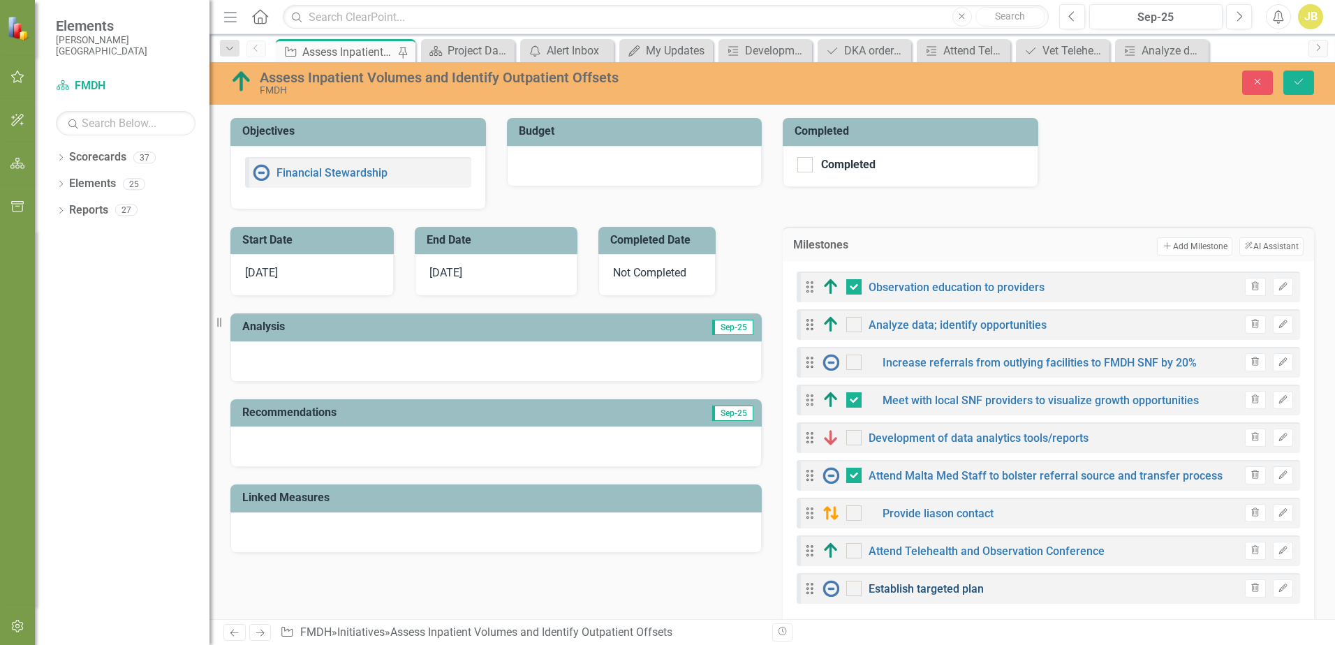
click at [913, 590] on link "Establish targeted plan" at bounding box center [925, 588] width 115 height 13
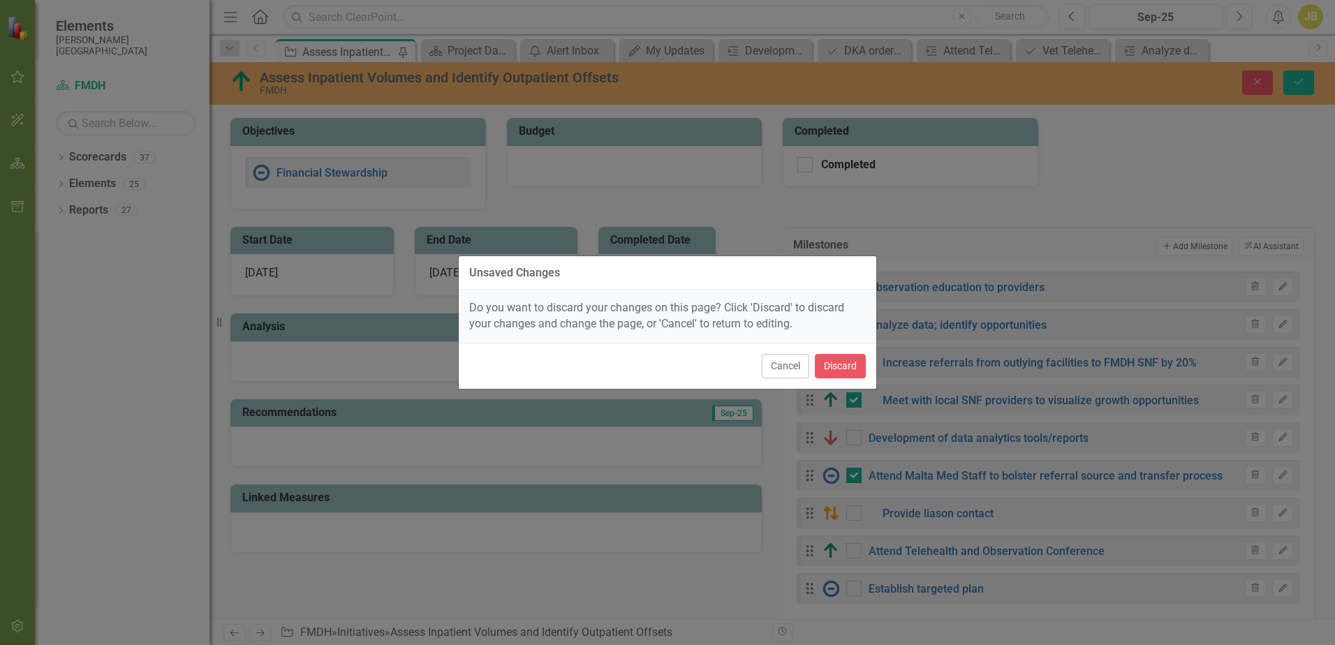
click at [1074, 579] on div "Unsaved Changes Do you want to discard your changes on this page? Click 'Discar…" at bounding box center [667, 322] width 1335 height 645
click at [802, 371] on button "Cancel" at bounding box center [785, 366] width 47 height 24
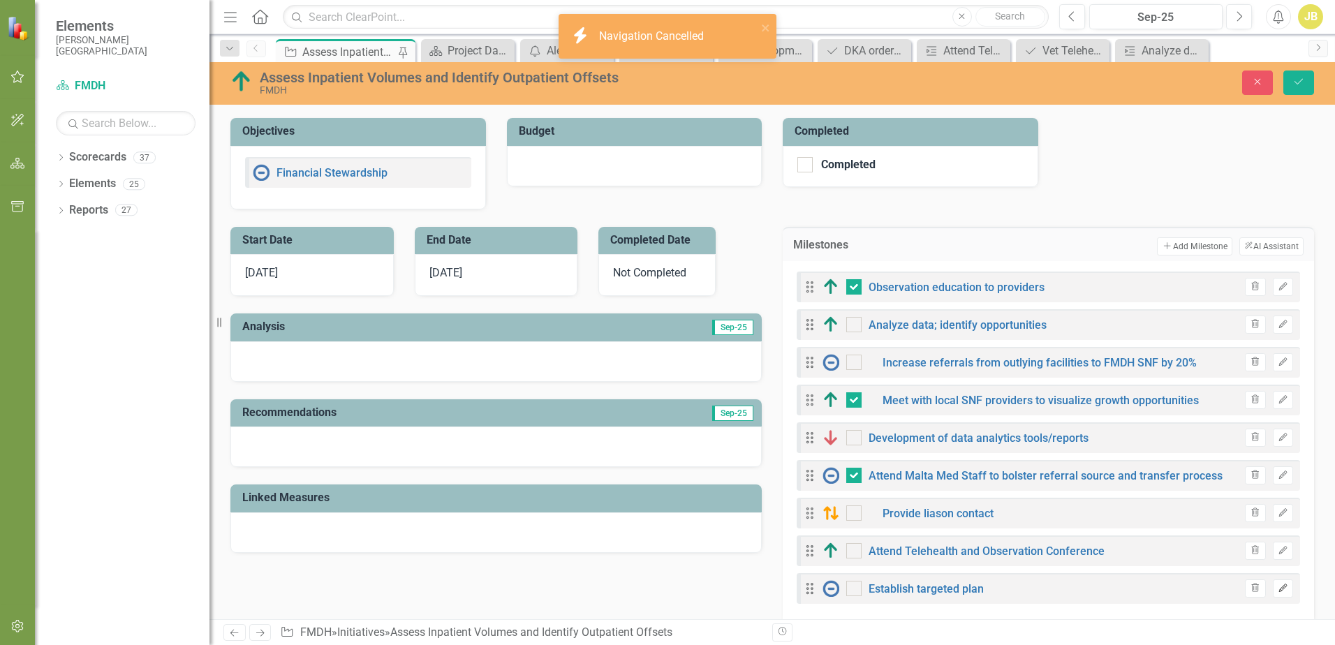
click at [1279, 589] on button "Edit" at bounding box center [1282, 588] width 20 height 18
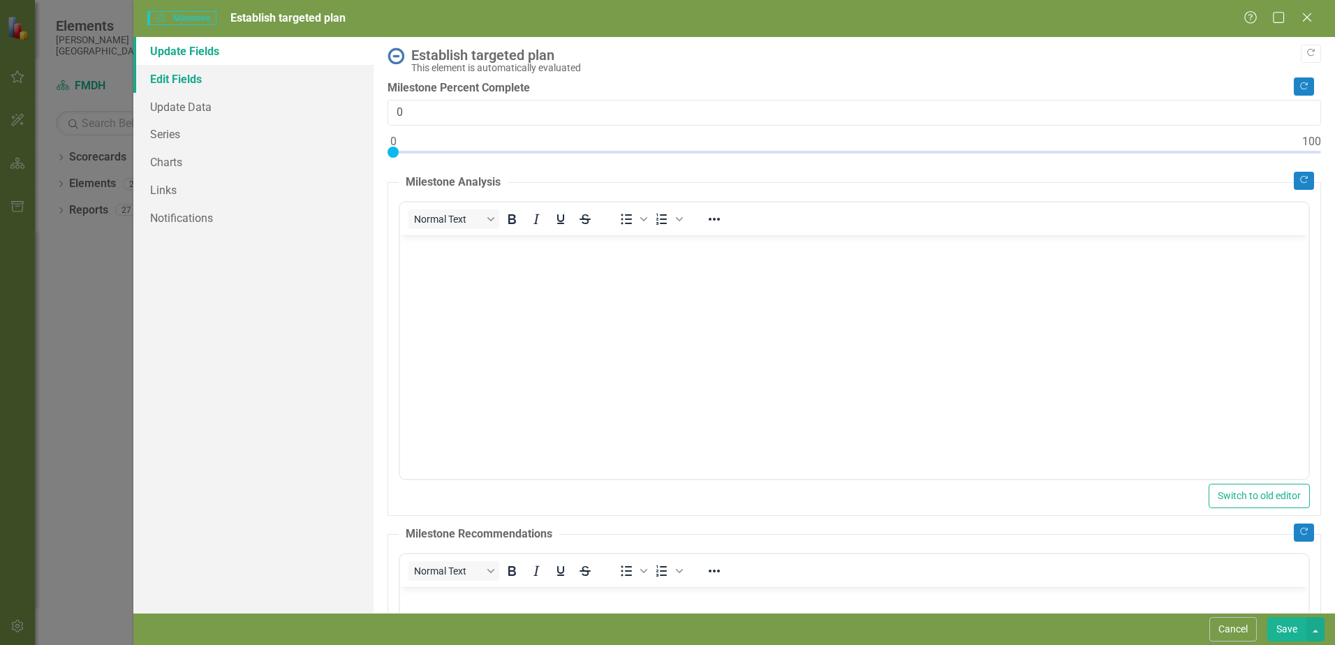
click at [195, 82] on link "Edit Fields" at bounding box center [253, 79] width 240 height 28
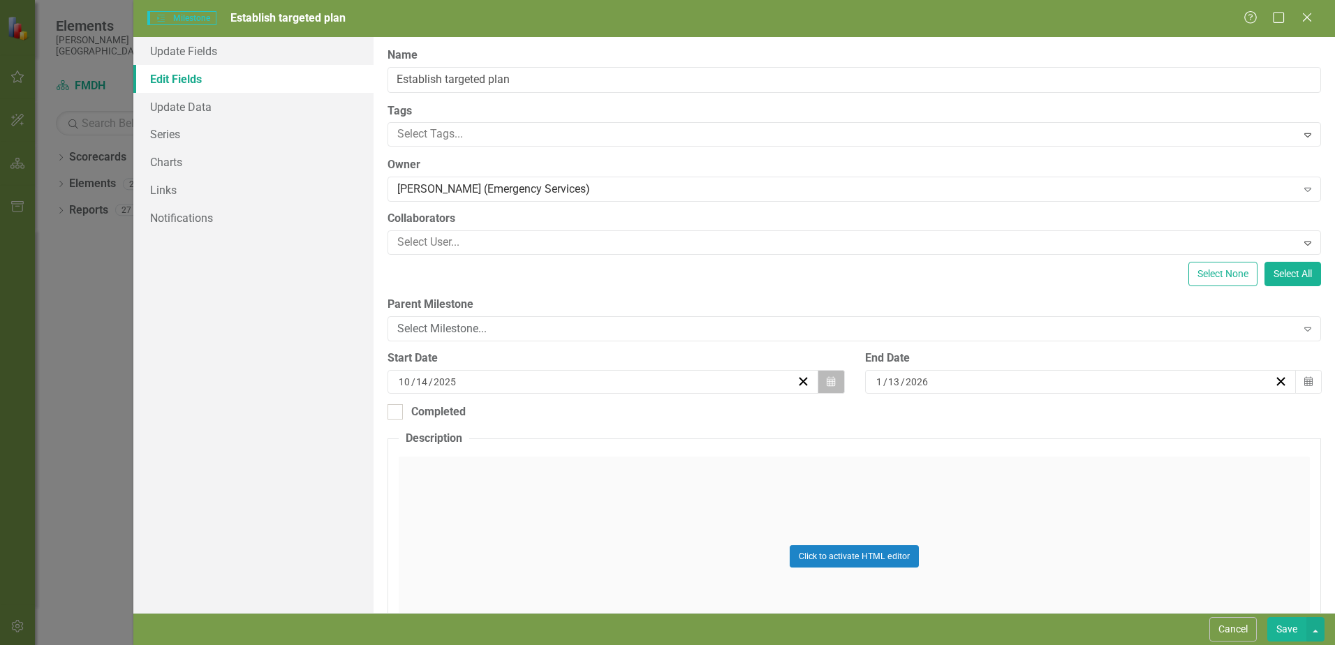
click at [826, 379] on icon "Calendar" at bounding box center [830, 382] width 8 height 10
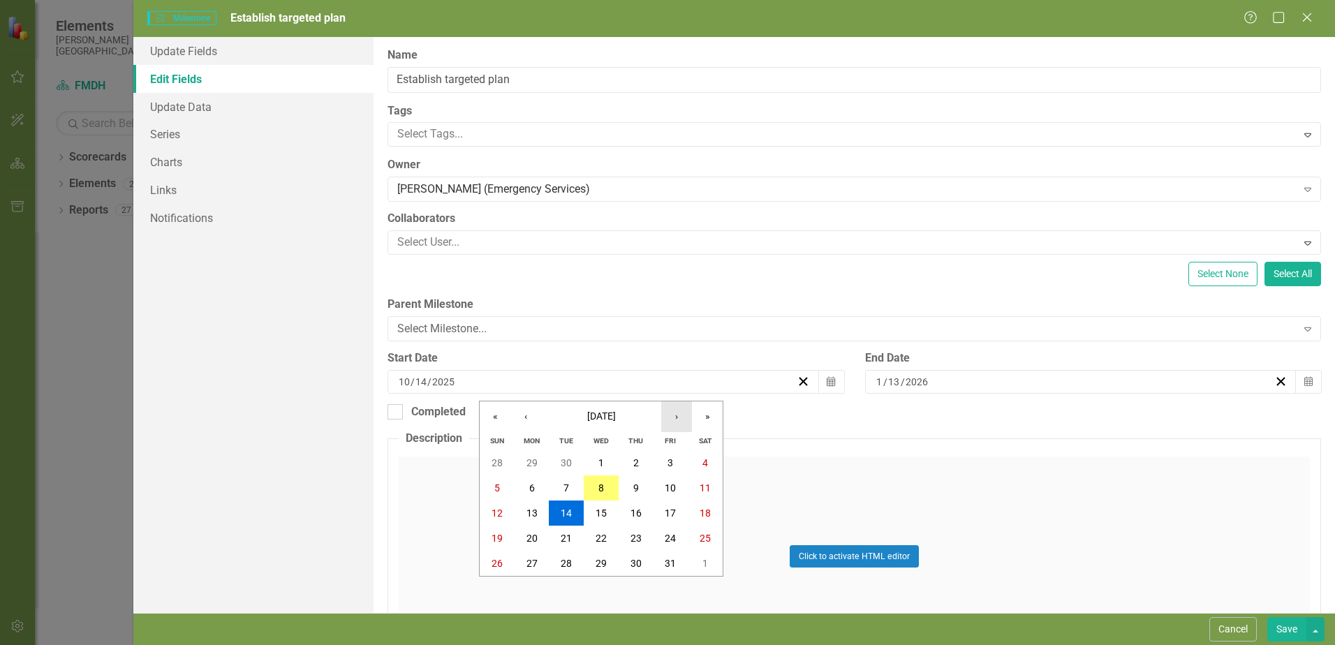
click at [682, 419] on button "›" at bounding box center [676, 416] width 31 height 31
click at [527, 462] on button "1" at bounding box center [531, 462] width 35 height 25
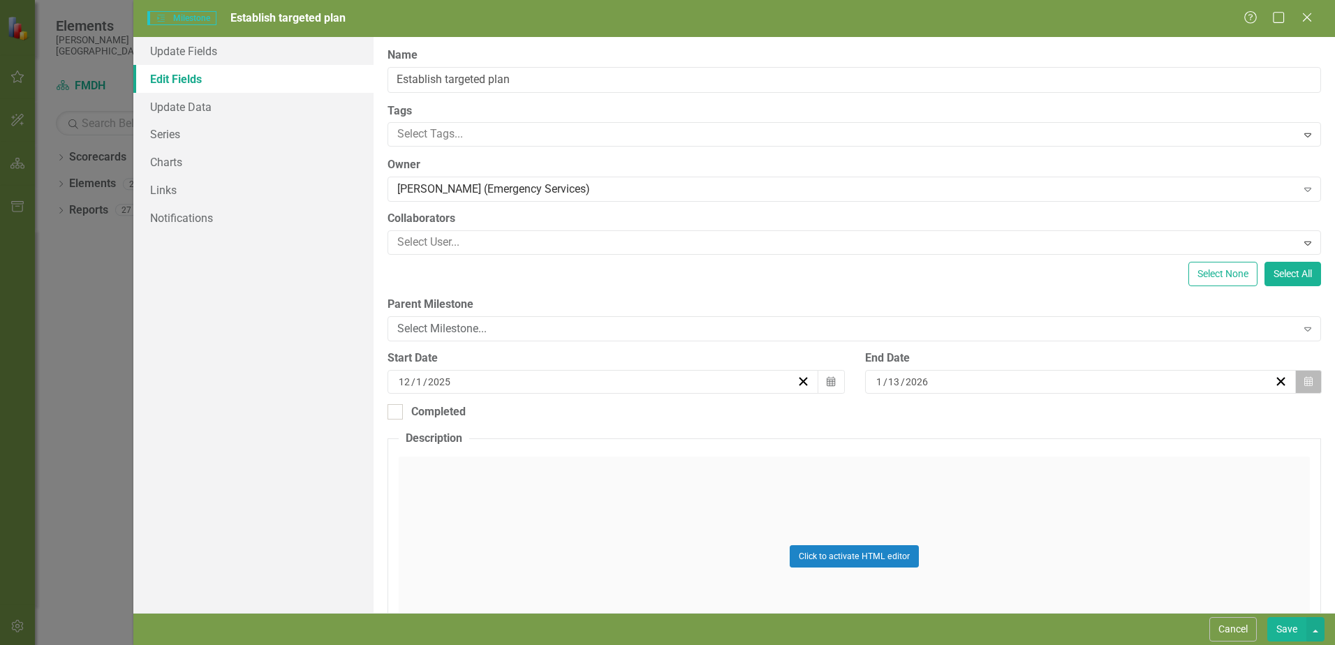
click at [1295, 379] on button "Calendar" at bounding box center [1308, 382] width 27 height 24
click at [1167, 559] on button "31" at bounding box center [1176, 563] width 35 height 25
click at [1291, 627] on button "Save" at bounding box center [1286, 629] width 39 height 24
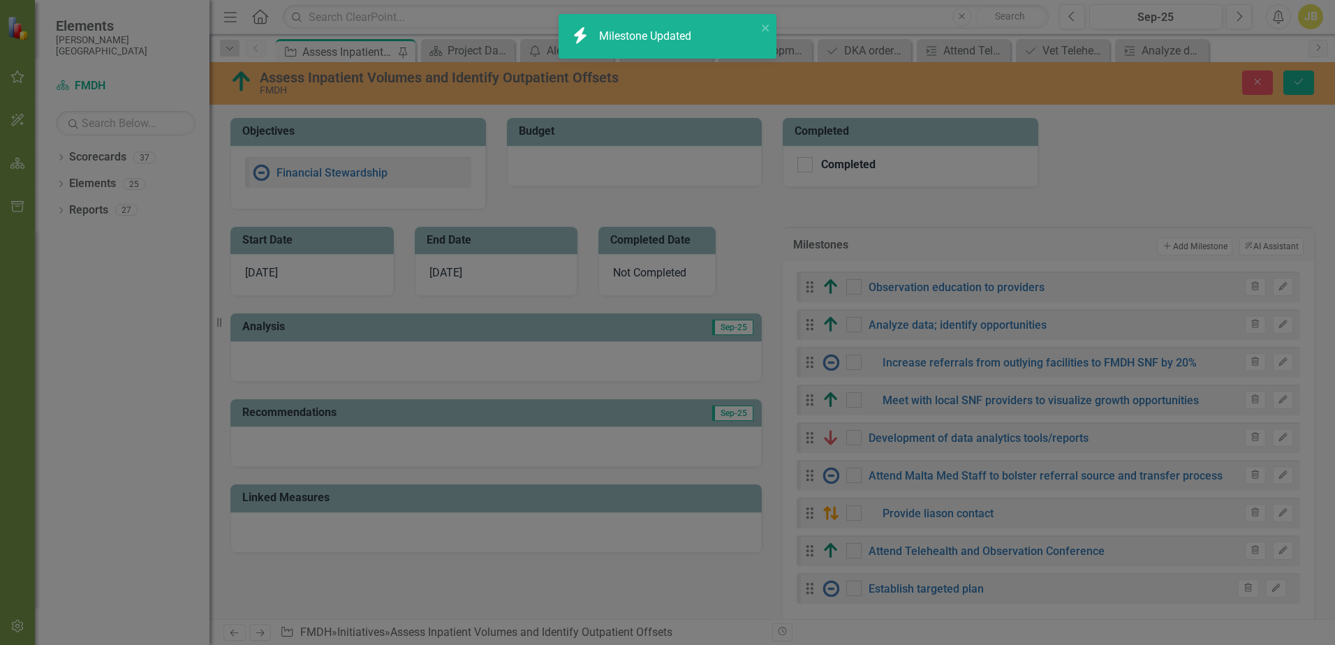
checkbox input "false"
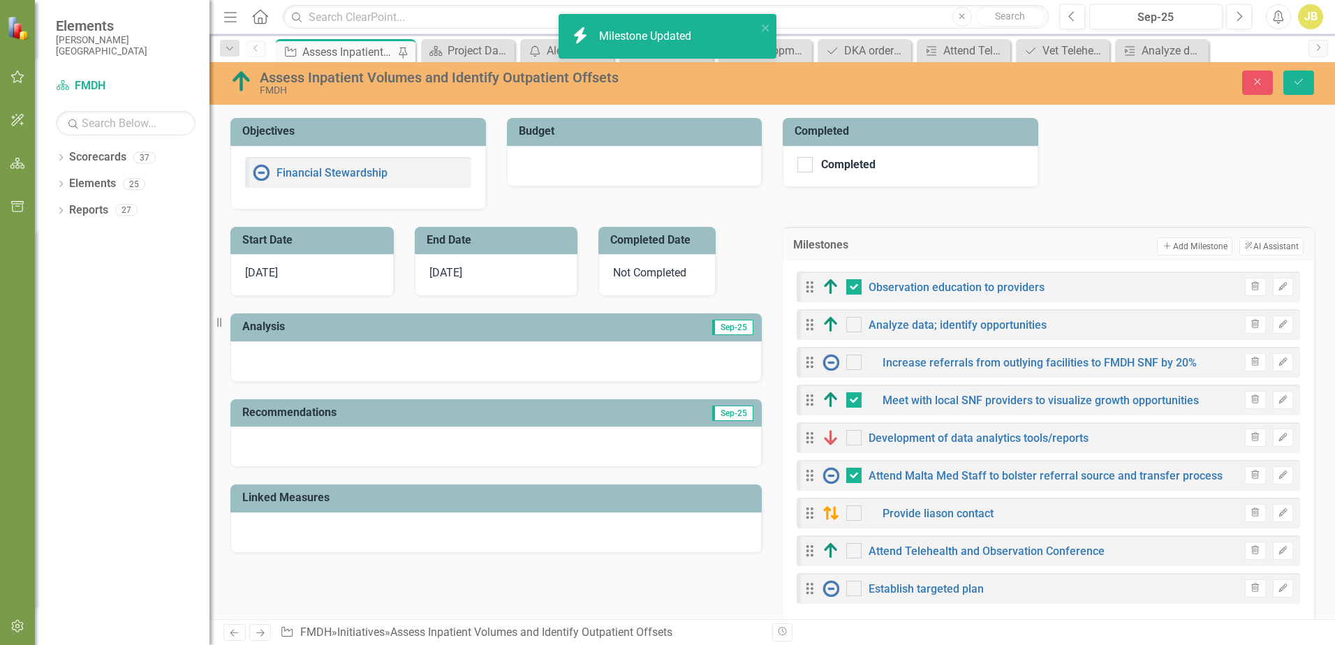
checkbox input "true"
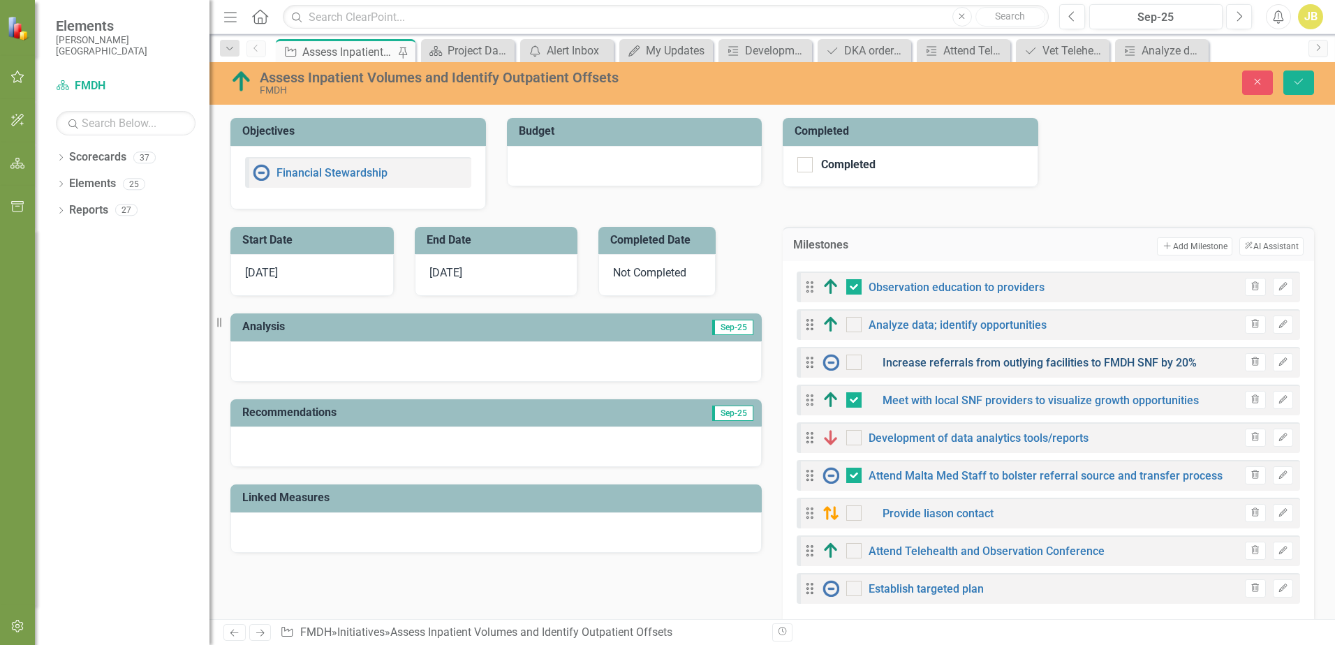
click at [938, 365] on link "Increase referrals from outlying facilities to FMDH SNF by 20%" at bounding box center [1039, 362] width 314 height 13
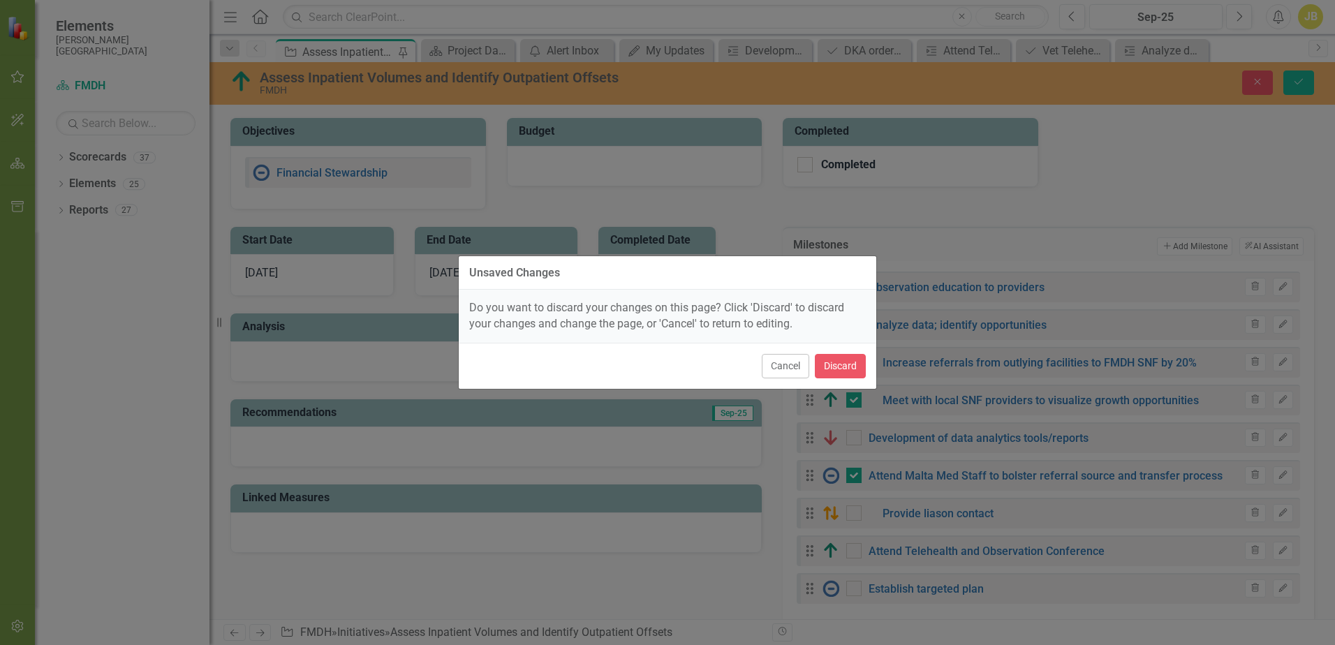
click at [1077, 360] on div "Unsaved Changes Do you want to discard your changes on this page? Click 'Discar…" at bounding box center [667, 322] width 1335 height 645
click at [799, 367] on button "Cancel" at bounding box center [785, 366] width 47 height 24
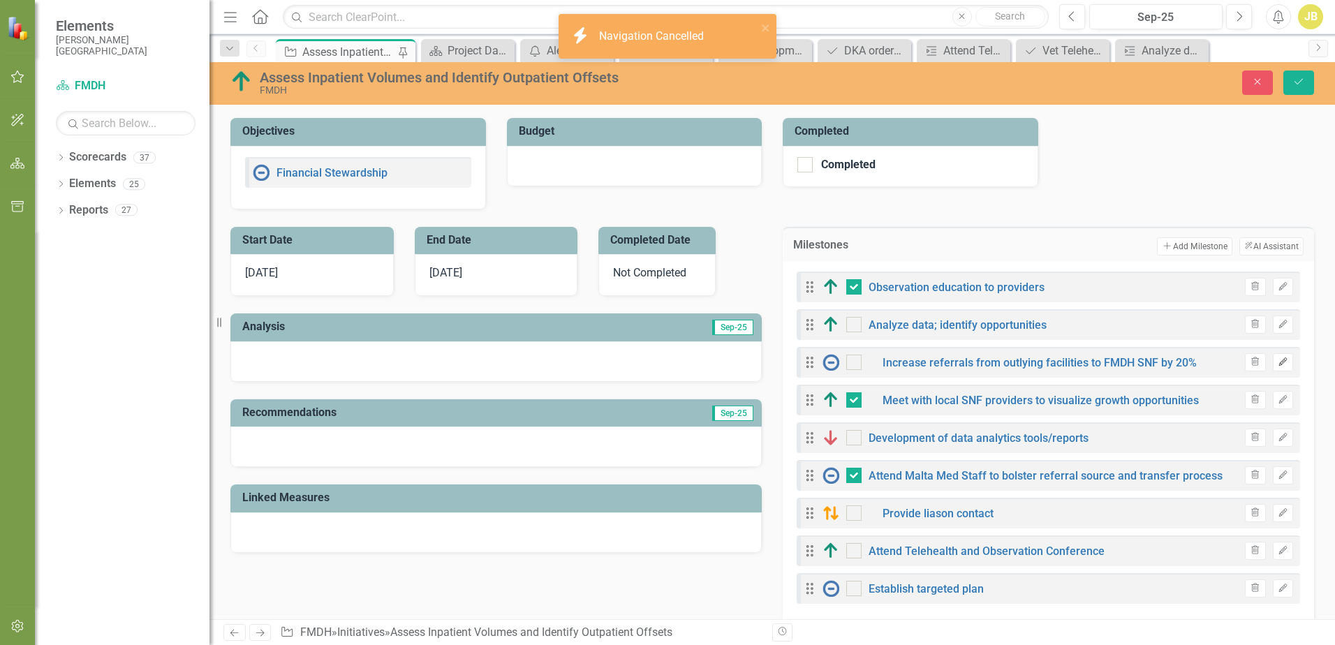
click at [1277, 363] on icon "Edit" at bounding box center [1282, 362] width 10 height 8
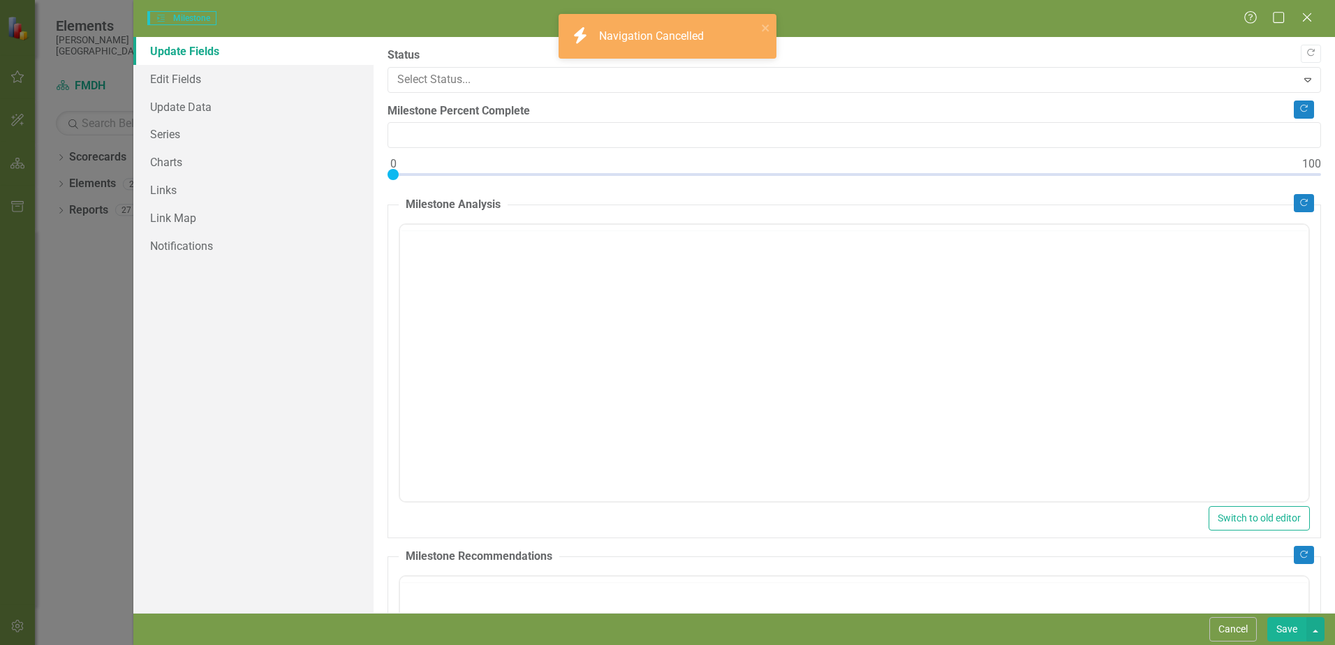
type input "0"
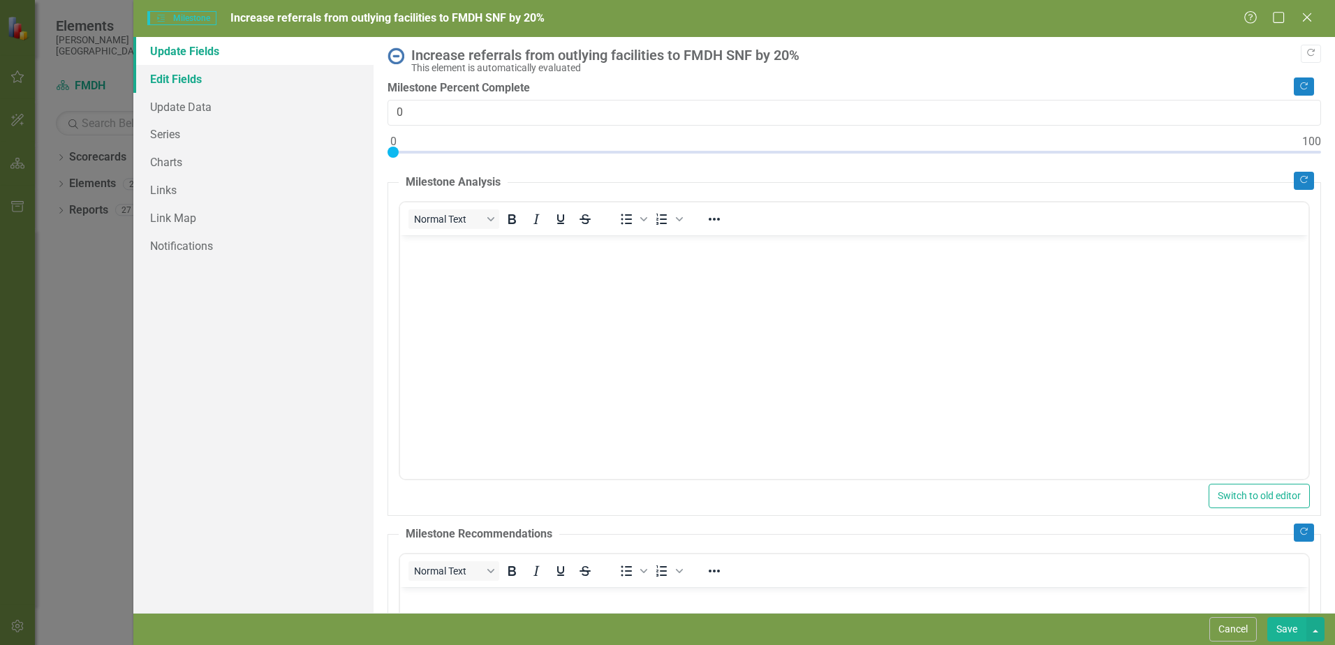
click at [184, 82] on link "Edit Fields" at bounding box center [253, 79] width 240 height 28
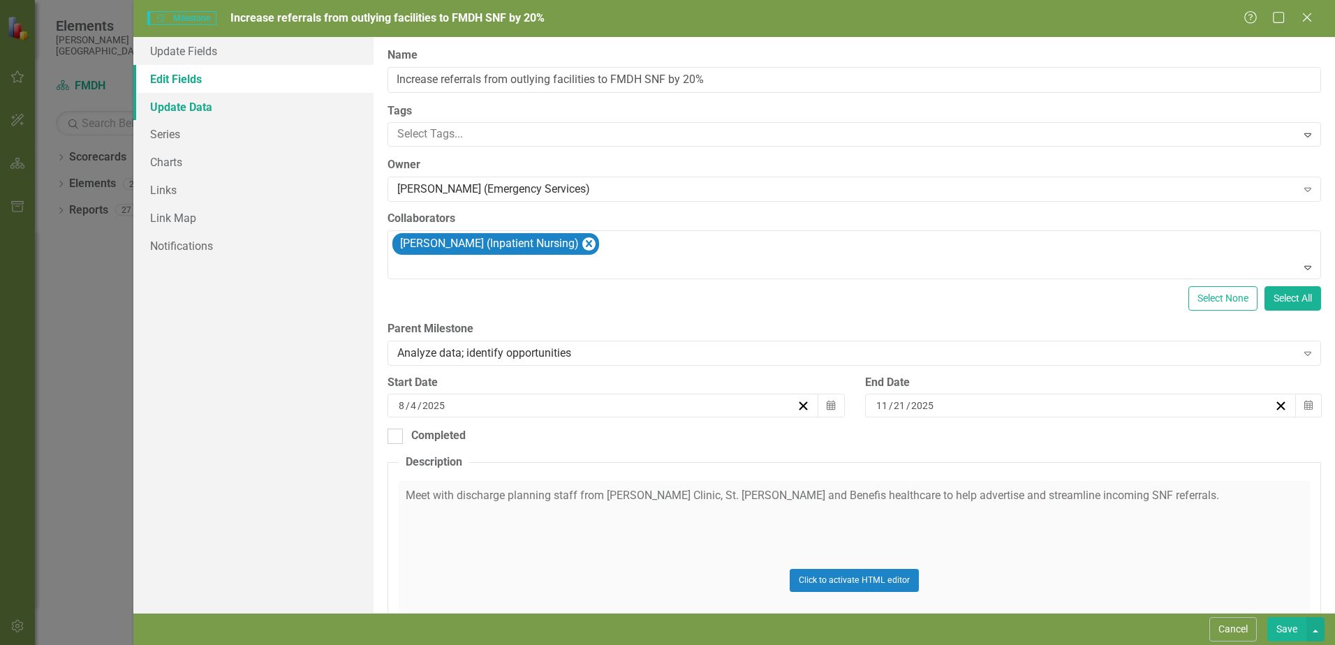
click at [186, 102] on link "Update Data" at bounding box center [253, 107] width 240 height 28
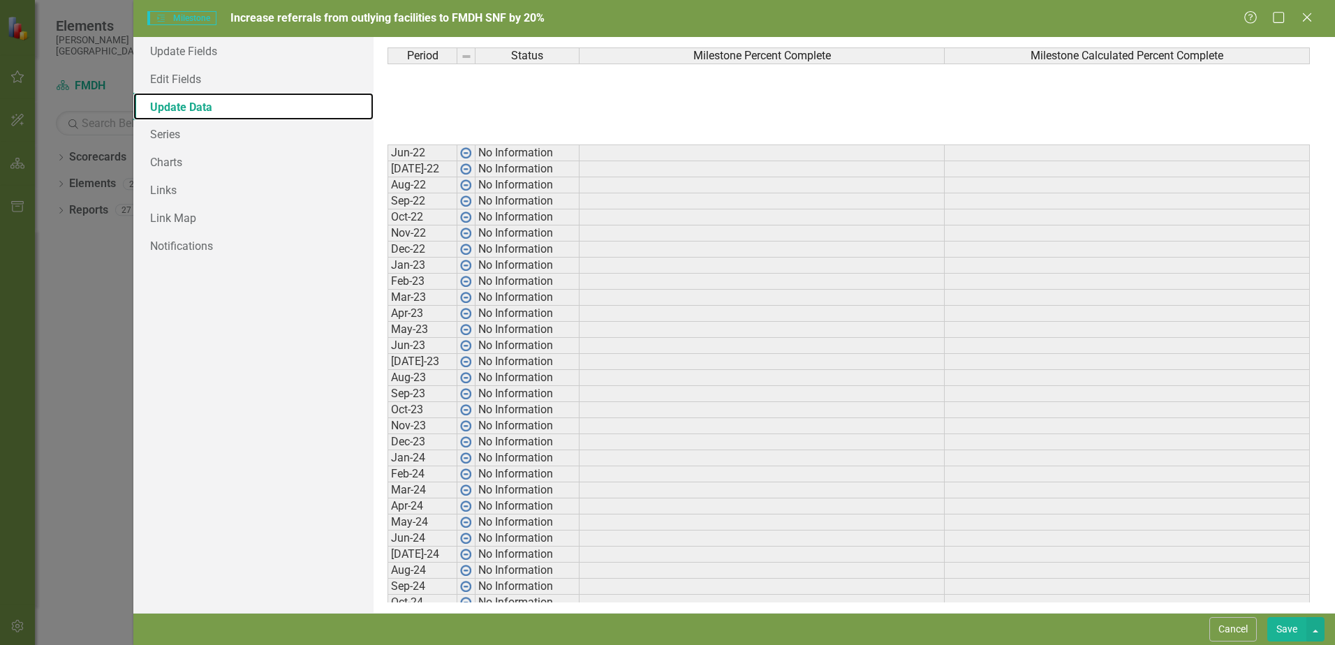
scroll to position [330, 0]
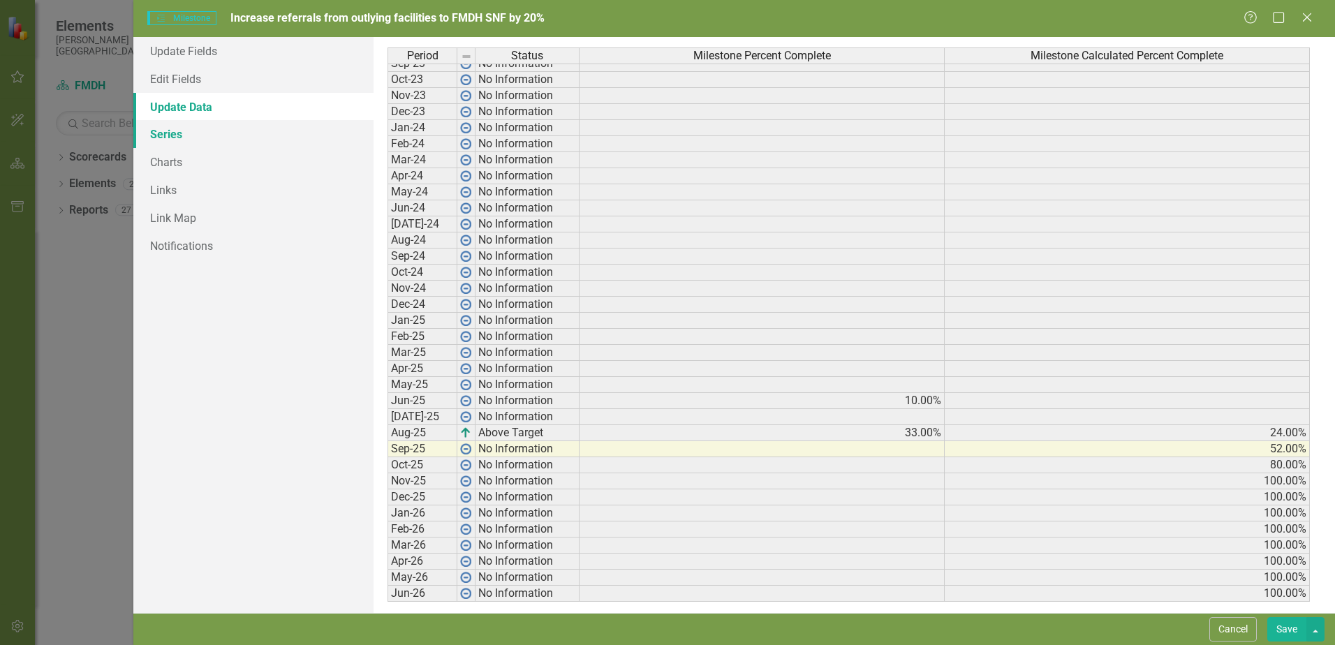
click at [189, 138] on link "Series" at bounding box center [253, 134] width 240 height 28
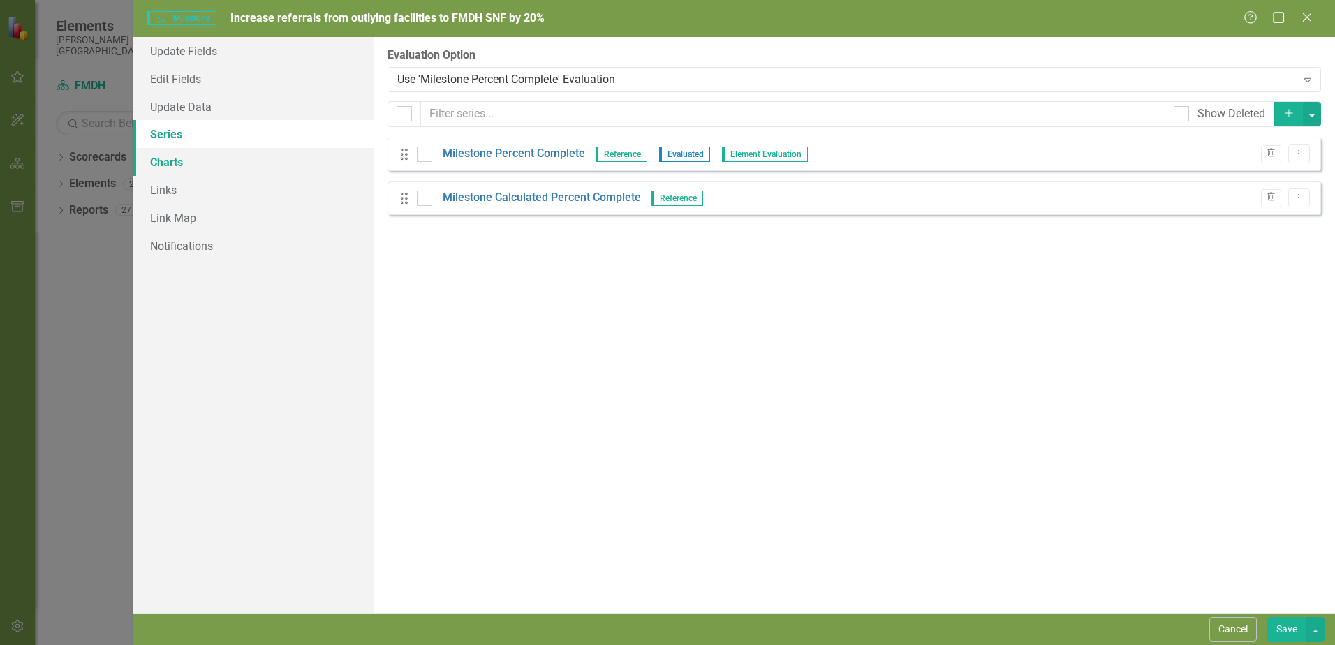
click at [164, 161] on link "Charts" at bounding box center [253, 162] width 240 height 28
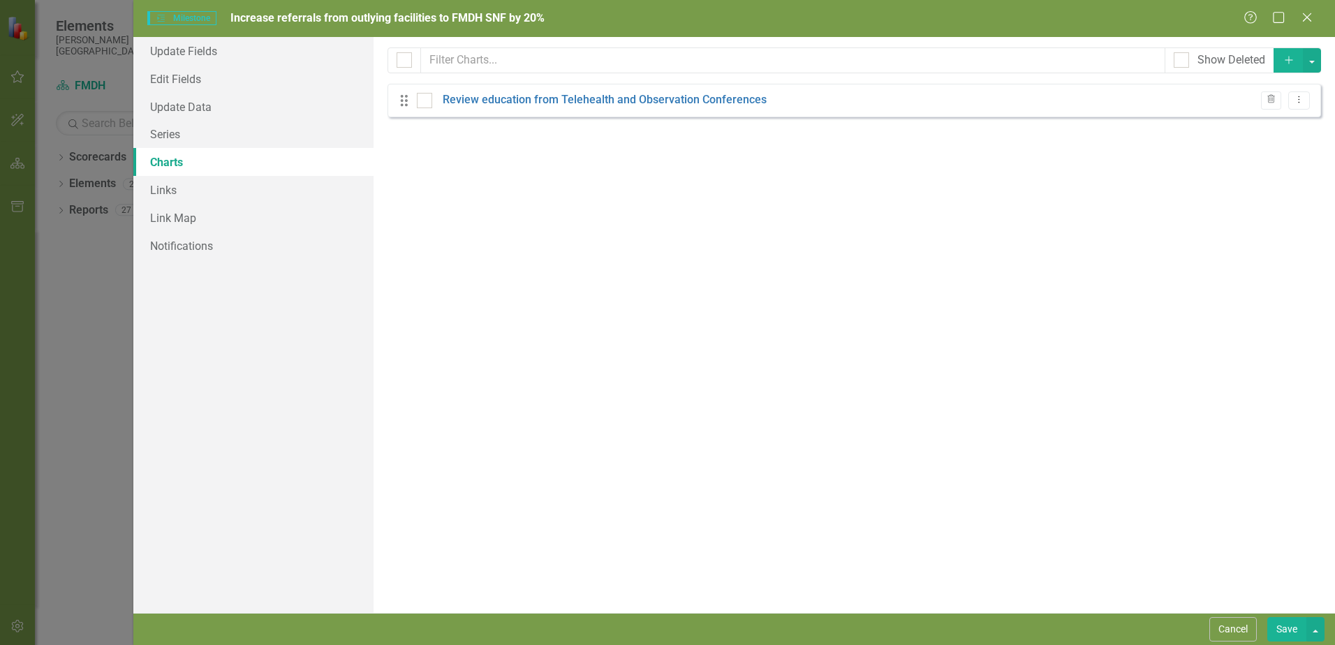
checkbox input "false"
click at [1309, 20] on icon at bounding box center [1306, 17] width 10 height 10
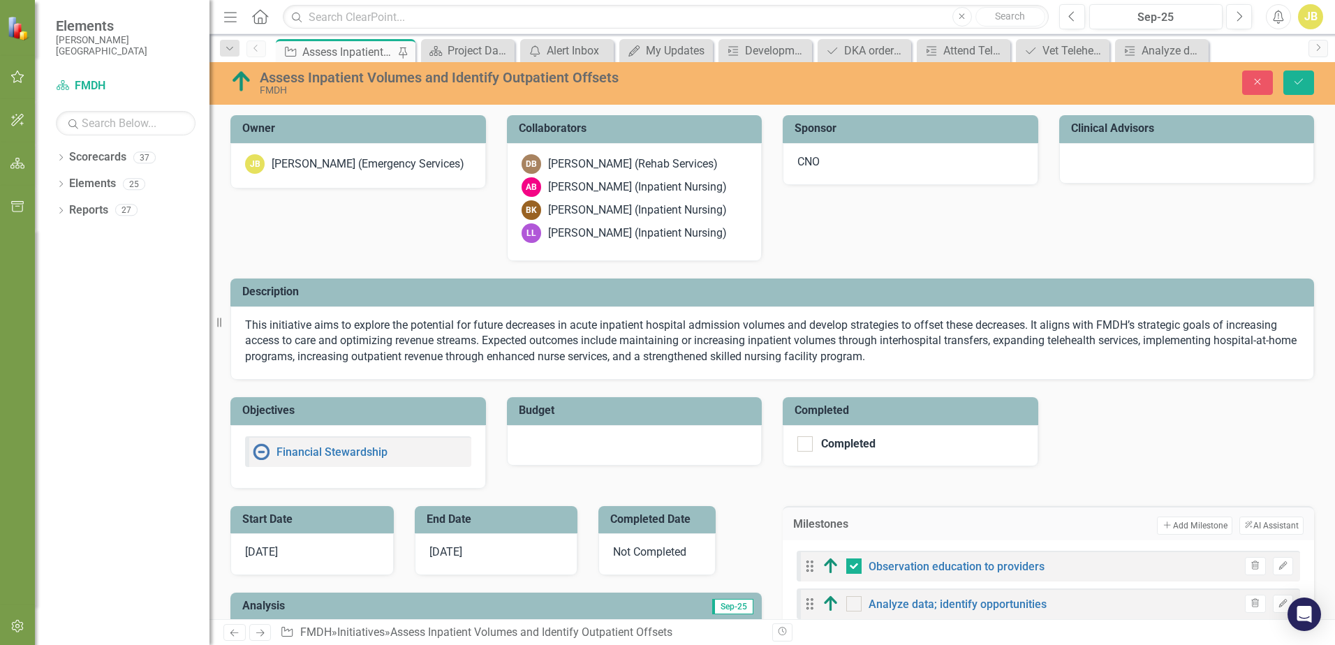
scroll to position [279, 0]
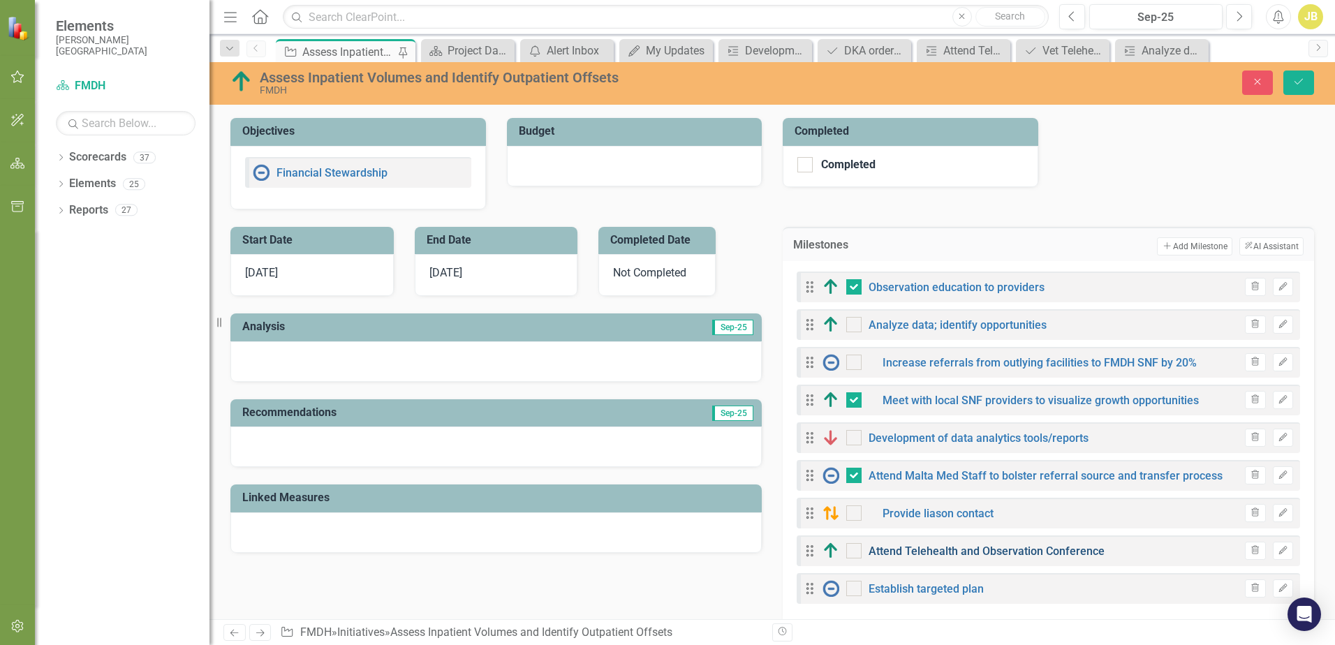
click at [909, 553] on link "Attend Telehealth and Observation Conference" at bounding box center [986, 550] width 236 height 13
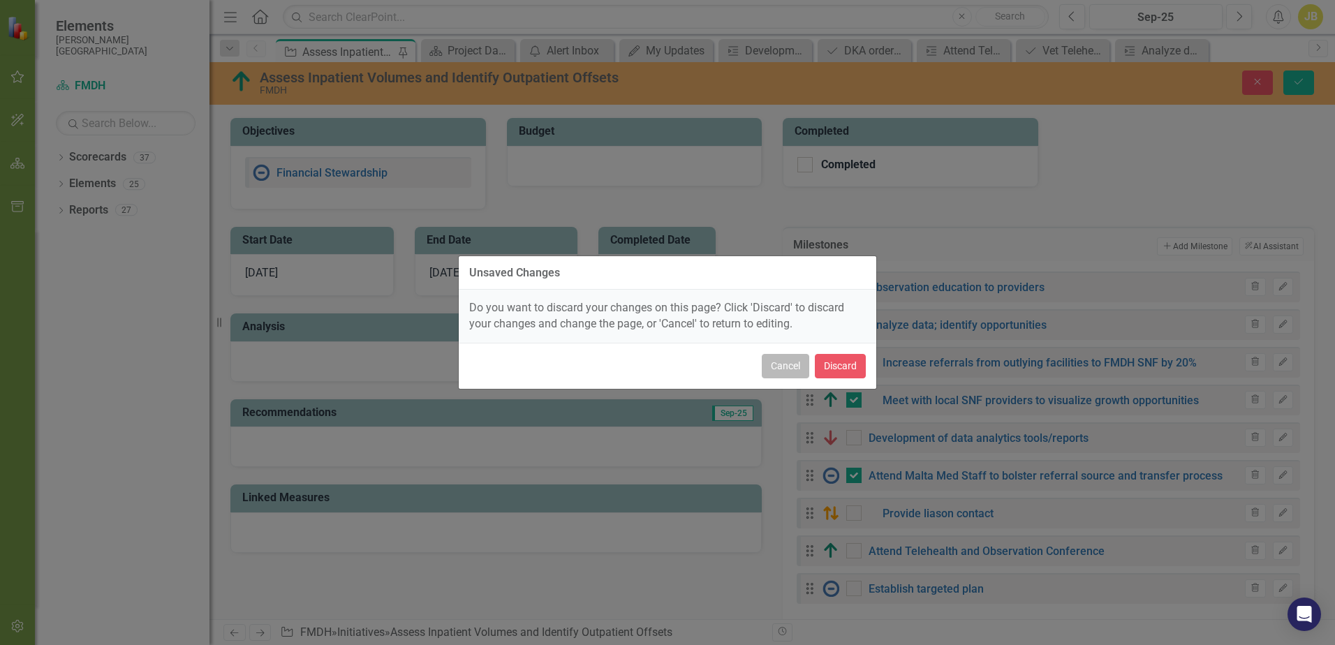
click at [779, 373] on button "Cancel" at bounding box center [785, 366] width 47 height 24
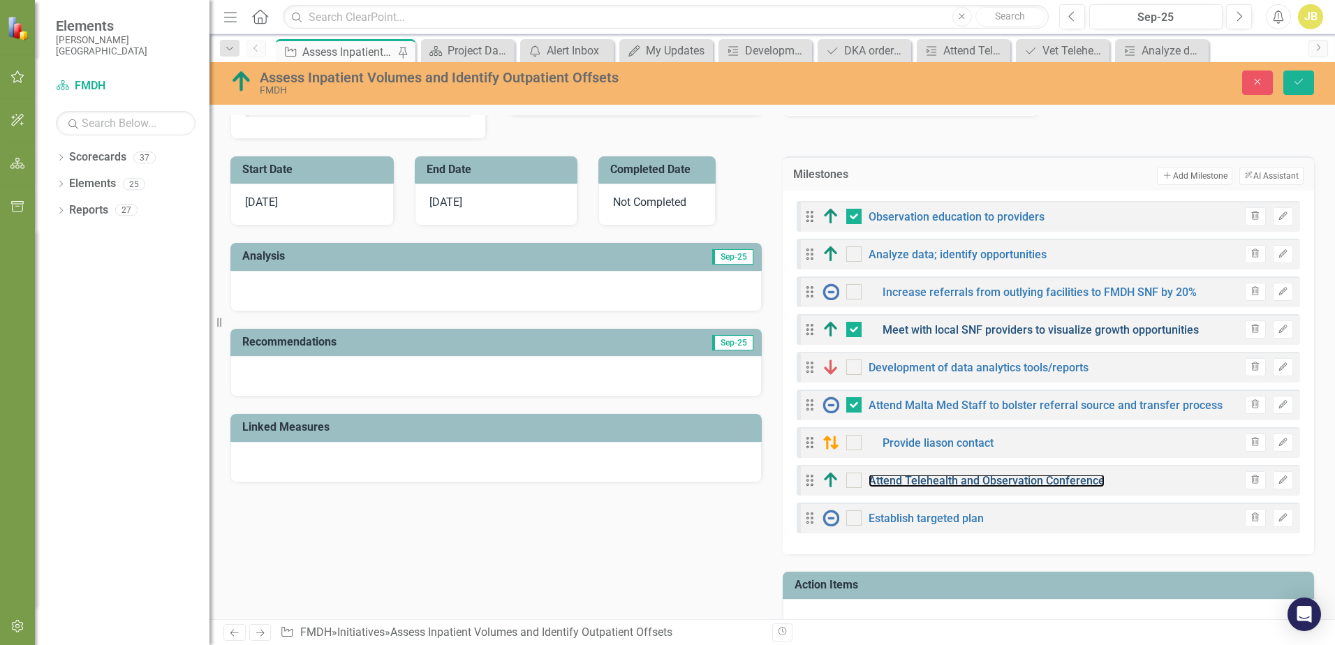
scroll to position [349, 0]
click at [931, 441] on link "Provide liason contact" at bounding box center [937, 443] width 111 height 13
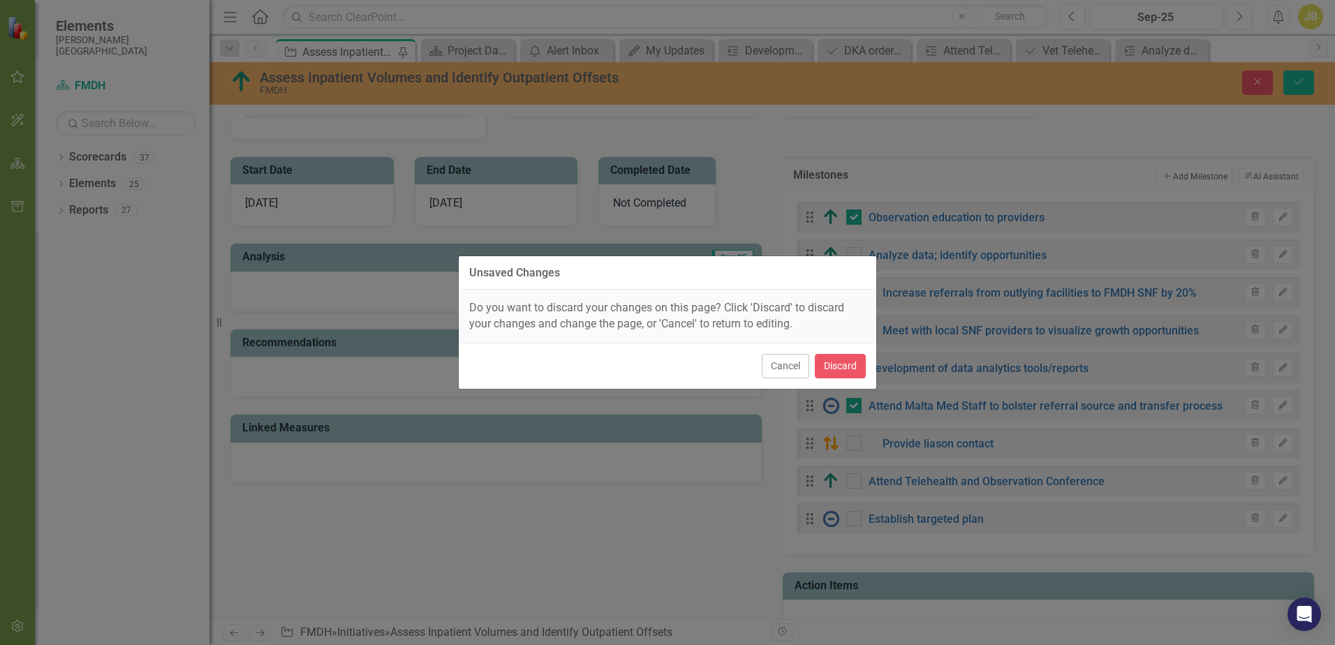
click at [1098, 458] on div "Unsaved Changes Do you want to discard your changes on this page? Click 'Discar…" at bounding box center [667, 322] width 1335 height 645
click at [772, 369] on button "Cancel" at bounding box center [785, 366] width 47 height 24
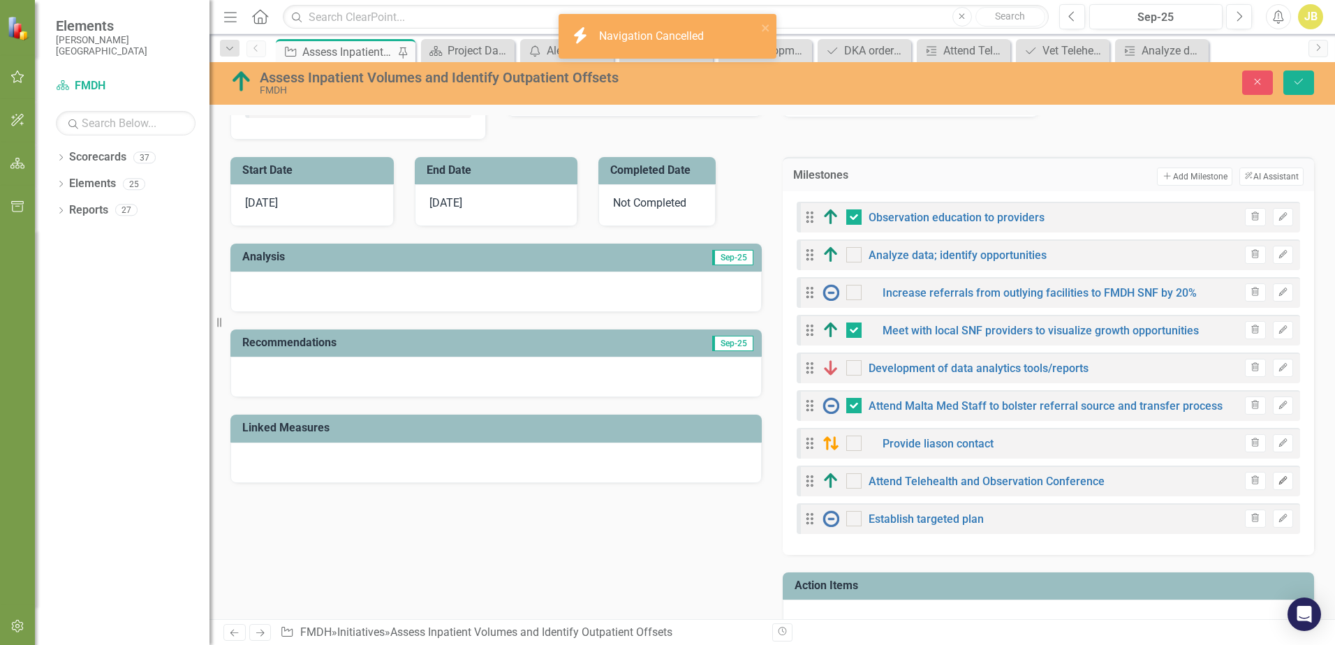
click at [1277, 482] on icon "Edit" at bounding box center [1282, 481] width 10 height 8
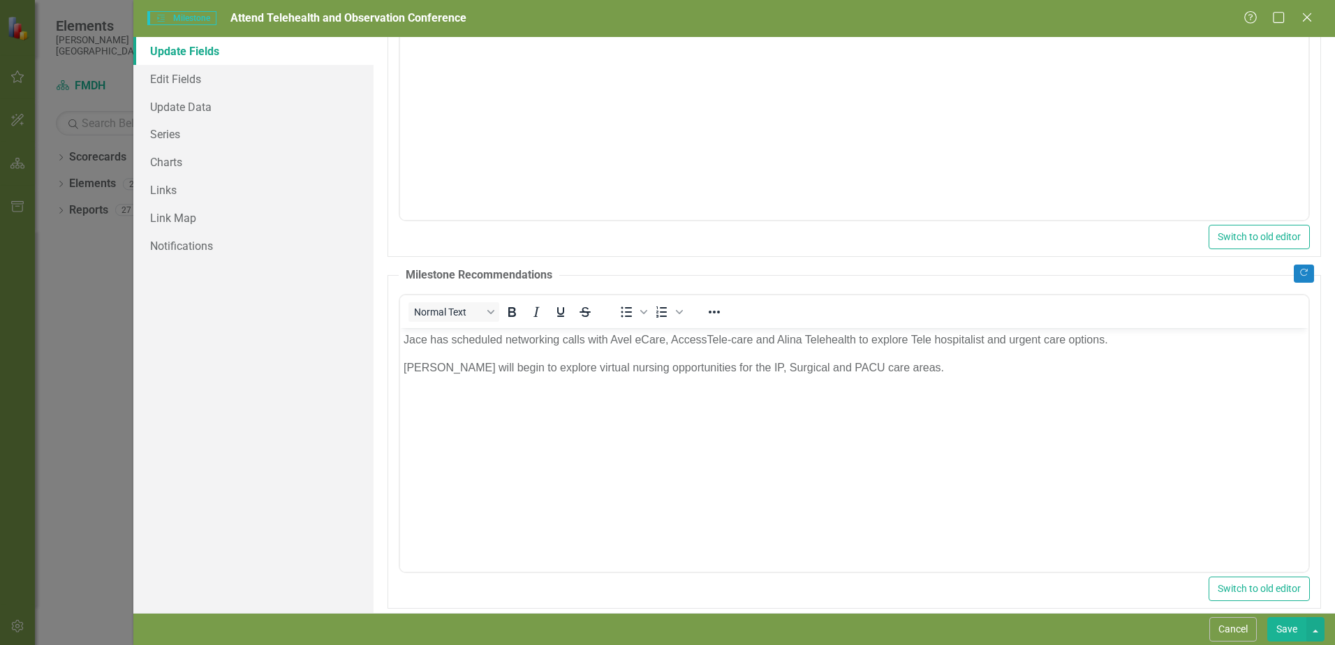
scroll to position [276, 0]
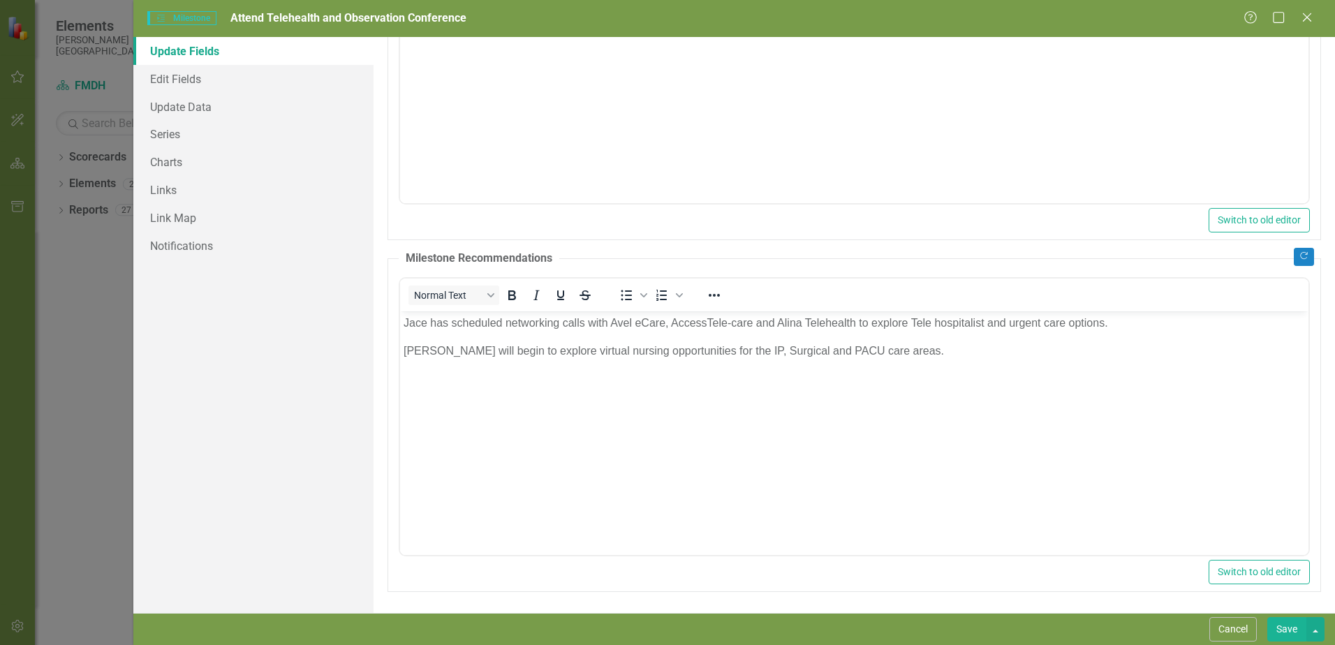
click at [911, 350] on p "[PERSON_NAME] will begin to explore virtual nursing opportunities for the IP, S…" at bounding box center [853, 350] width 901 height 17
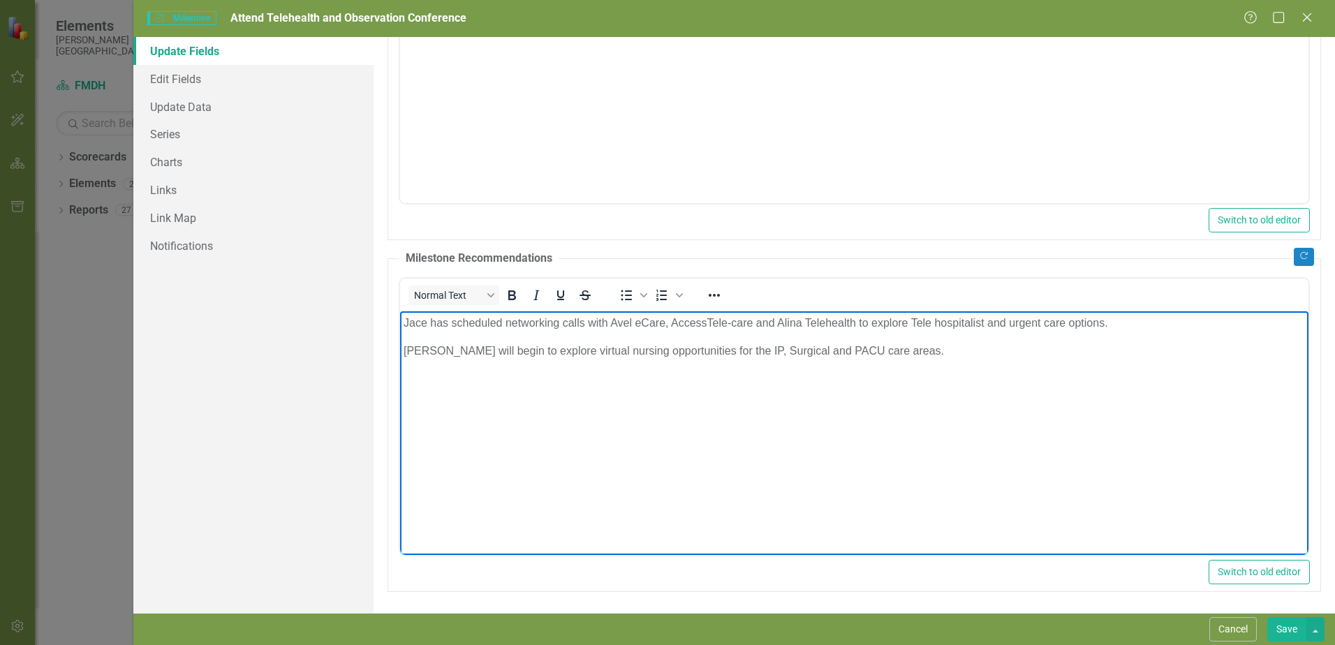
click at [1291, 634] on button "Save" at bounding box center [1286, 629] width 39 height 24
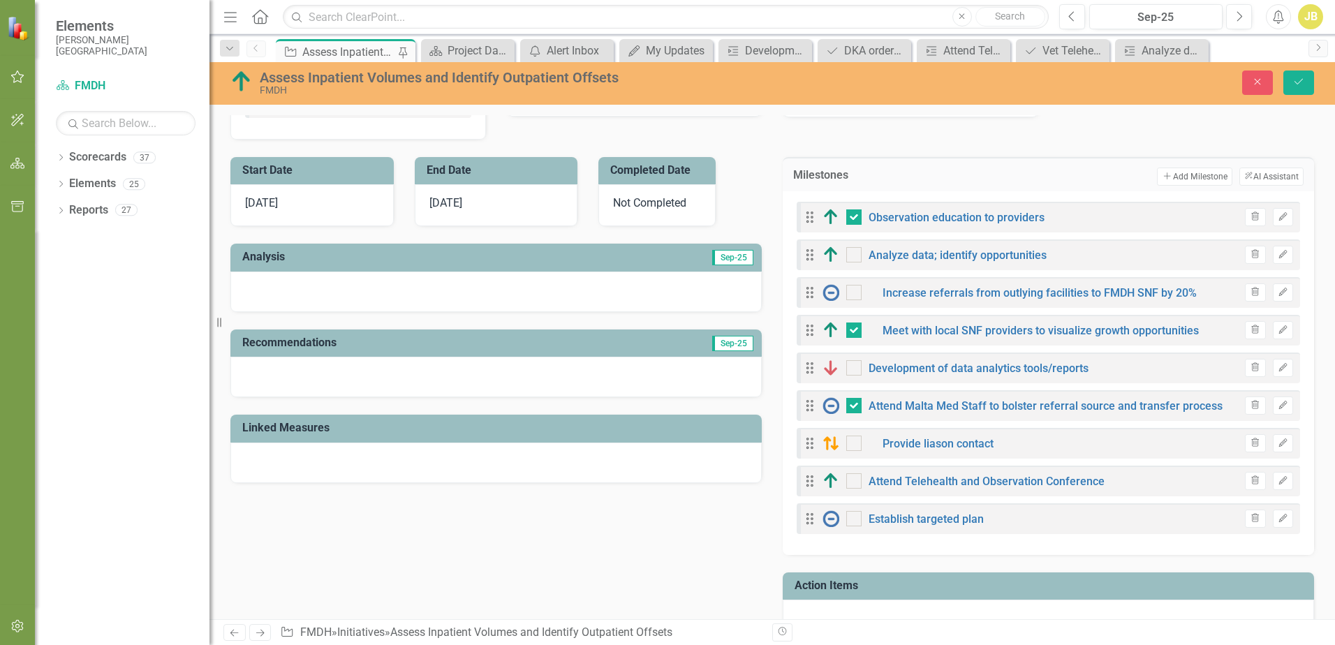
click at [348, 45] on div "Assess Inpatient Volumes and Identify Outpatient Offsets" at bounding box center [348, 51] width 92 height 17
click at [1300, 88] on button "Save" at bounding box center [1298, 82] width 31 height 24
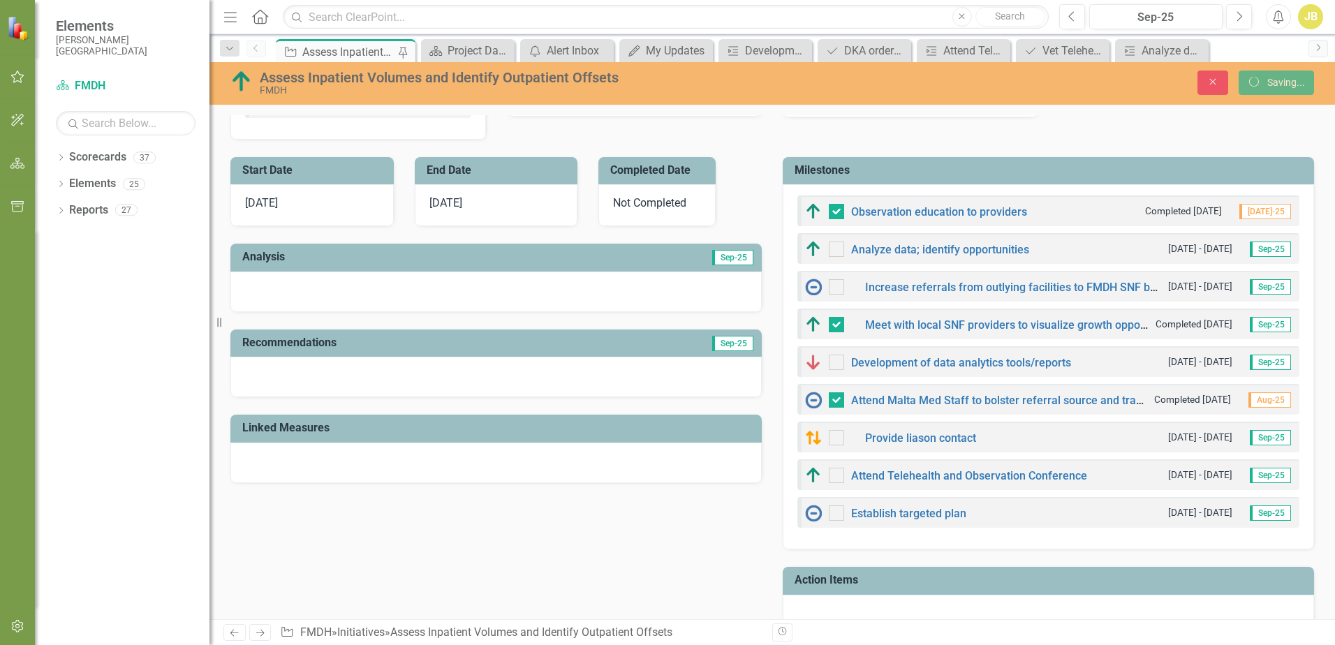
checkbox input "false"
checkbox input "true"
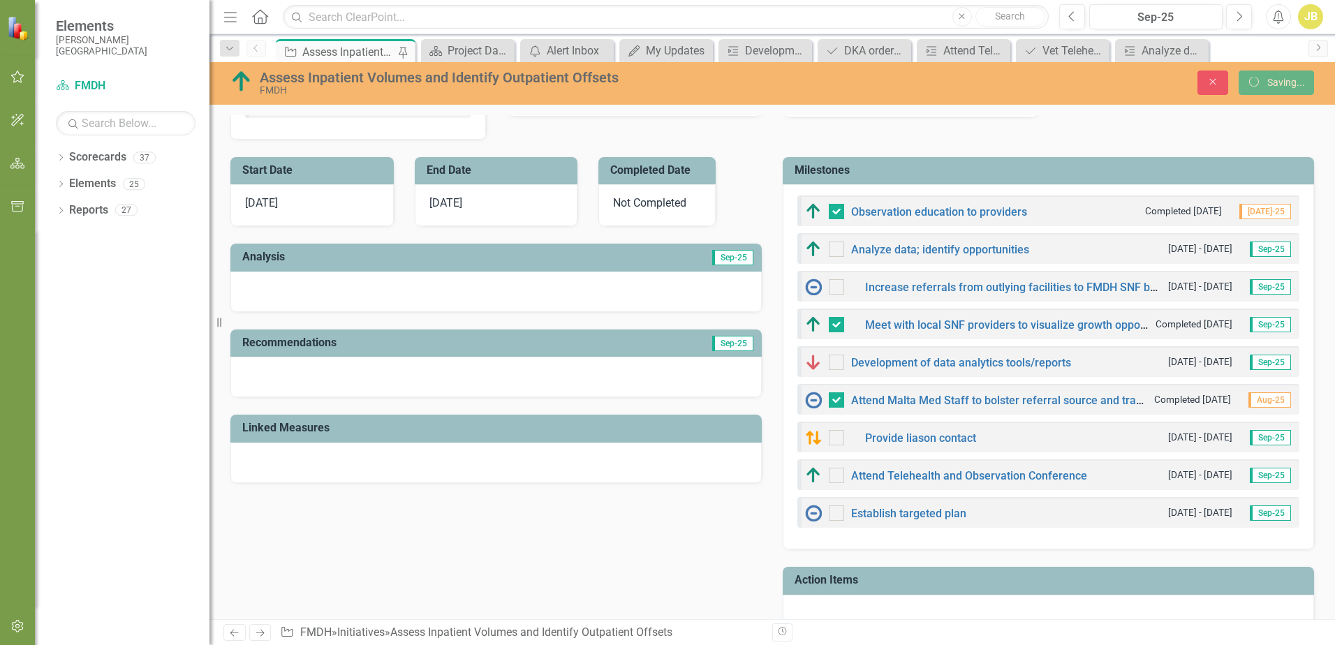
checkbox input "true"
checkbox input "false"
checkbox input "true"
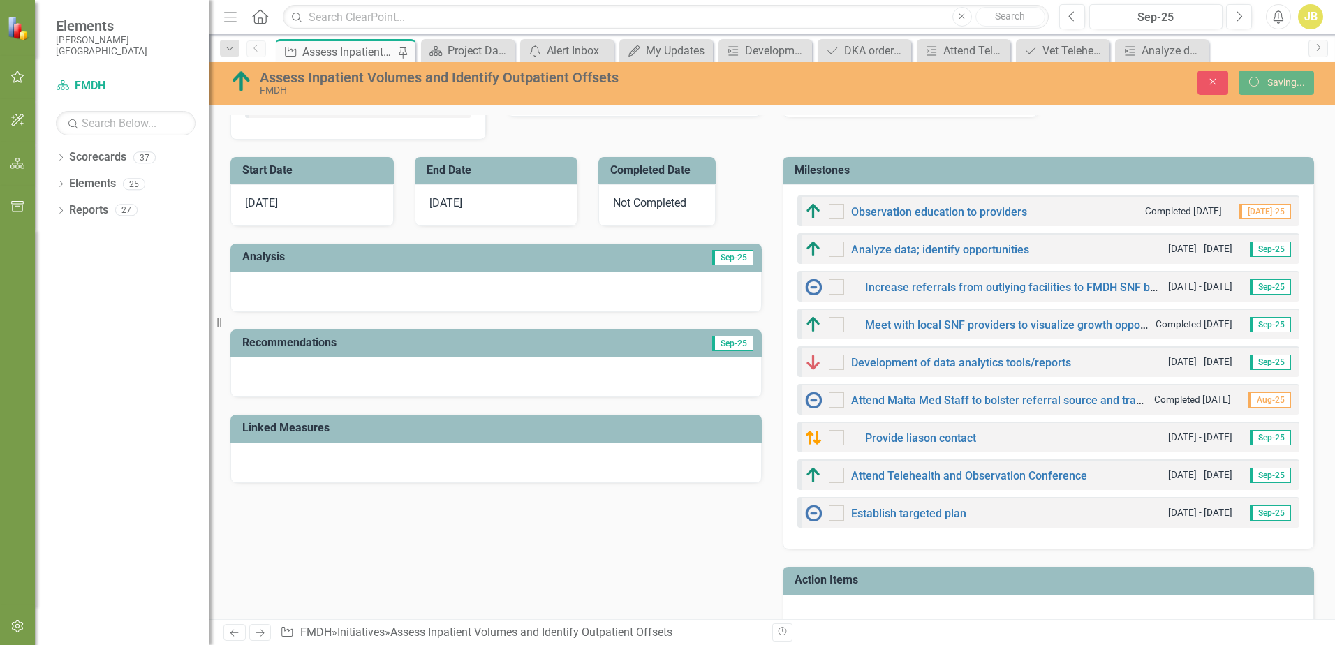
checkbox input "true"
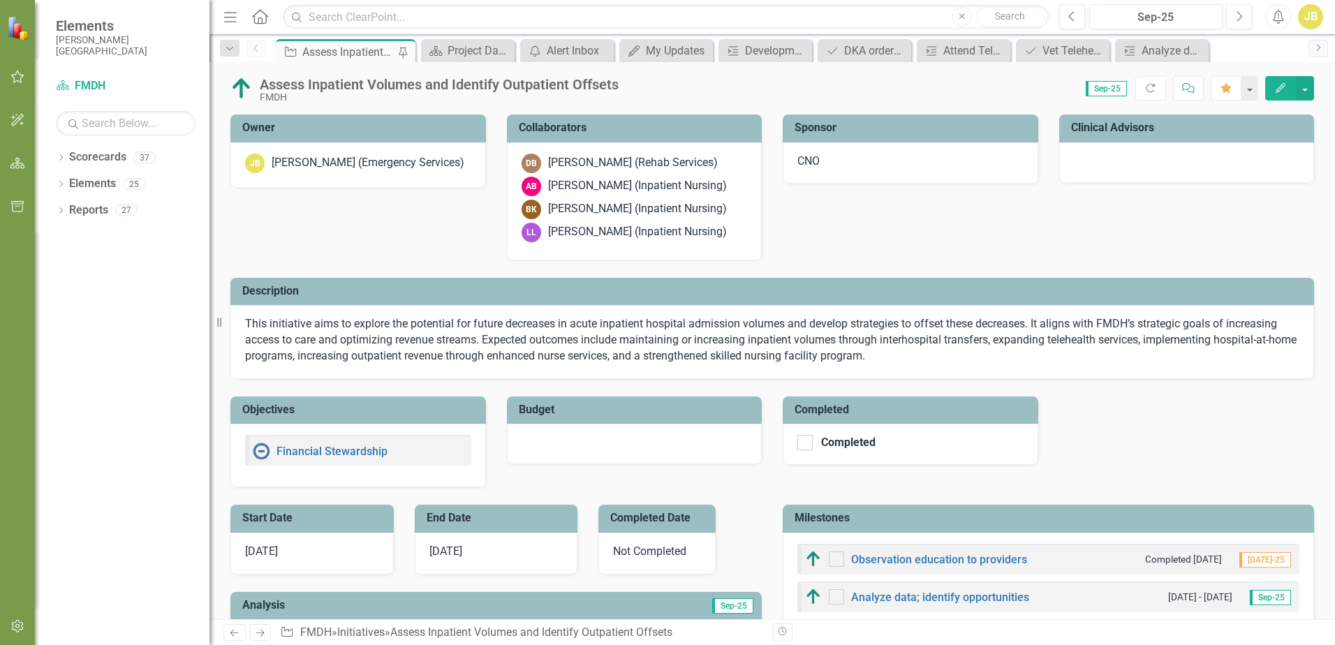
checkbox input "false"
checkbox input "true"
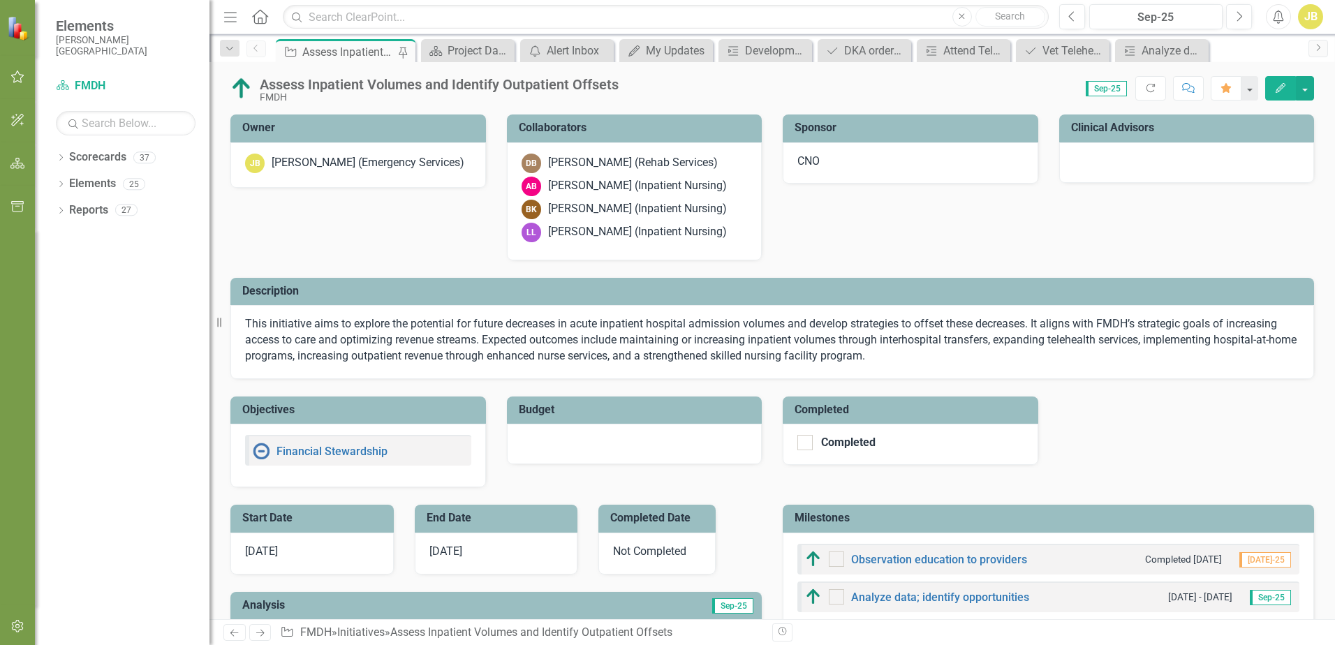
checkbox input "true"
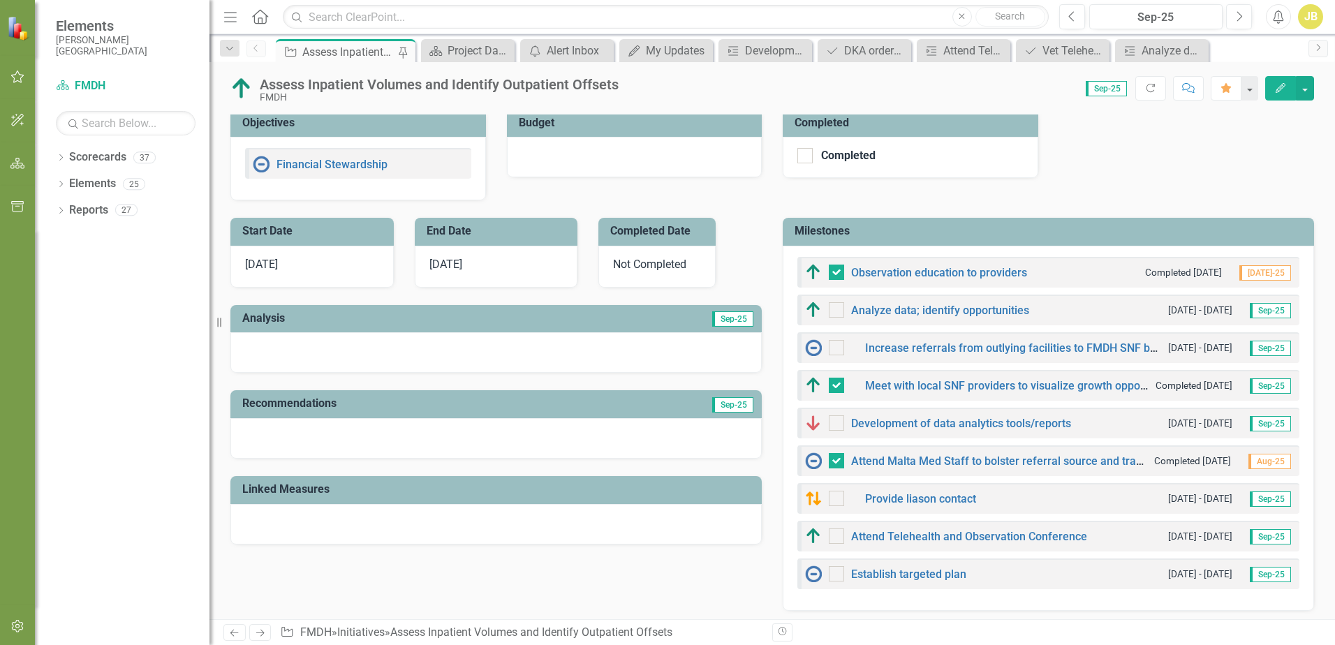
scroll to position [279, 0]
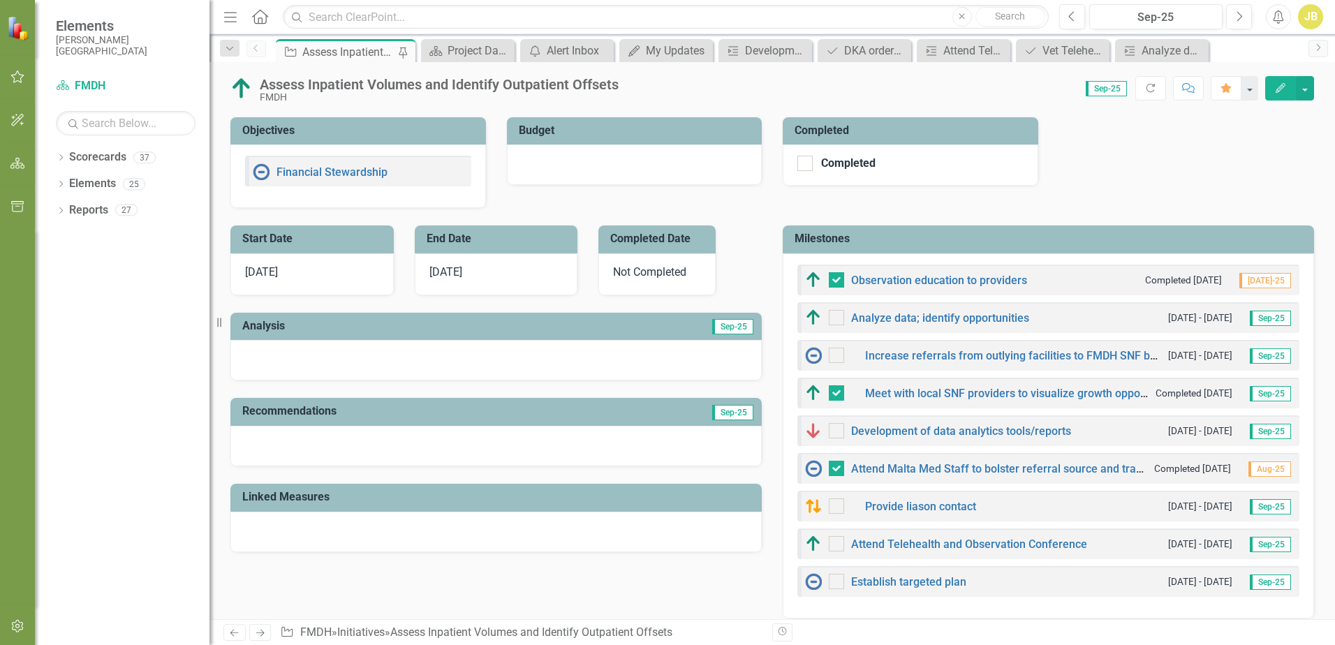
click at [920, 236] on h3 "Milestones" at bounding box center [1050, 238] width 512 height 13
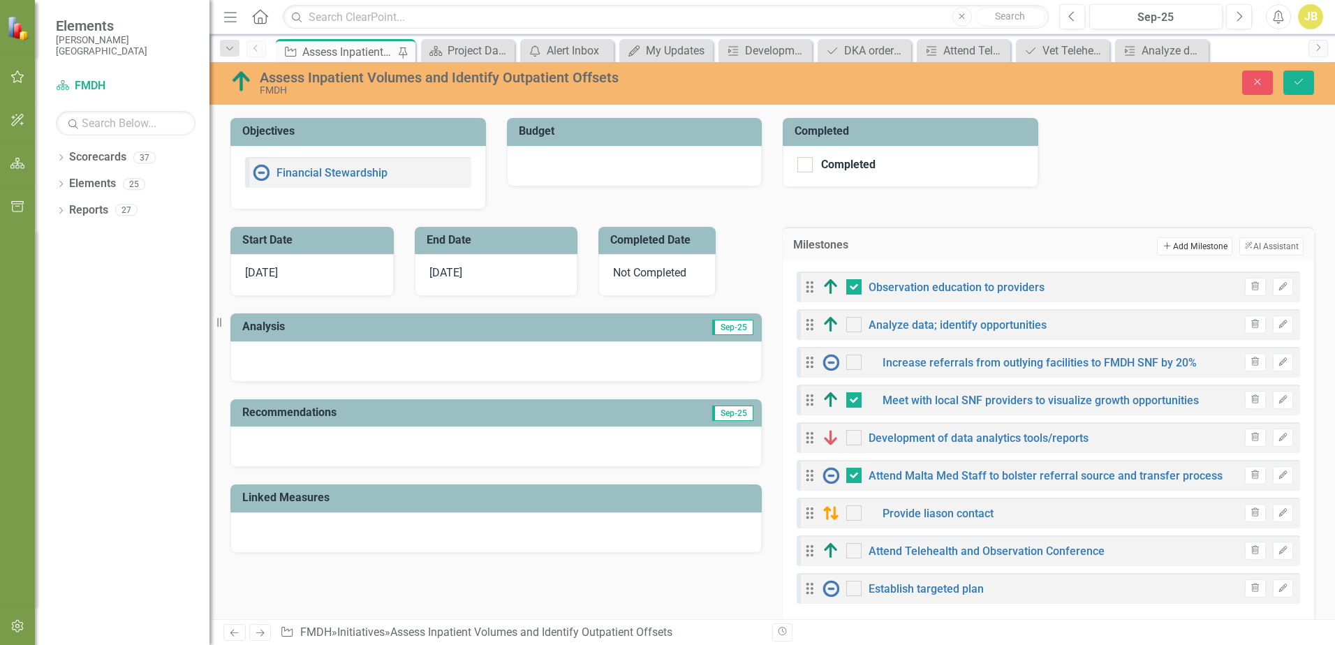
click at [1166, 249] on button "Add Add Milestone" at bounding box center [1194, 246] width 75 height 18
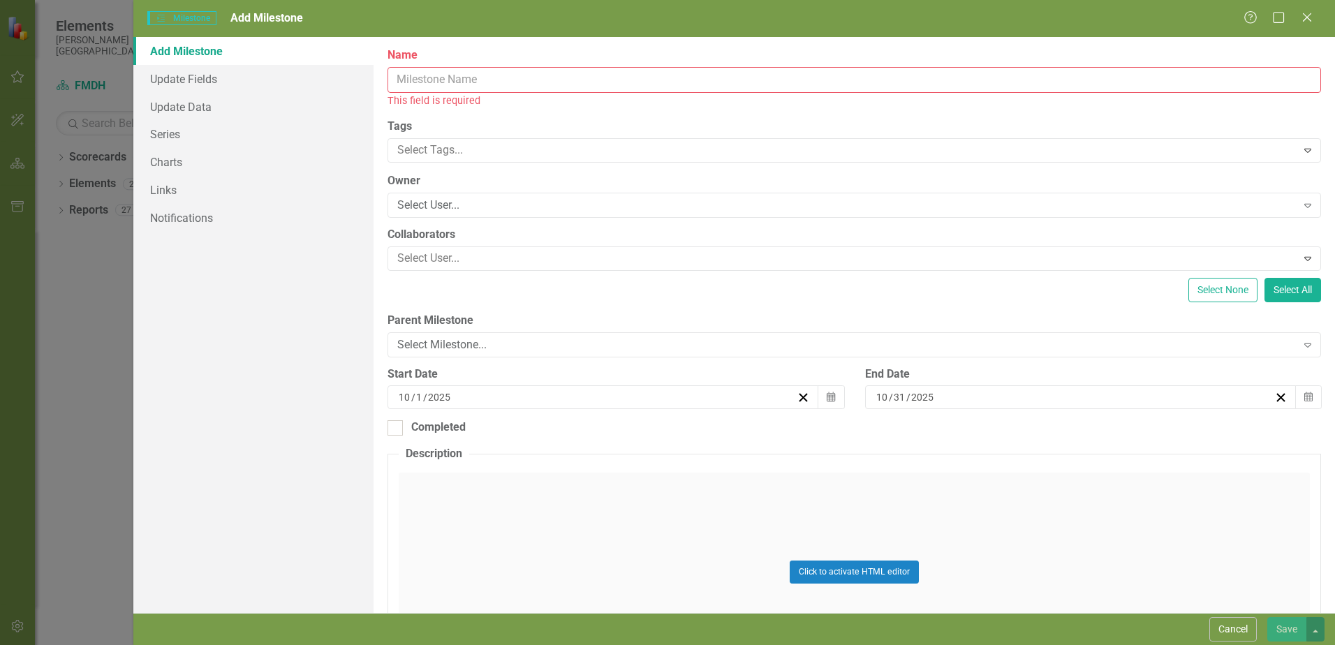
click at [513, 89] on input "Name" at bounding box center [853, 80] width 933 height 26
click at [1315, 19] on div "Help Maximize Close" at bounding box center [1281, 18] width 77 height 16
click at [1309, 17] on icon "Close" at bounding box center [1306, 16] width 17 height 13
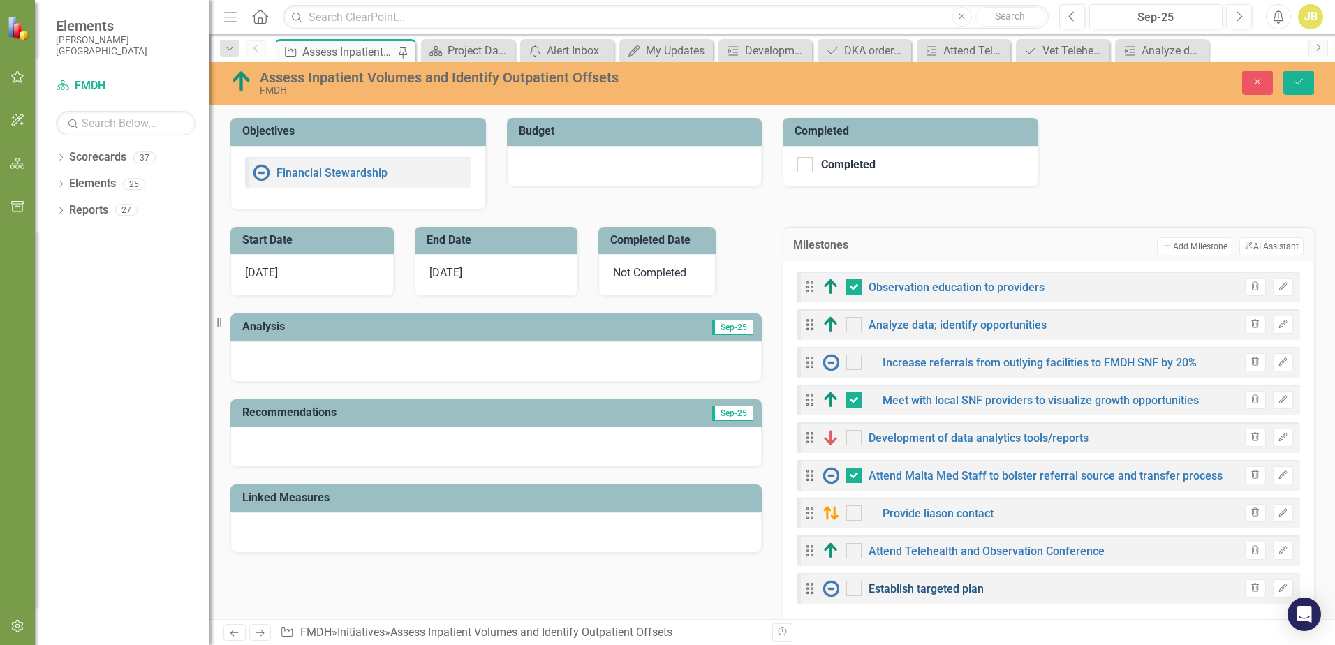
click at [920, 590] on link "Establish targeted plan" at bounding box center [925, 588] width 115 height 13
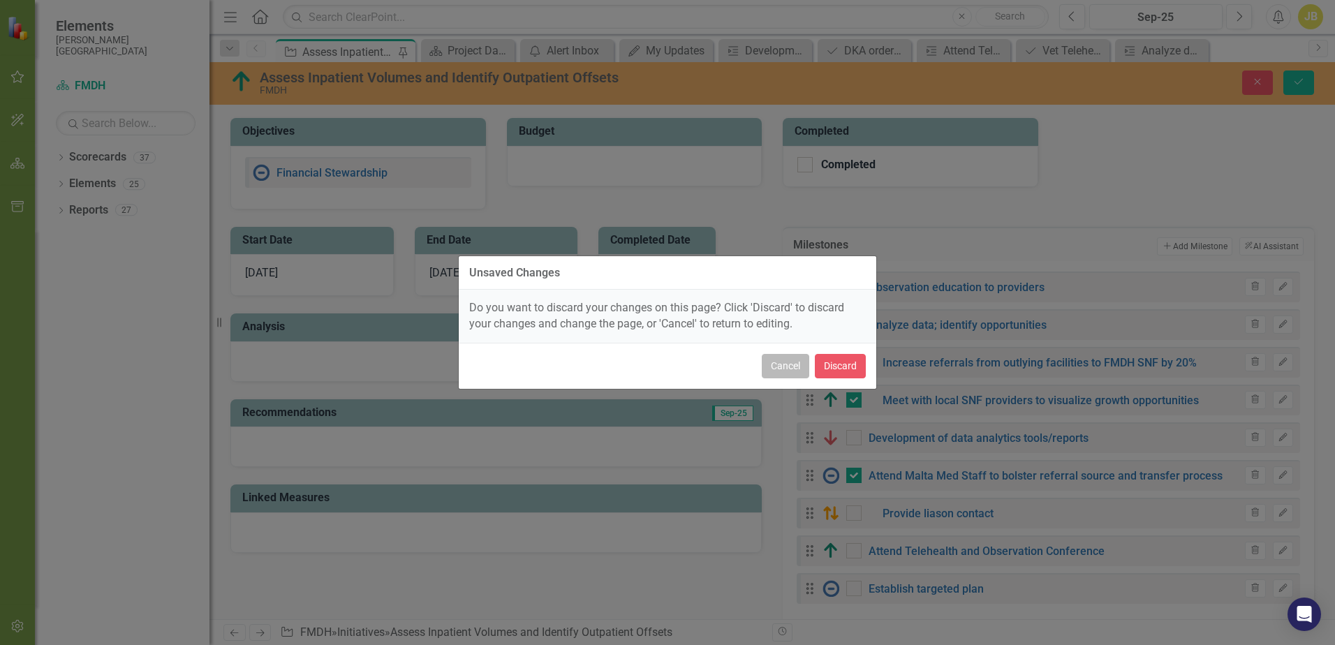
click at [788, 364] on button "Cancel" at bounding box center [785, 366] width 47 height 24
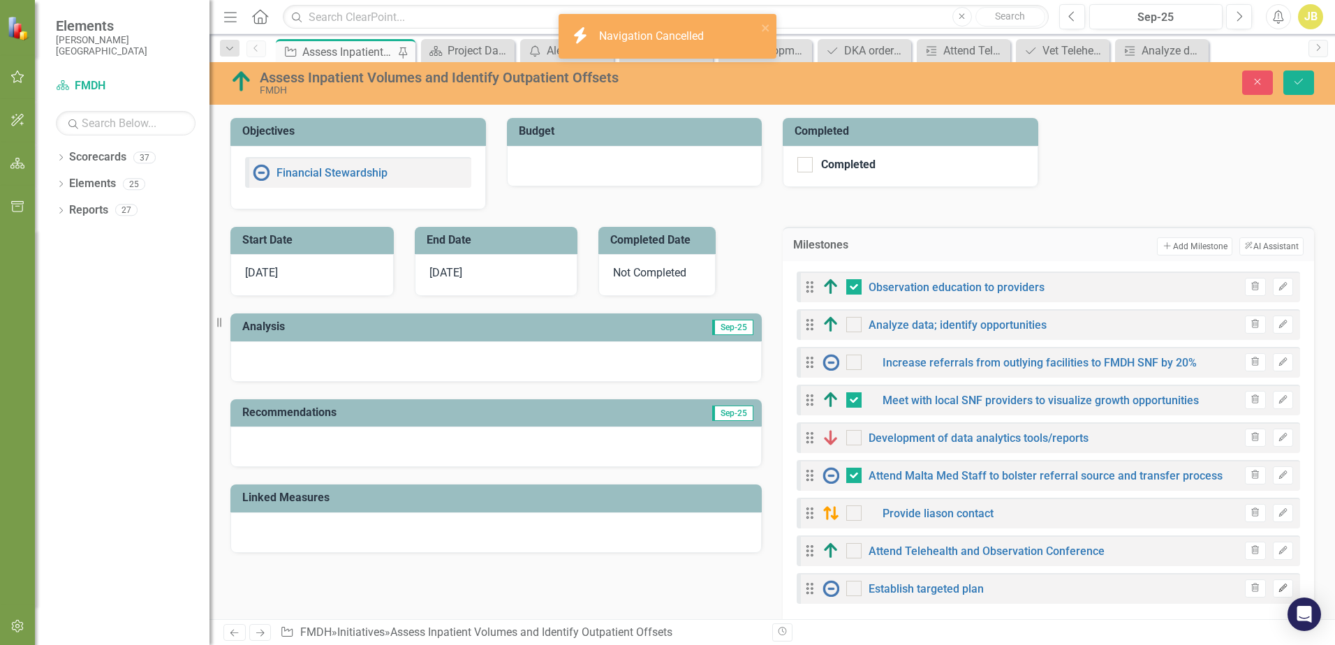
click at [1278, 588] on icon "button" at bounding box center [1282, 588] width 8 height 8
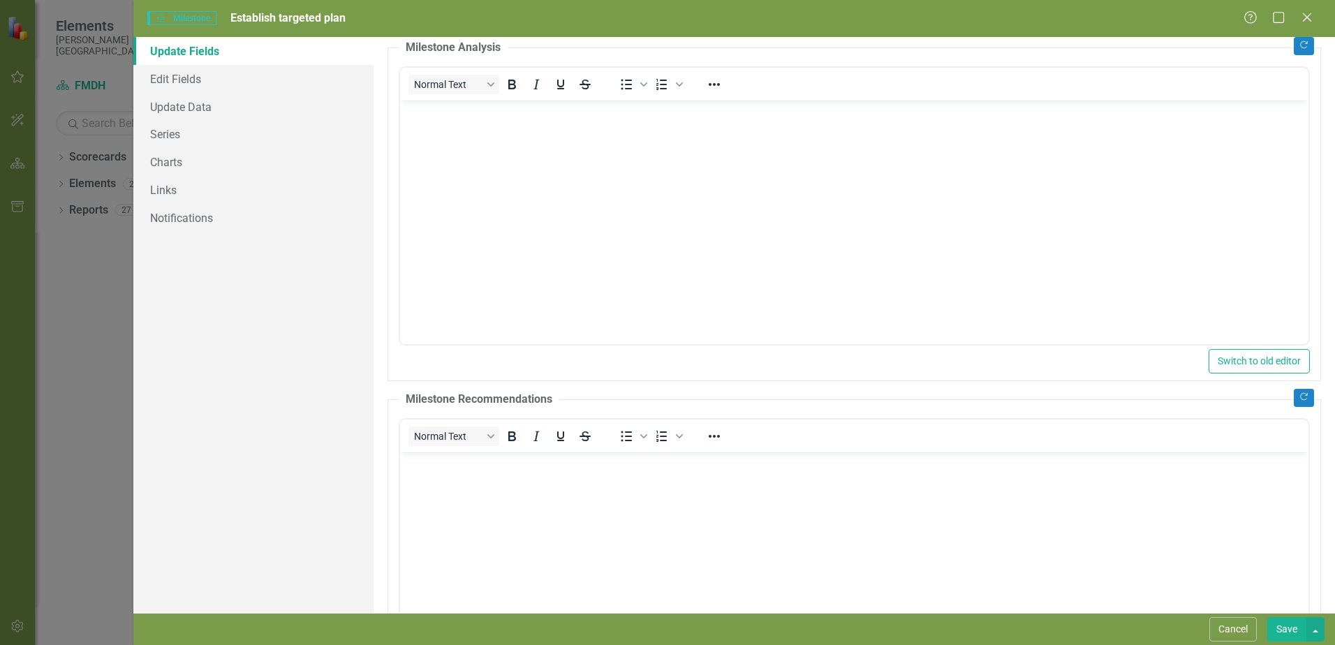
scroll to position [0, 0]
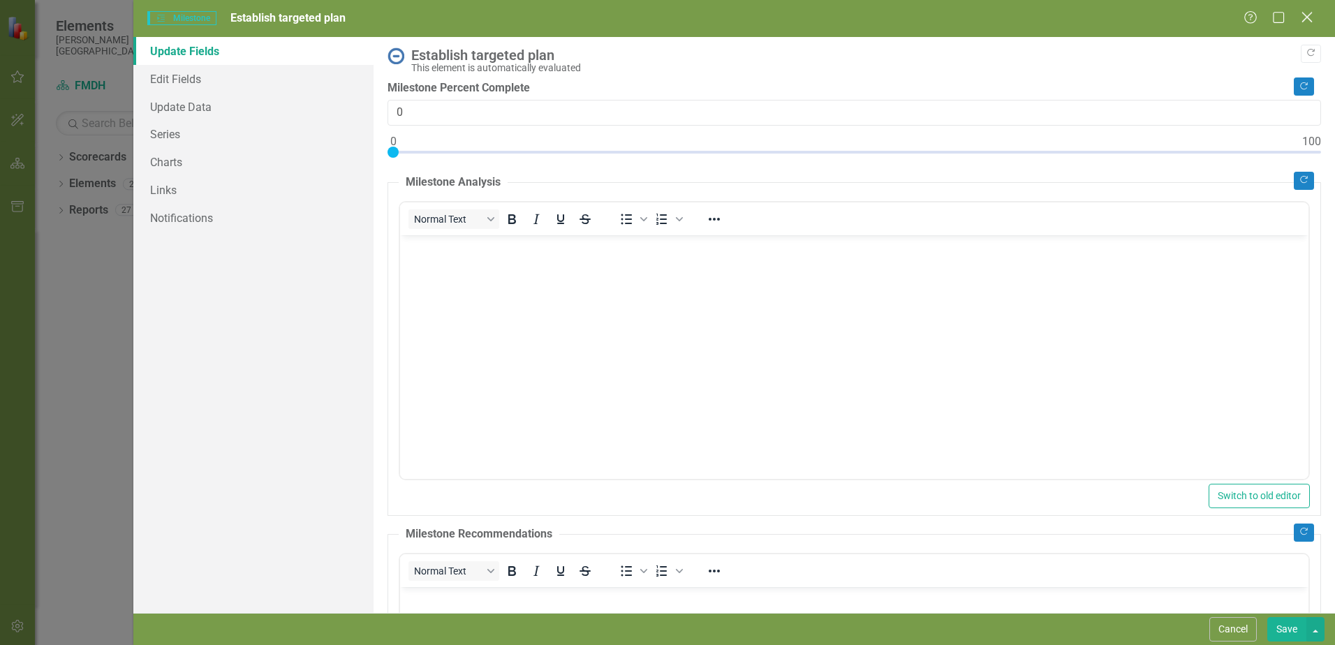
click at [1312, 17] on icon "Close" at bounding box center [1306, 16] width 17 height 13
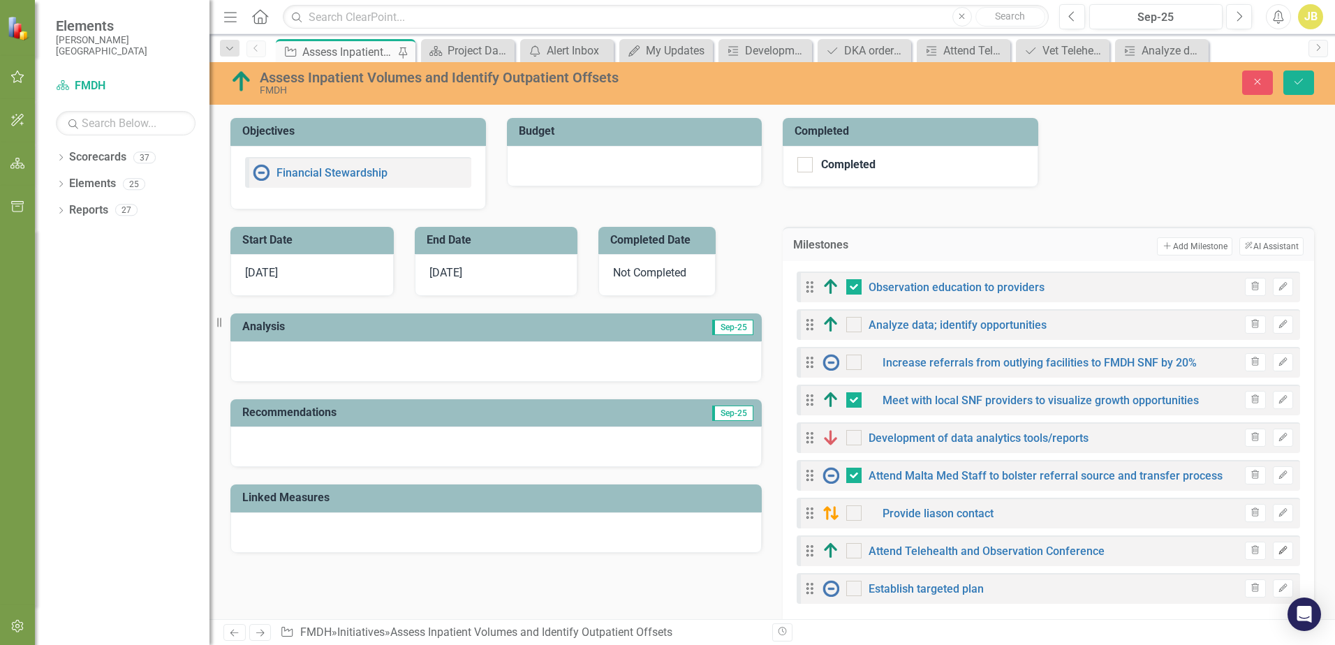
click at [1277, 551] on icon "Edit" at bounding box center [1282, 551] width 10 height 8
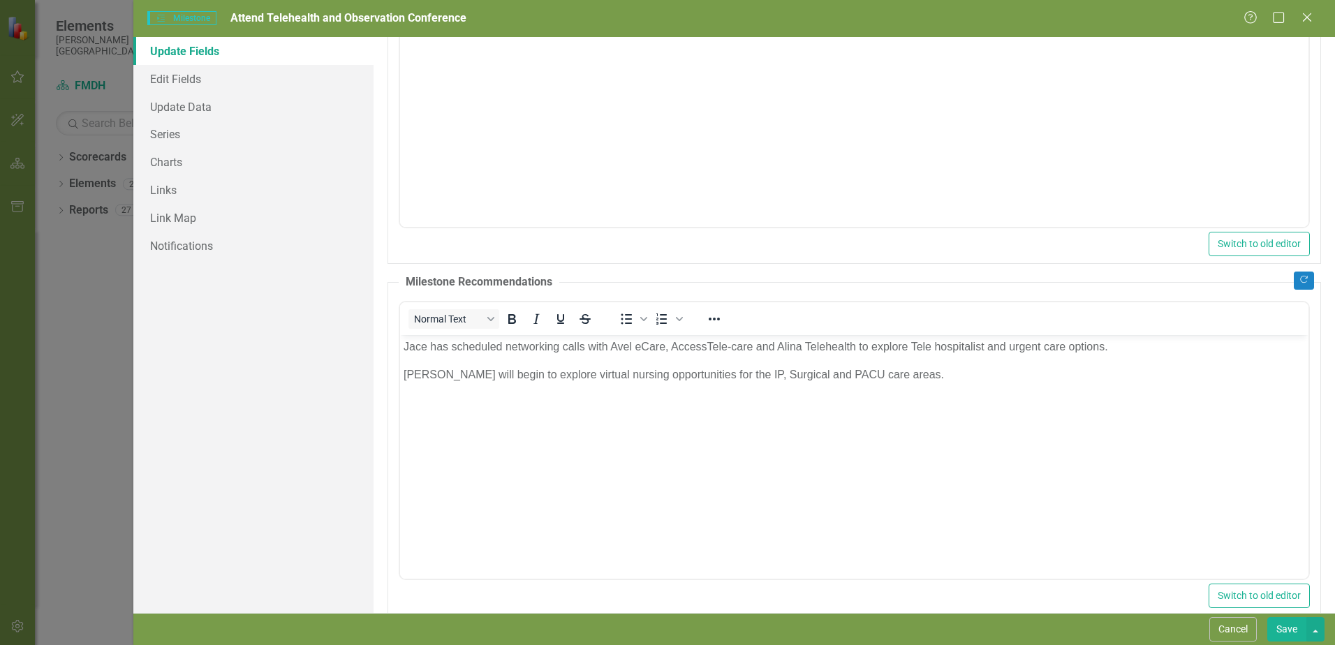
scroll to position [276, 0]
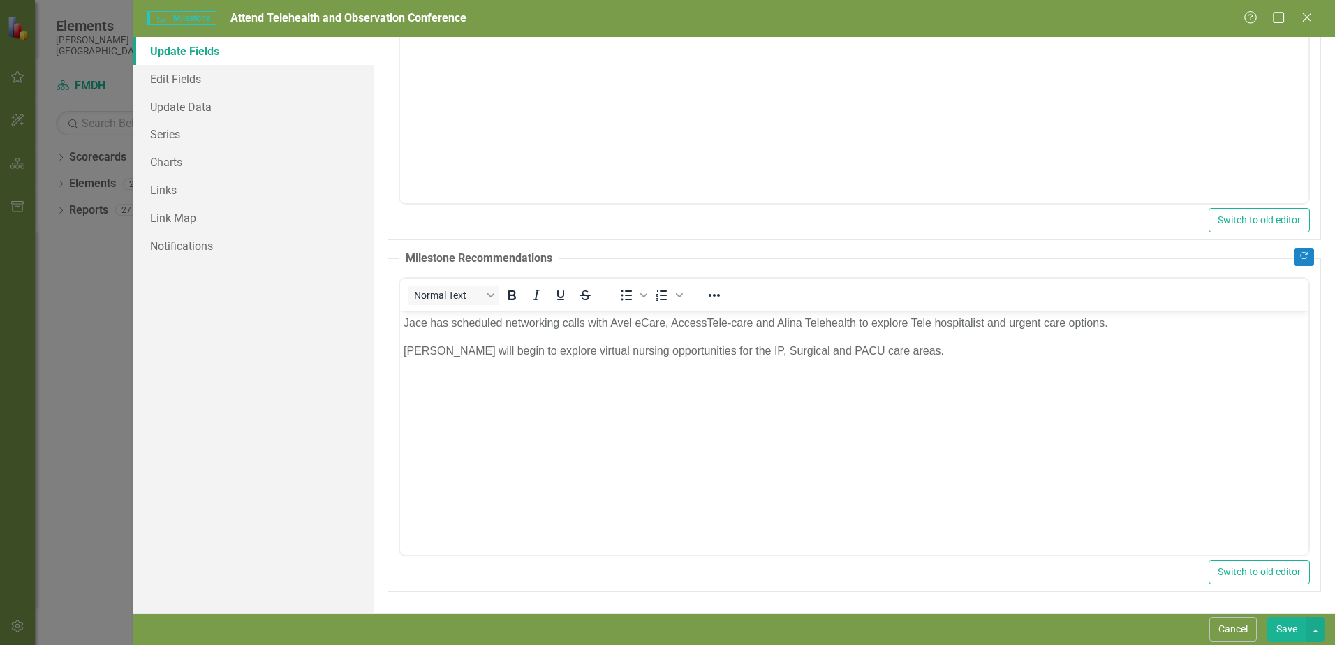
click at [1283, 627] on button "Save" at bounding box center [1286, 629] width 39 height 24
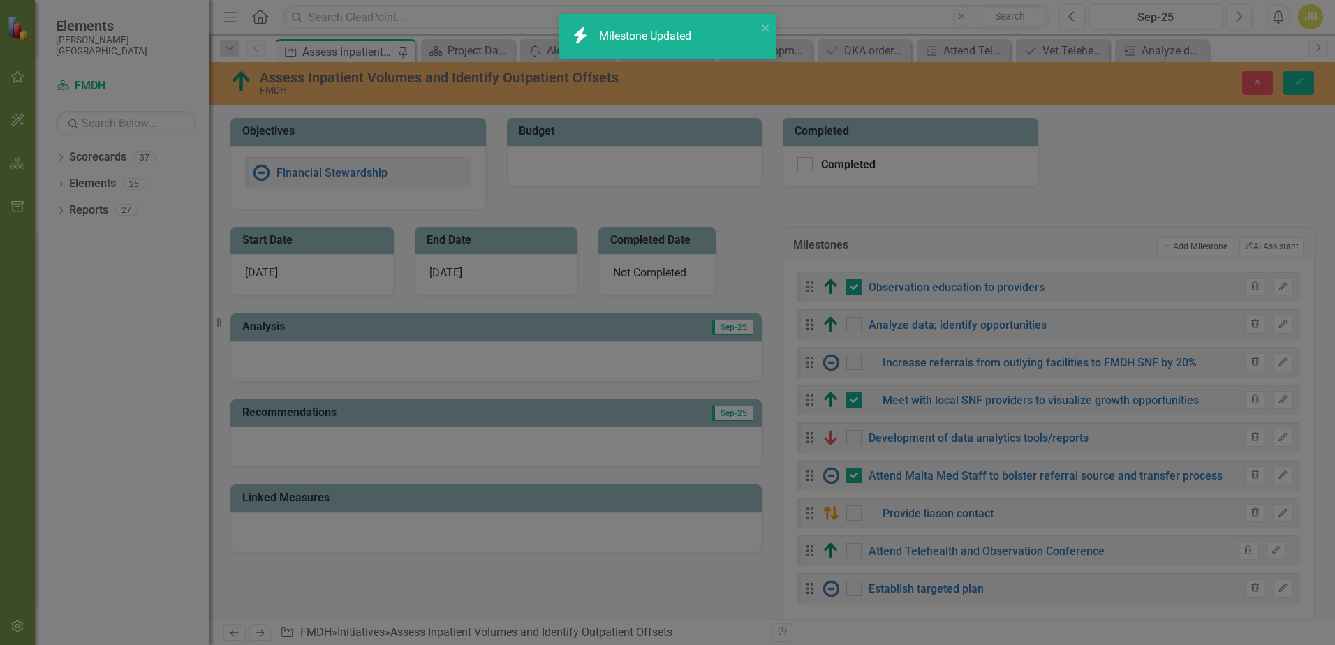
checkbox input "false"
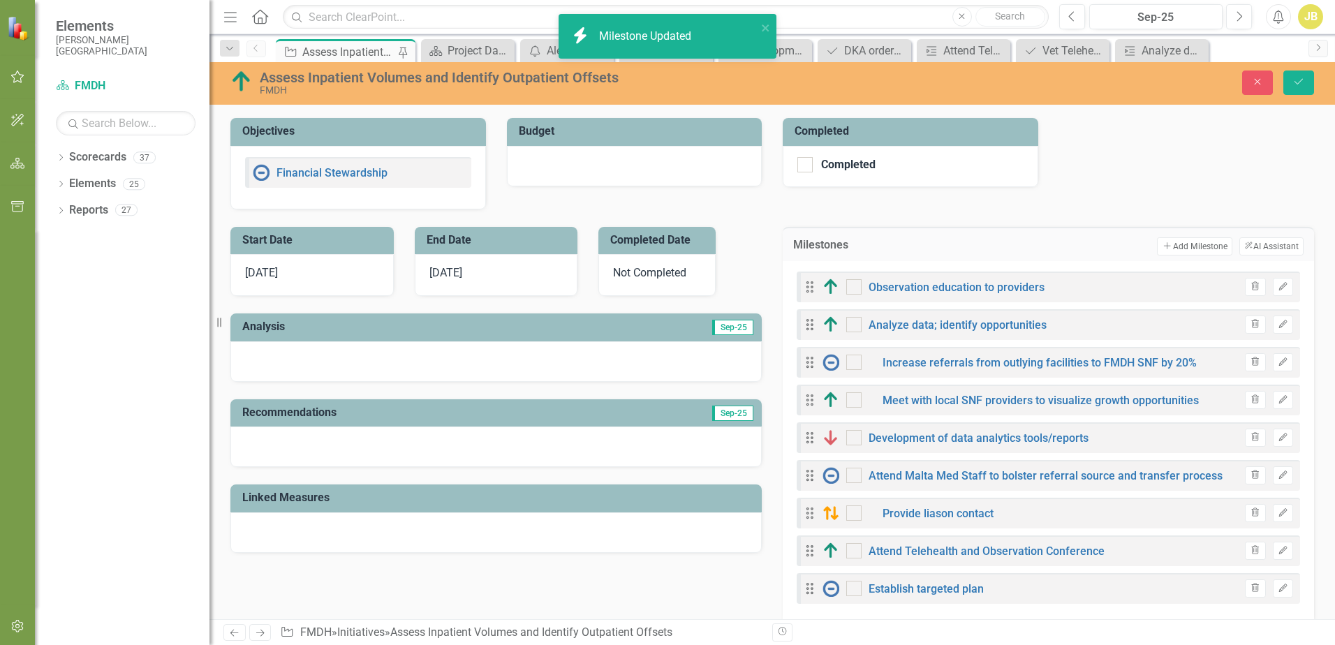
checkbox input "true"
